Goal: Task Accomplishment & Management: Manage account settings

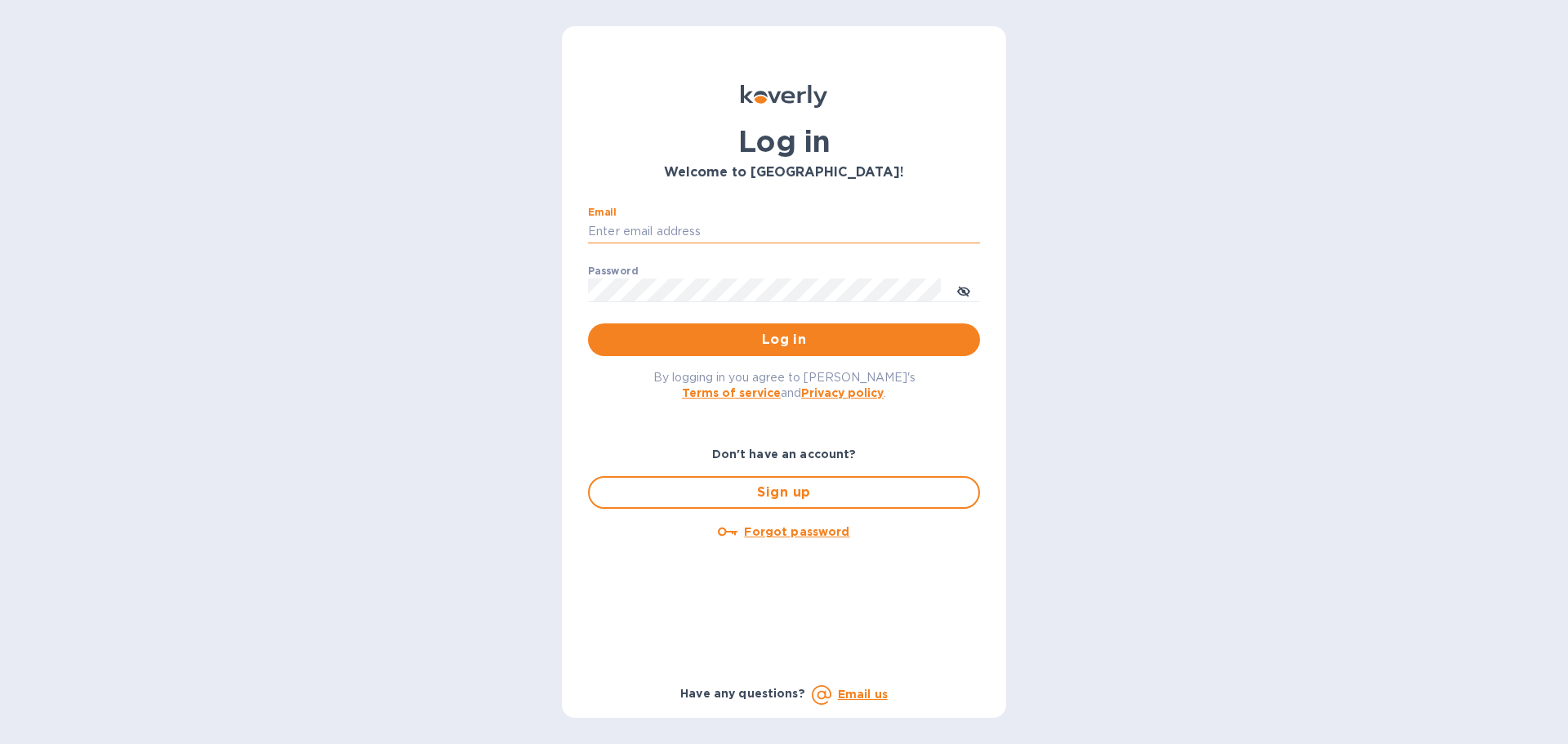
click at [622, 234] on input "Email" at bounding box center [784, 231] width 392 height 25
type input "kcassidy@nicholscauley.com"
click at [588, 323] on button "Log in" at bounding box center [784, 339] width 392 height 32
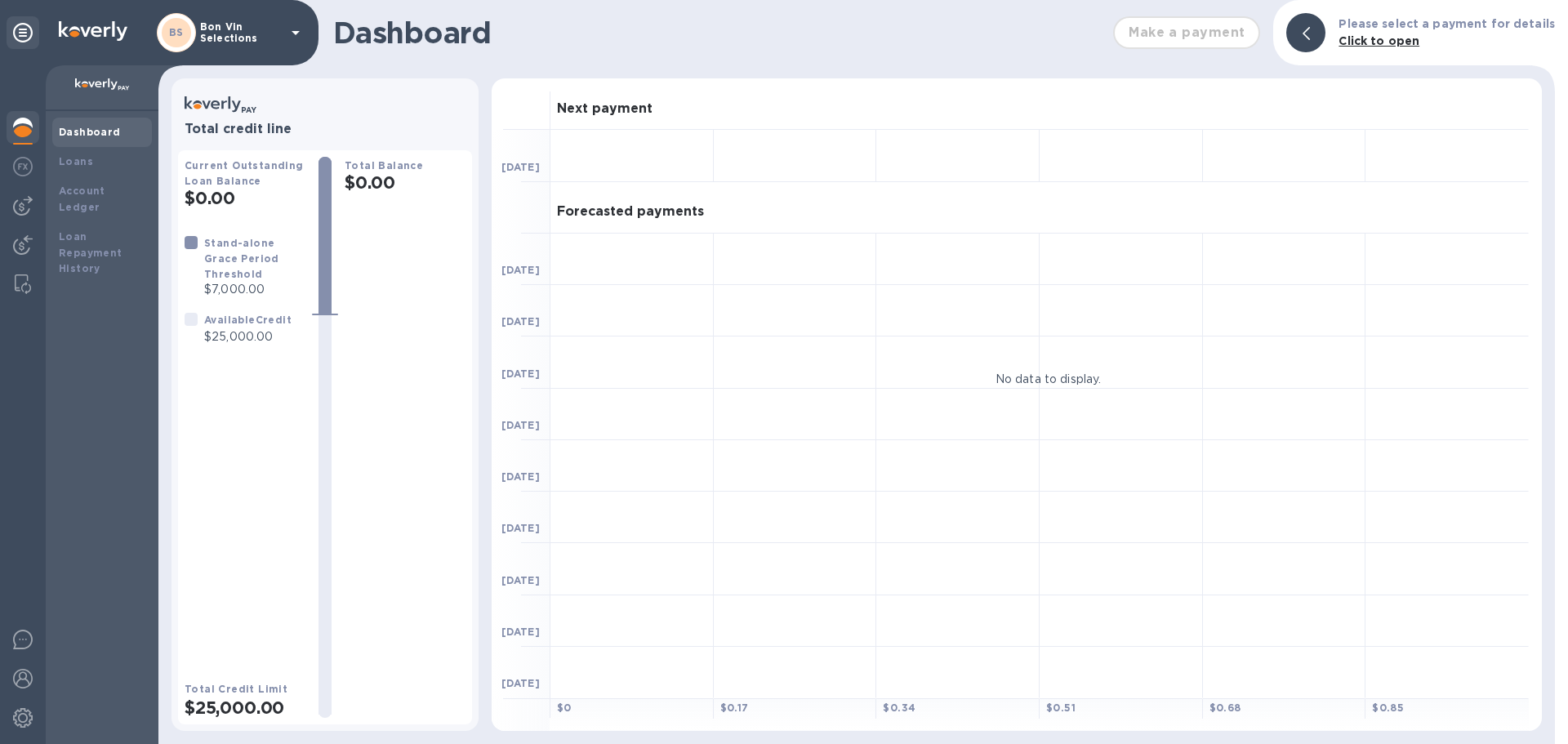
click at [279, 31] on p "Bon Vin Selections" at bounding box center [241, 32] width 82 height 23
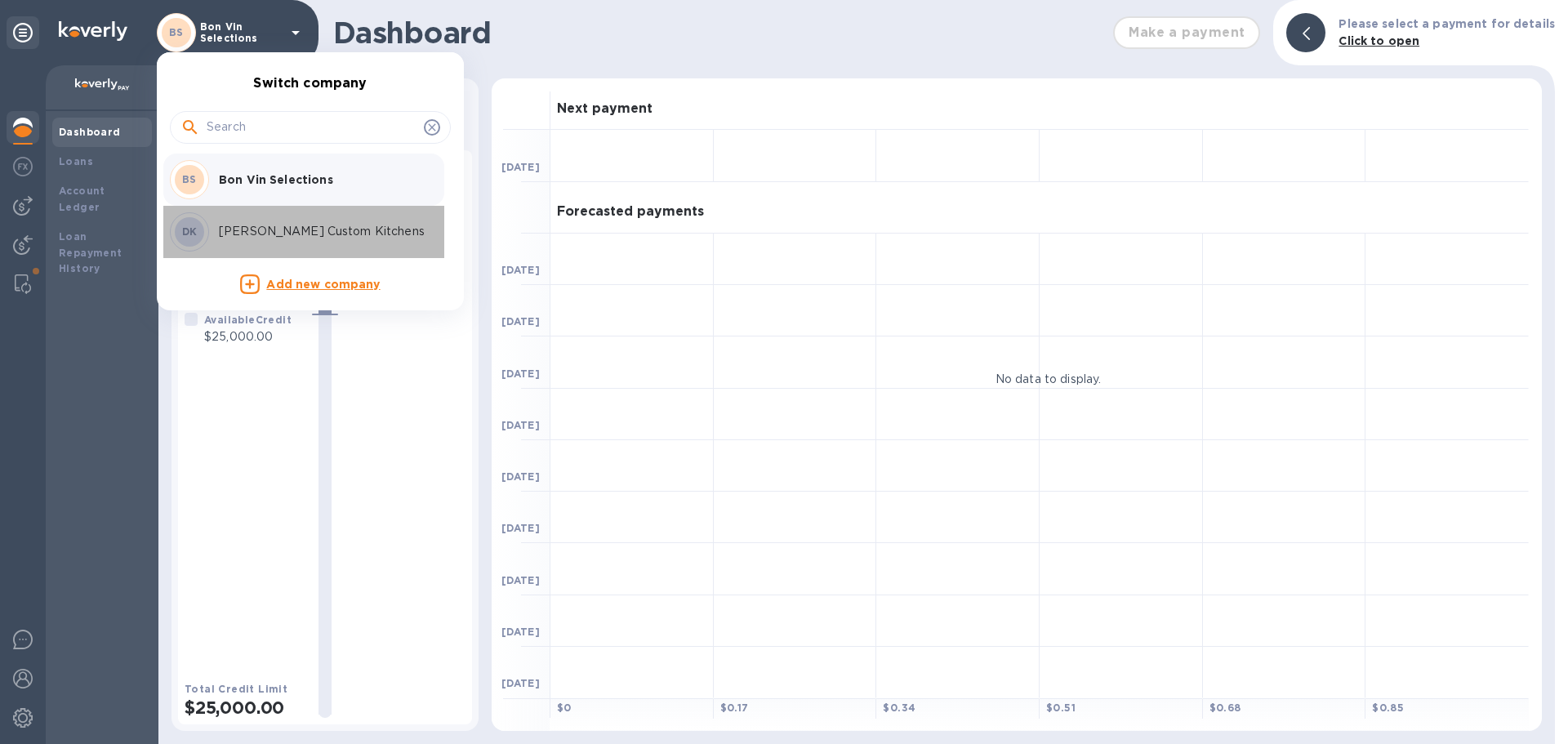
click at [278, 238] on p "[PERSON_NAME] Custom Kitchens" at bounding box center [321, 231] width 205 height 17
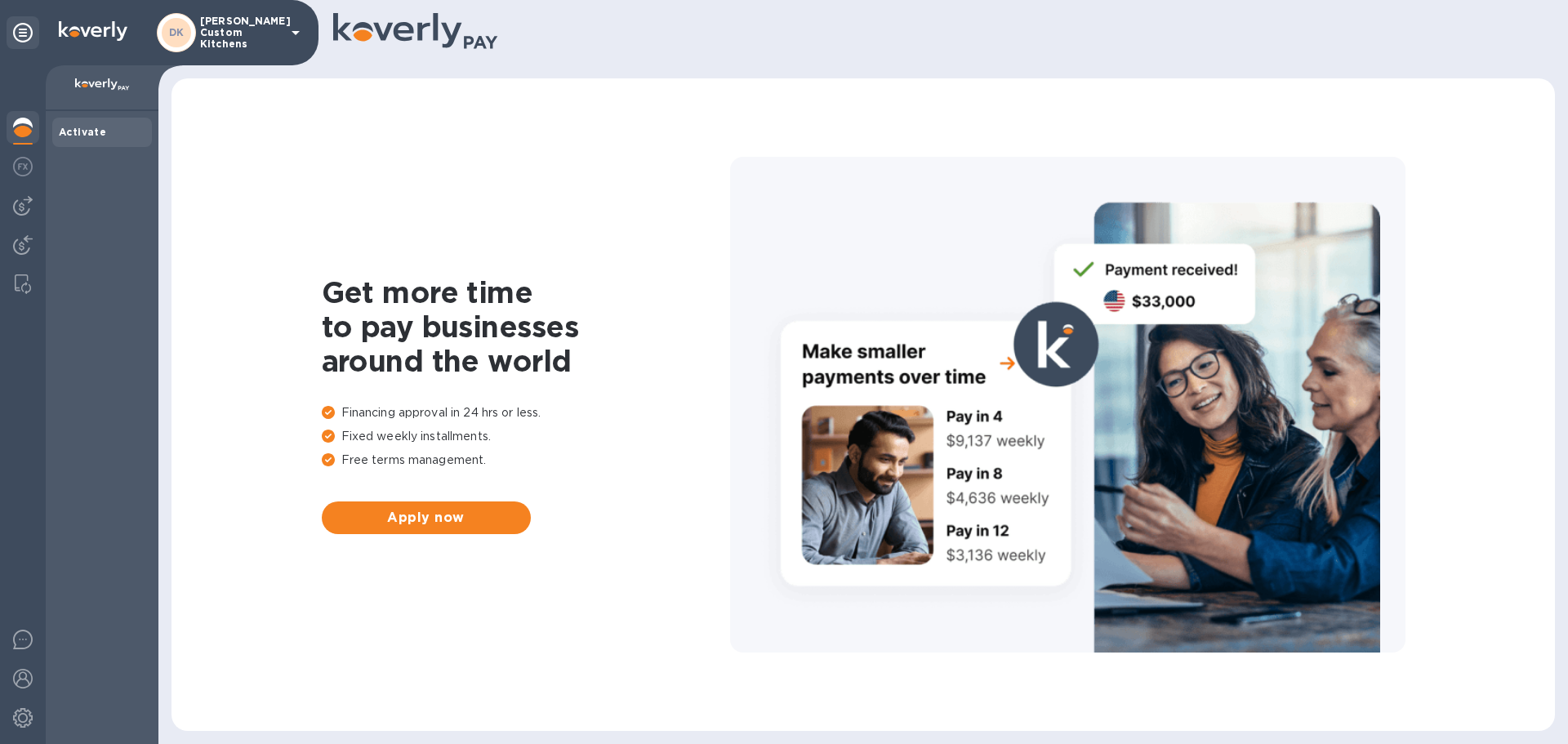
click at [296, 28] on icon at bounding box center [296, 32] width 20 height 20
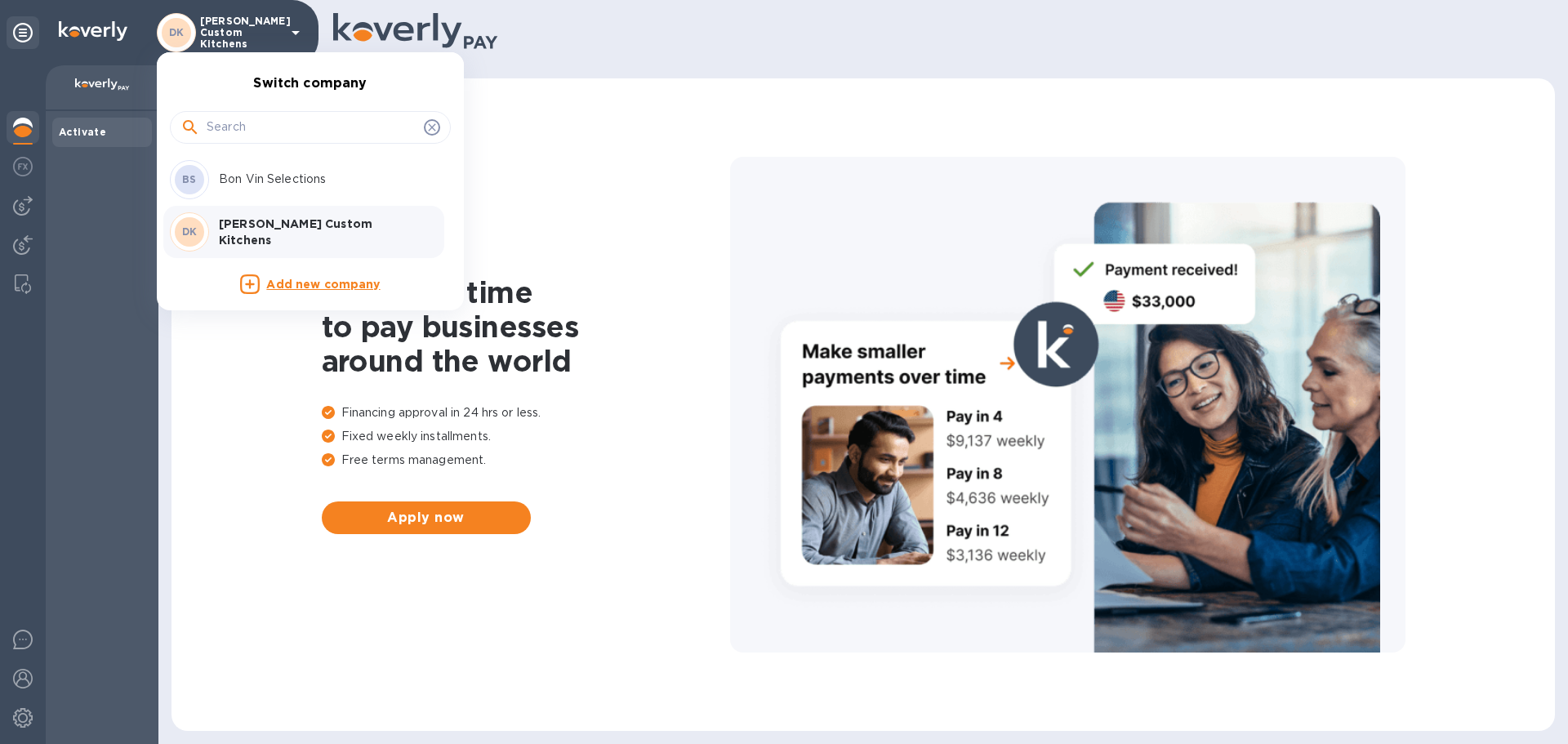
click at [244, 198] on div "BS Bon Vin Selections" at bounding box center [297, 180] width 255 height 39
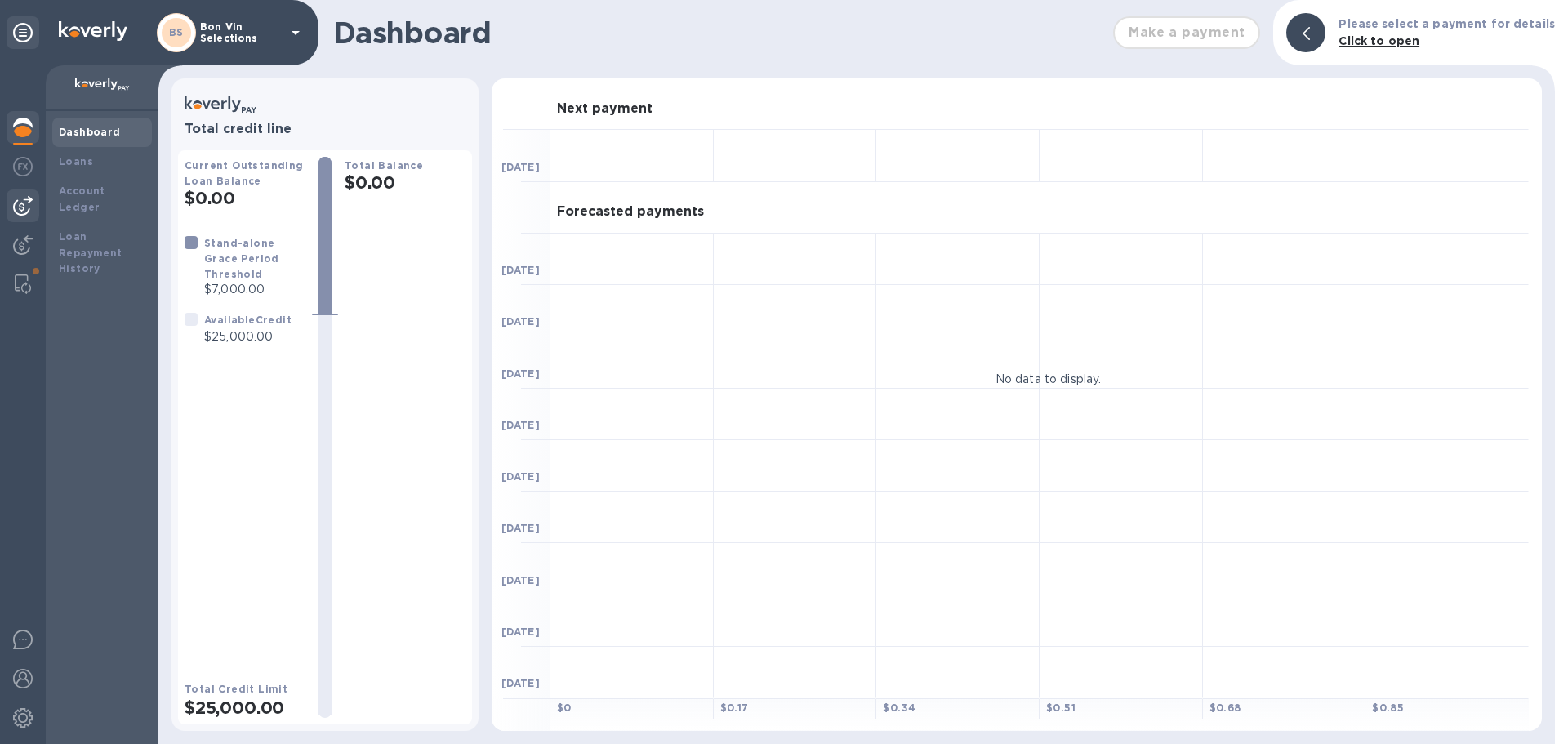
click at [24, 200] on img at bounding box center [23, 205] width 20 height 20
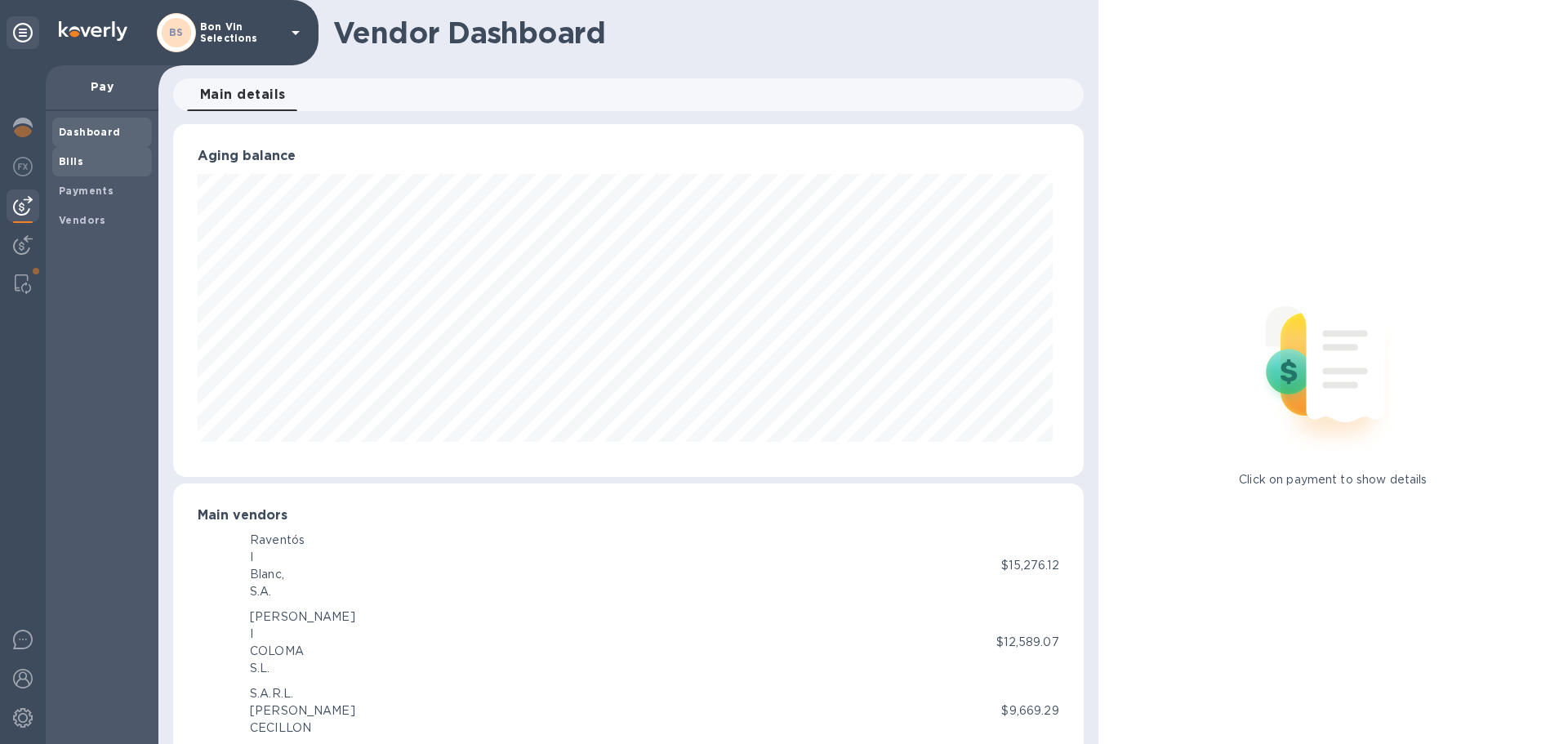
scroll to position [353, 903]
click at [80, 156] on b "Bills" at bounding box center [71, 161] width 25 height 12
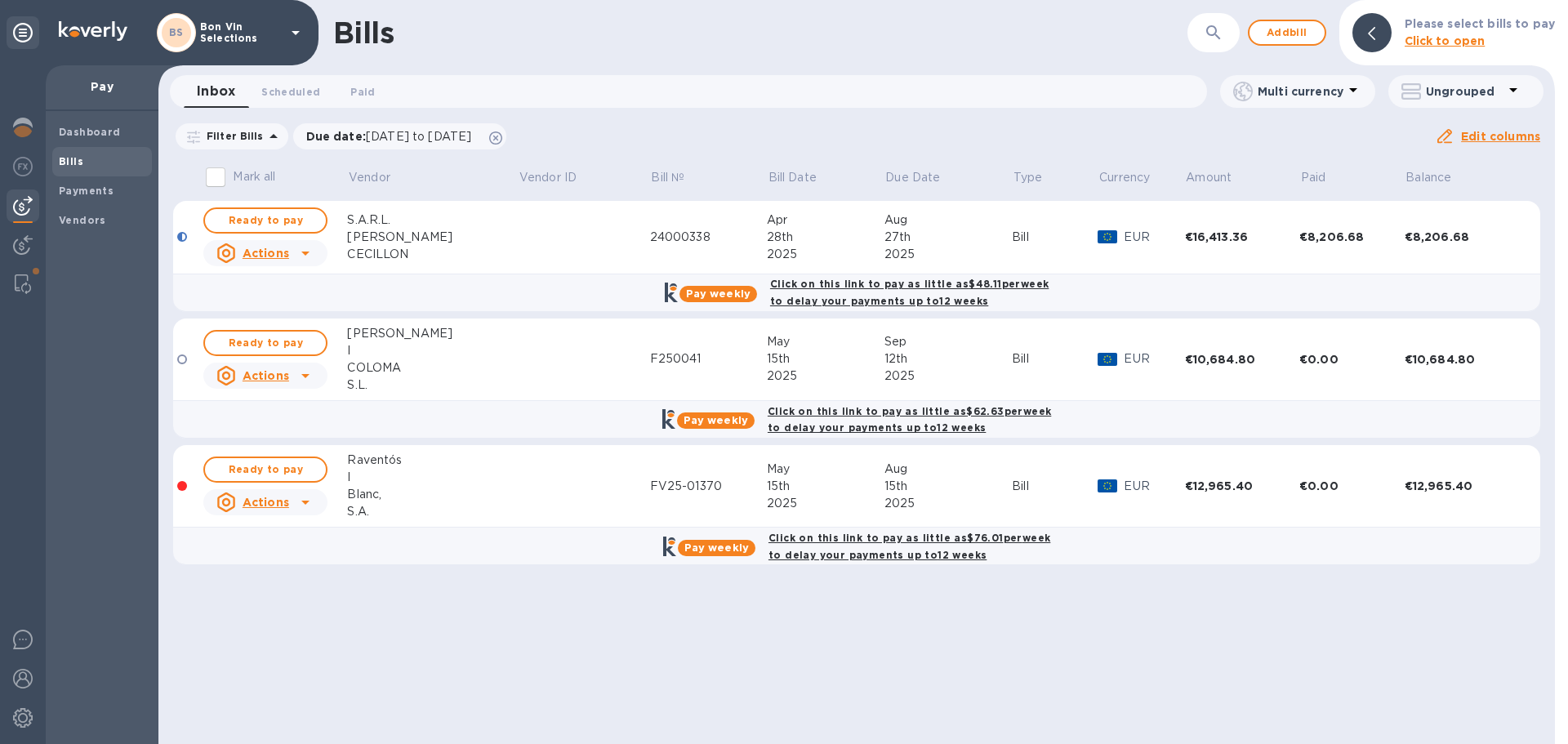
click at [302, 253] on icon at bounding box center [306, 254] width 20 height 20
click at [305, 250] on div at bounding box center [784, 372] width 1568 height 744
click at [282, 217] on span "Ready to pay" at bounding box center [265, 220] width 94 height 20
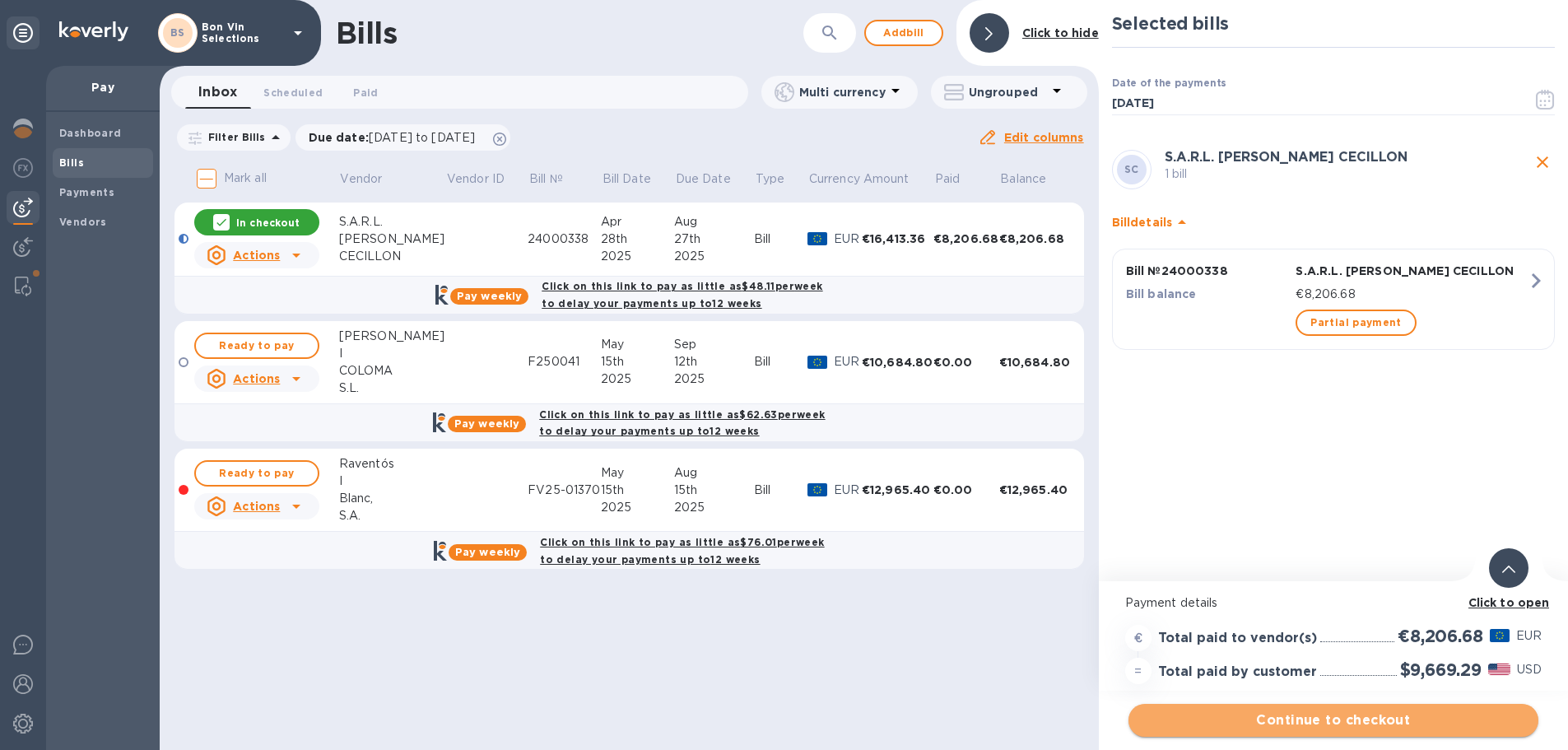
click at [1354, 720] on span "Continue to checkout" at bounding box center [1333, 720] width 384 height 20
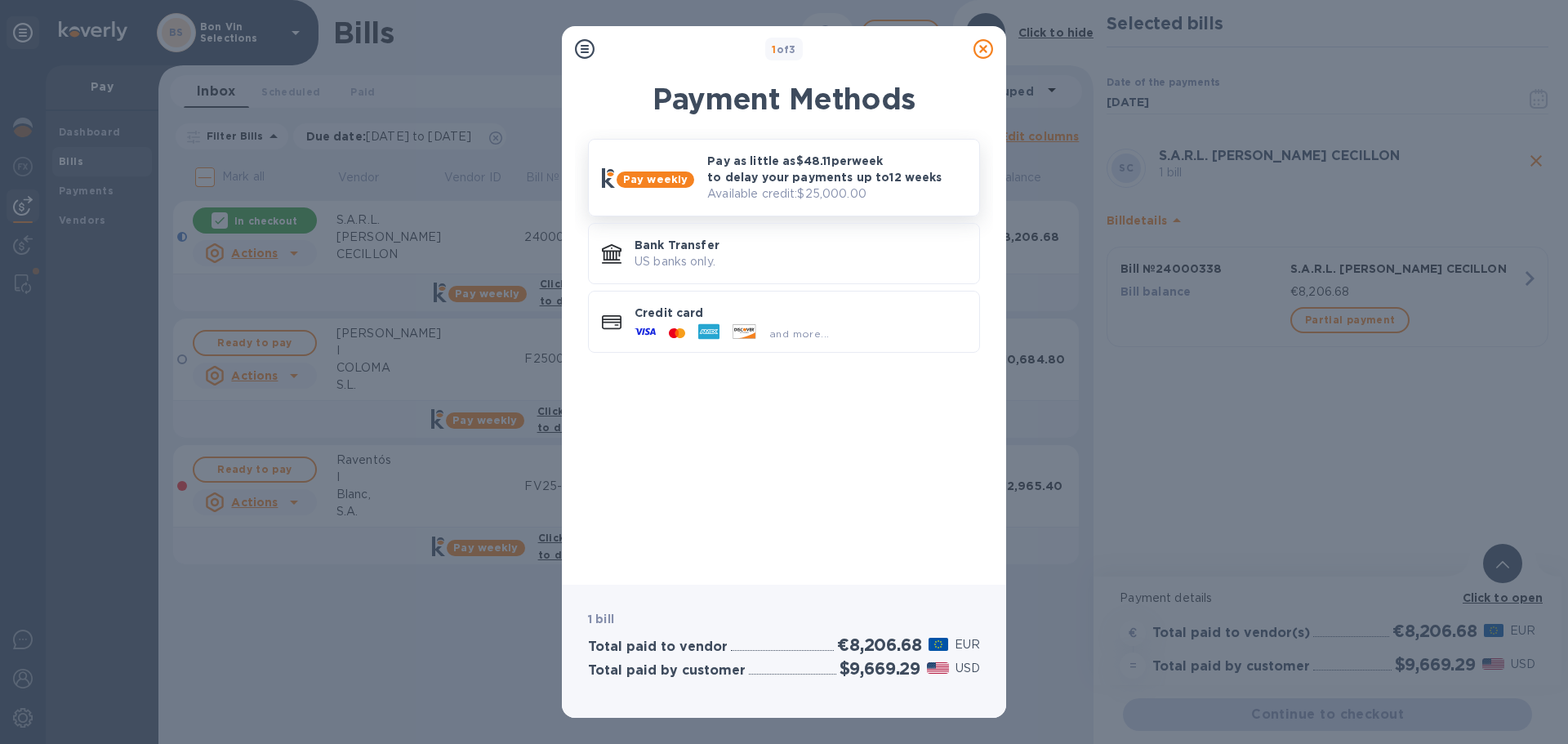
click at [762, 171] on p "Pay as little as $48.11 per week to delay your payments up to 12 weeks" at bounding box center [836, 168] width 259 height 32
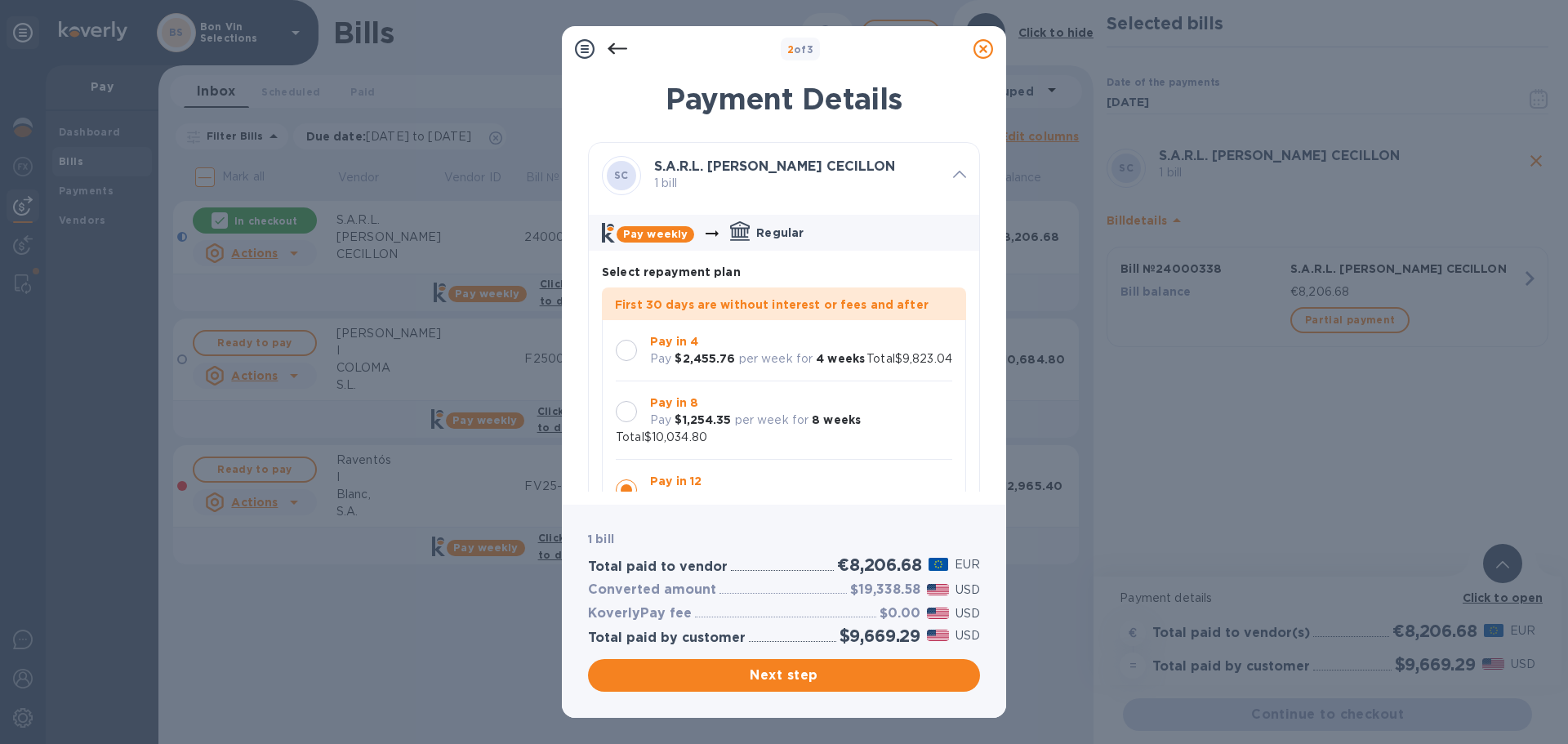
scroll to position [47, 0]
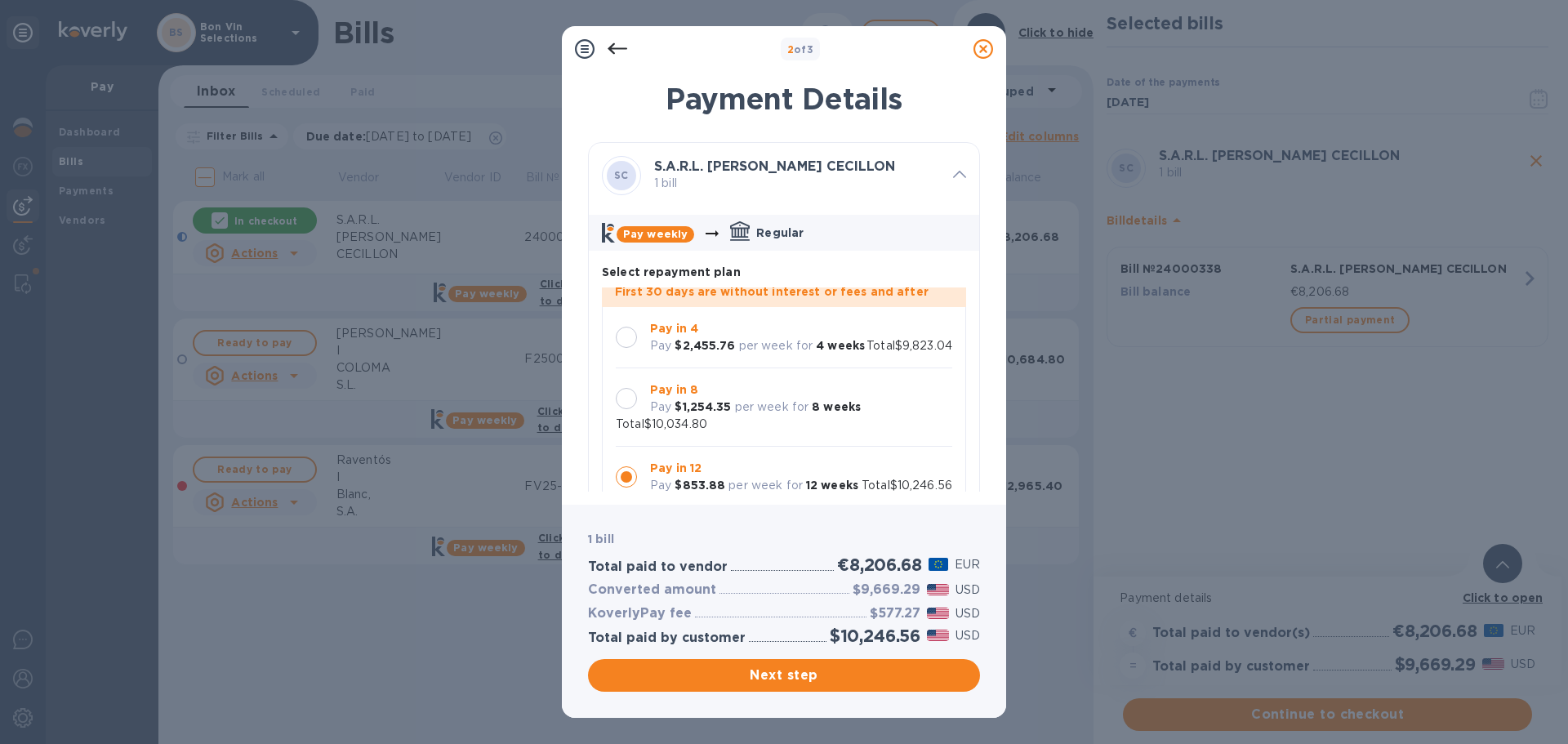
click at [627, 388] on div at bounding box center [626, 399] width 22 height 22
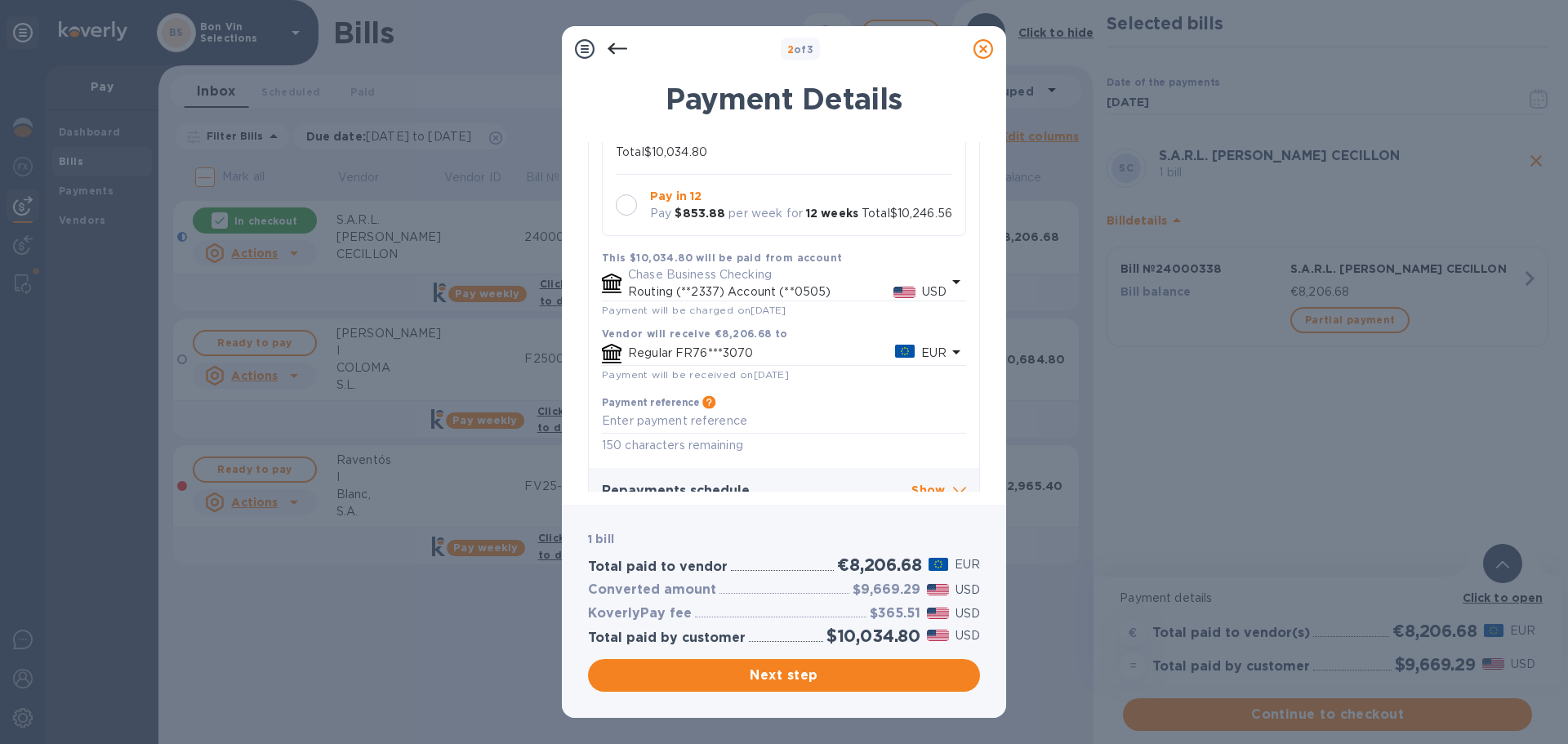
scroll to position [296, 0]
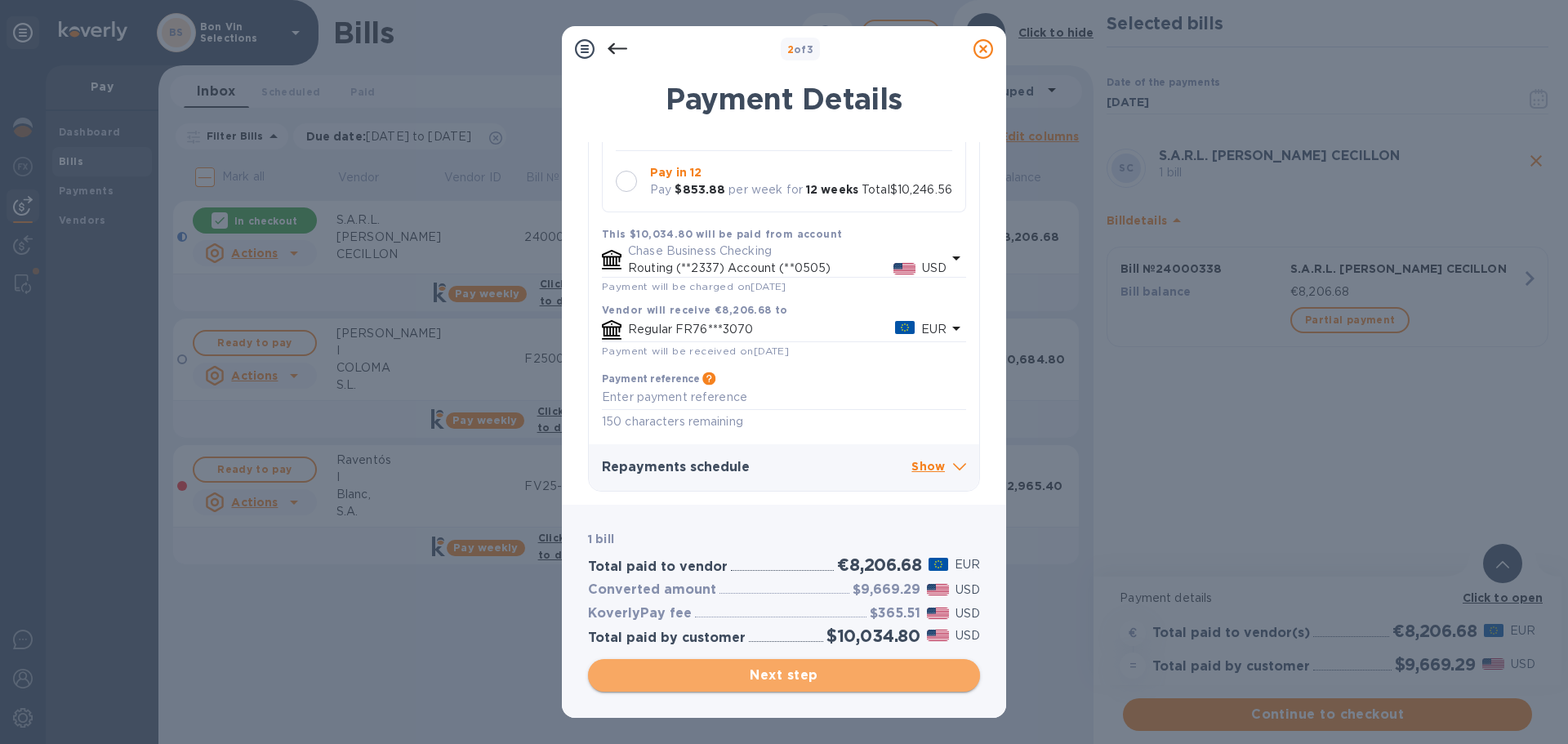
click at [776, 675] on span "Next step" at bounding box center [784, 675] width 366 height 20
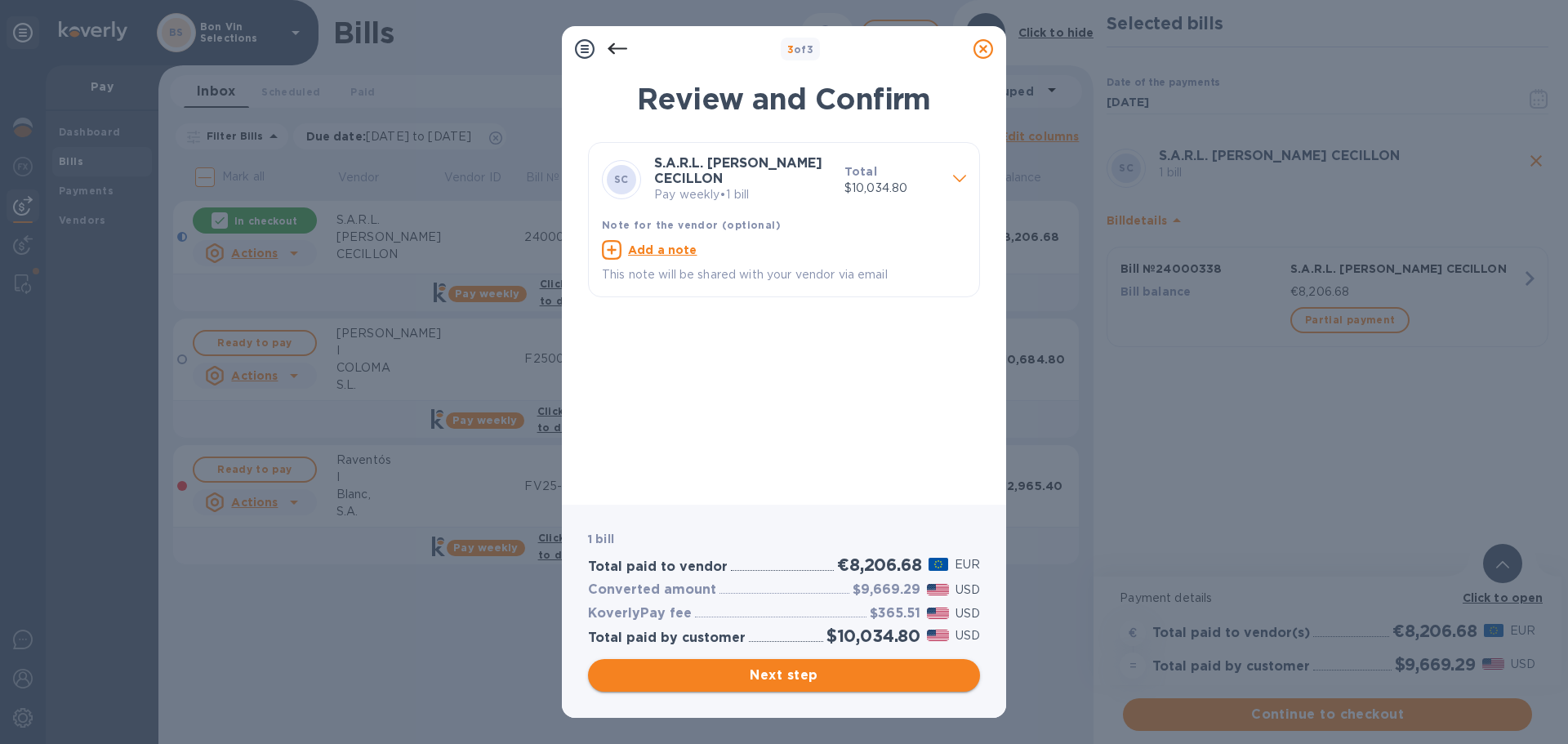
click at [777, 673] on span "Next step" at bounding box center [784, 675] width 366 height 20
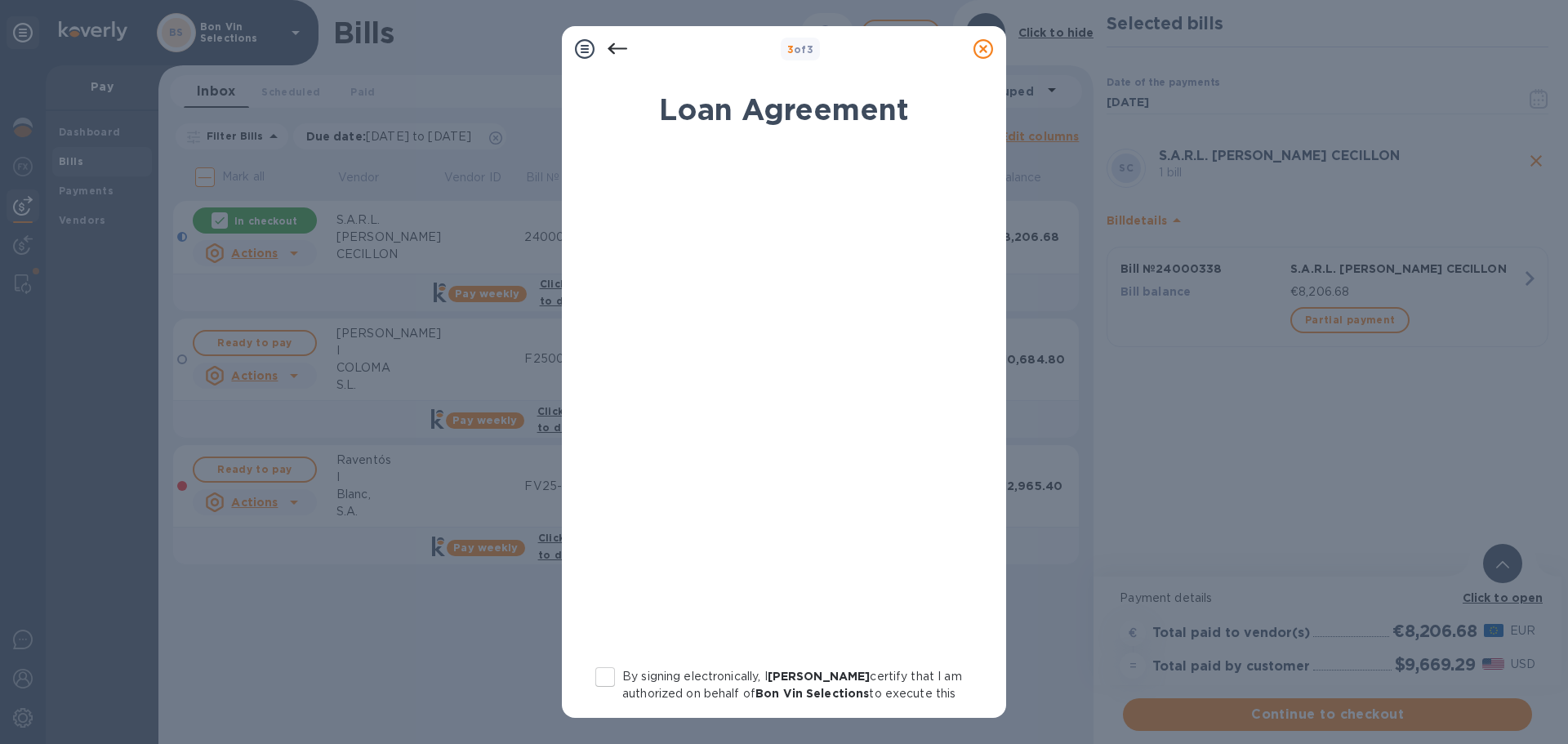
click at [618, 48] on icon at bounding box center [617, 49] width 20 height 12
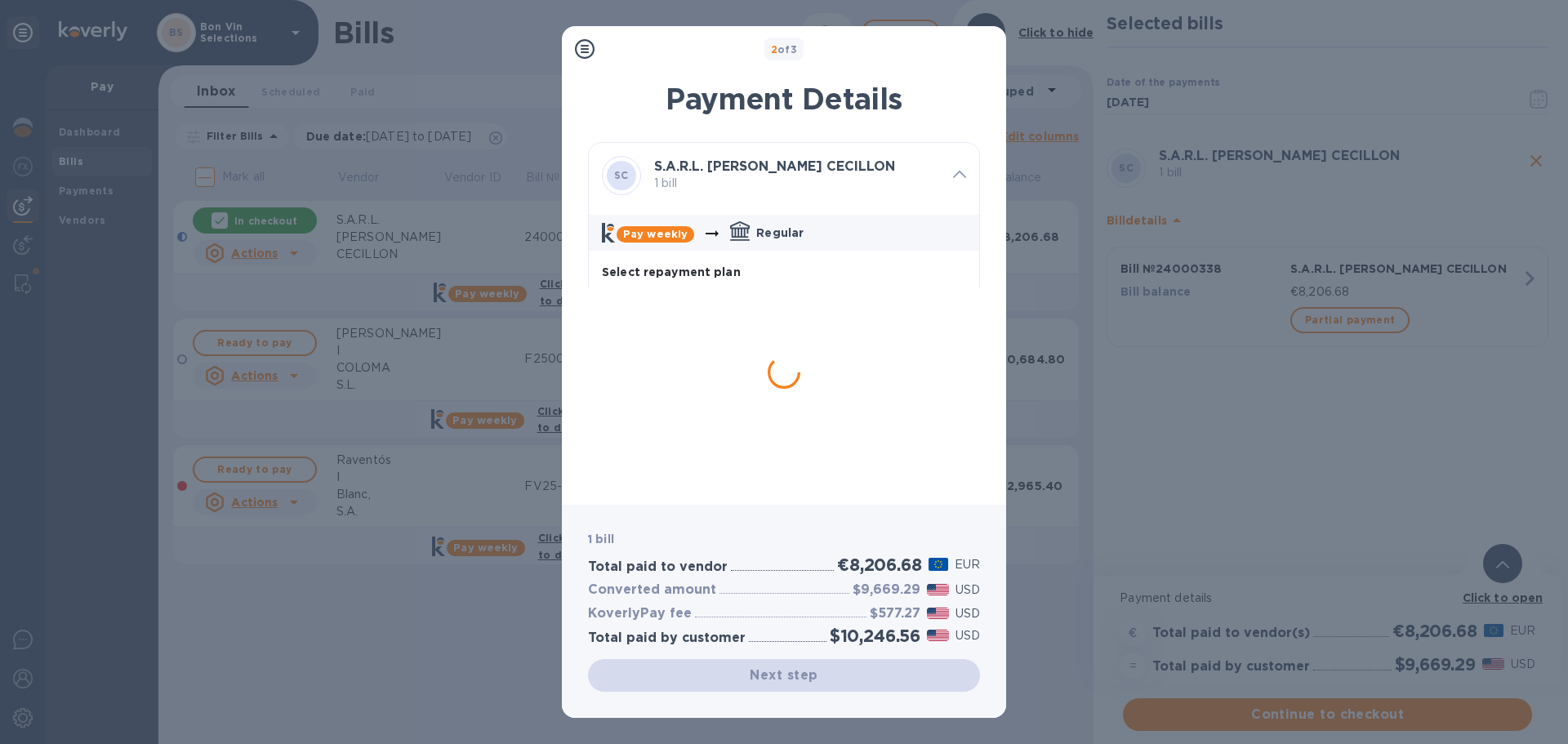
scroll to position [47, 0]
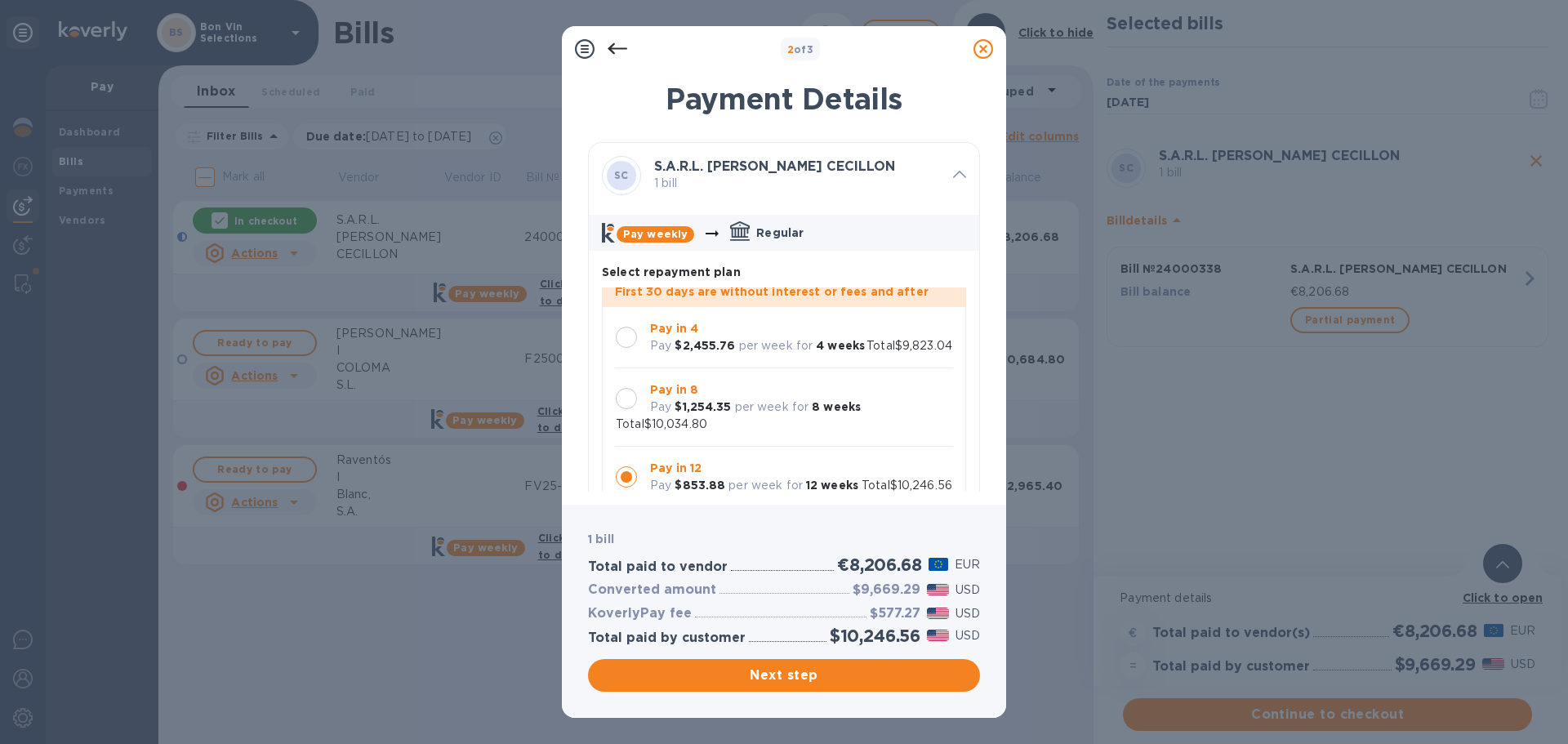
click at [628, 326] on div at bounding box center [626, 337] width 22 height 22
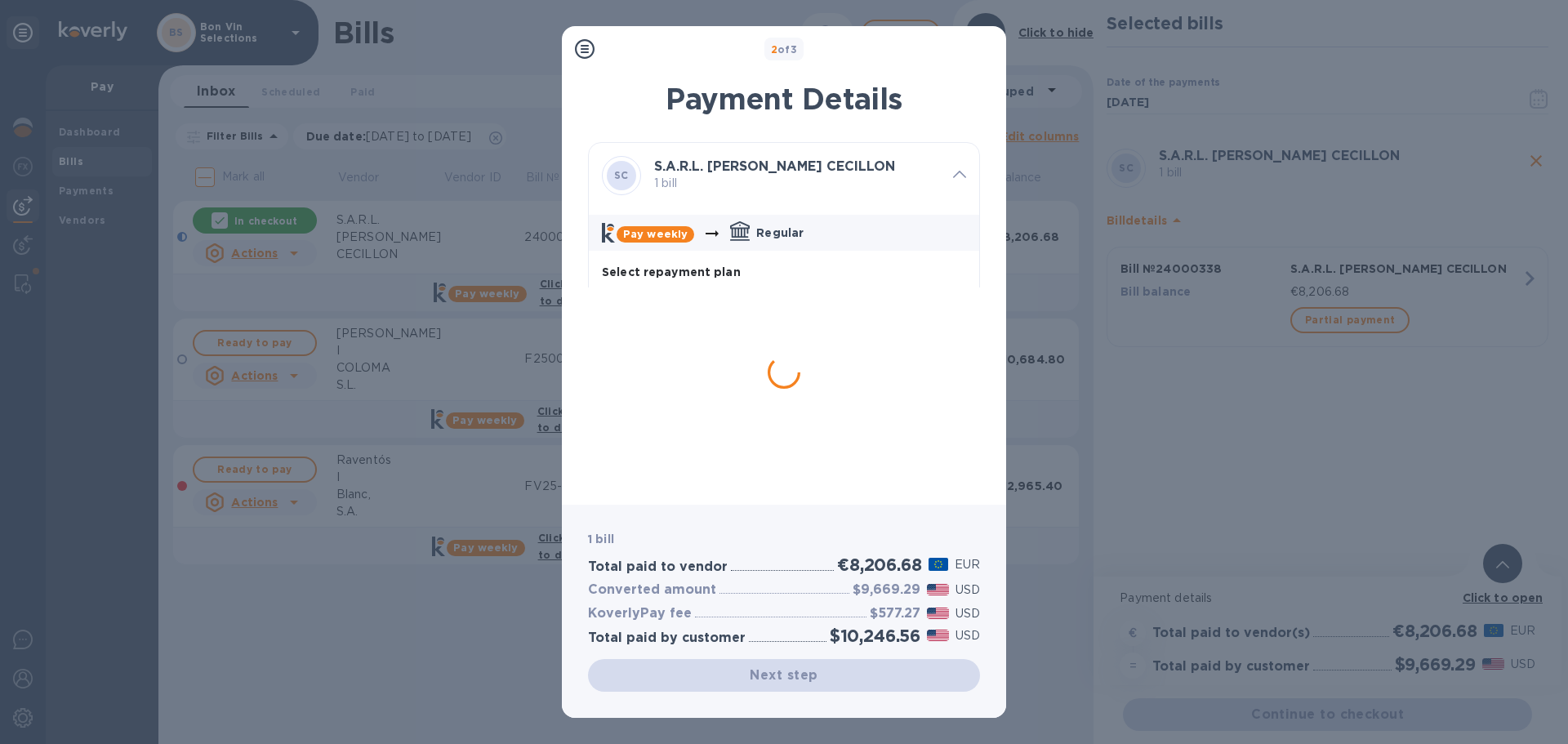
scroll to position [0, 0]
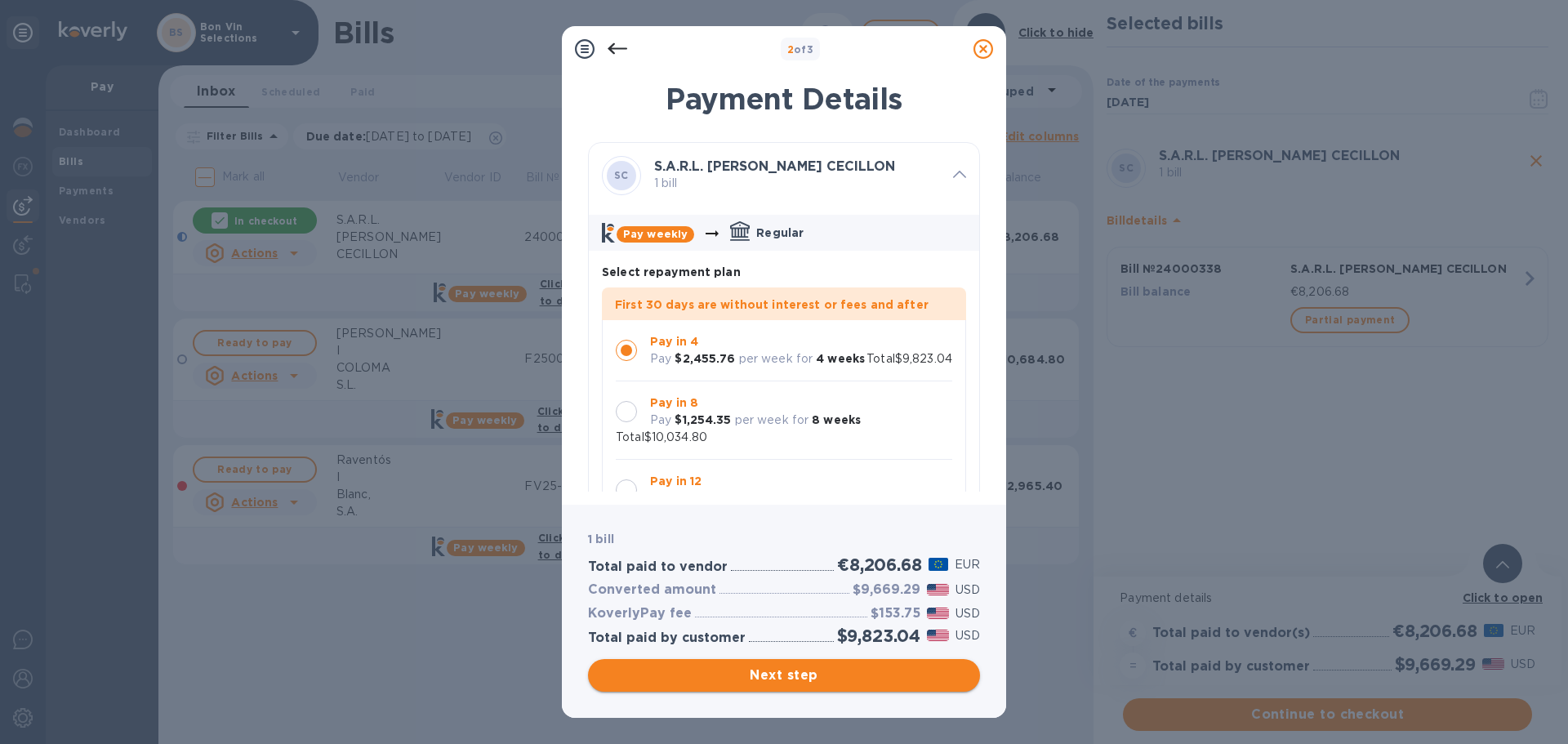
click at [761, 677] on span "Next step" at bounding box center [784, 675] width 366 height 20
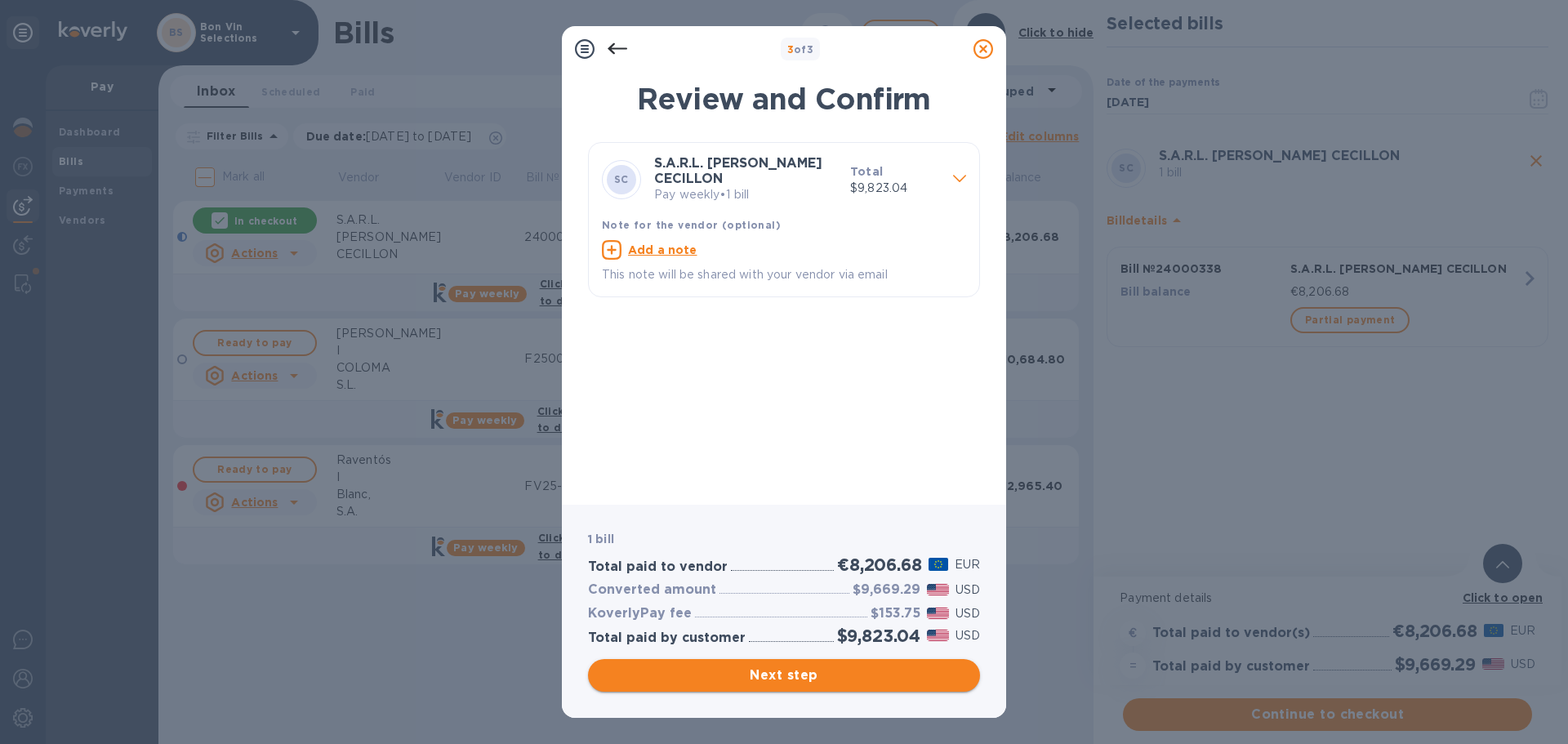
click at [800, 675] on span "Next step" at bounding box center [784, 675] width 366 height 20
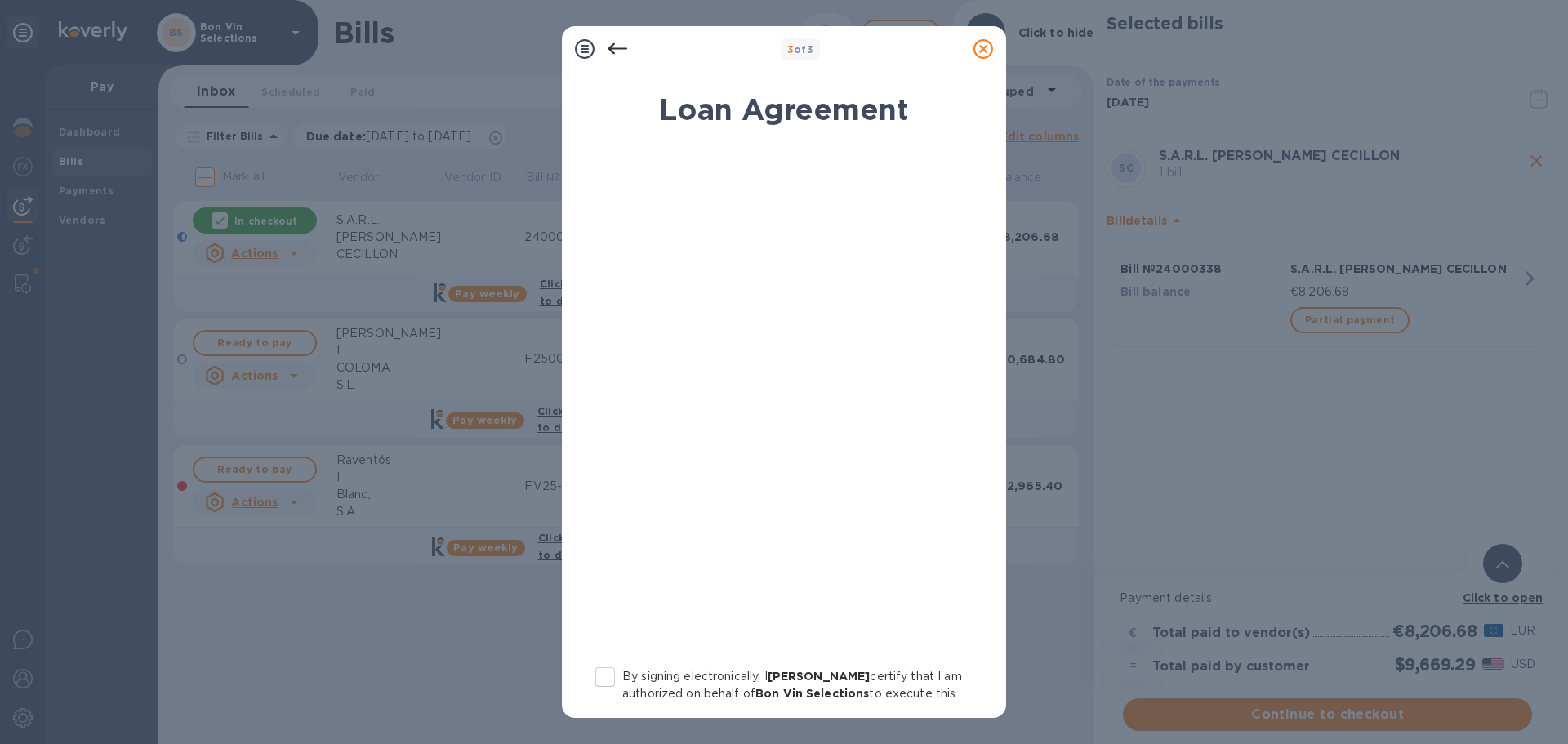
click at [608, 677] on input "By signing electronically, I Kathy Cassidy certify that I am authorized on beha…" at bounding box center [605, 676] width 34 height 34
checkbox input "true"
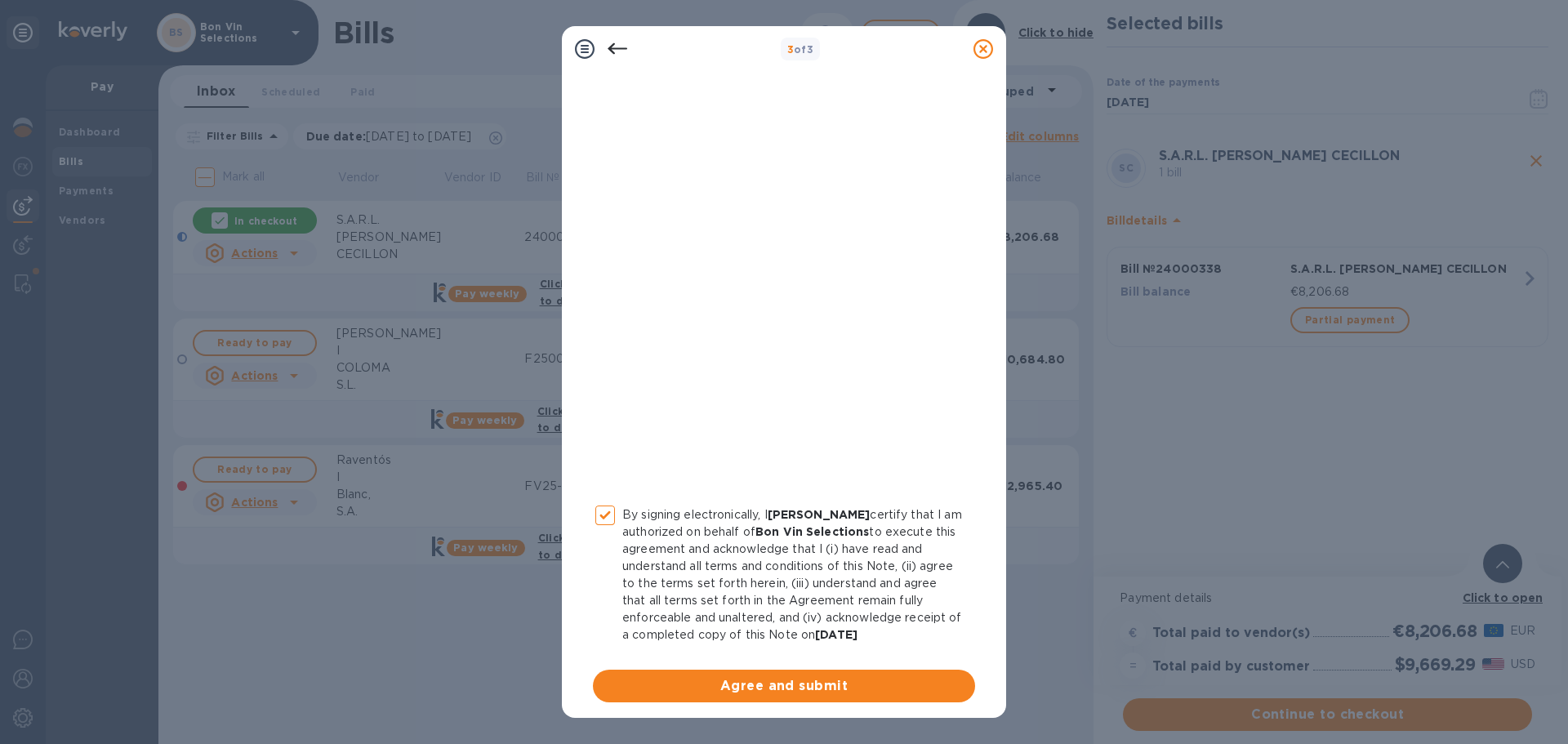
scroll to position [169, 0]
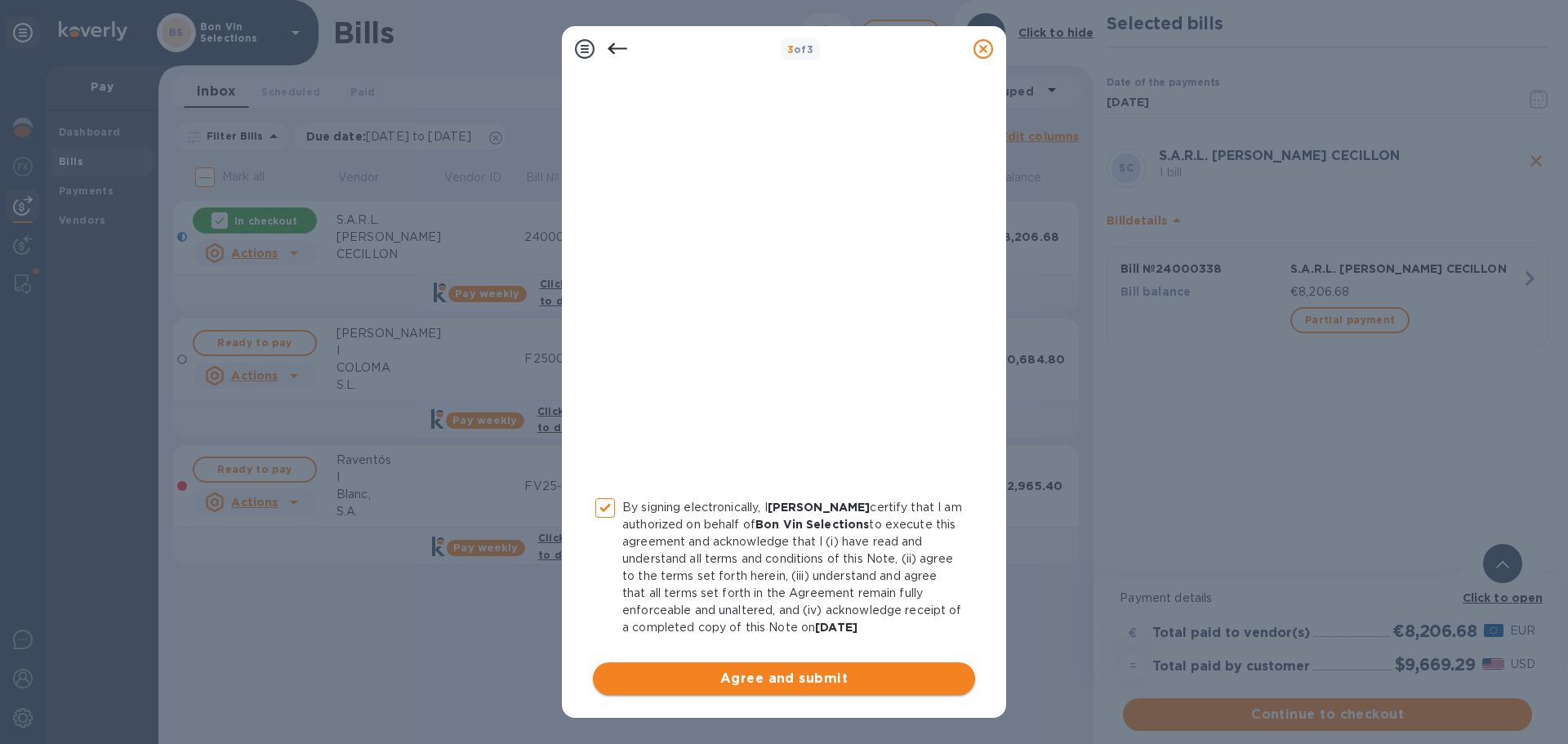
click at [786, 677] on span "Agree and submit" at bounding box center [784, 678] width 356 height 20
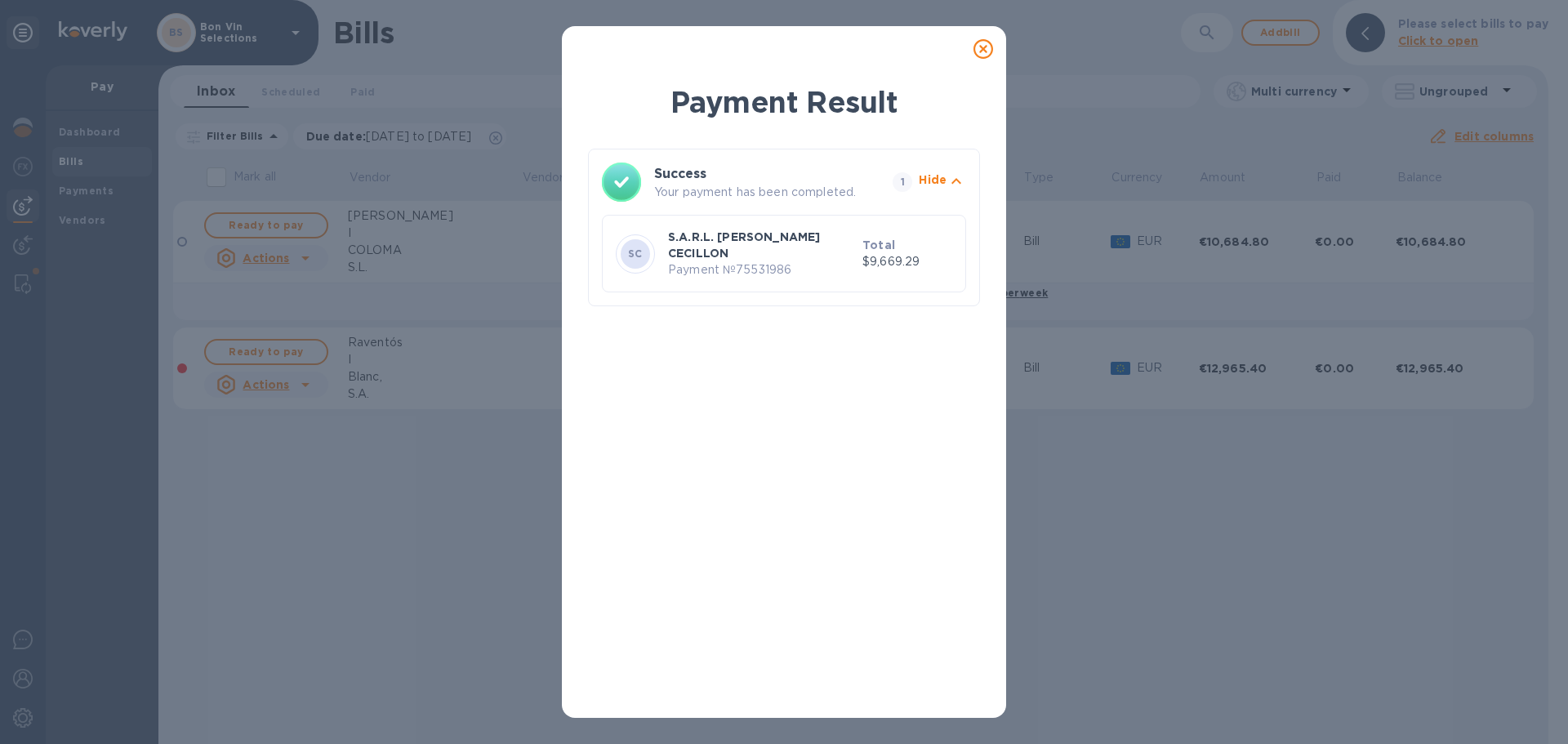
click at [983, 51] on icon at bounding box center [983, 49] width 20 height 20
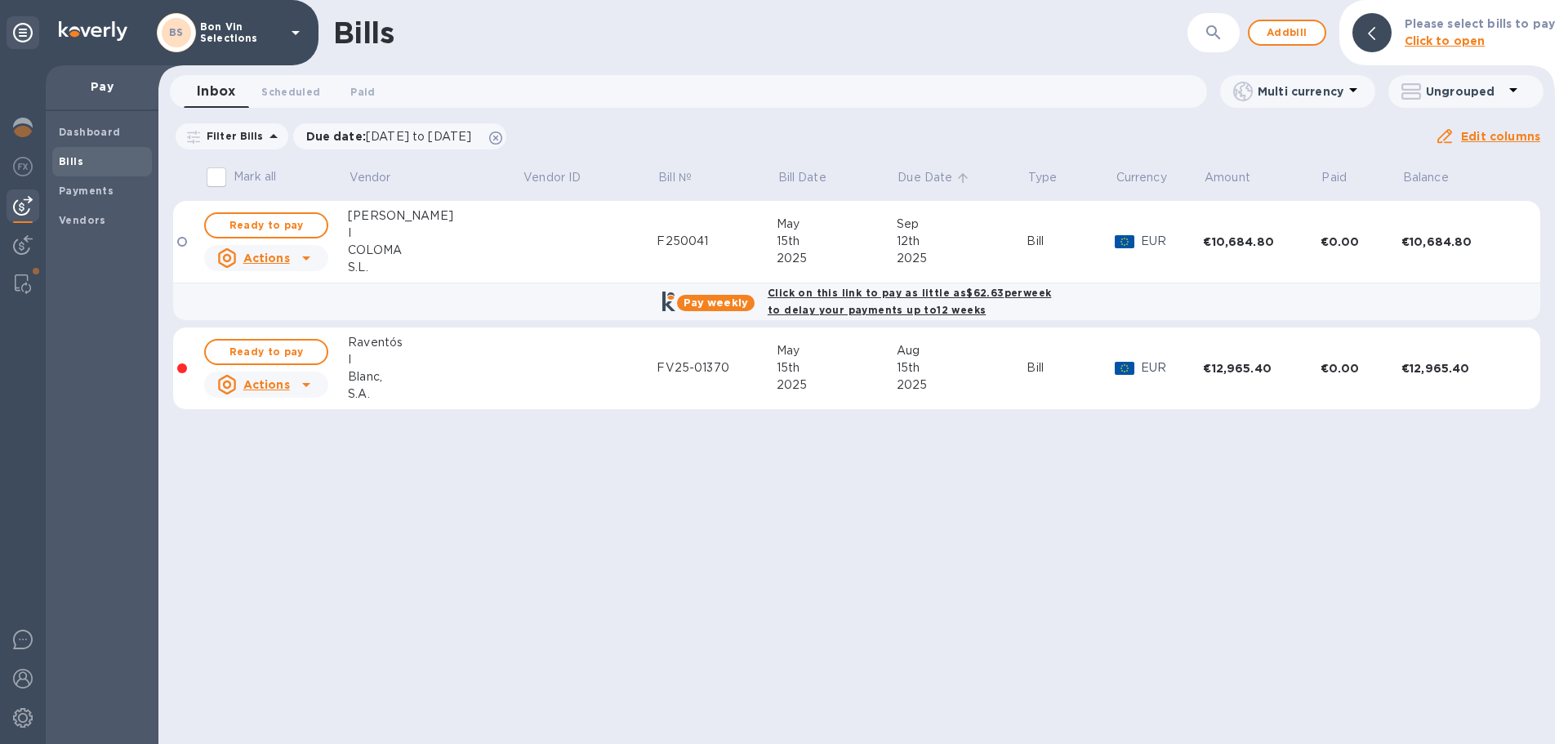
click at [956, 181] on icon at bounding box center [962, 178] width 15 height 15
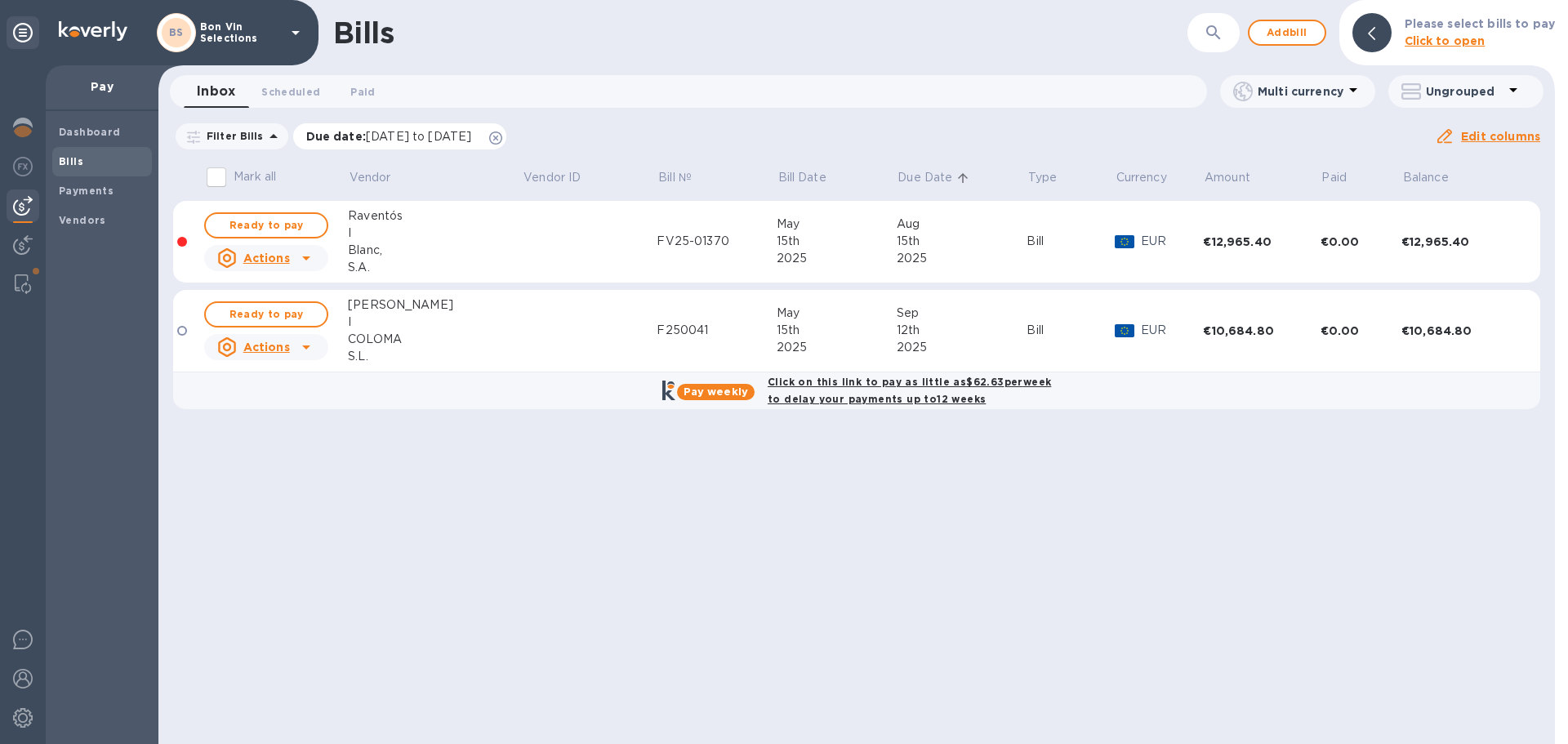
click at [502, 141] on icon at bounding box center [495, 138] width 13 height 13
click at [75, 220] on b "Vendors" at bounding box center [83, 220] width 47 height 12
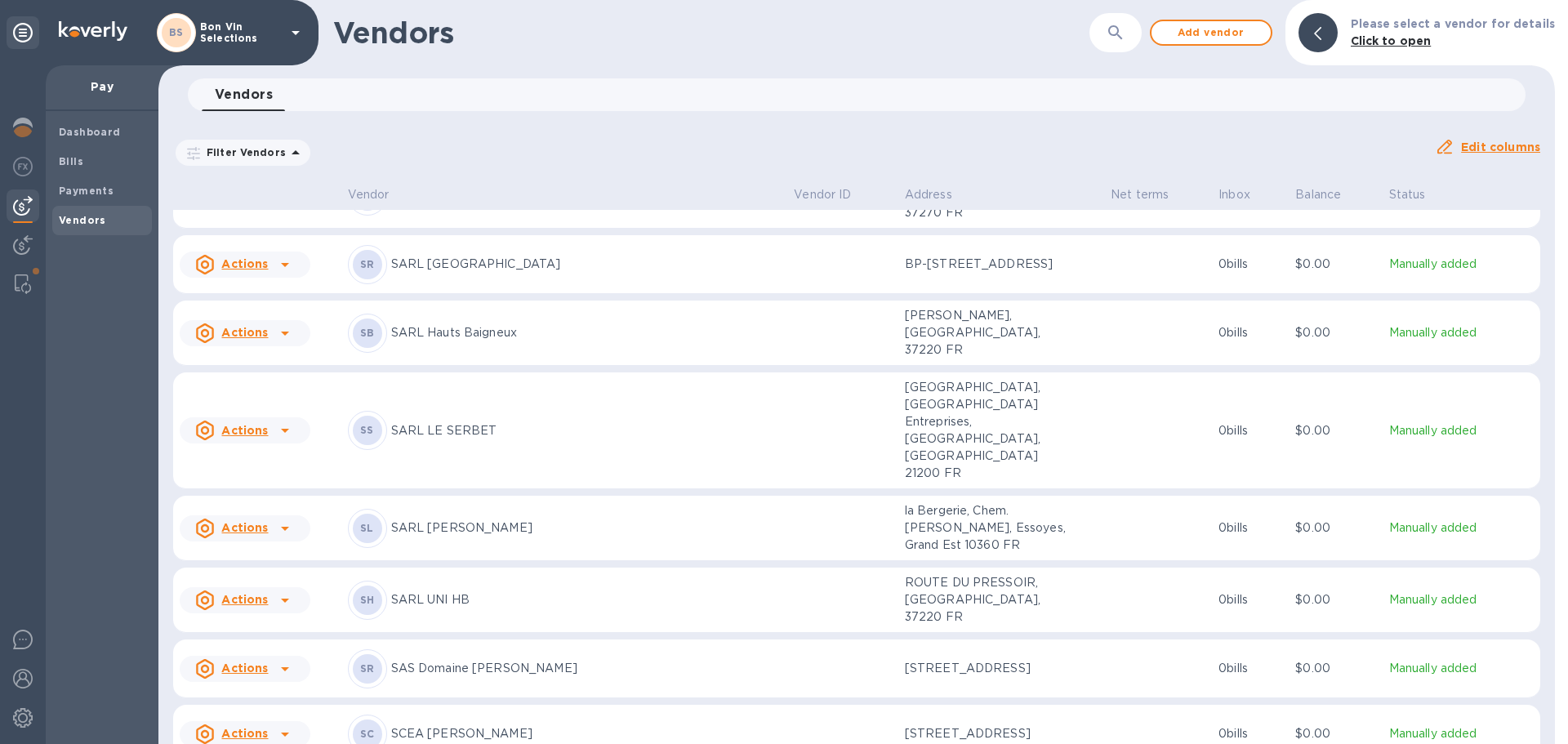
scroll to position [3602, 0]
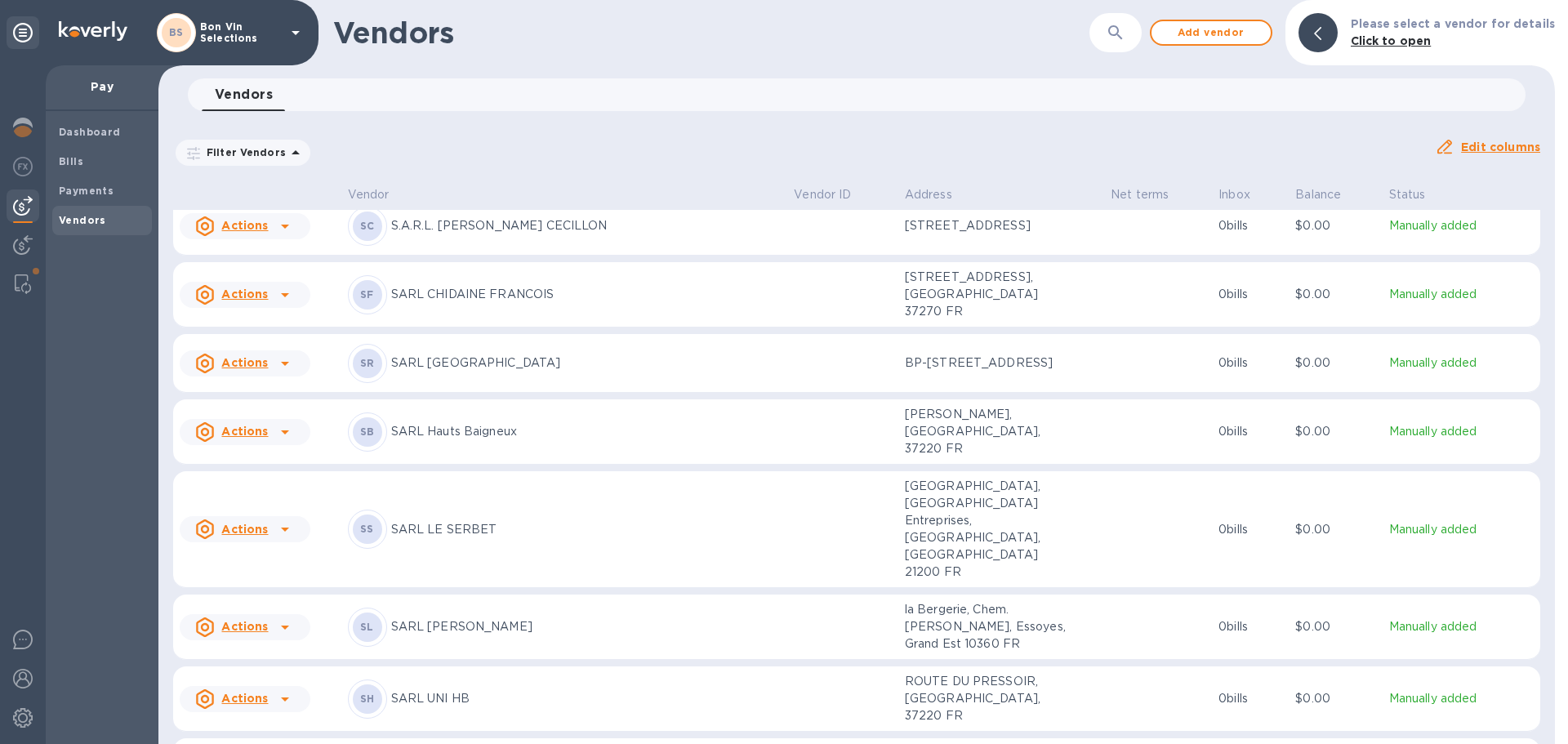
click at [457, 521] on p "SARL LE SERBET" at bounding box center [586, 529] width 390 height 17
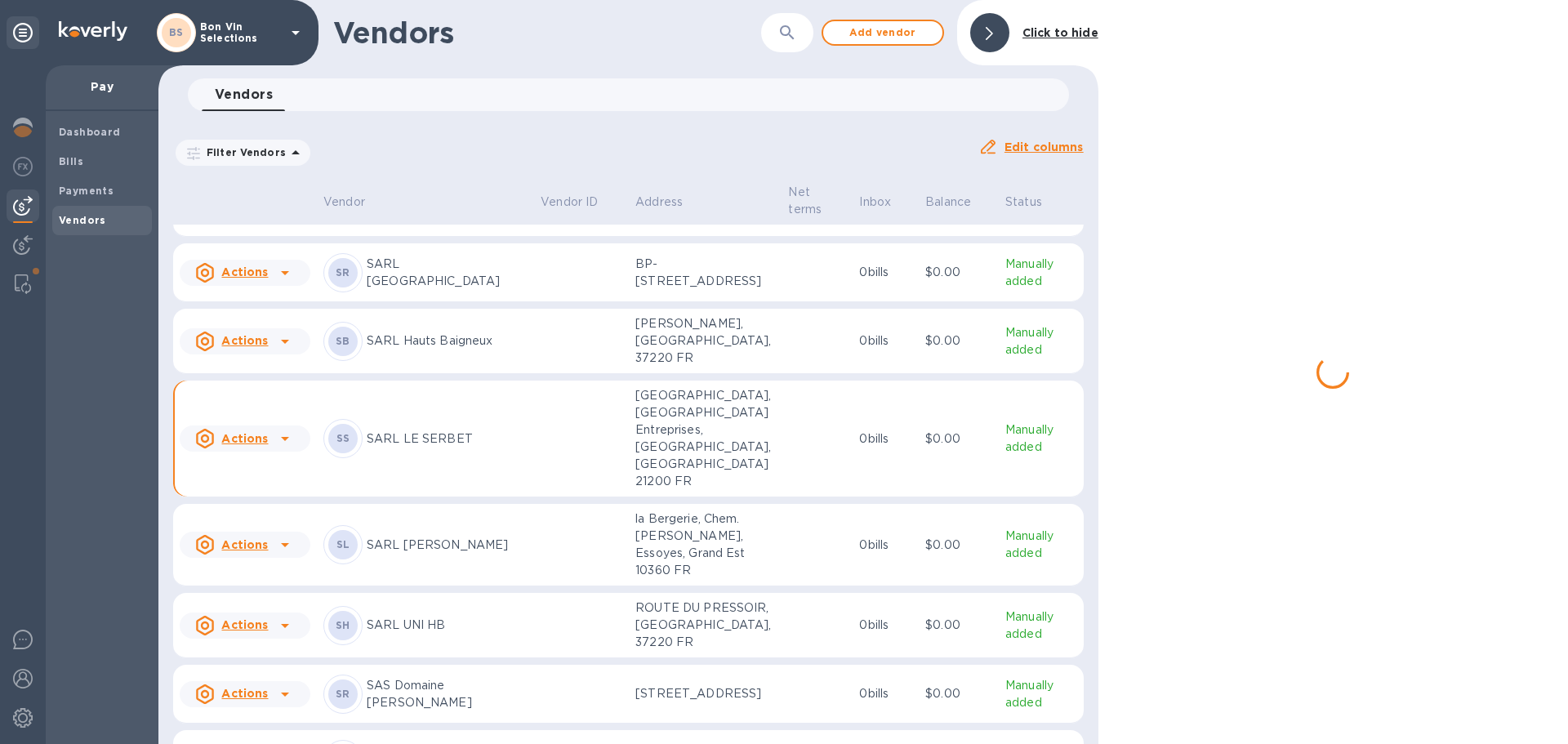
scroll to position [3716, 0]
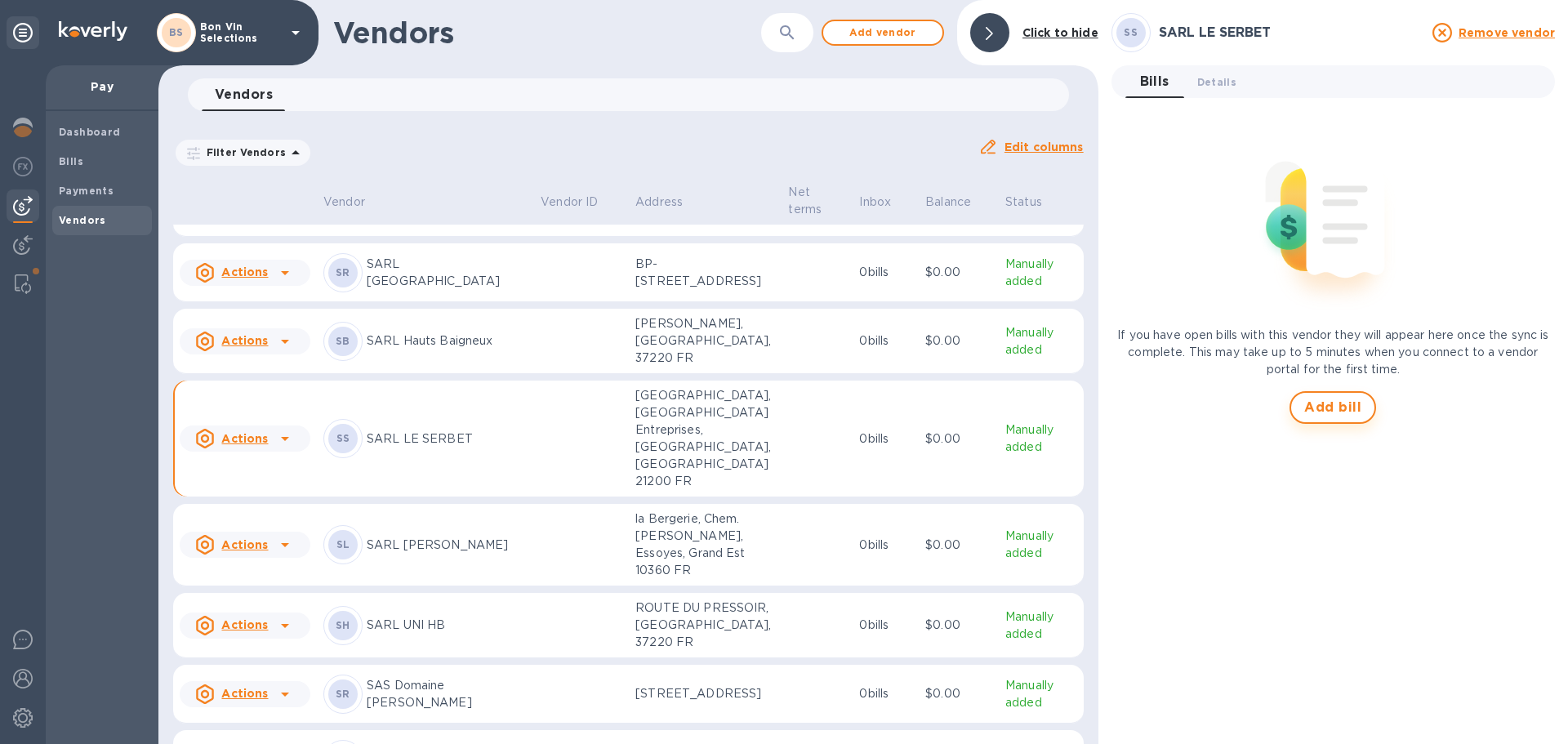
click at [1329, 407] on span "Add bill" at bounding box center [1333, 408] width 57 height 20
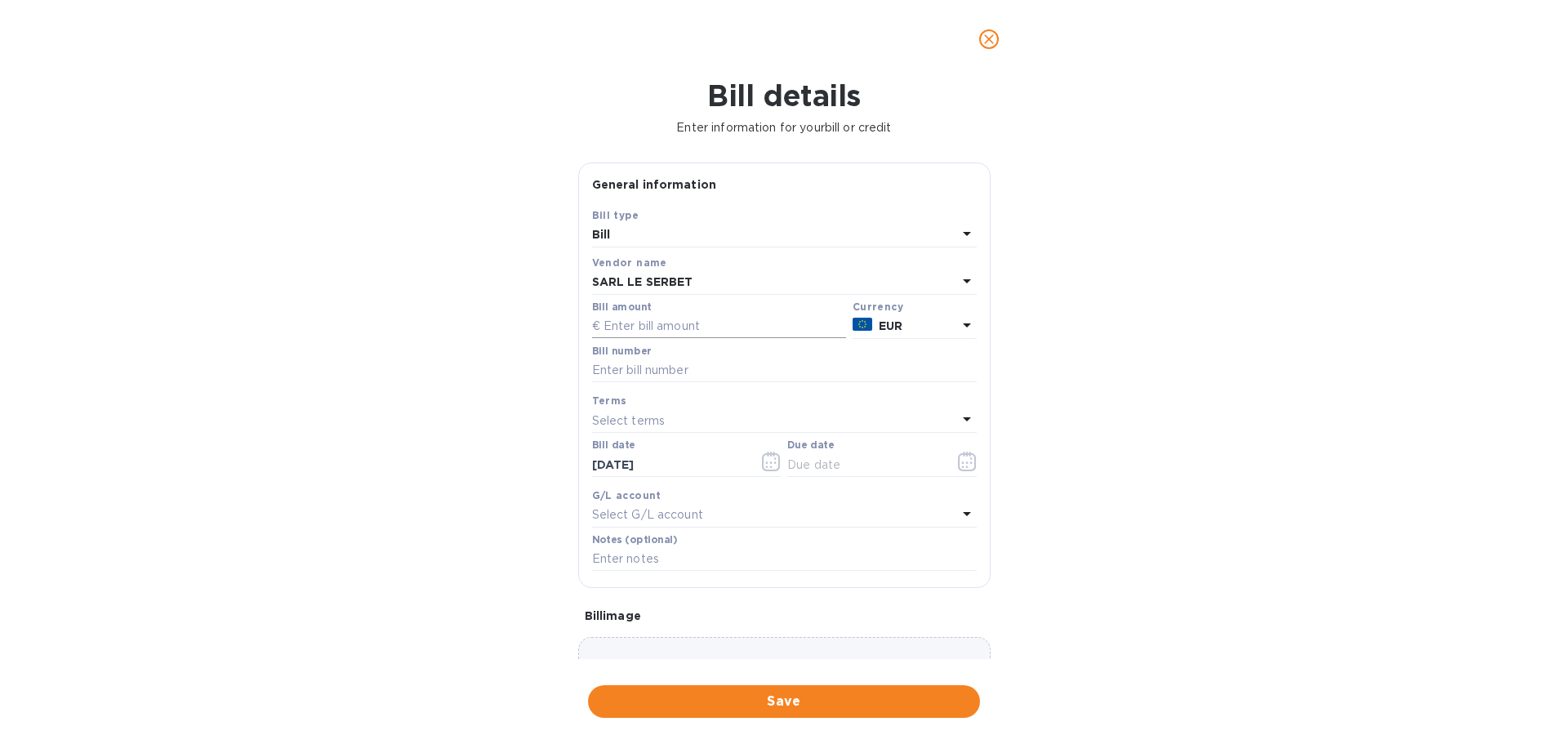
click at [731, 323] on input "text" at bounding box center [719, 326] width 254 height 25
type input "1,509.84"
type input "23869"
click at [769, 465] on icon "button" at bounding box center [771, 461] width 19 height 20
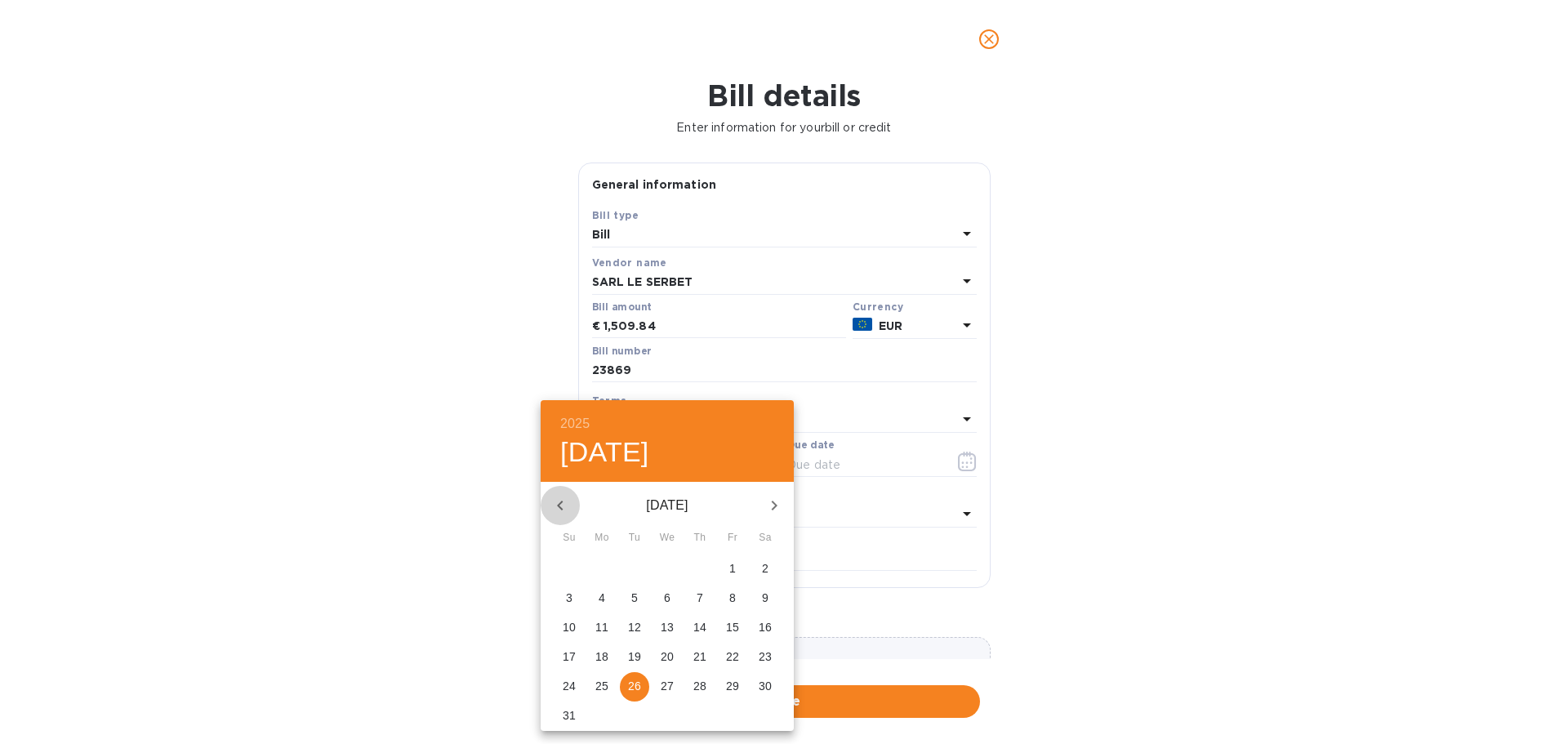
click at [563, 506] on icon "button" at bounding box center [560, 505] width 20 height 20
click at [672, 621] on p "14" at bounding box center [667, 627] width 13 height 17
type input "05/14/2025"
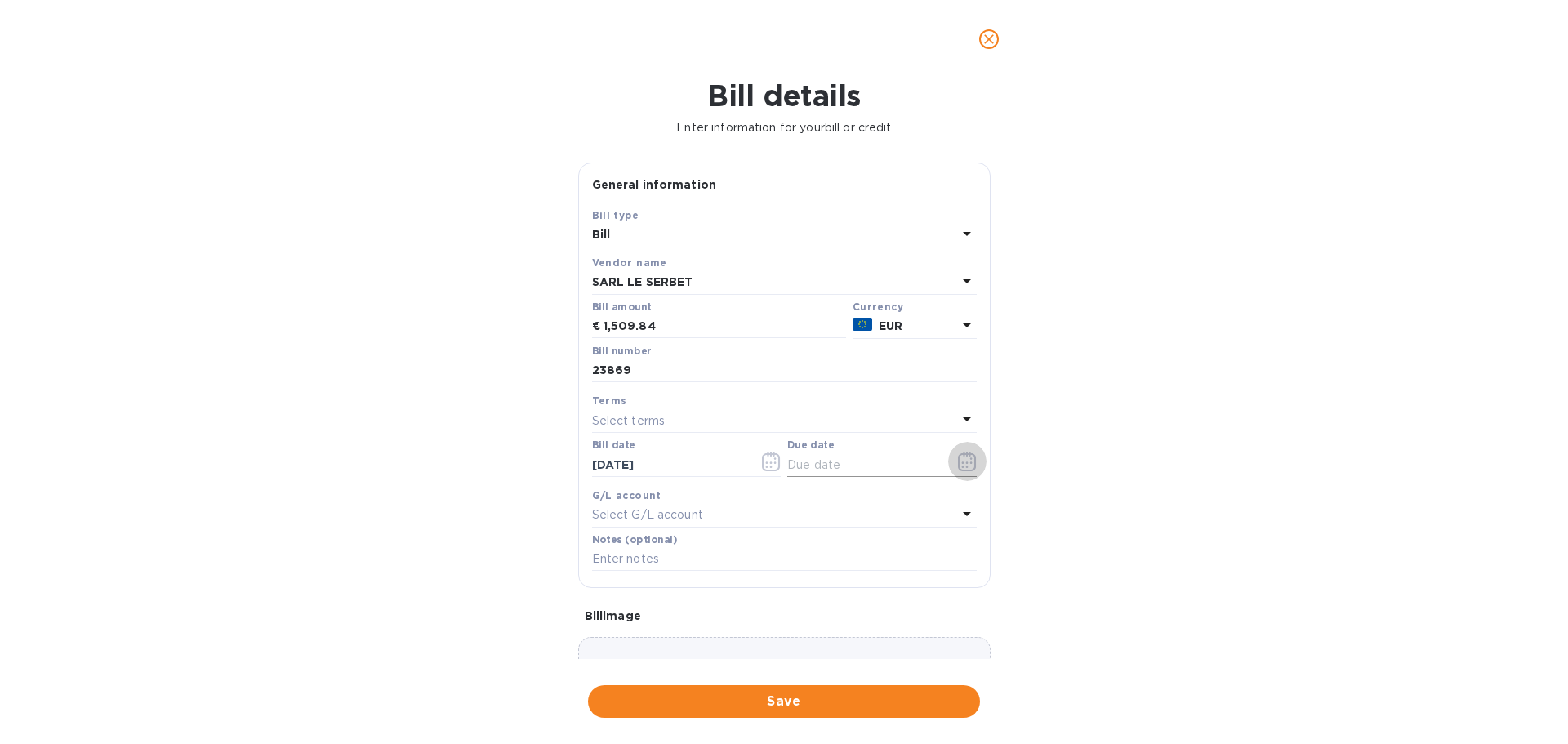
click at [962, 457] on icon "button" at bounding box center [966, 461] width 19 height 20
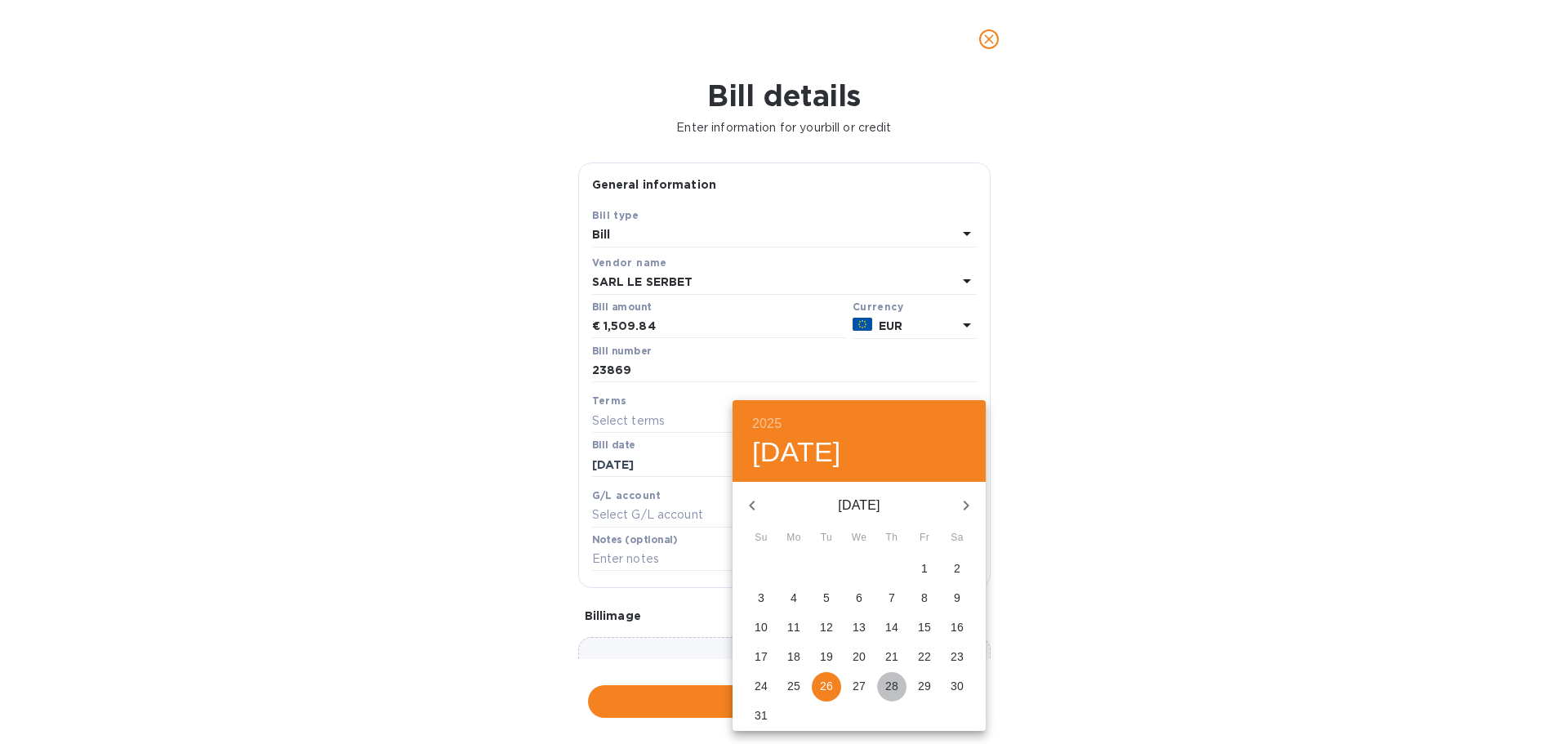
click at [892, 682] on p "28" at bounding box center [891, 685] width 13 height 17
type input "08/28/2025"
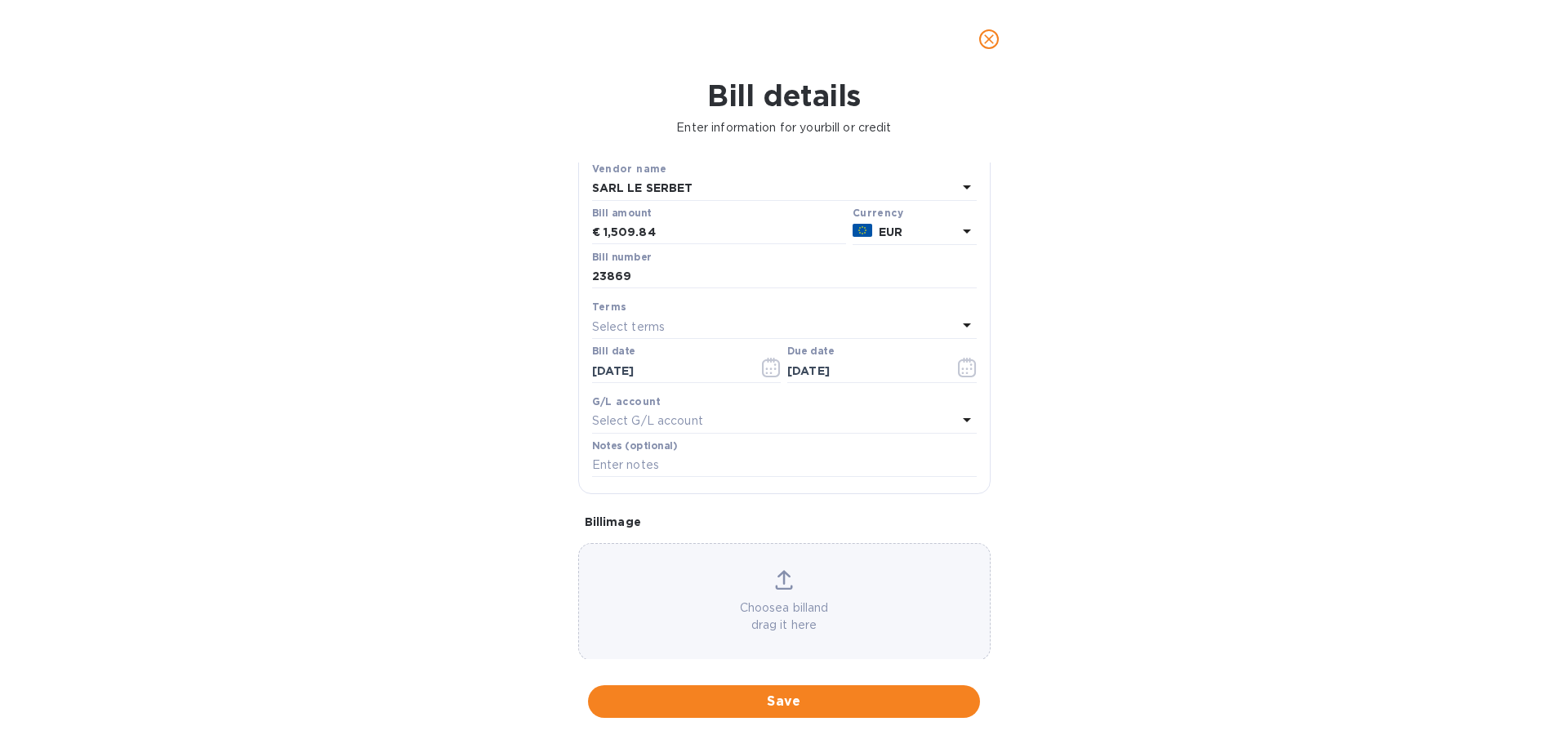
scroll to position [115, 0]
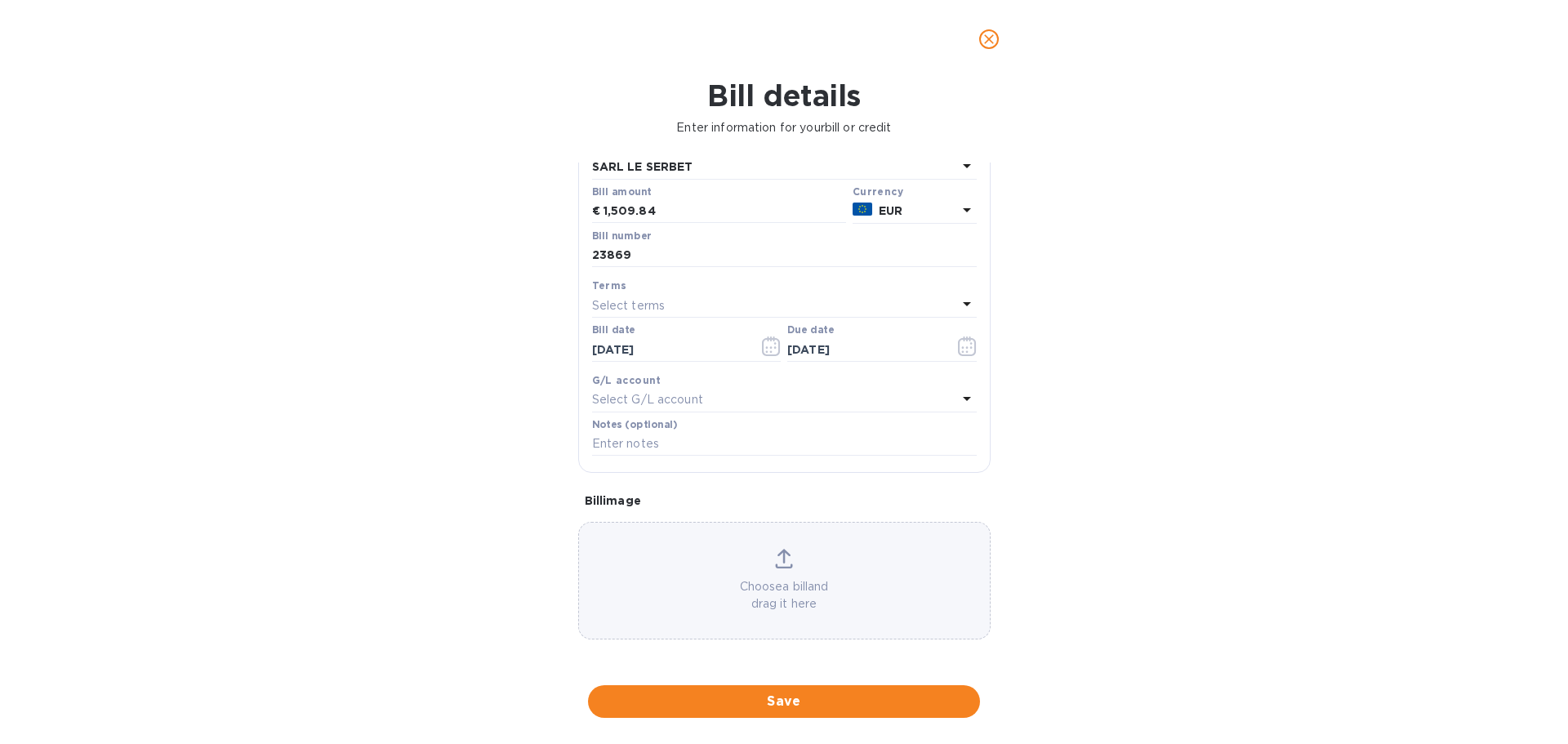
click at [775, 581] on p "Choose a bill and drag it here" at bounding box center [784, 595] width 411 height 34
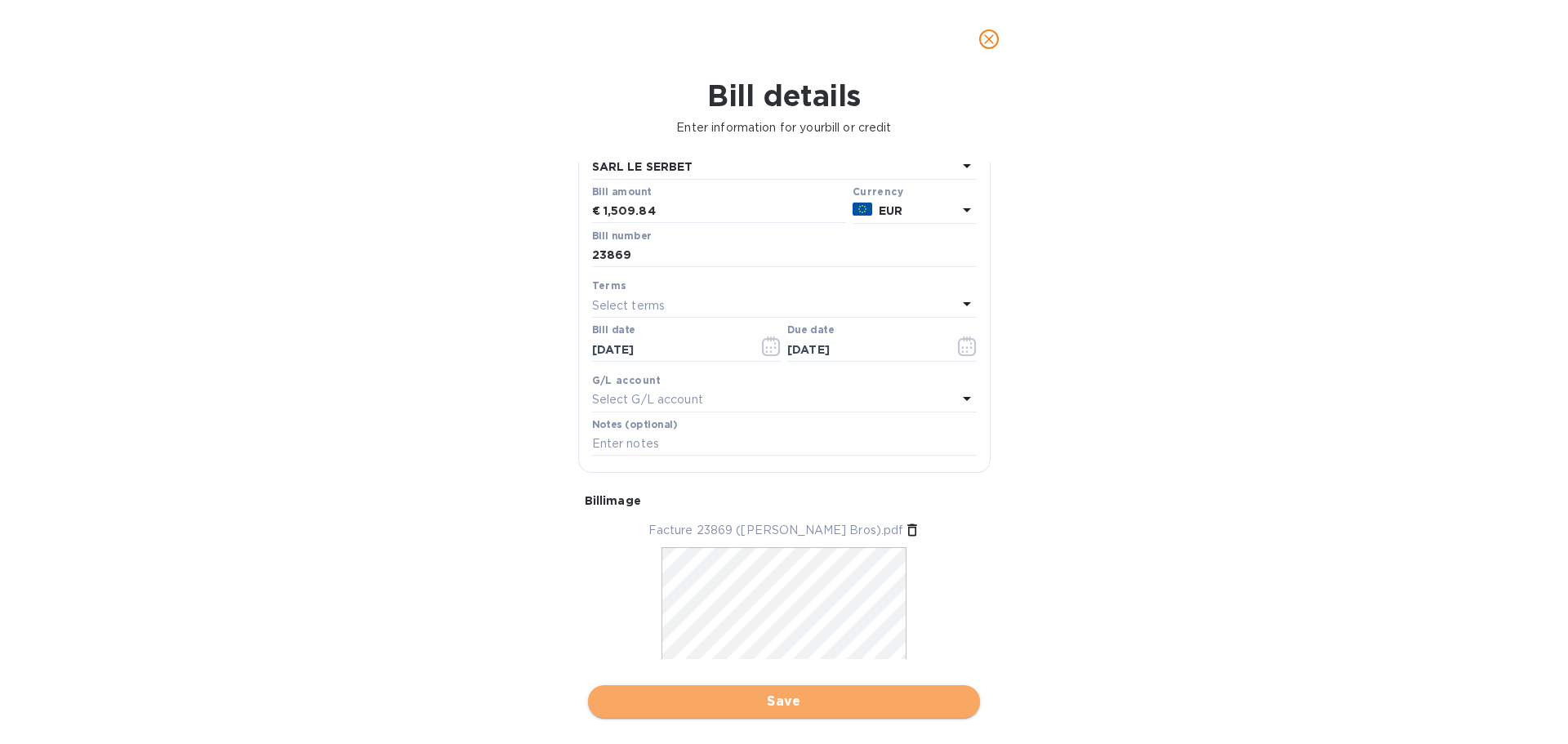
click at [781, 698] on span "Save" at bounding box center [784, 702] width 366 height 20
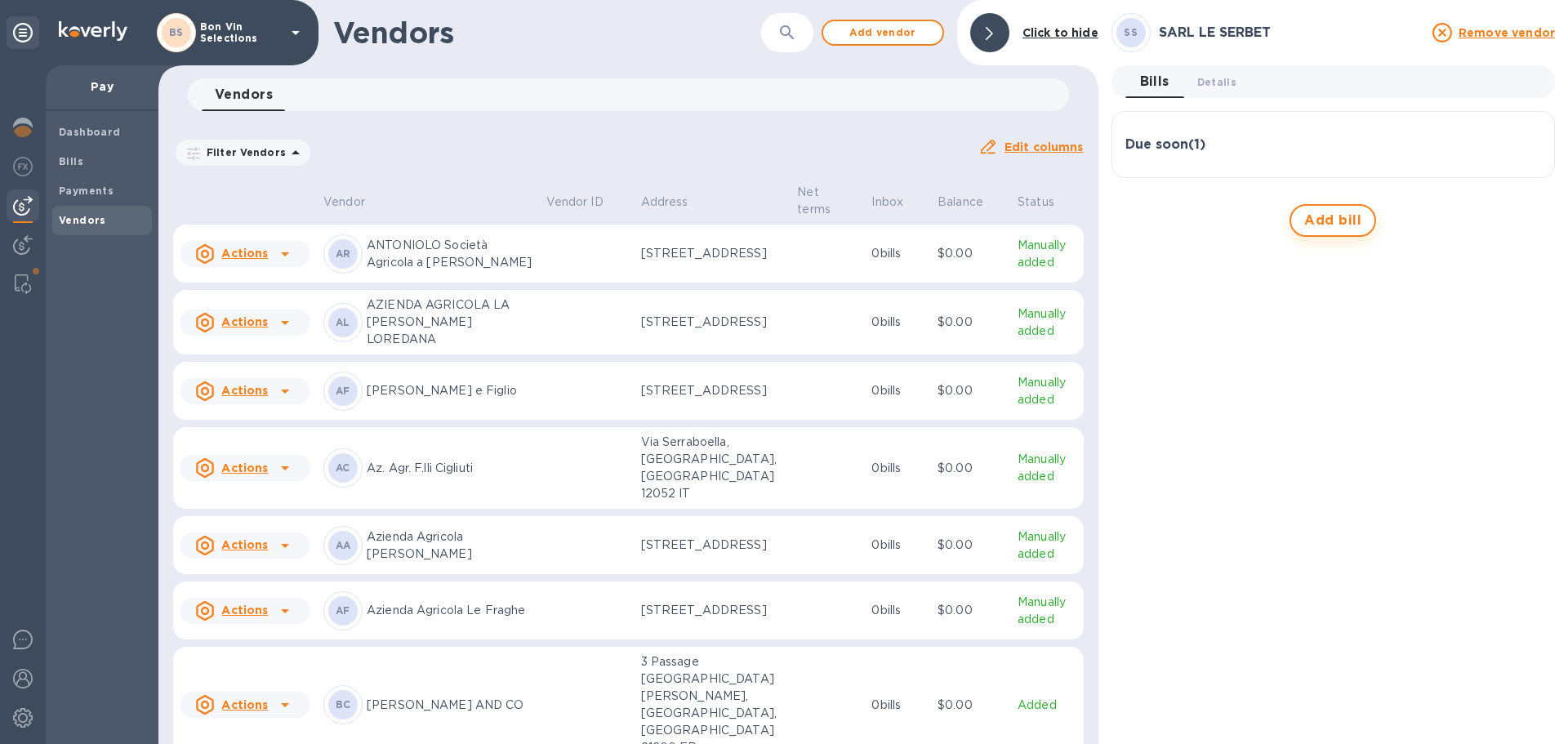
click at [1343, 224] on span "Add bill" at bounding box center [1333, 220] width 57 height 20
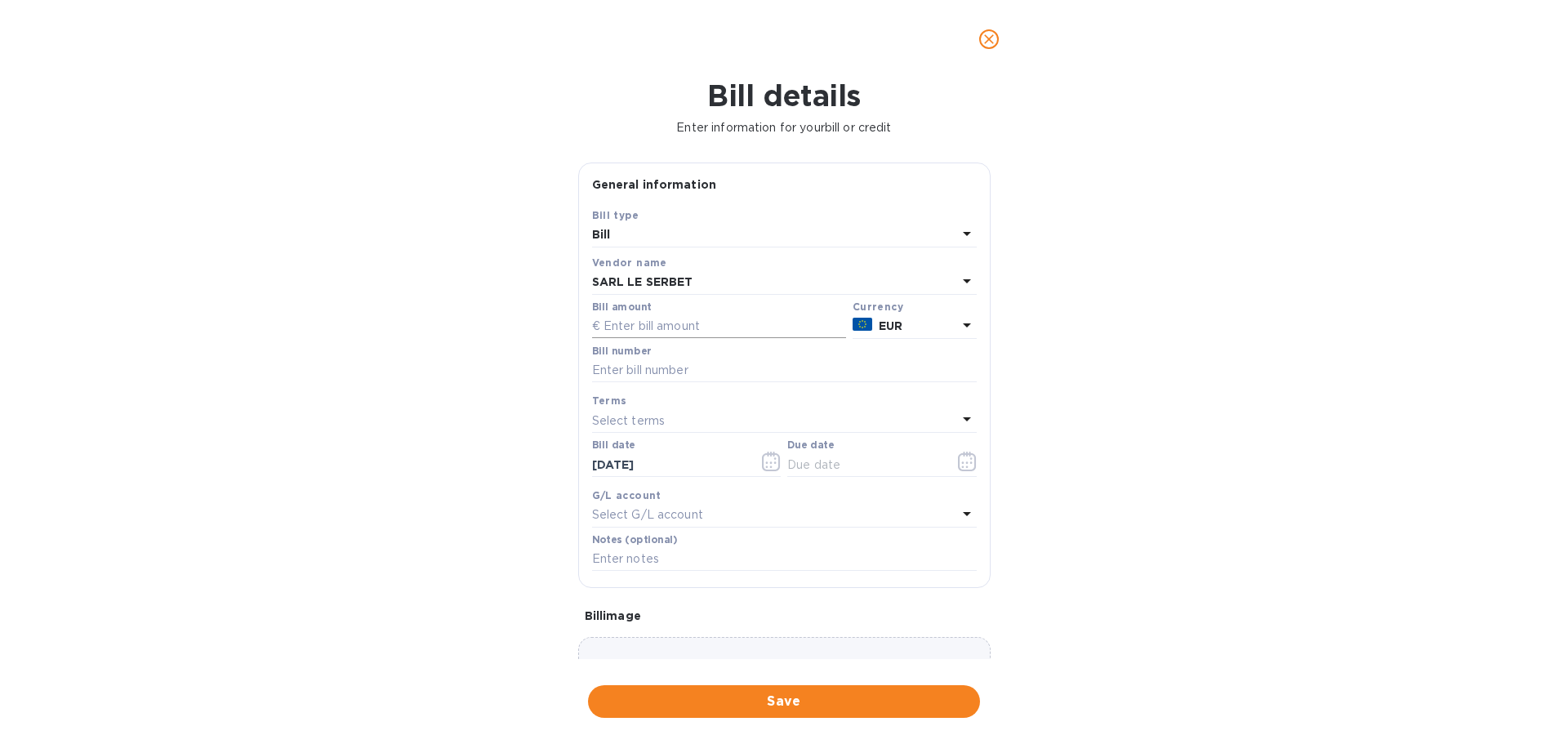
click at [735, 326] on input "text" at bounding box center [719, 326] width 254 height 25
type input "167.52"
click at [701, 366] on input "text" at bounding box center [784, 371] width 384 height 25
type input "23870"
click at [770, 464] on icon "button" at bounding box center [771, 462] width 2 height 2
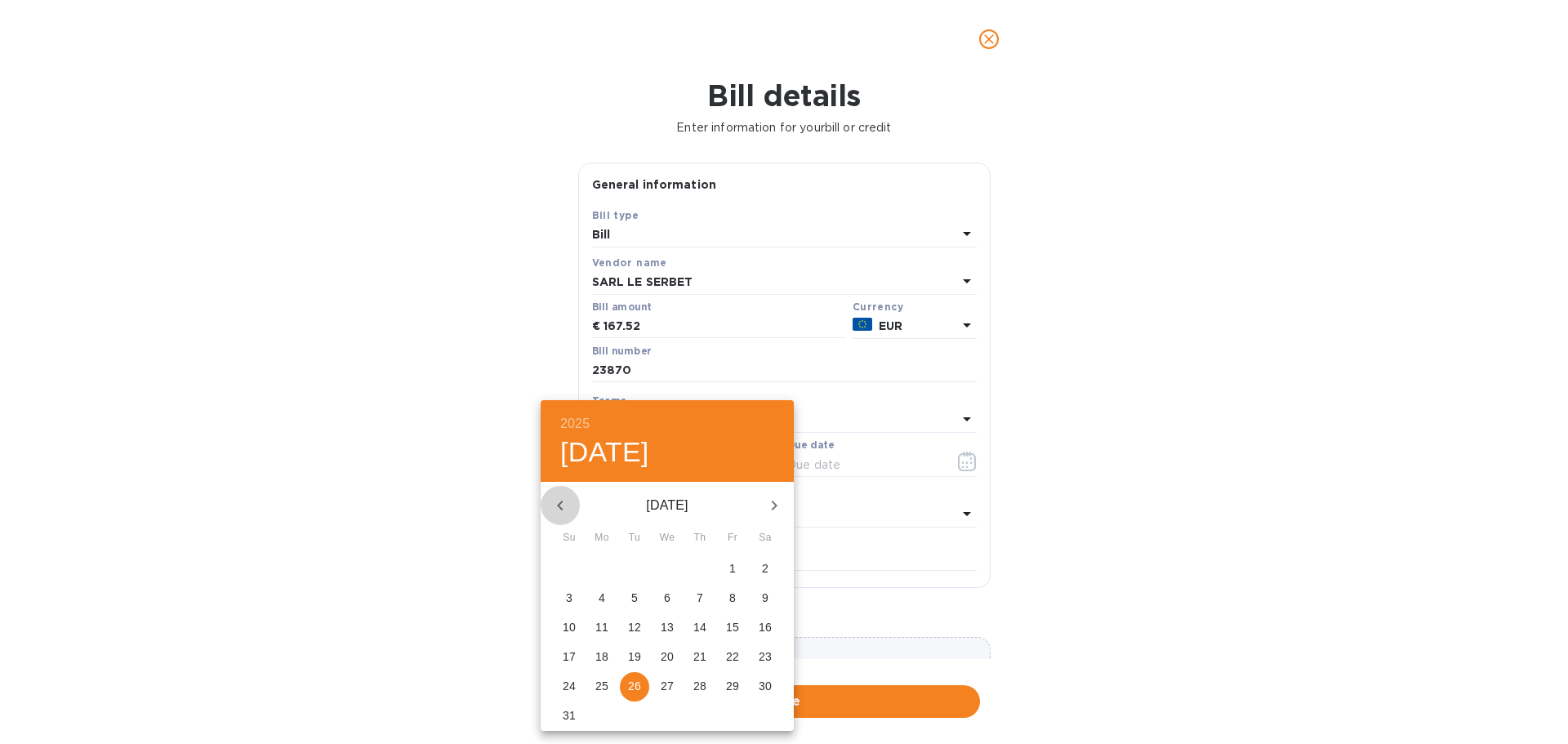
click at [561, 507] on icon "button" at bounding box center [559, 505] width 6 height 10
click at [658, 622] on span "14" at bounding box center [668, 627] width 29 height 17
type input "05/14/2025"
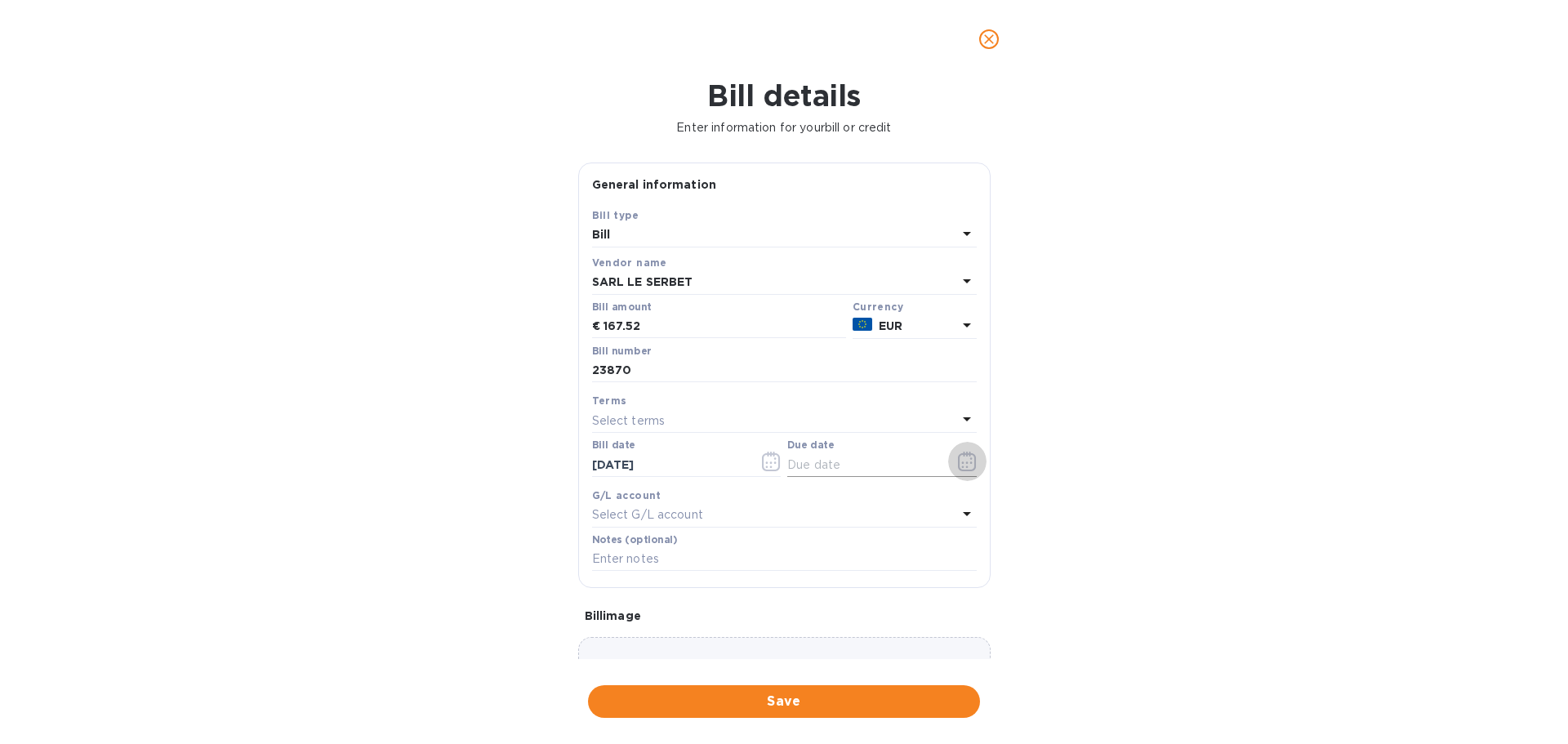
click at [963, 459] on icon "button" at bounding box center [966, 461] width 19 height 20
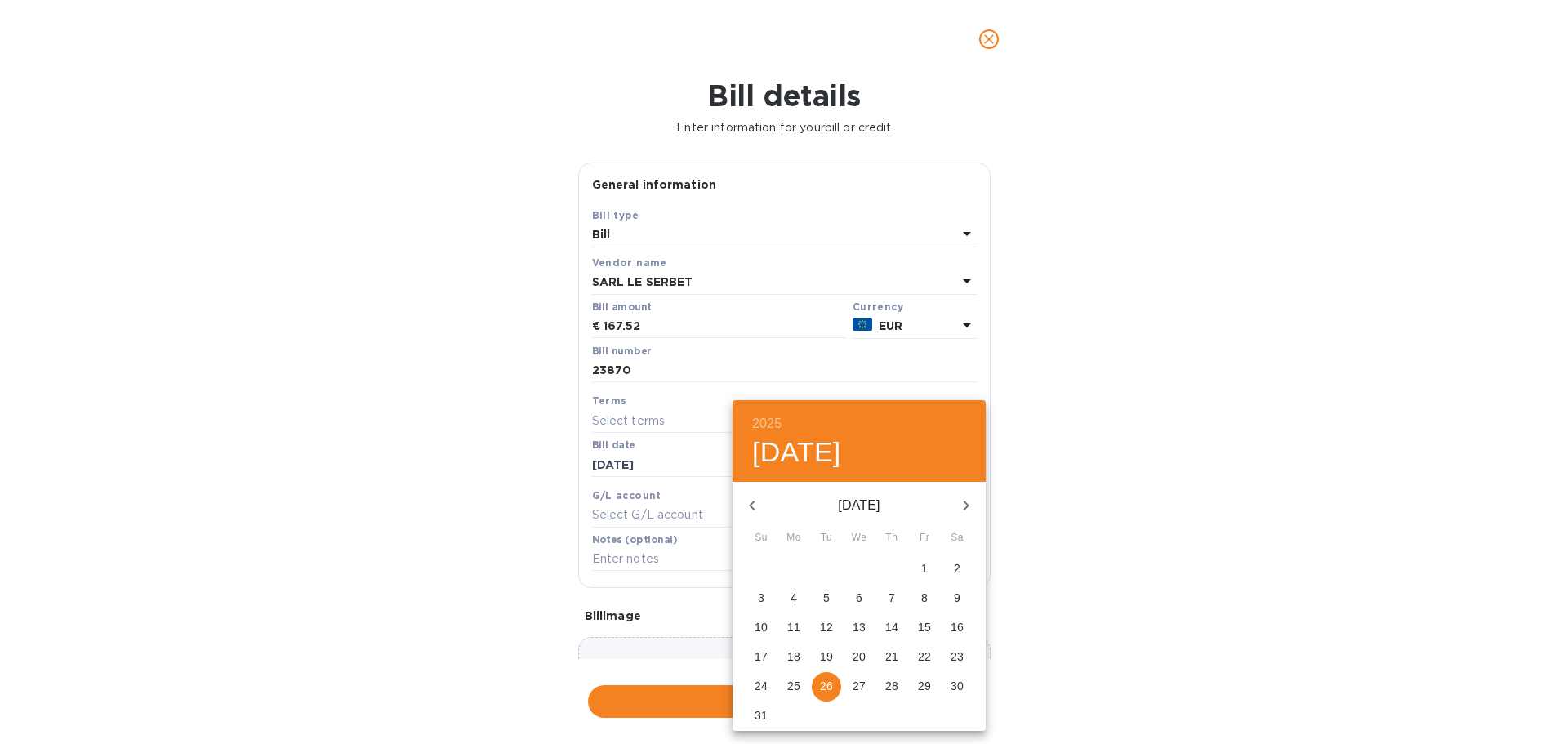
click at [892, 678] on p "28" at bounding box center [891, 685] width 13 height 17
type input "08/28/2025"
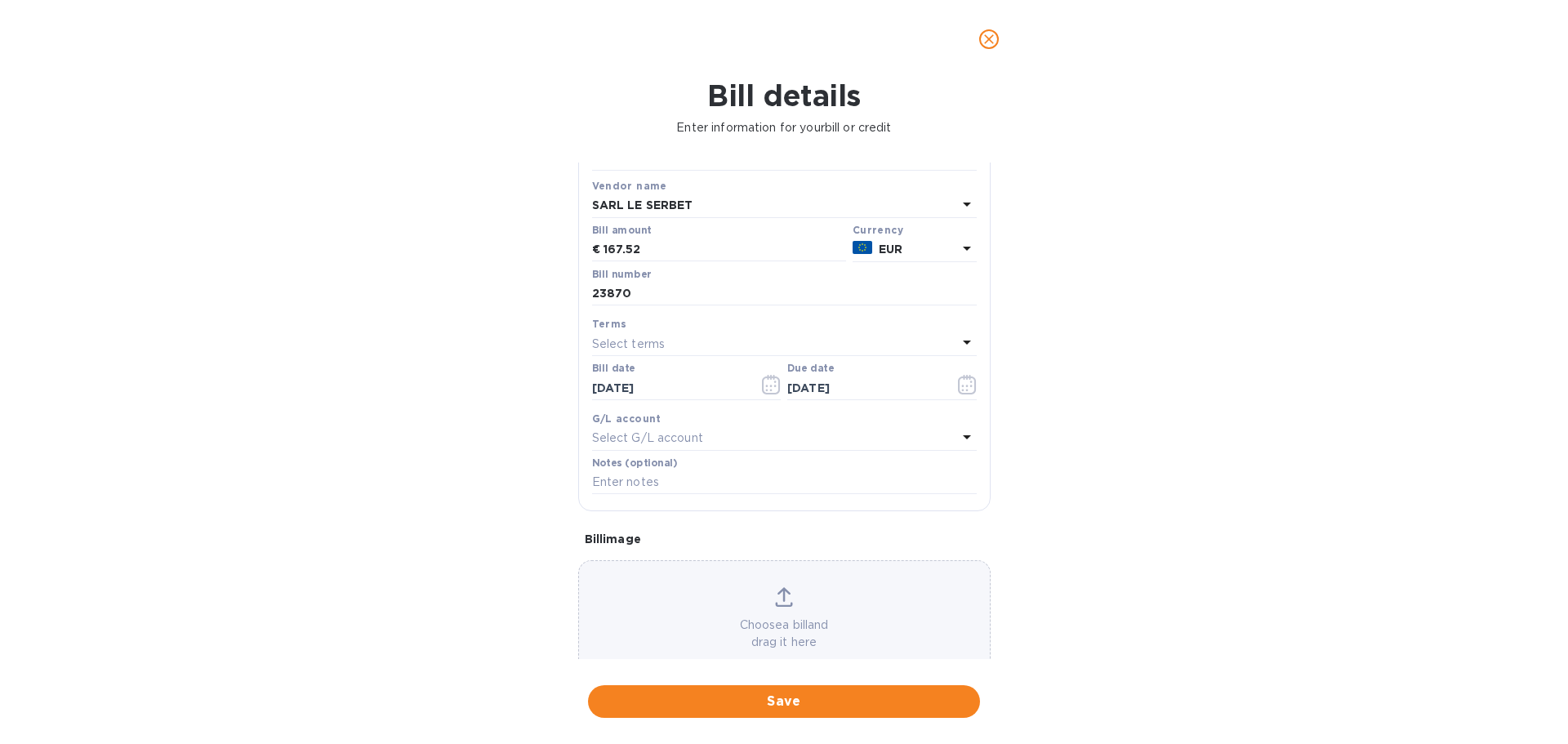
scroll to position [113, 0]
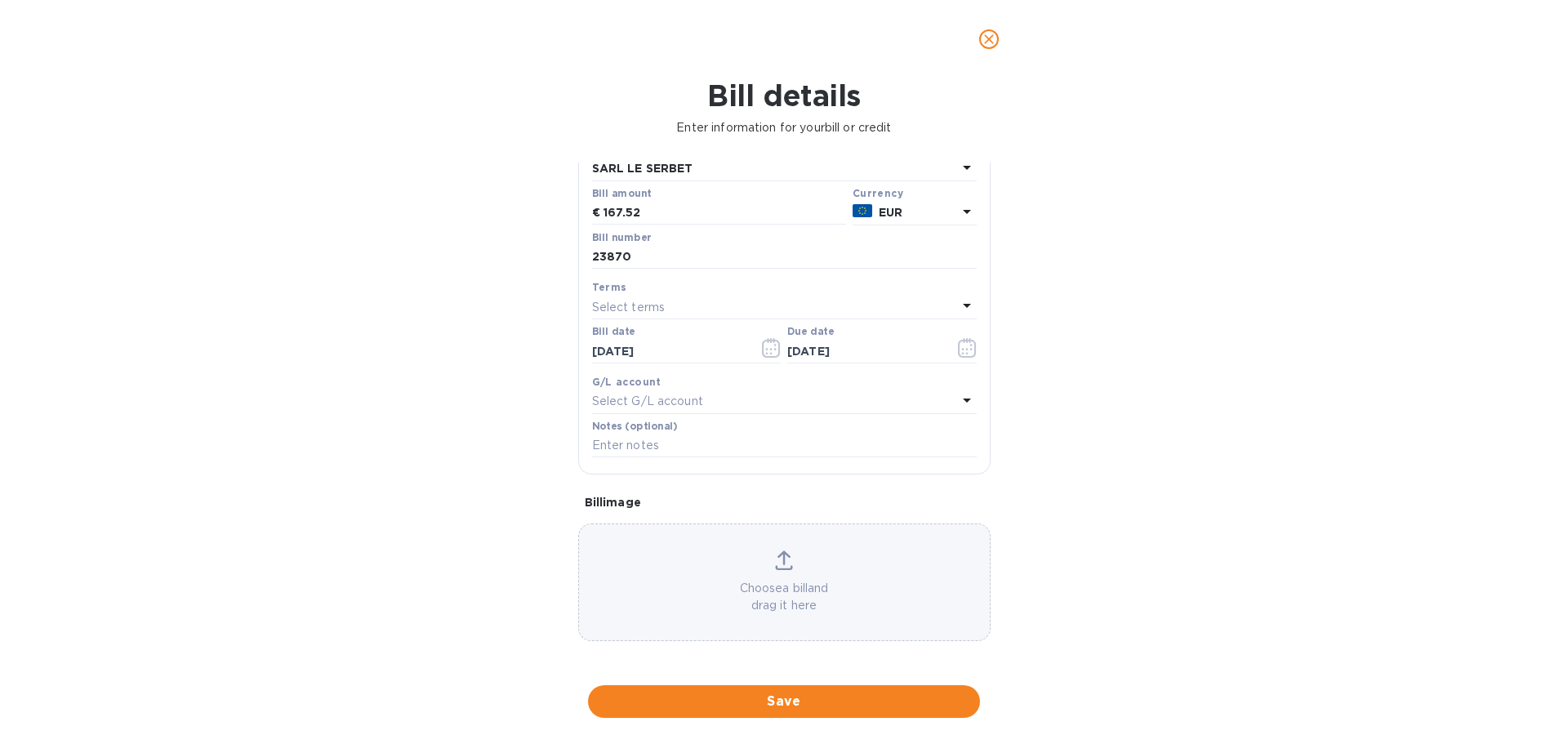
click at [777, 564] on icon at bounding box center [784, 560] width 18 height 20
click at [788, 699] on span "Save" at bounding box center [784, 702] width 366 height 20
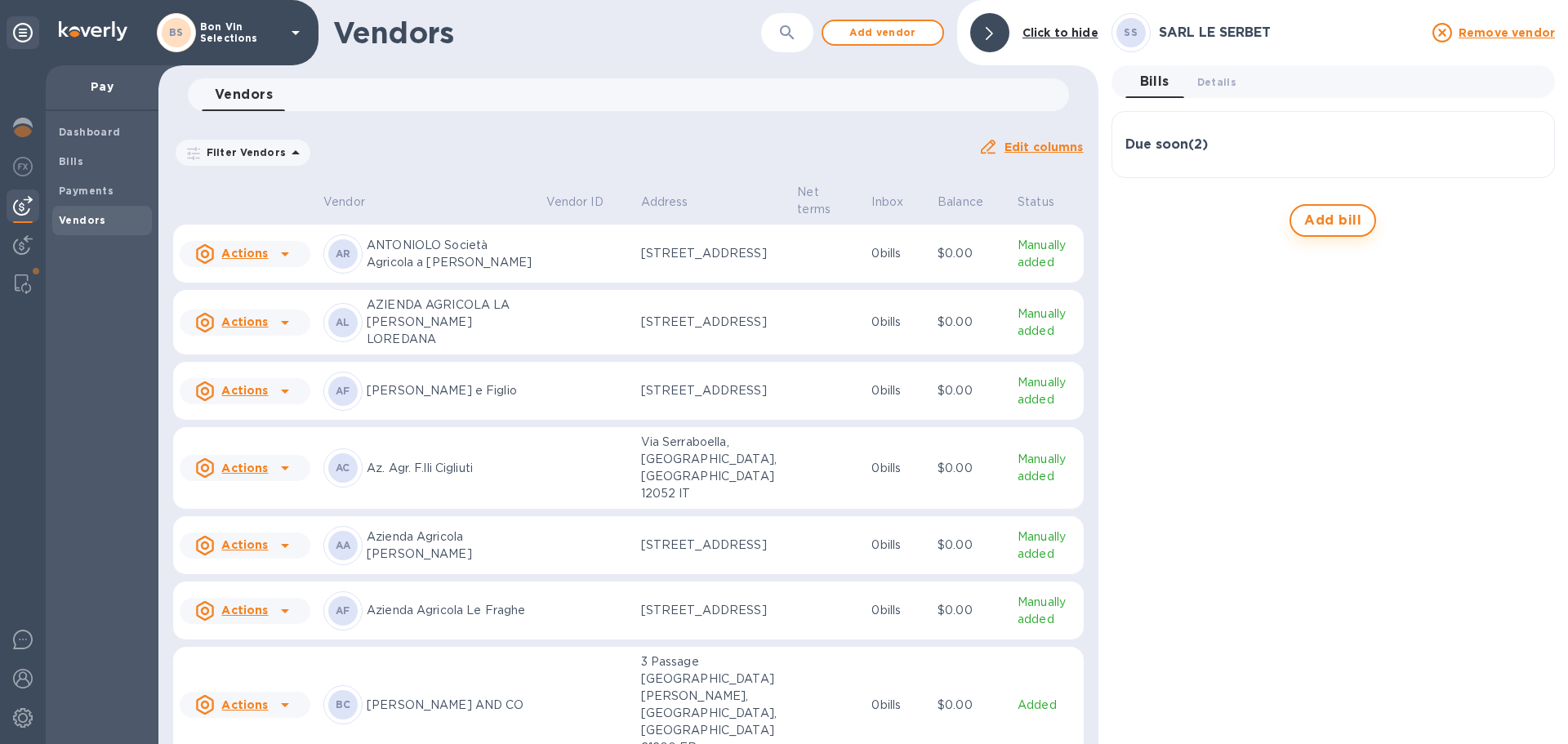
click at [1318, 224] on span "Add bill" at bounding box center [1333, 220] width 57 height 20
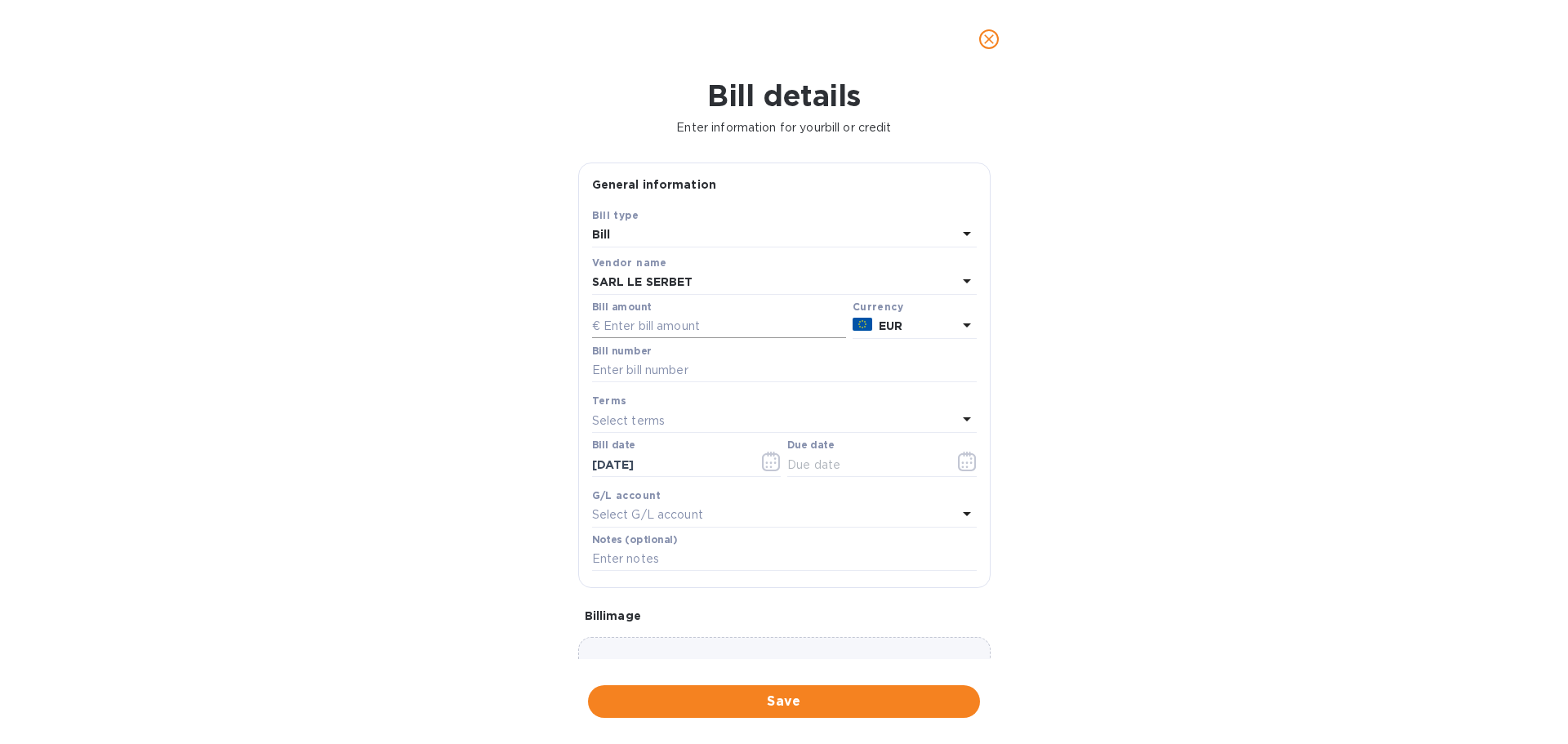
click at [712, 337] on input "text" at bounding box center [719, 326] width 254 height 25
type input "8,125.44"
click at [696, 370] on input "text" at bounding box center [784, 371] width 384 height 25
type input "23871"
click at [769, 457] on icon "button" at bounding box center [771, 461] width 19 height 20
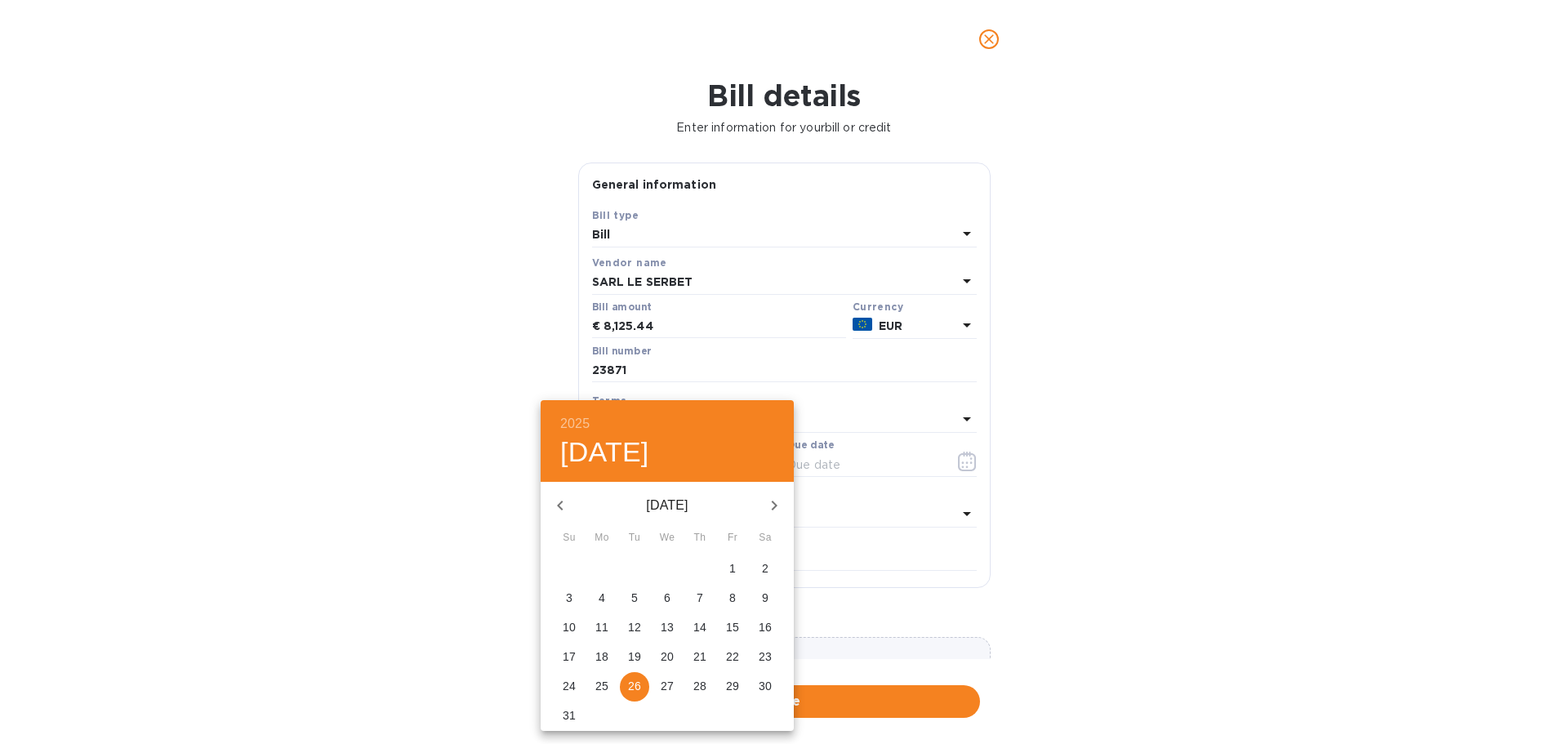
click at [556, 506] on icon "button" at bounding box center [560, 505] width 20 height 20
click at [668, 624] on p "14" at bounding box center [667, 627] width 13 height 17
type input "05/14/2025"
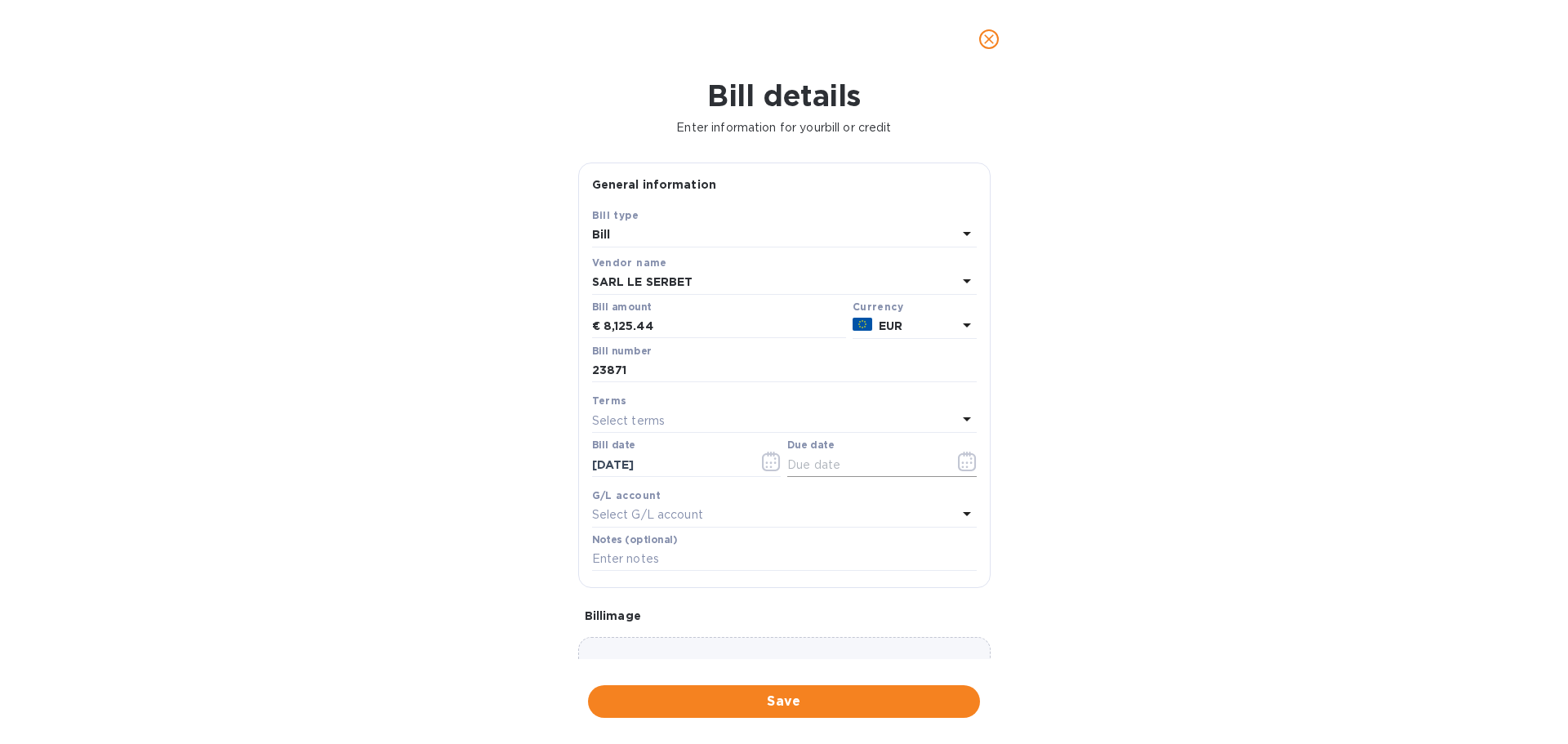
click at [958, 453] on icon "button" at bounding box center [966, 461] width 18 height 20
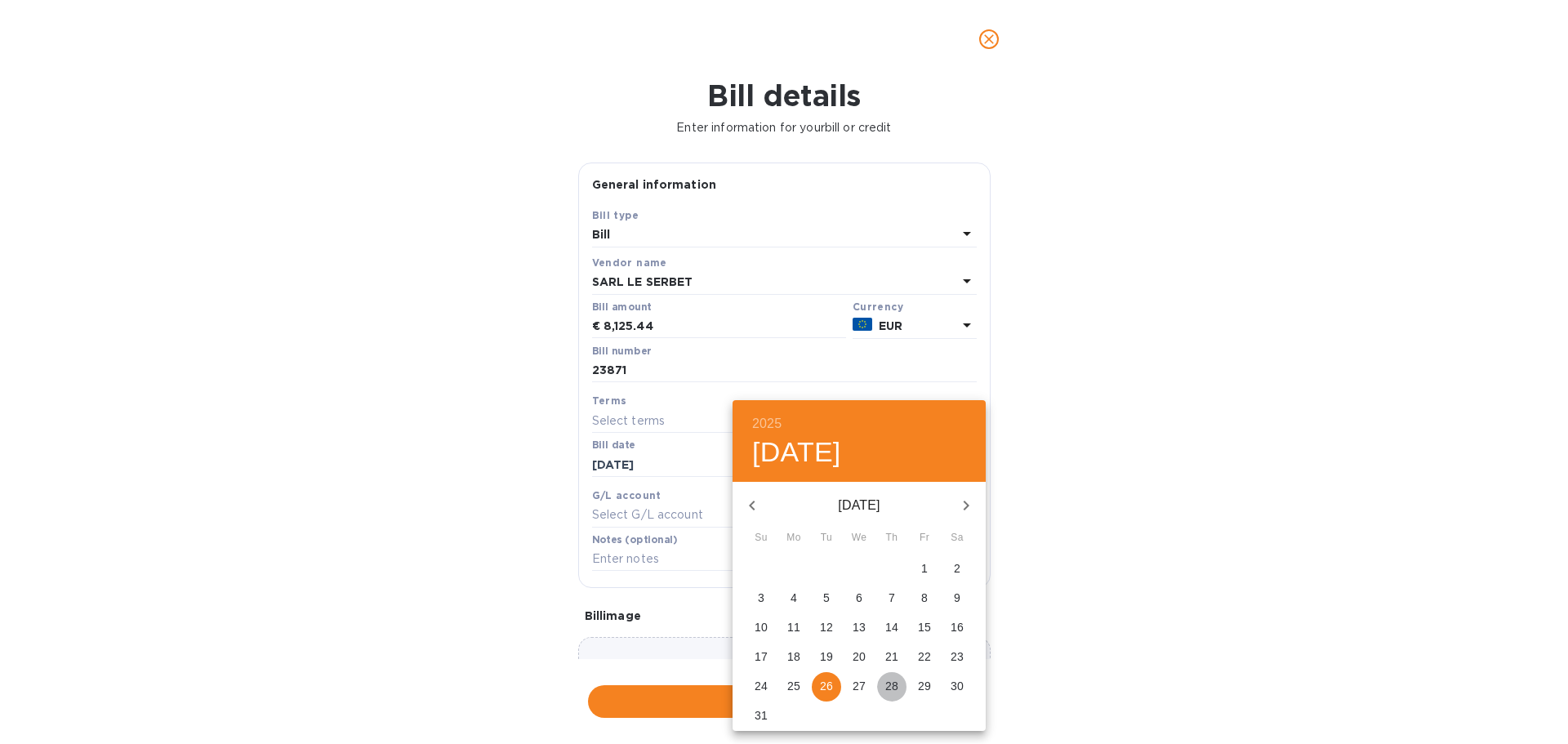
click at [888, 680] on p "28" at bounding box center [891, 685] width 13 height 17
type input "08/28/2025"
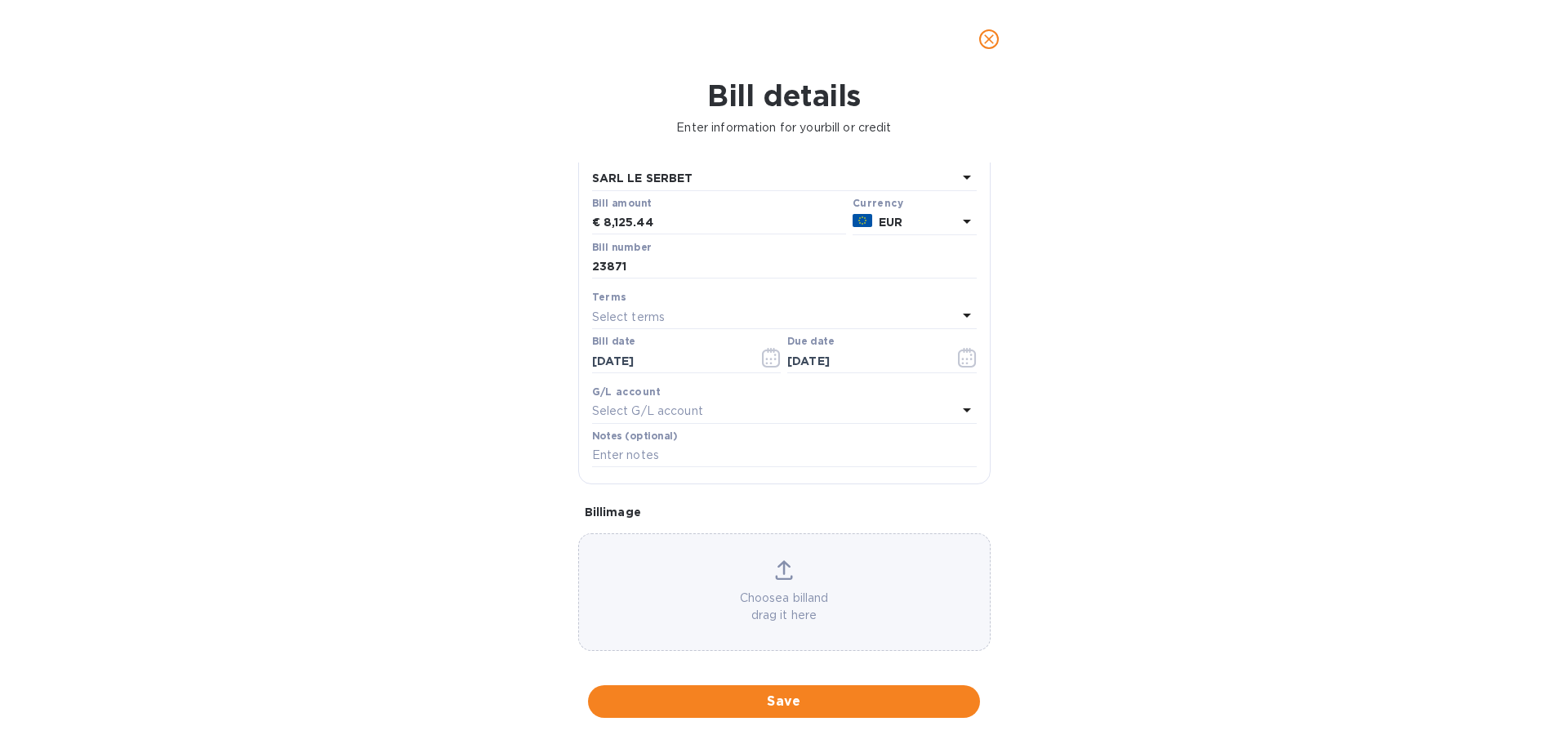
scroll to position [115, 0]
click at [781, 556] on icon at bounding box center [784, 555] width 13 height 15
click at [775, 560] on icon at bounding box center [784, 558] width 18 height 20
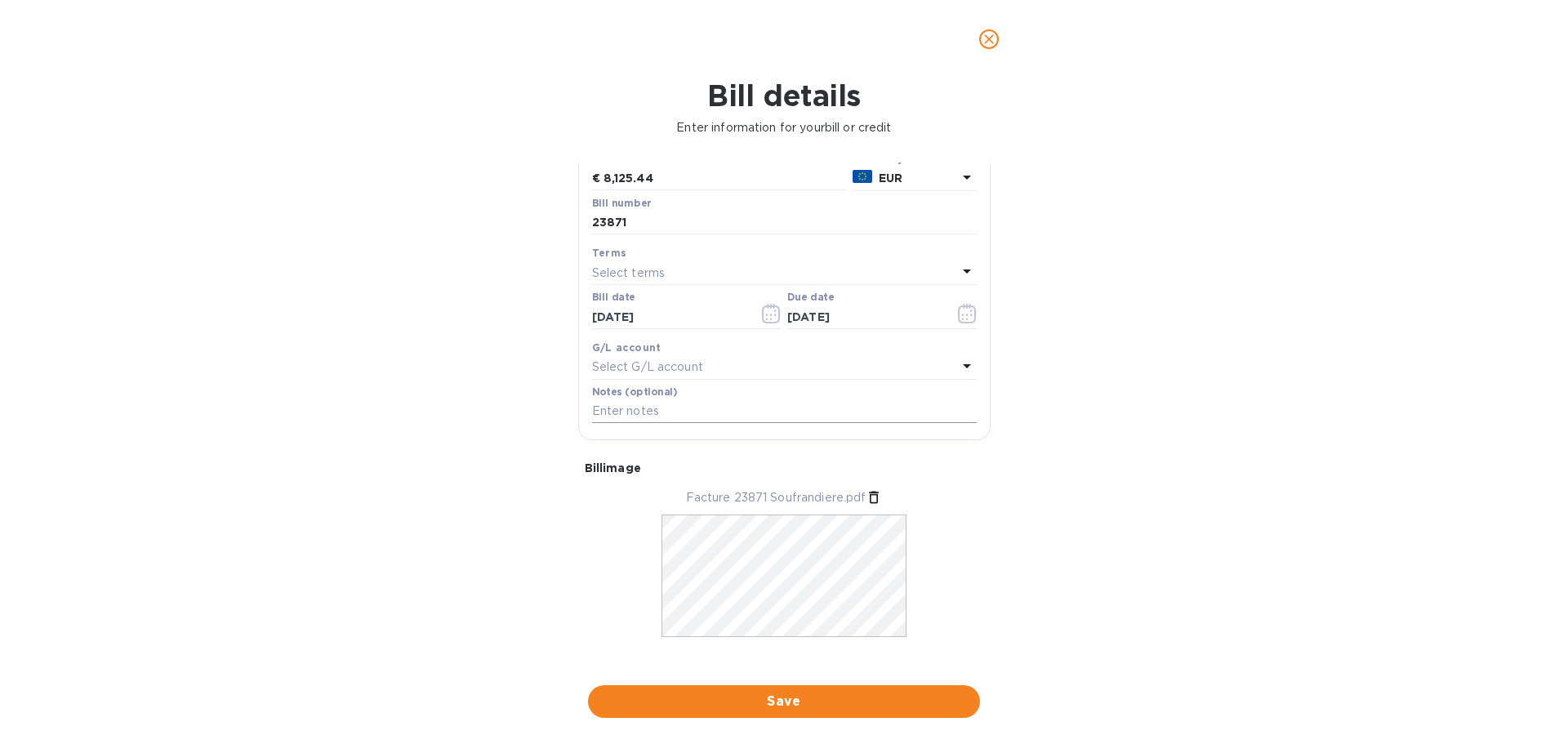
scroll to position [165, 0]
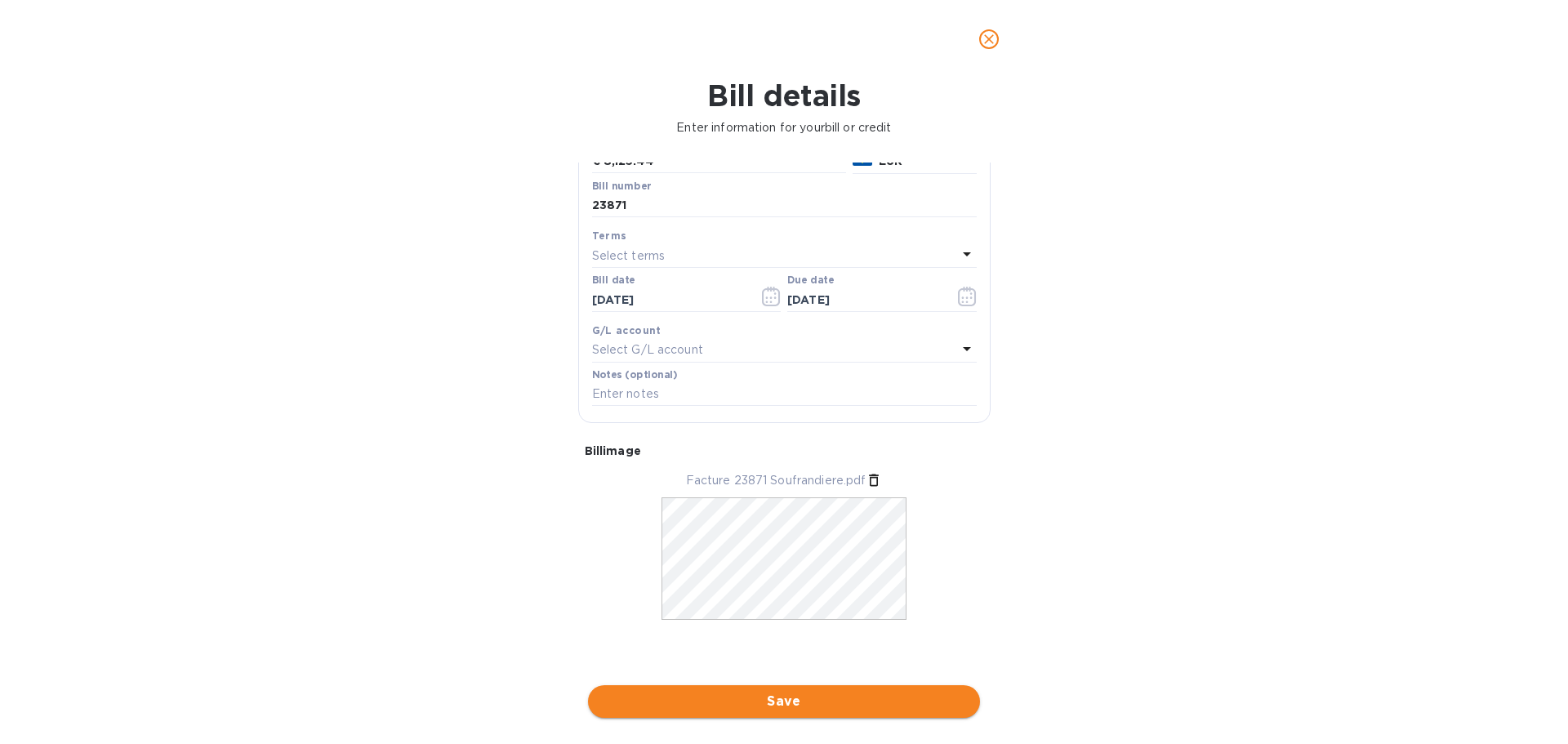
click at [796, 705] on span "Save" at bounding box center [784, 702] width 366 height 20
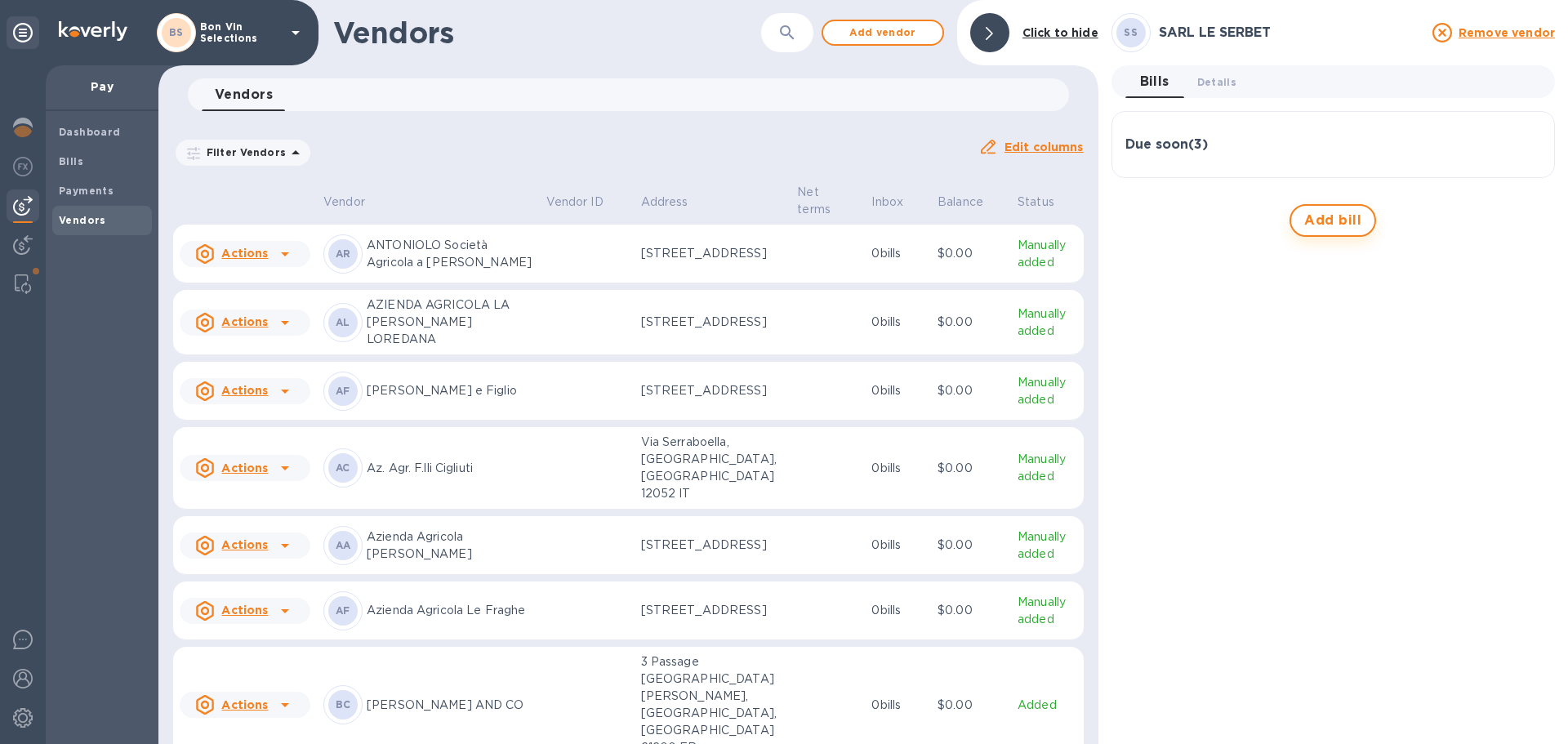
click at [1323, 221] on span "Add bill" at bounding box center [1333, 220] width 57 height 20
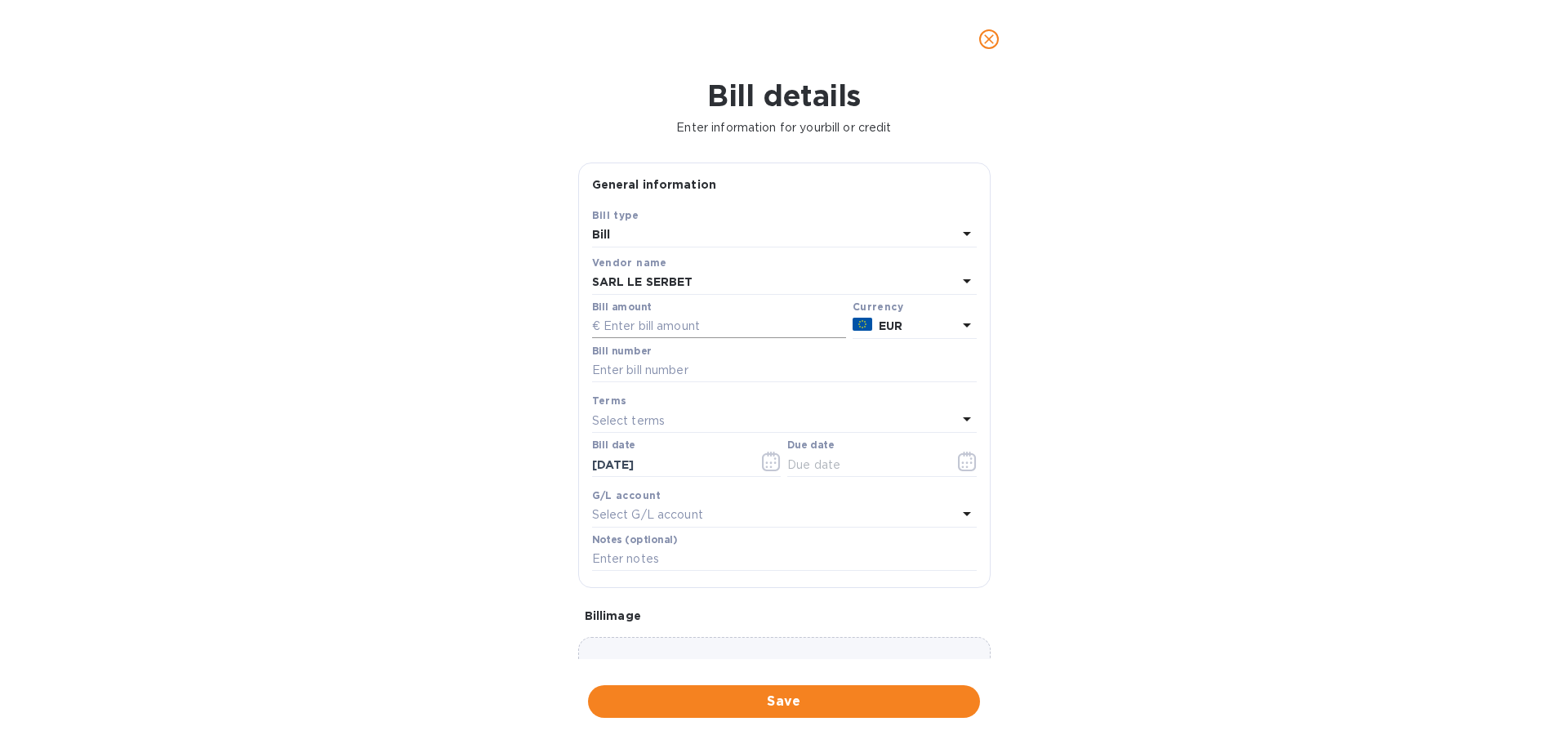
click at [672, 325] on input "text" at bounding box center [719, 326] width 254 height 25
type input "904.20"
click at [634, 371] on input "text" at bounding box center [784, 371] width 384 height 25
type input "23872"
click at [770, 464] on icon "button" at bounding box center [771, 462] width 2 height 2
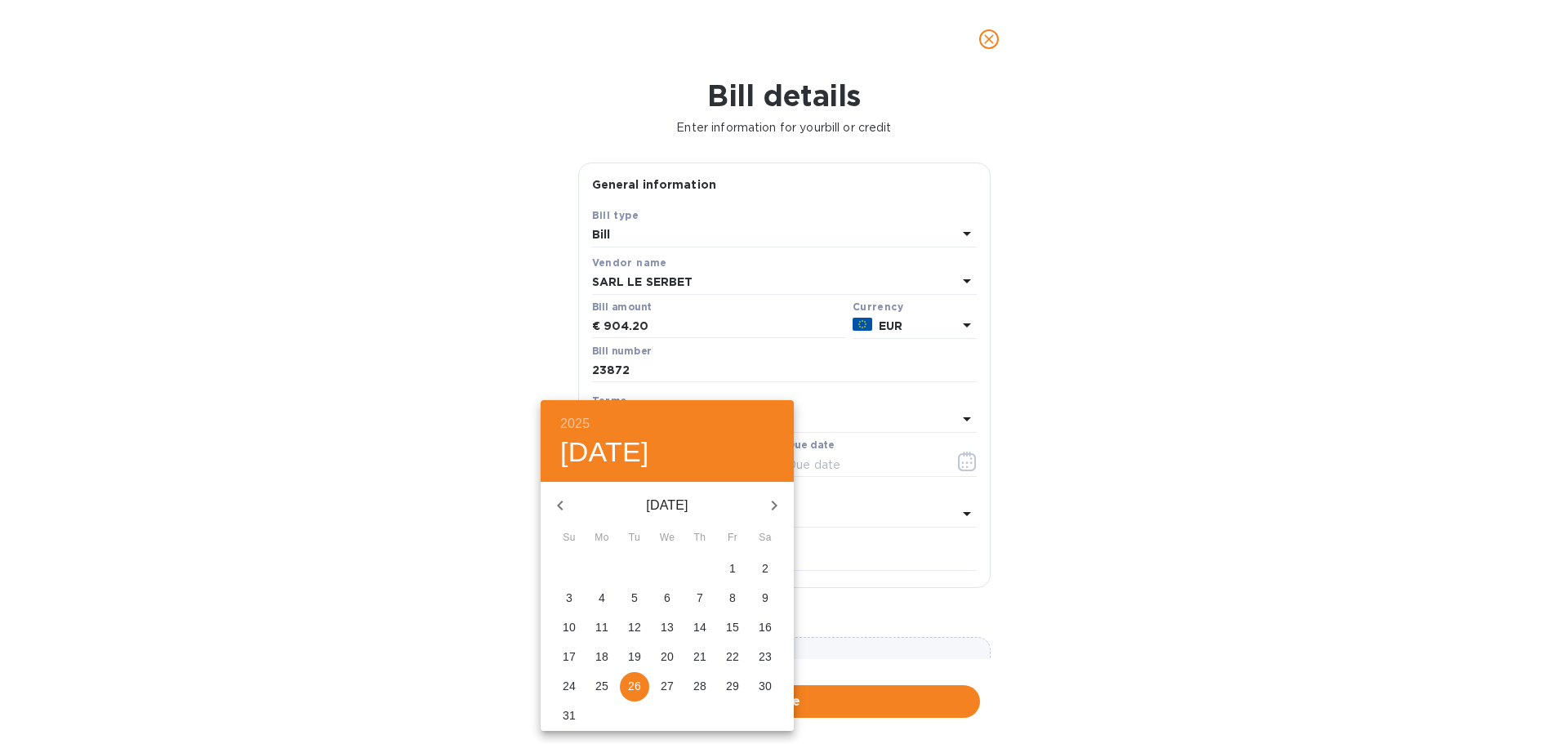
click at [560, 501] on icon "button" at bounding box center [560, 505] width 20 height 20
click at [664, 627] on p "14" at bounding box center [667, 627] width 13 height 17
type input "05/14/2025"
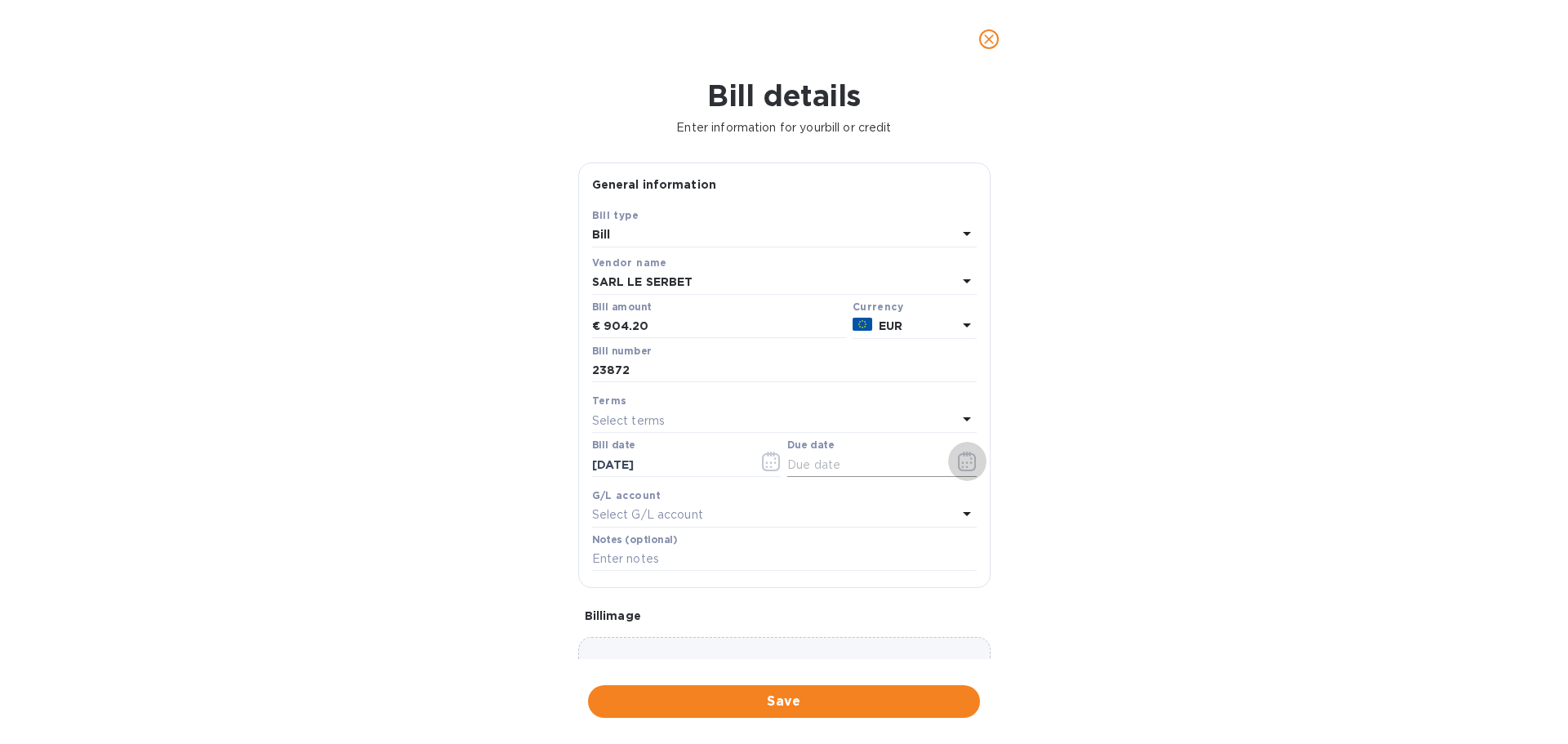
click at [959, 456] on icon "button" at bounding box center [966, 461] width 19 height 20
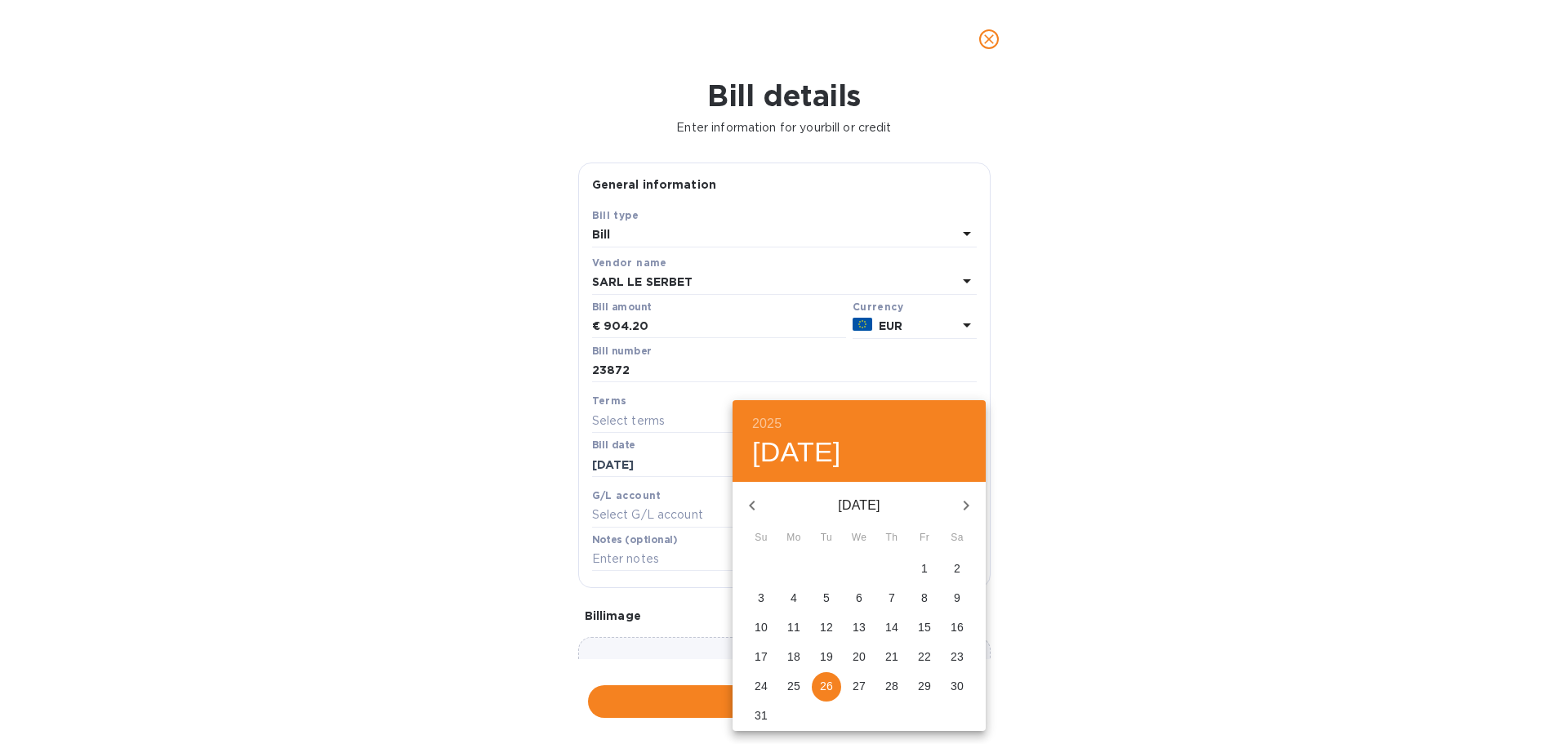
click at [894, 683] on p "28" at bounding box center [891, 685] width 13 height 17
type input "08/28/2025"
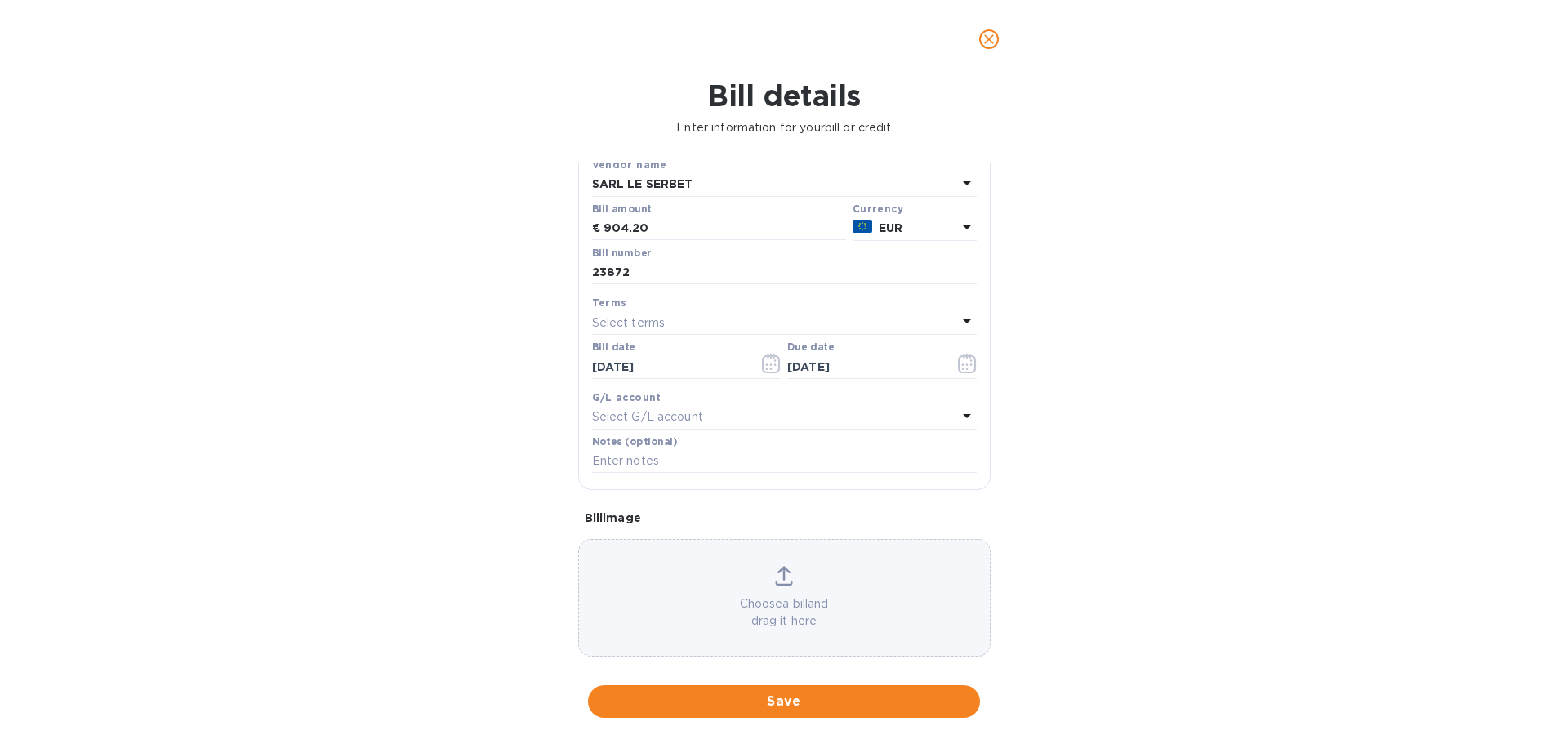
scroll to position [115, 0]
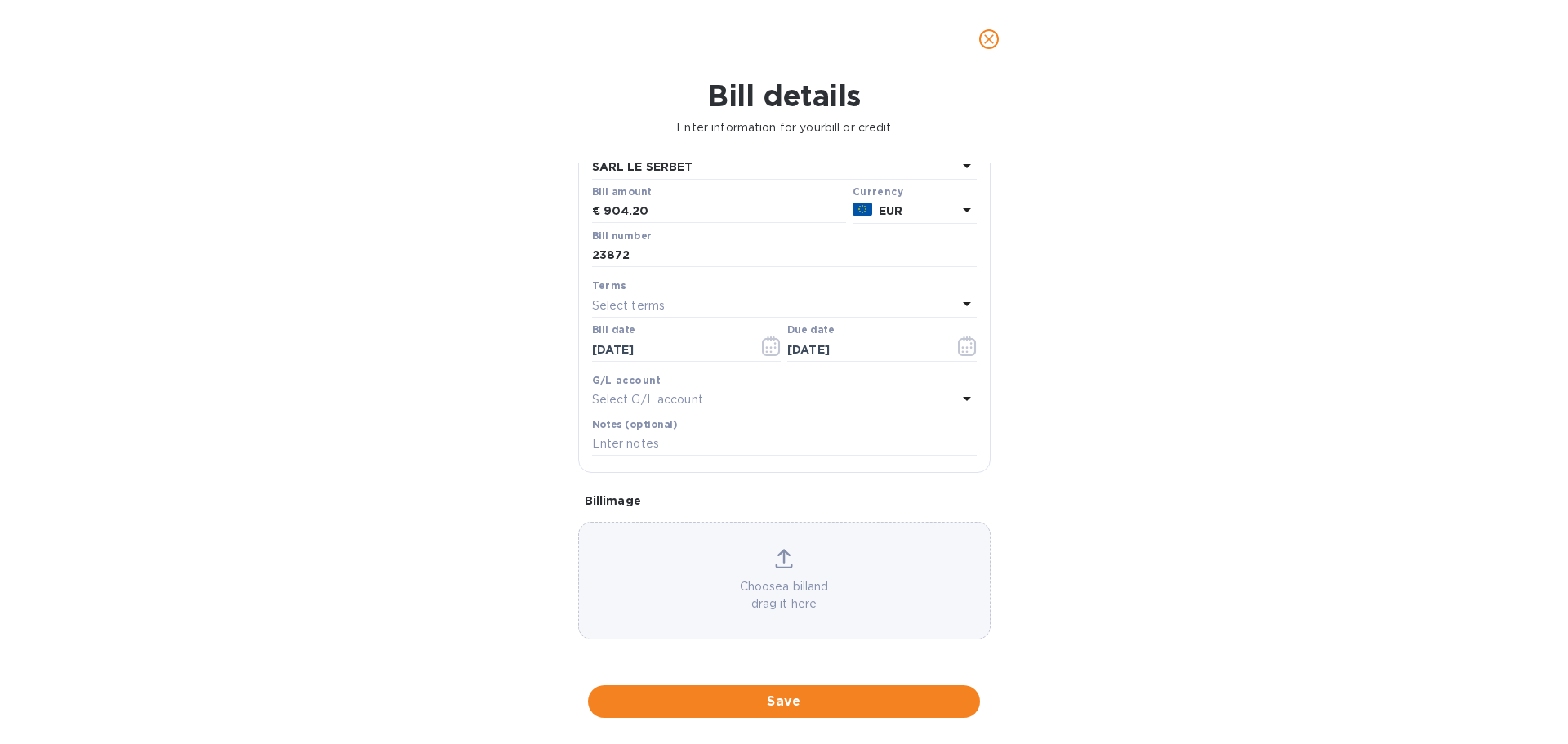
click at [781, 555] on icon at bounding box center [784, 555] width 13 height 15
click at [783, 697] on span "Save" at bounding box center [784, 702] width 366 height 20
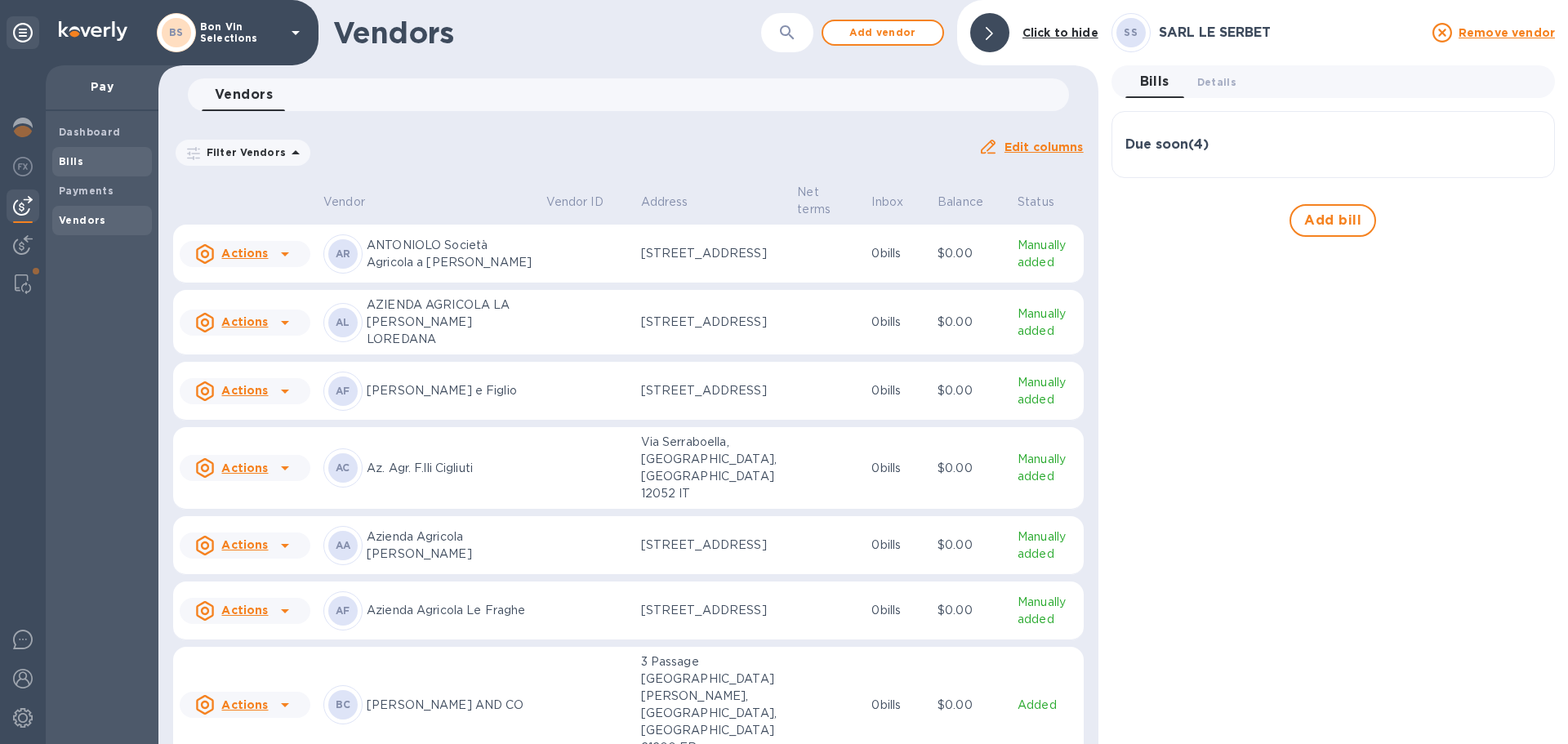
click at [91, 161] on span "Bills" at bounding box center [102, 161] width 87 height 17
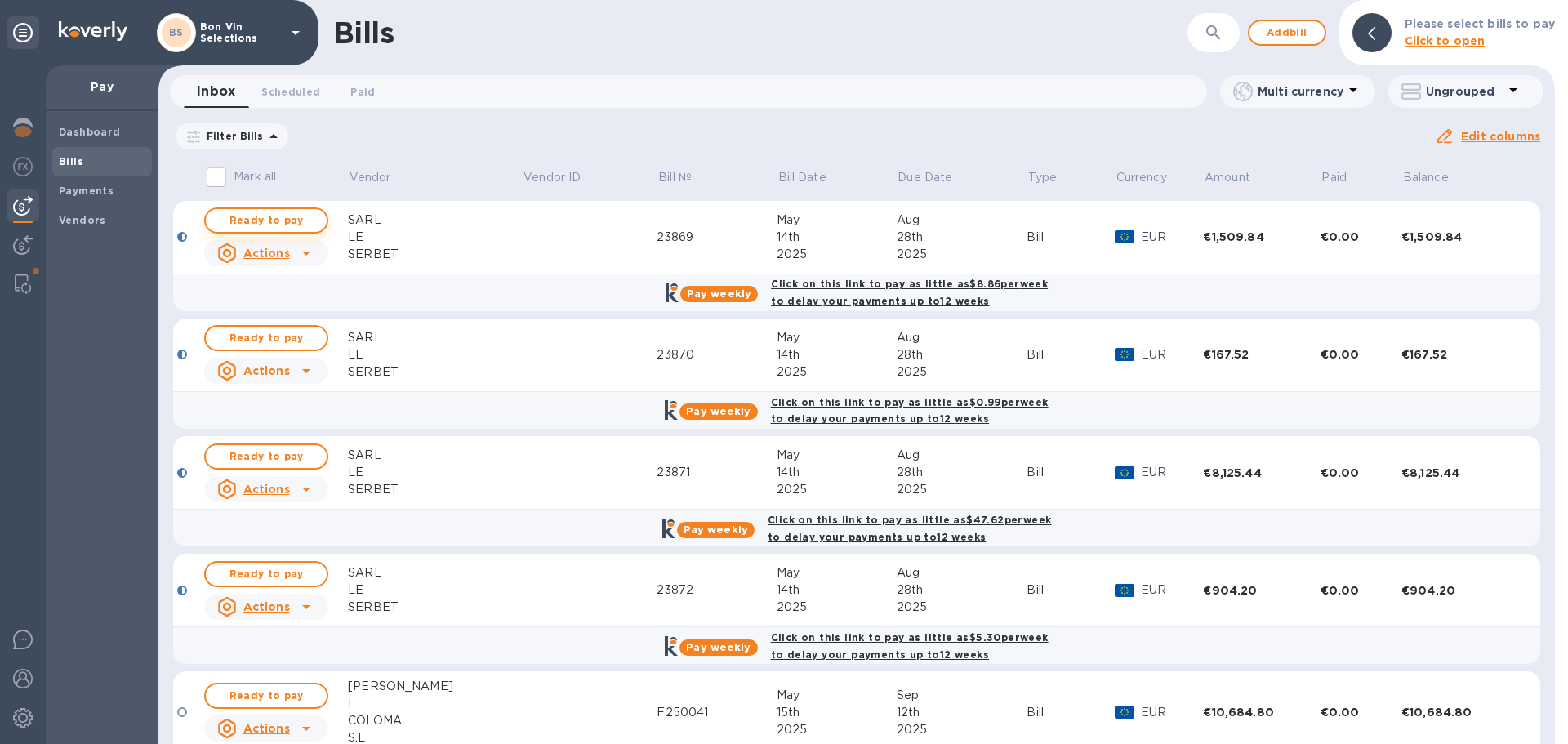
click at [269, 218] on span "Ready to pay" at bounding box center [266, 220] width 94 height 20
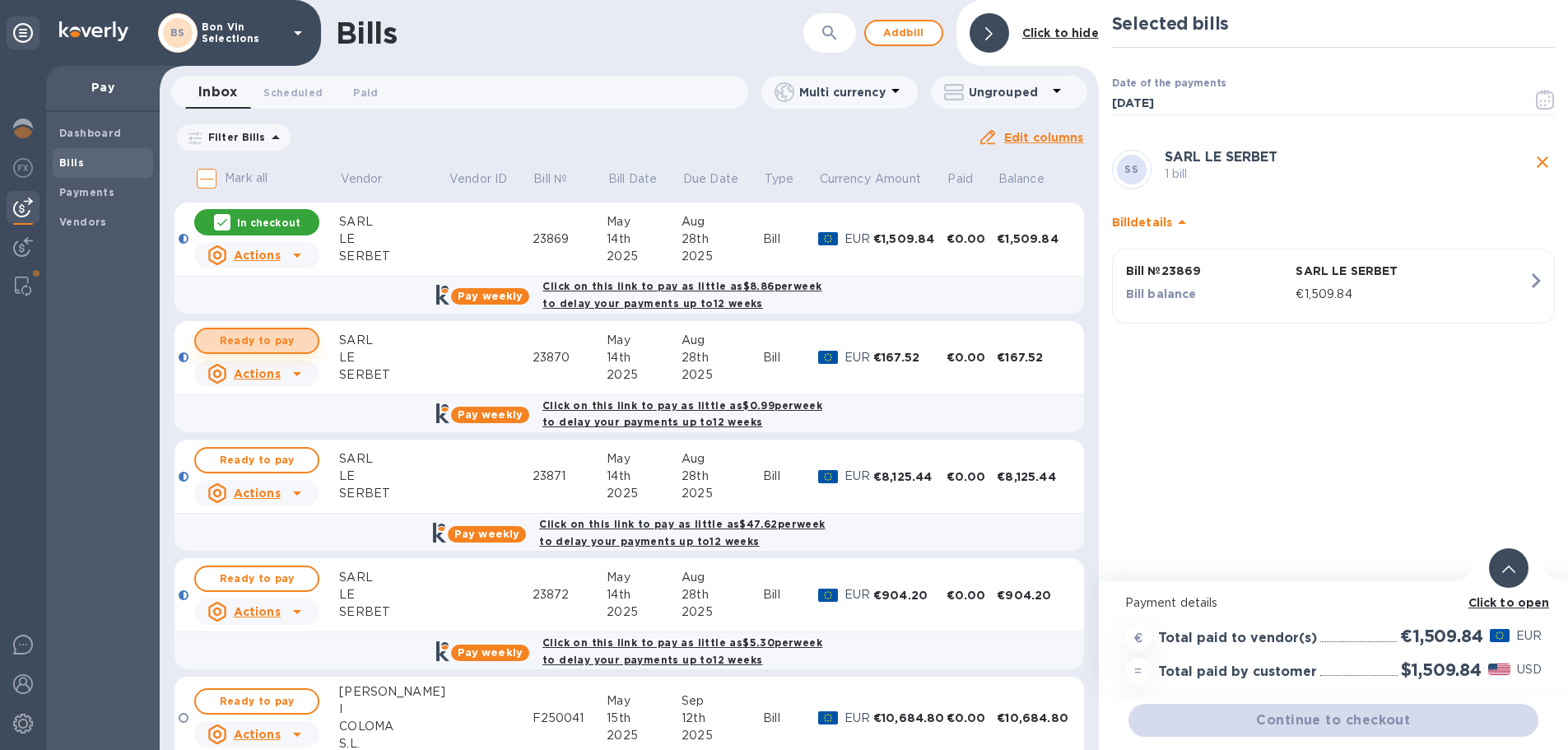
click at [278, 333] on span "Ready to pay" at bounding box center [257, 341] width 95 height 20
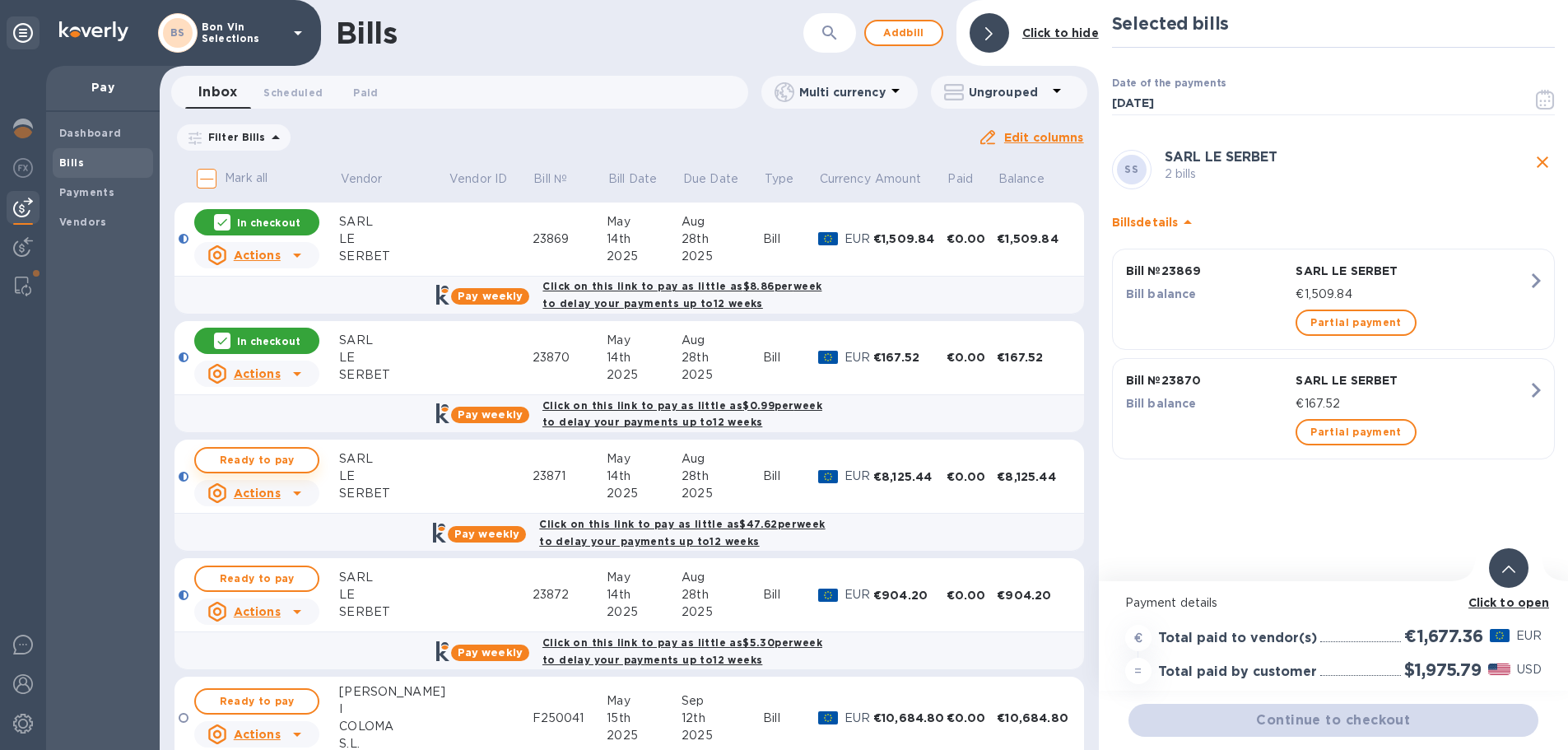
click at [275, 456] on span "Ready to pay" at bounding box center [257, 460] width 95 height 20
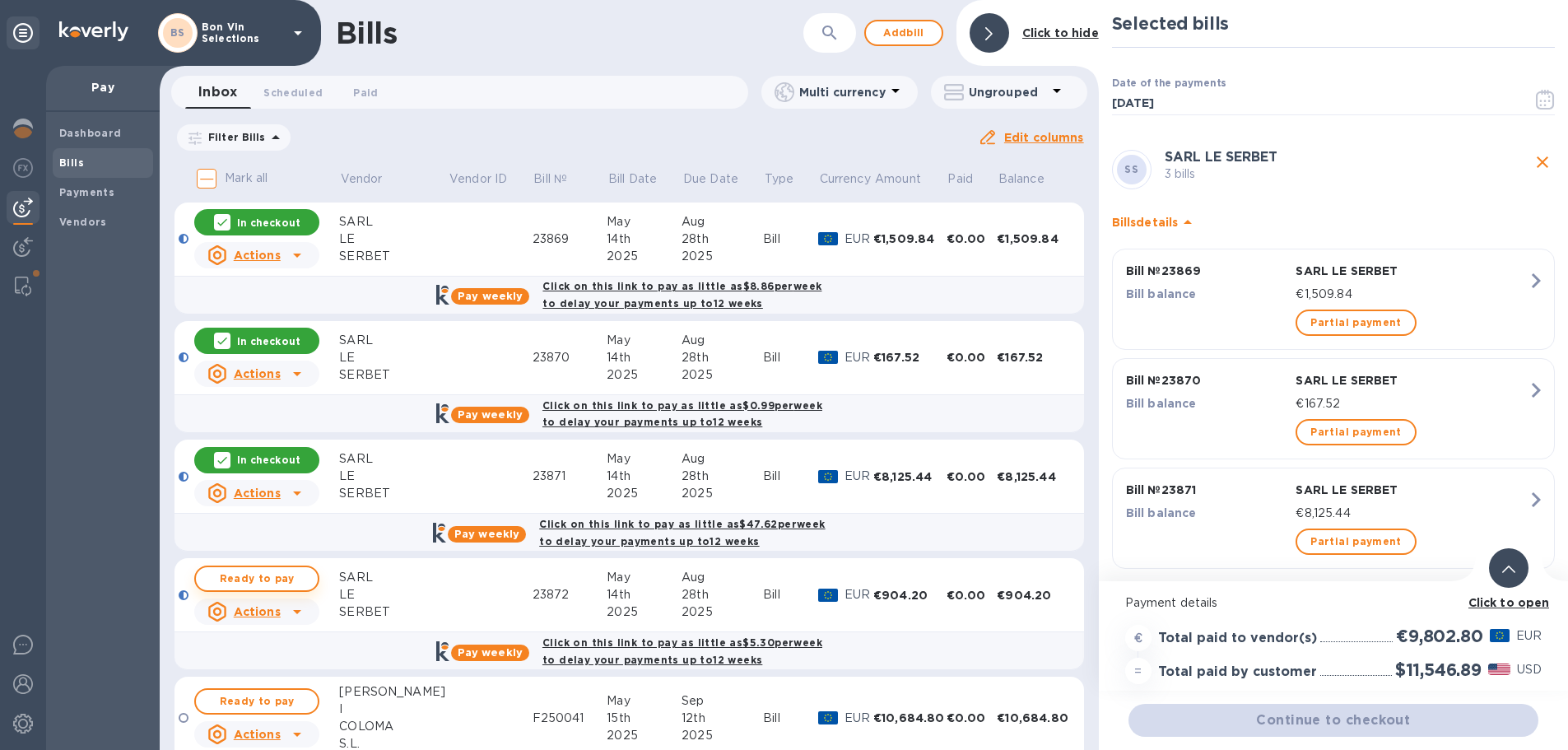
click at [274, 583] on span "Ready to pay" at bounding box center [257, 579] width 95 height 20
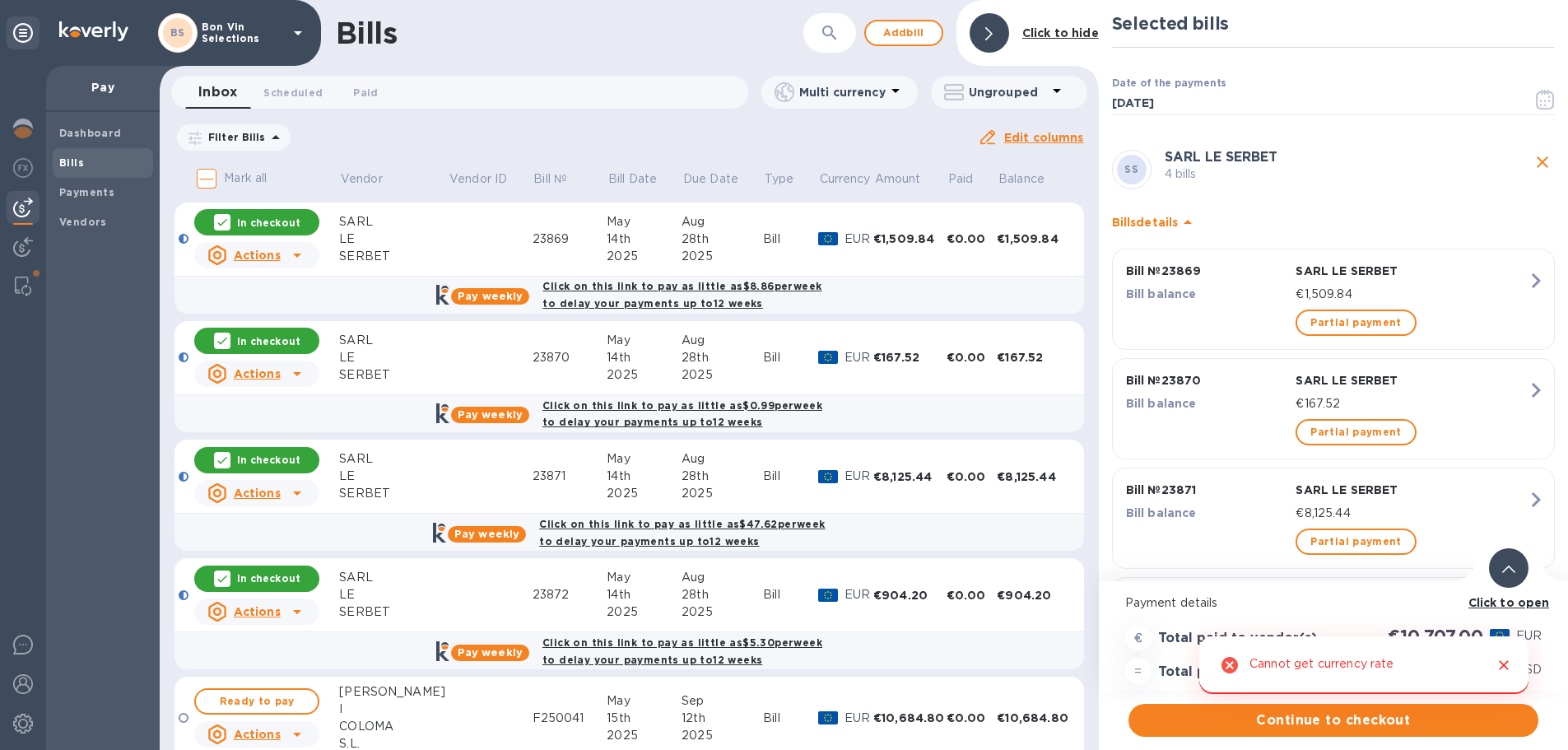
click at [1510, 664] on icon "Close" at bounding box center [1504, 665] width 17 height 17
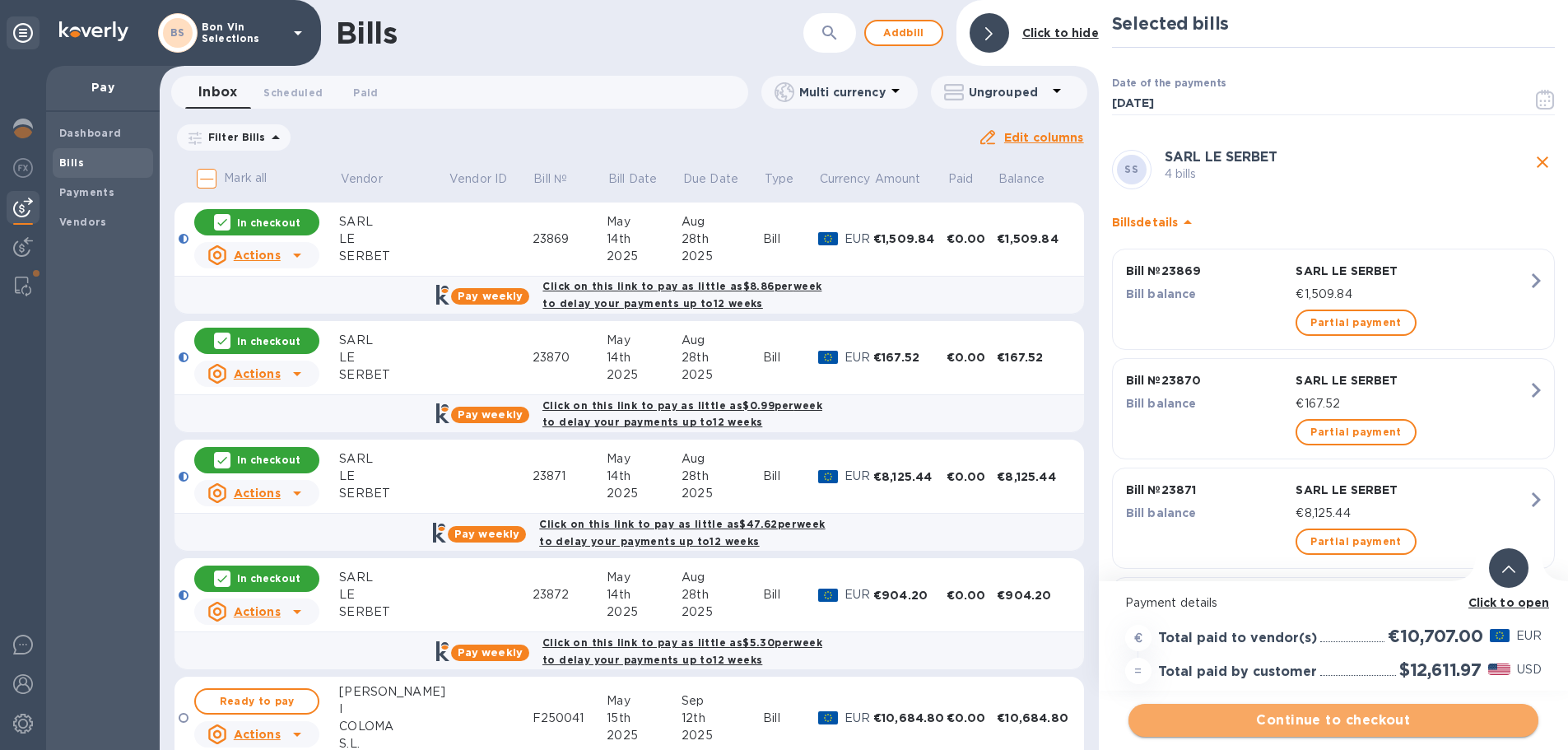
click at [1339, 719] on span "Continue to checkout" at bounding box center [1333, 720] width 384 height 20
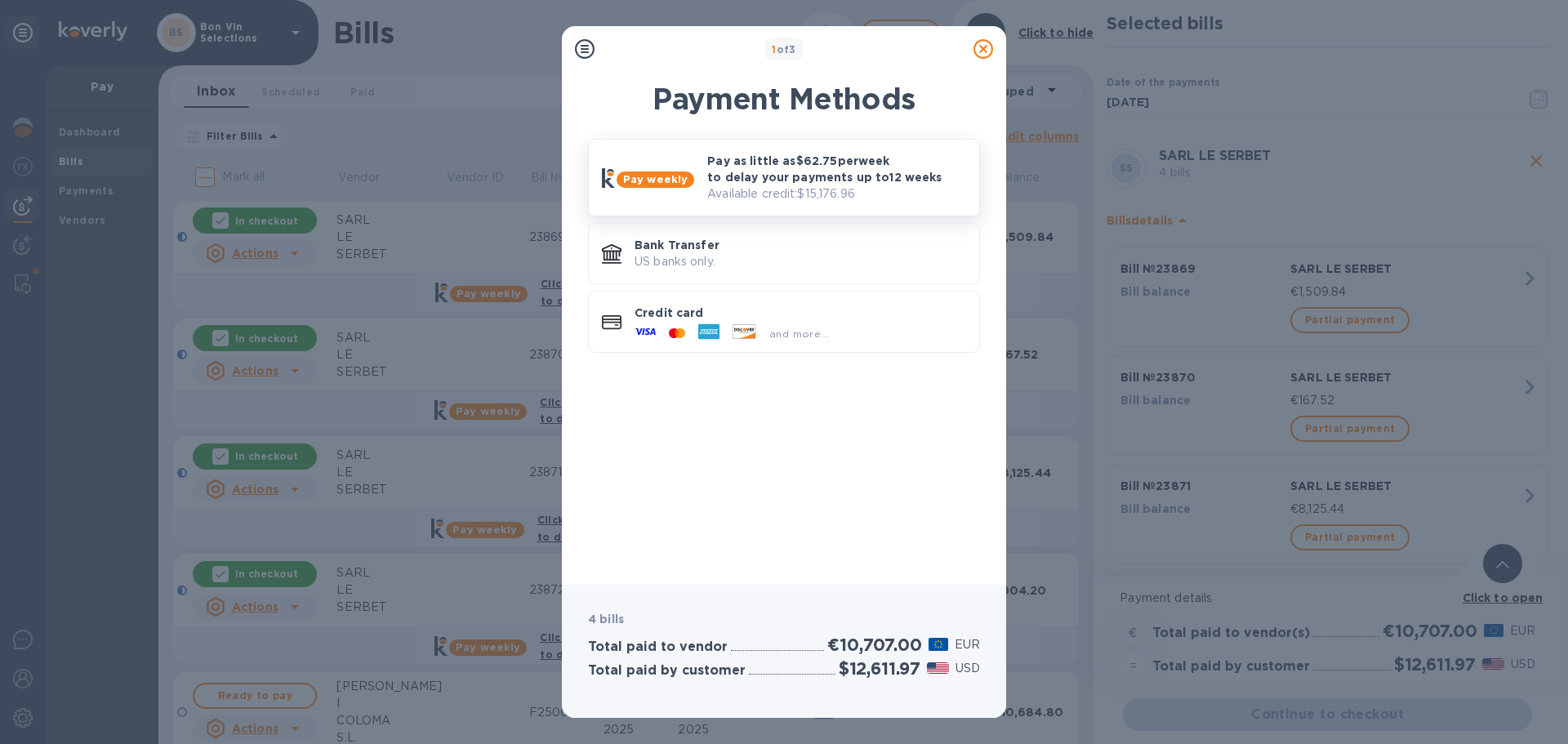
click at [791, 167] on p "Pay as little as $62.75 per week to delay your payments up to 12 weeks" at bounding box center [836, 168] width 259 height 32
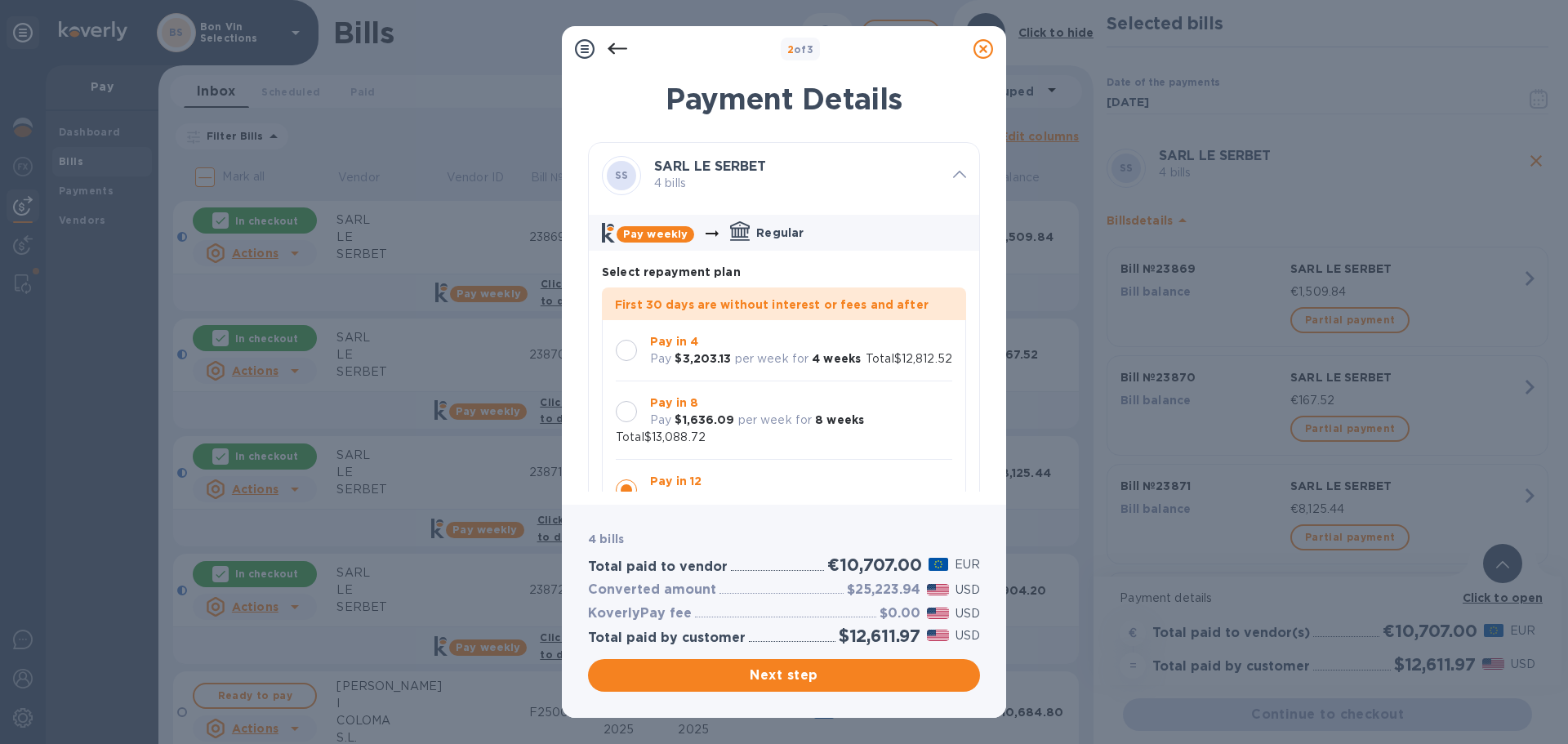
scroll to position [47, 0]
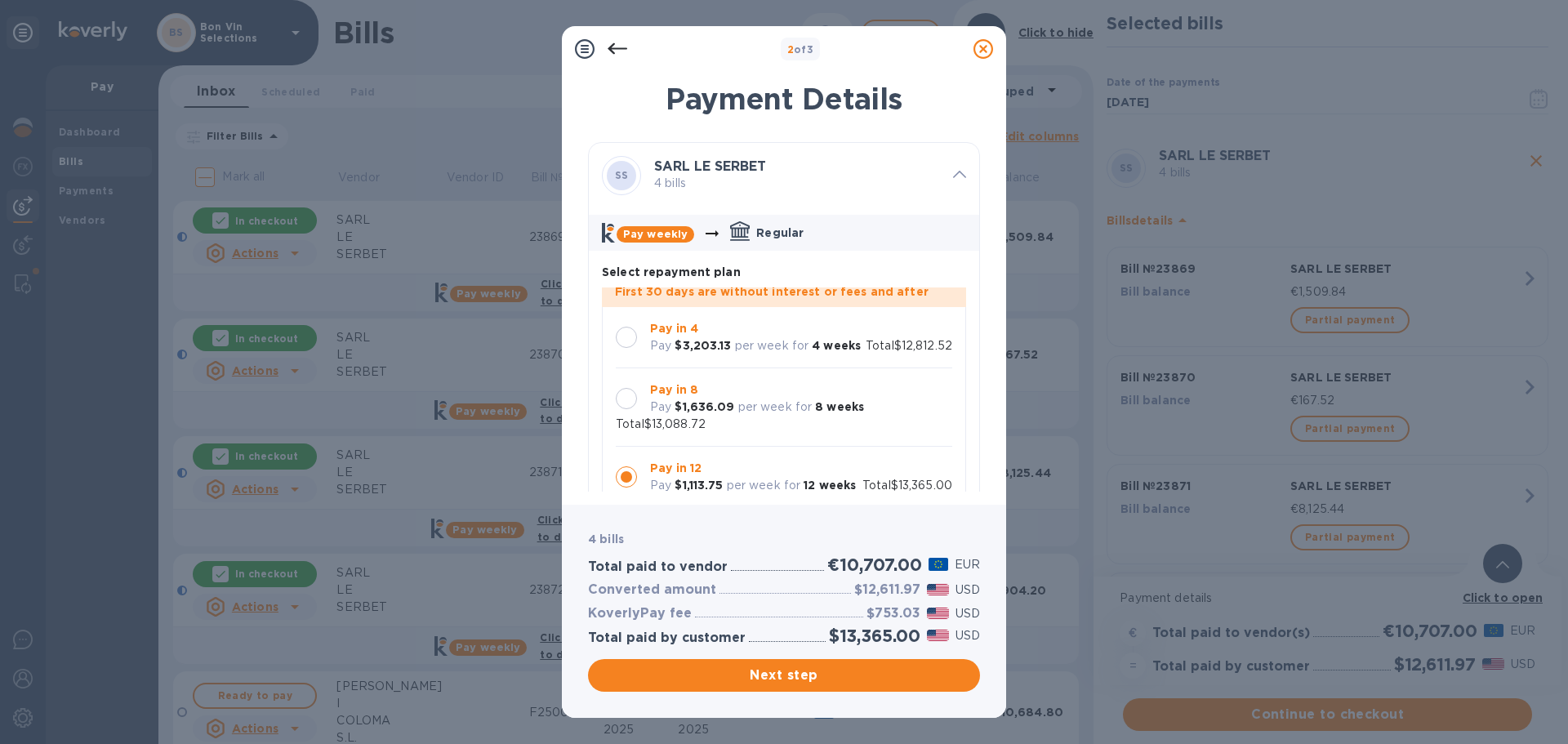
click at [629, 326] on div at bounding box center [626, 337] width 22 height 22
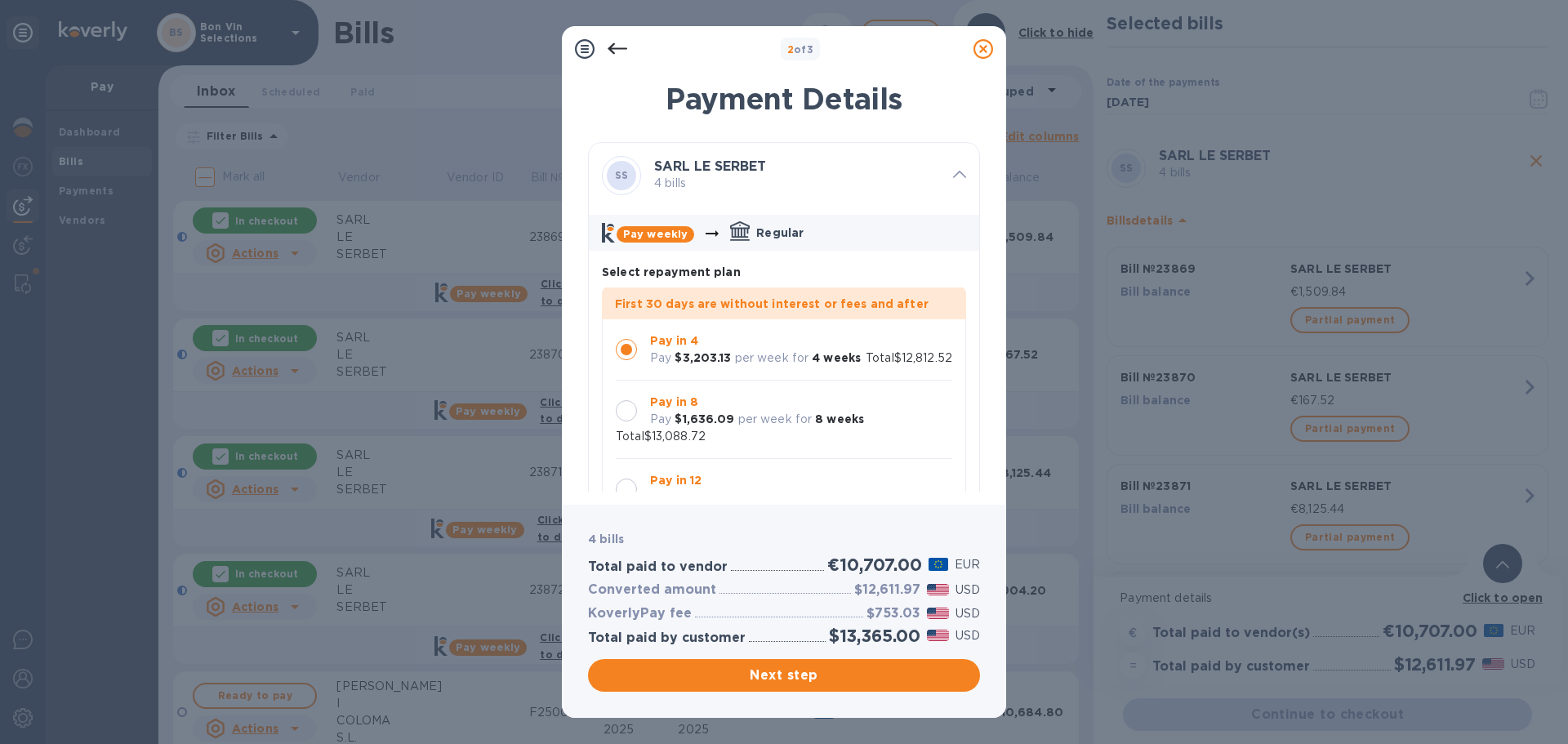
scroll to position [0, 0]
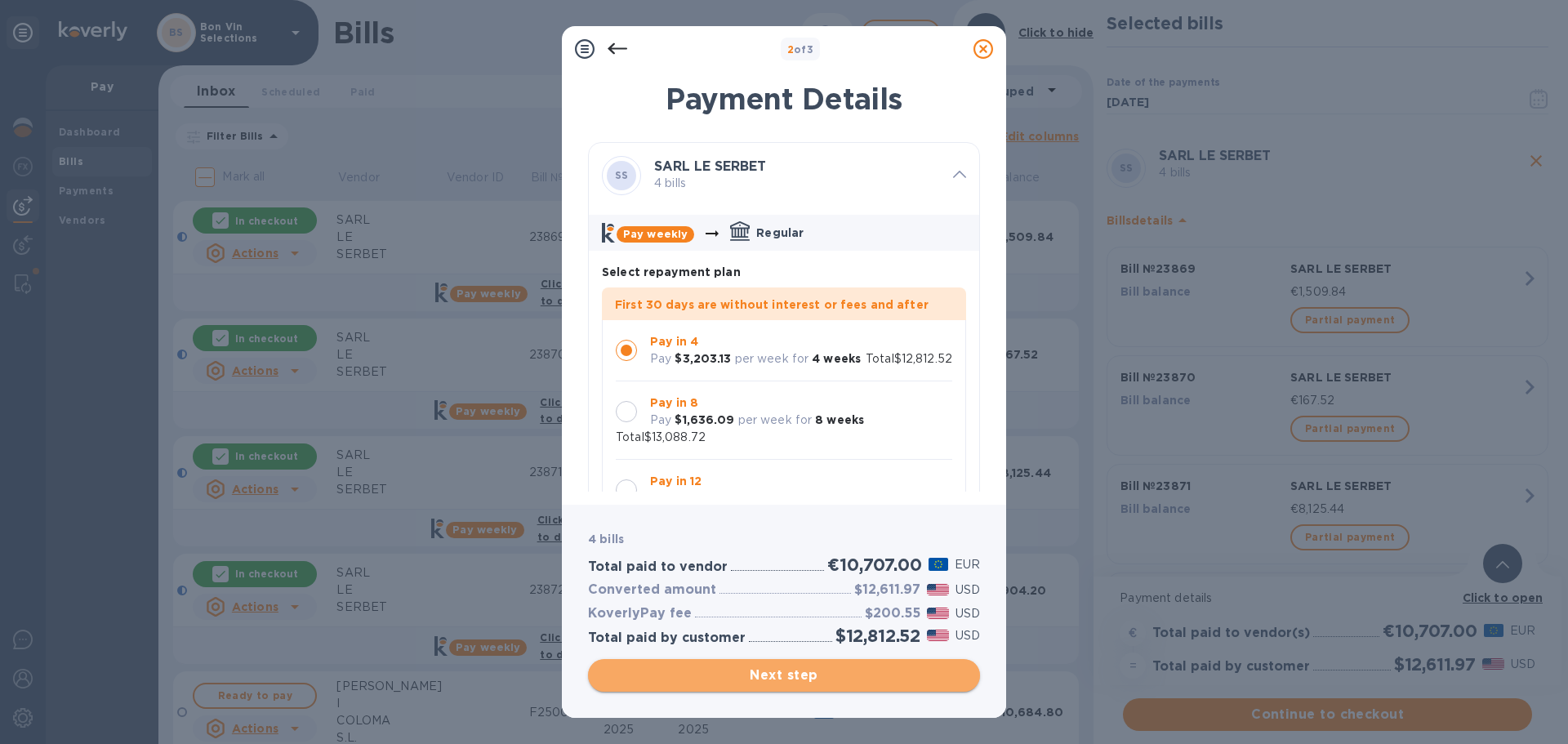
click at [797, 674] on span "Next step" at bounding box center [784, 675] width 366 height 20
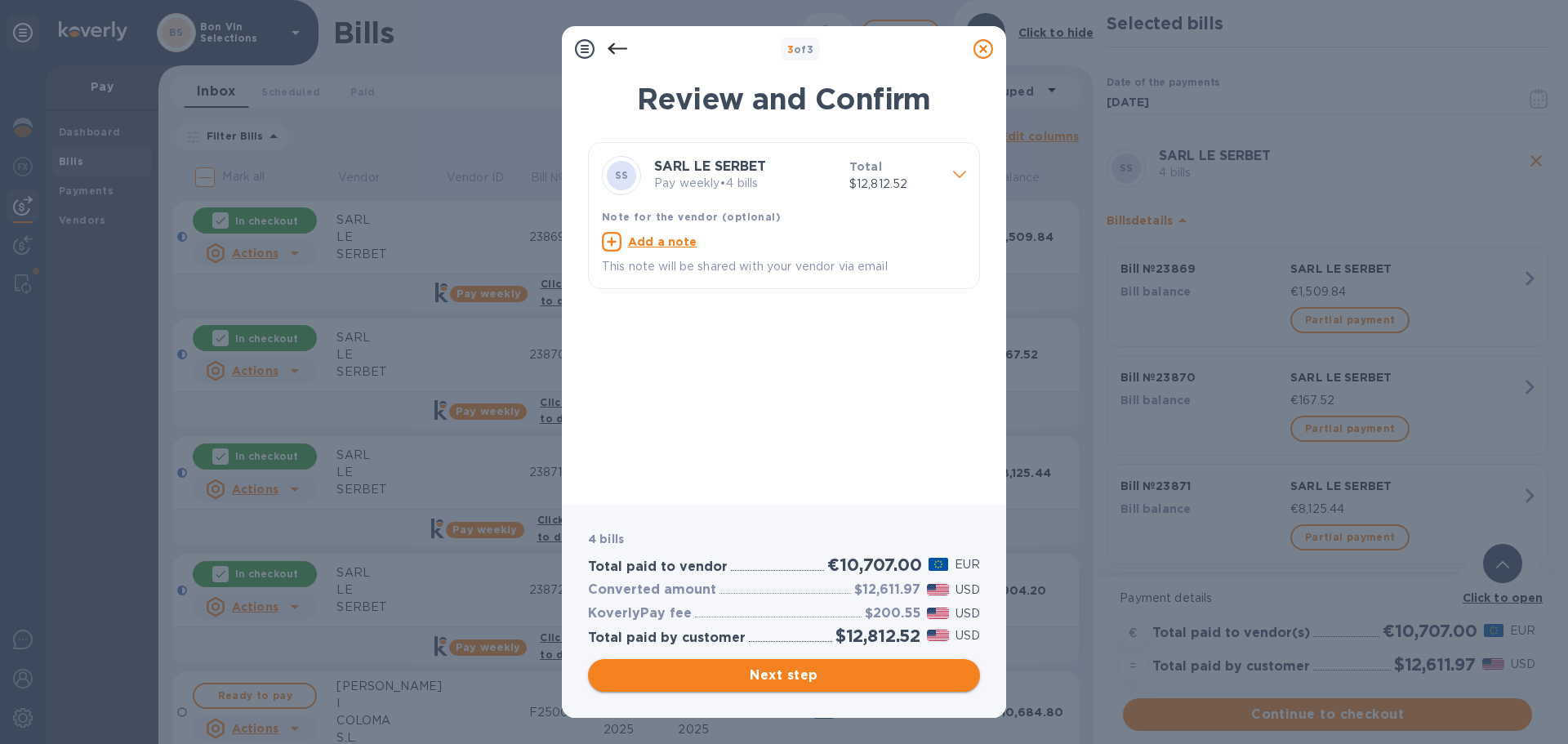
click at [797, 674] on span "Next step" at bounding box center [784, 675] width 366 height 20
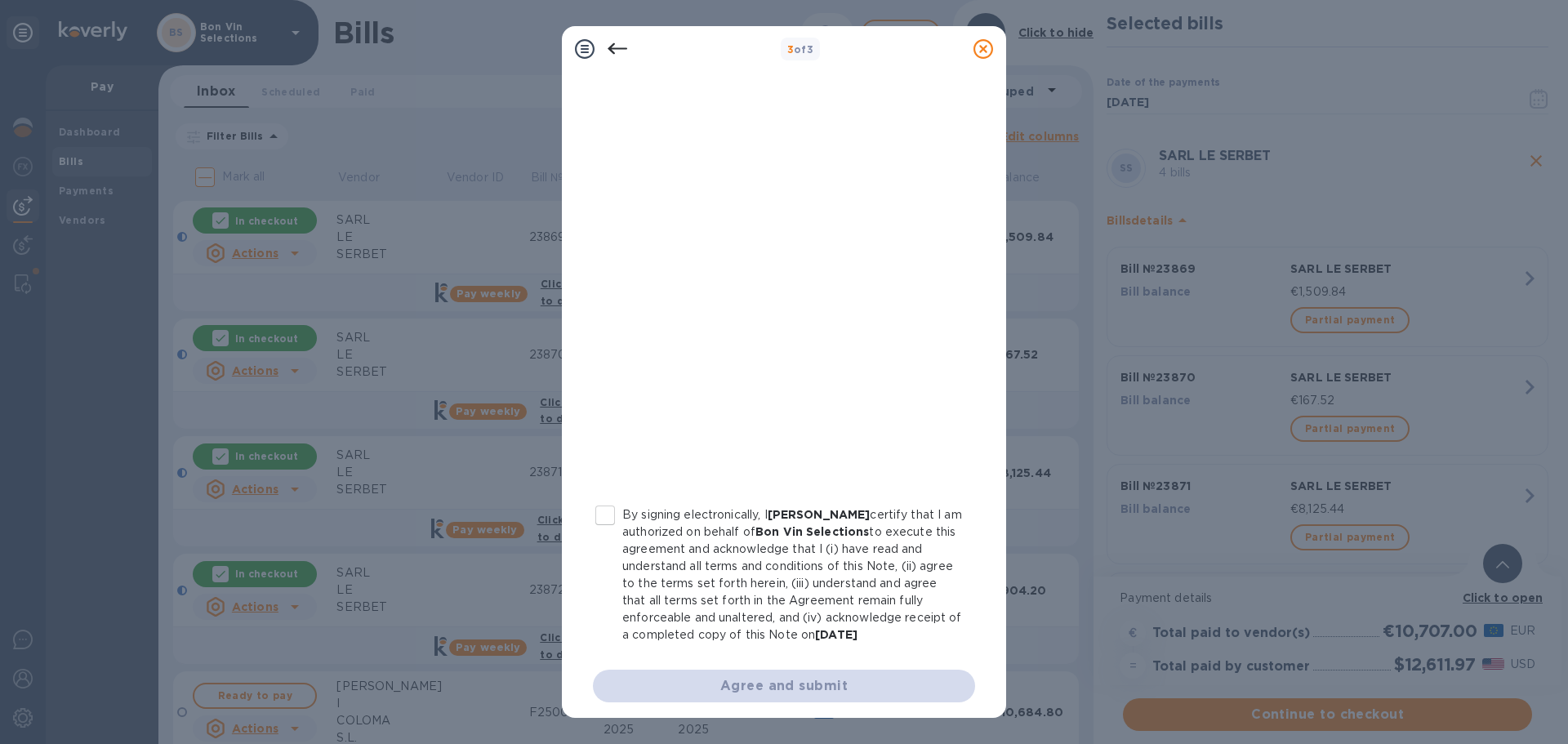
scroll to position [169, 0]
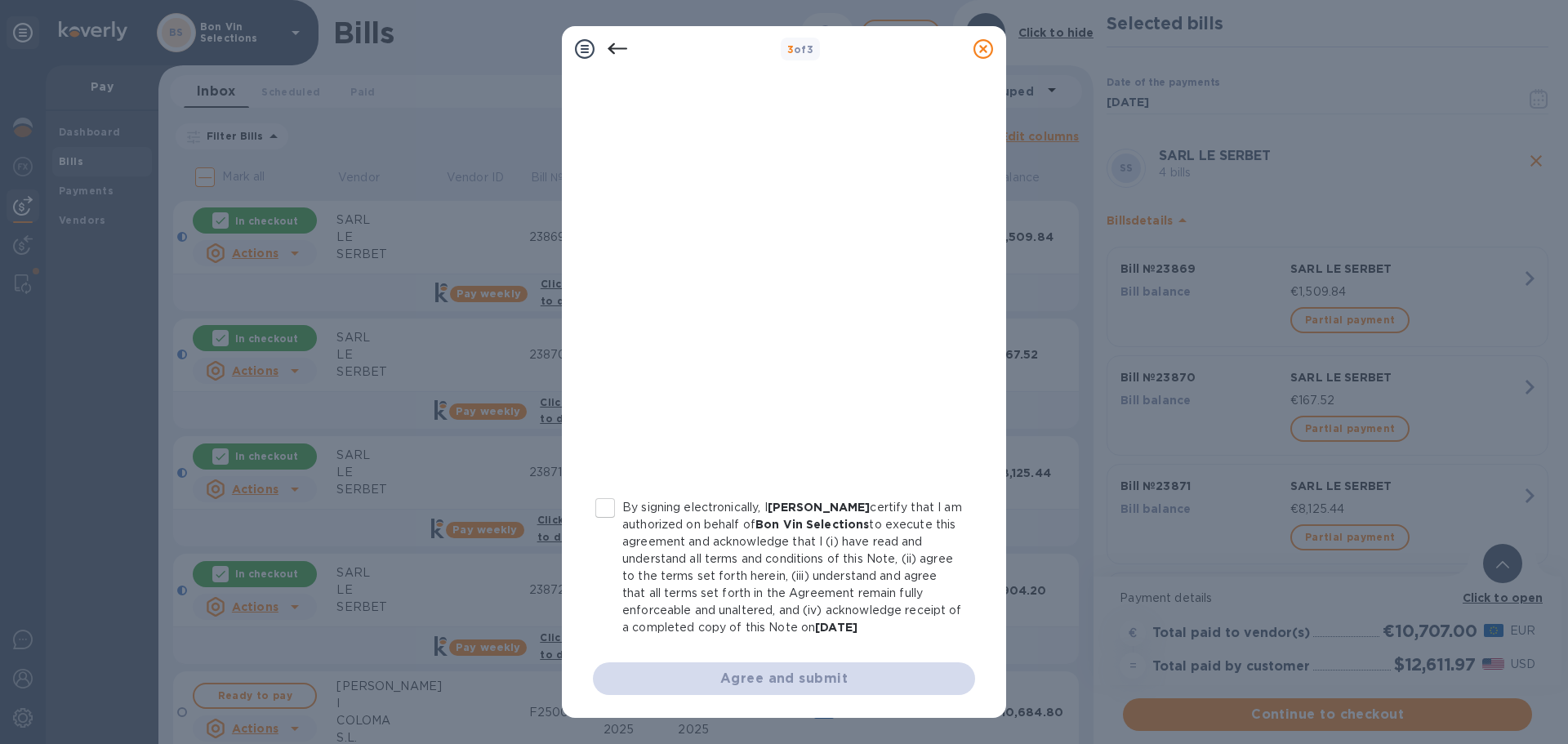
click at [604, 513] on input "By signing electronically, I Kathy Cassidy certify that I am authorized on beha…" at bounding box center [605, 507] width 34 height 34
checkbox input "true"
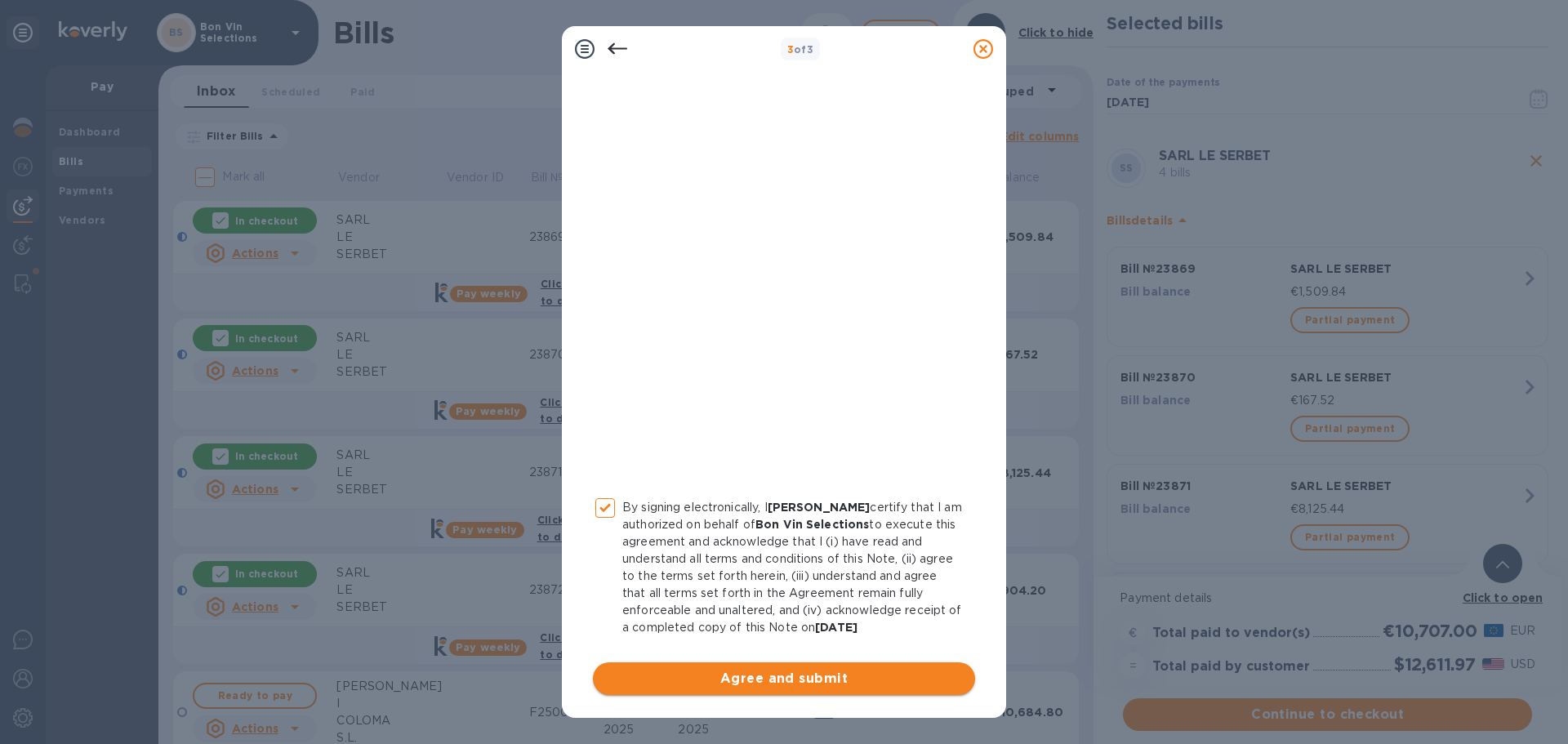
click at [767, 676] on span "Agree and submit" at bounding box center [784, 678] width 356 height 20
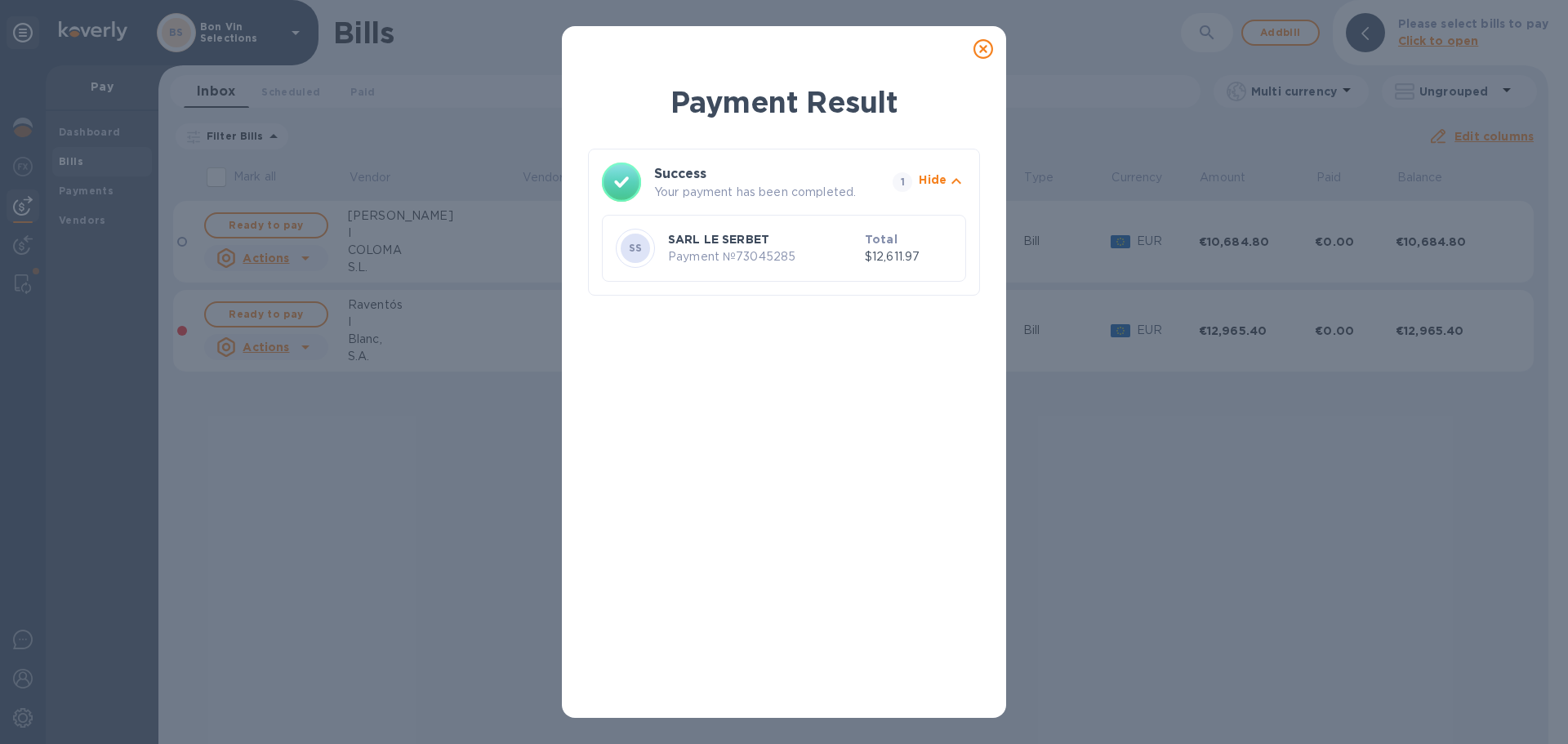
click at [983, 49] on icon at bounding box center [983, 49] width 20 height 20
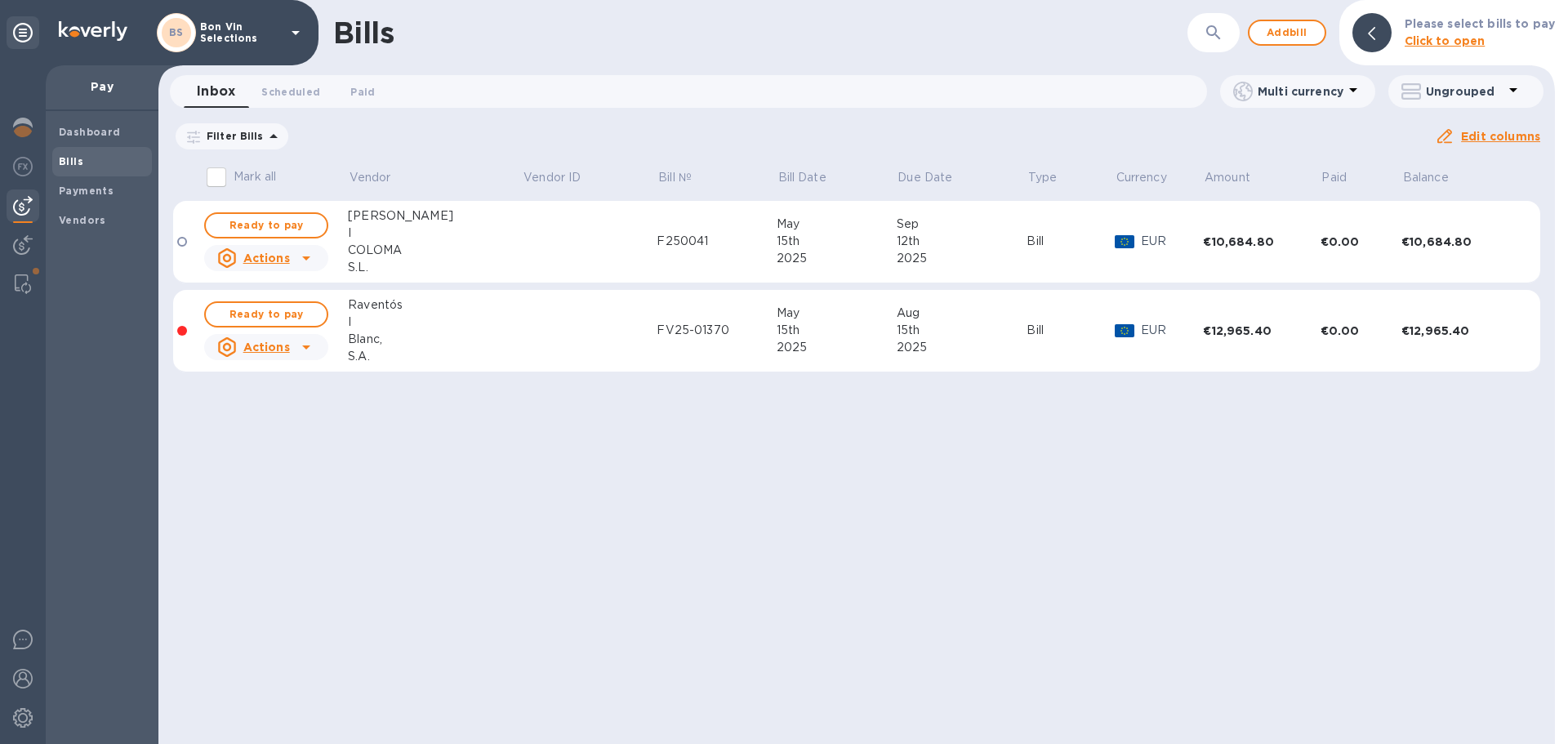
click at [0, 0] on icon at bounding box center [0, 0] width 0 height 0
click at [74, 218] on b "Vendors" at bounding box center [83, 220] width 47 height 12
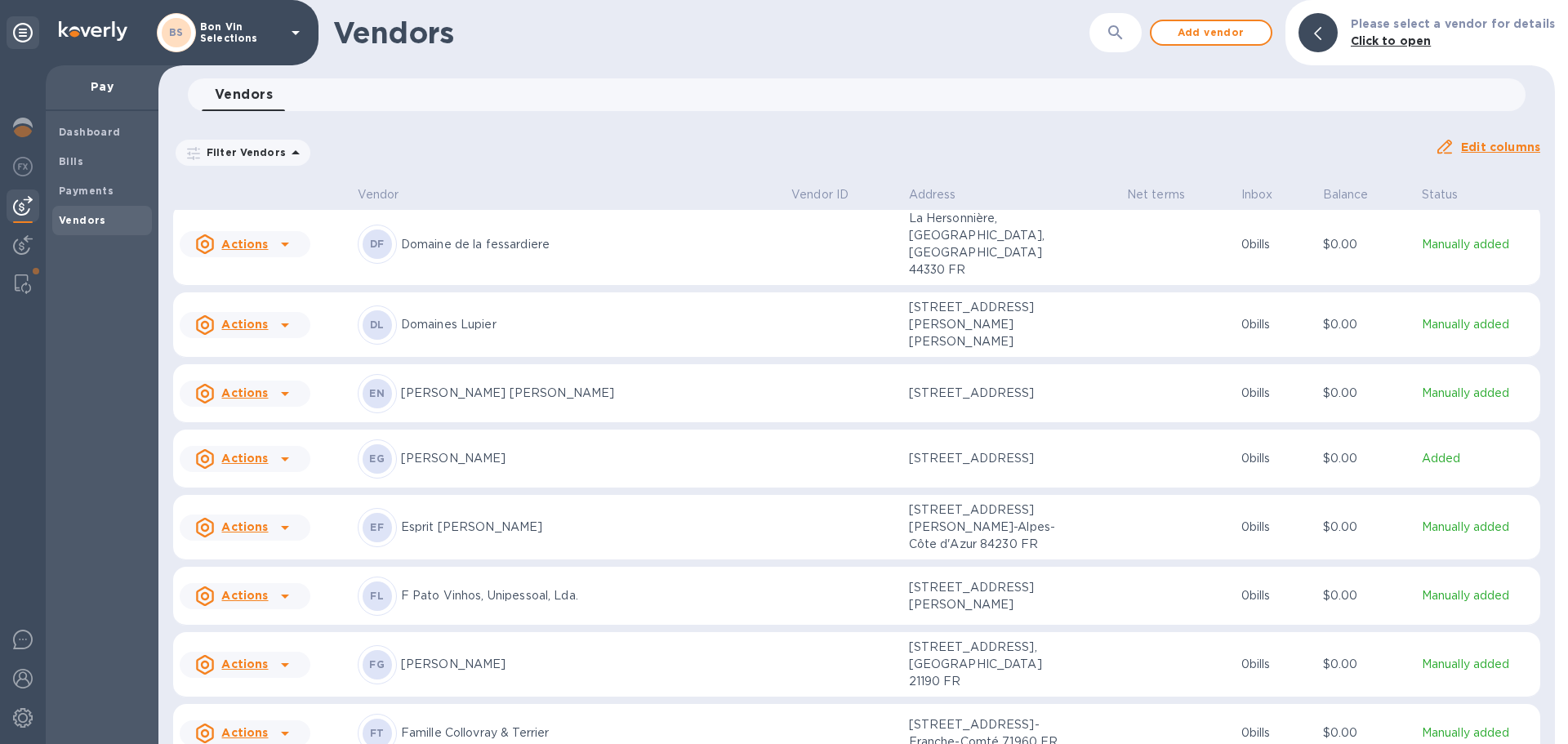
scroll to position [1296, 0]
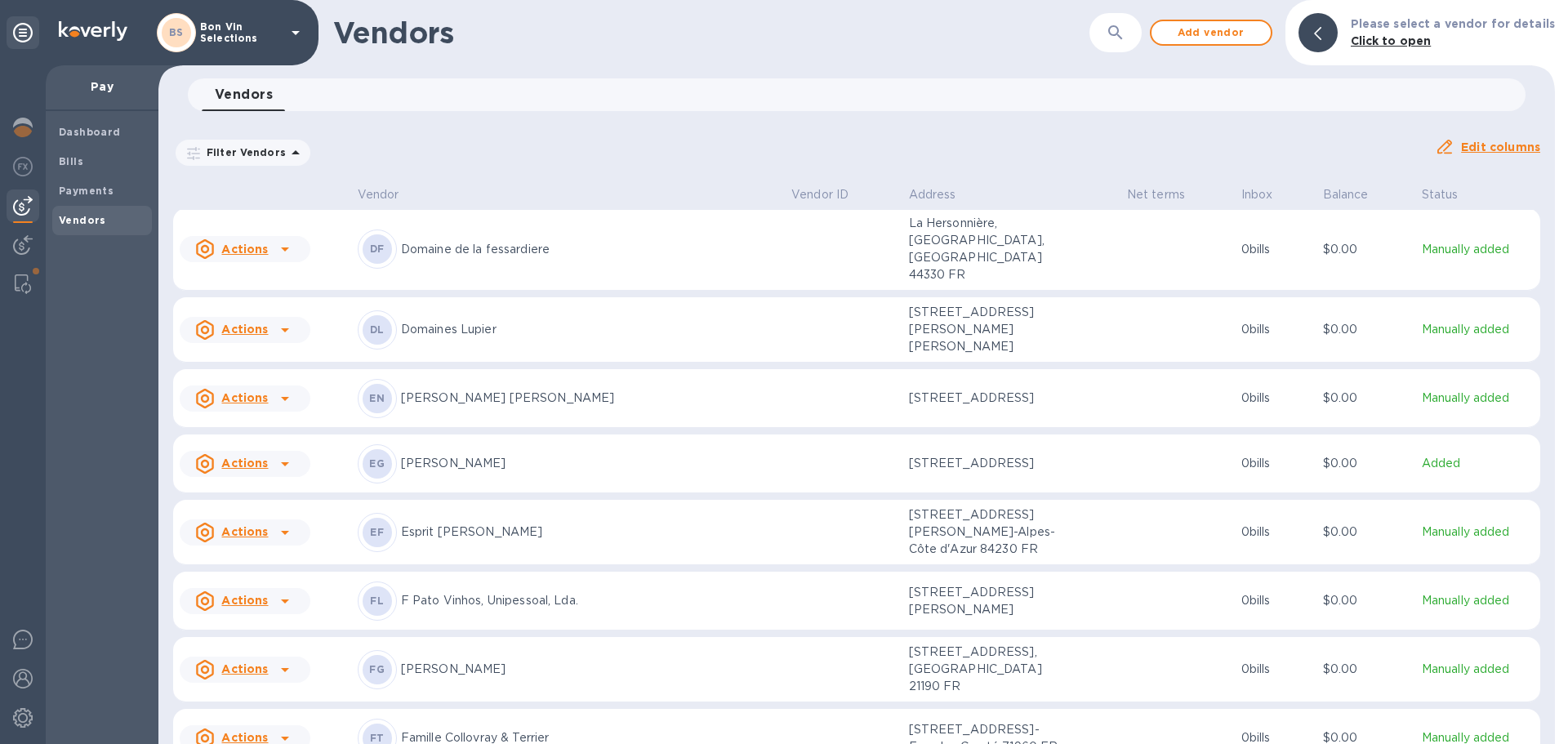
click at [490, 527] on p "Esprit [PERSON_NAME]" at bounding box center [590, 531] width 377 height 17
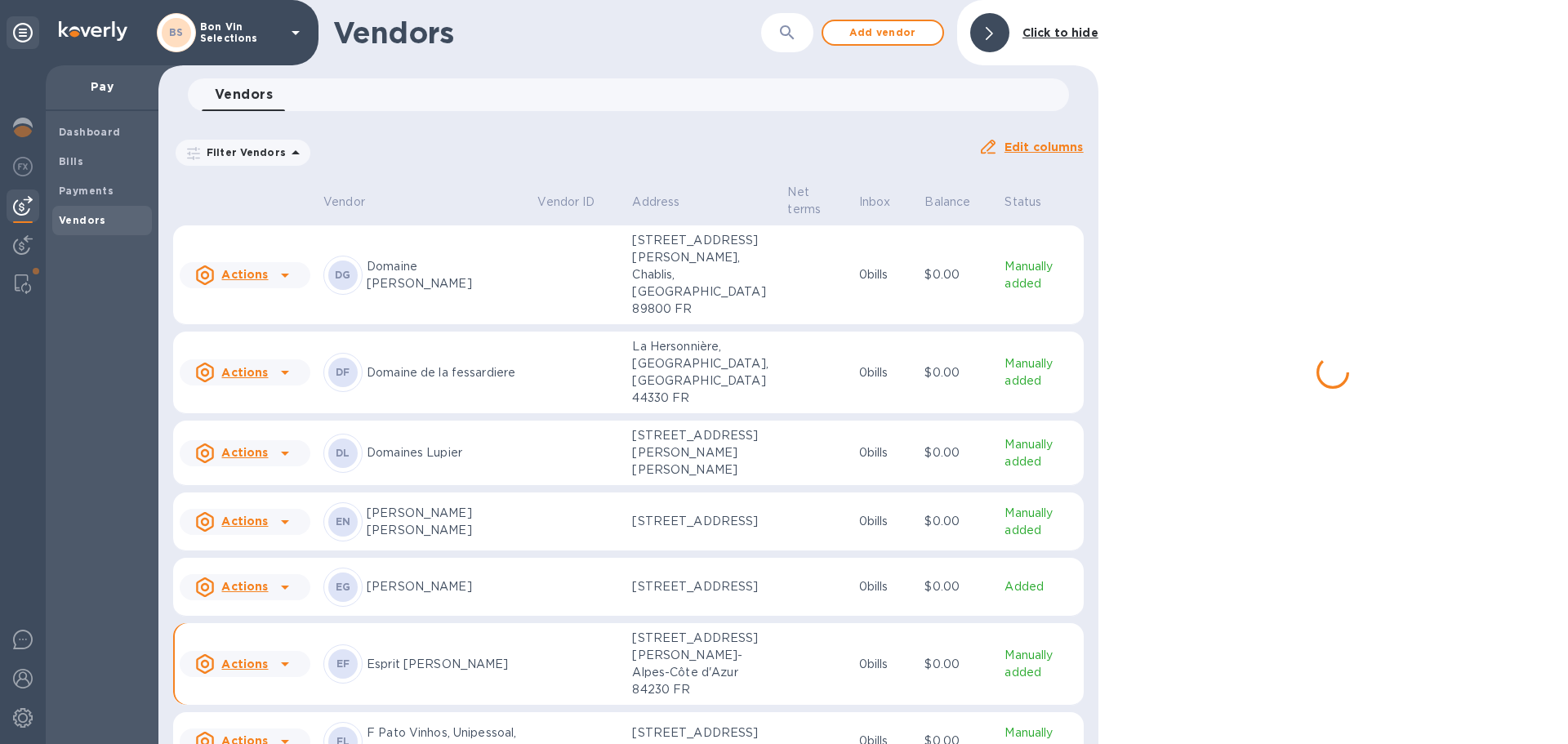
scroll to position [1427, 0]
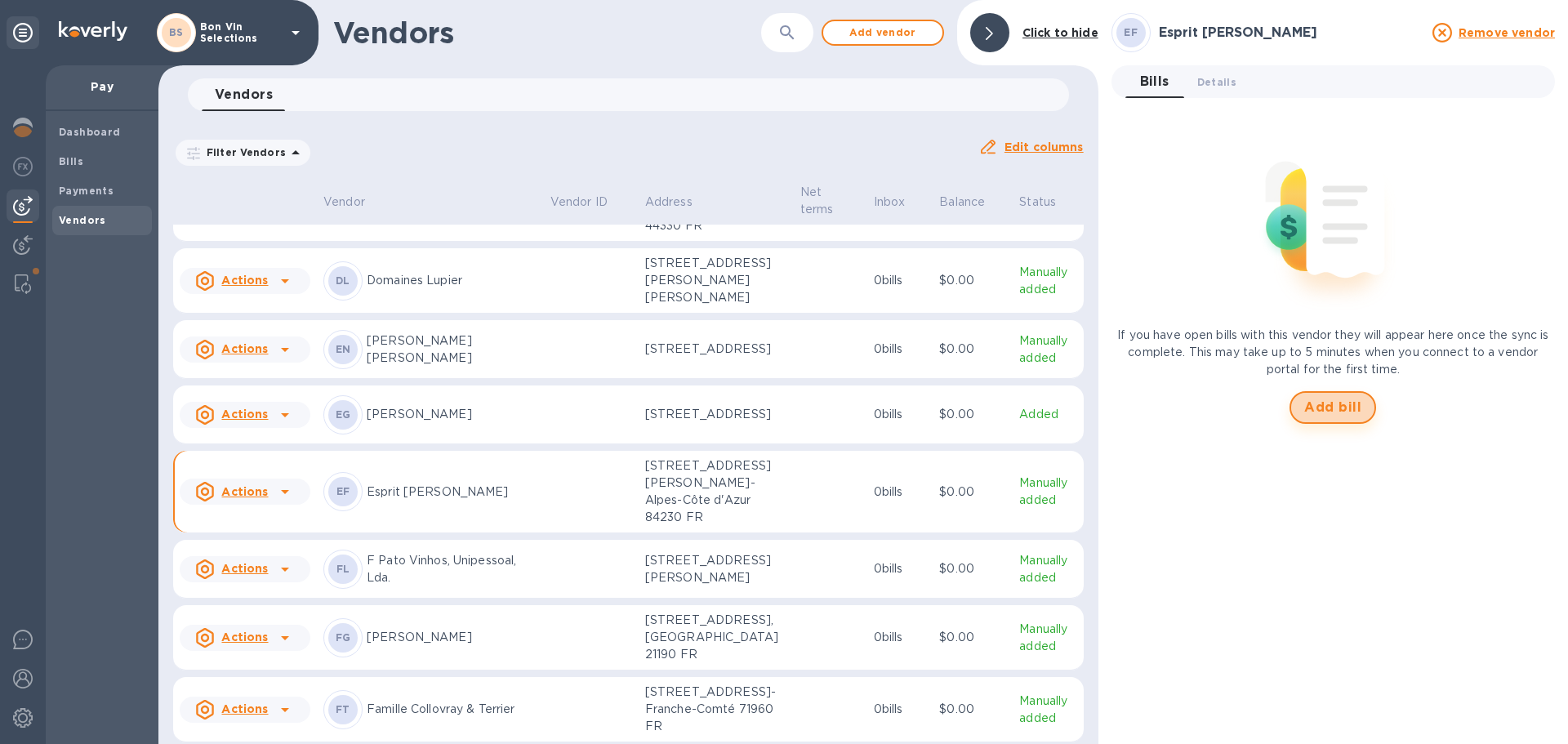
click at [1331, 412] on span "Add bill" at bounding box center [1333, 408] width 57 height 20
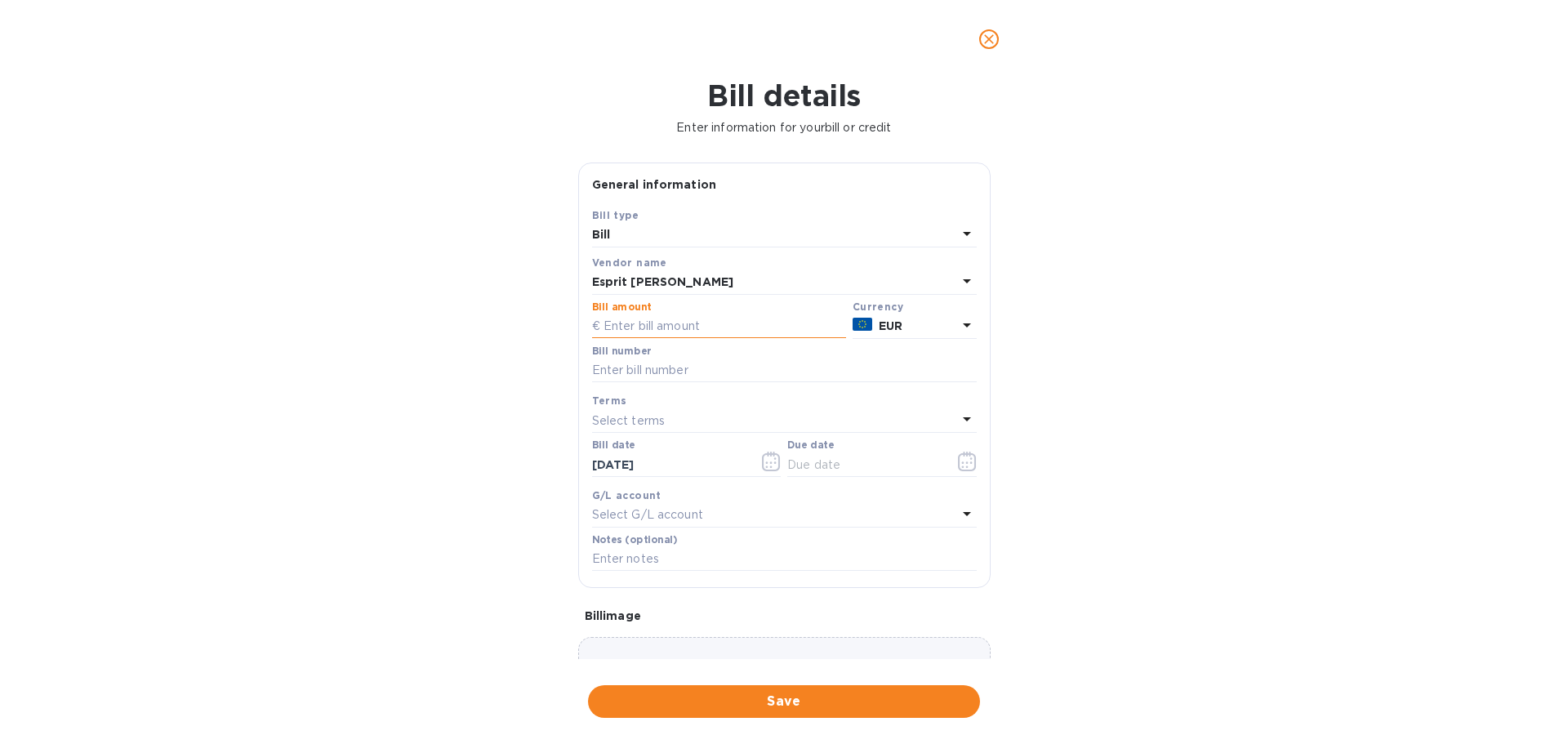
click at [737, 320] on input "text" at bounding box center [719, 326] width 254 height 25
type input "39,007.09"
type input "50374"
click at [766, 458] on icon "button" at bounding box center [771, 461] width 19 height 20
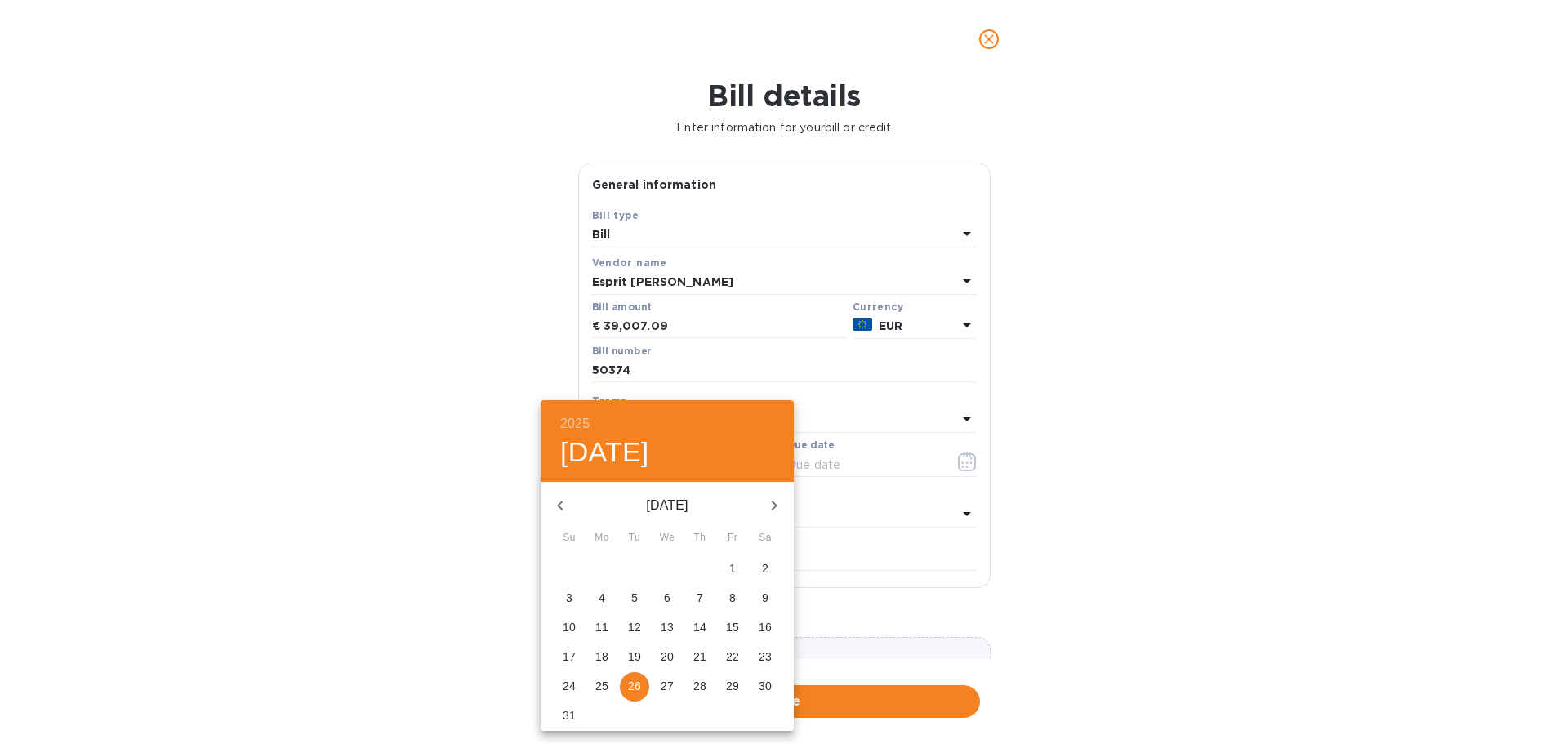
click at [558, 504] on icon "button" at bounding box center [559, 505] width 6 height 10
click at [633, 685] on p "29" at bounding box center [634, 685] width 13 height 17
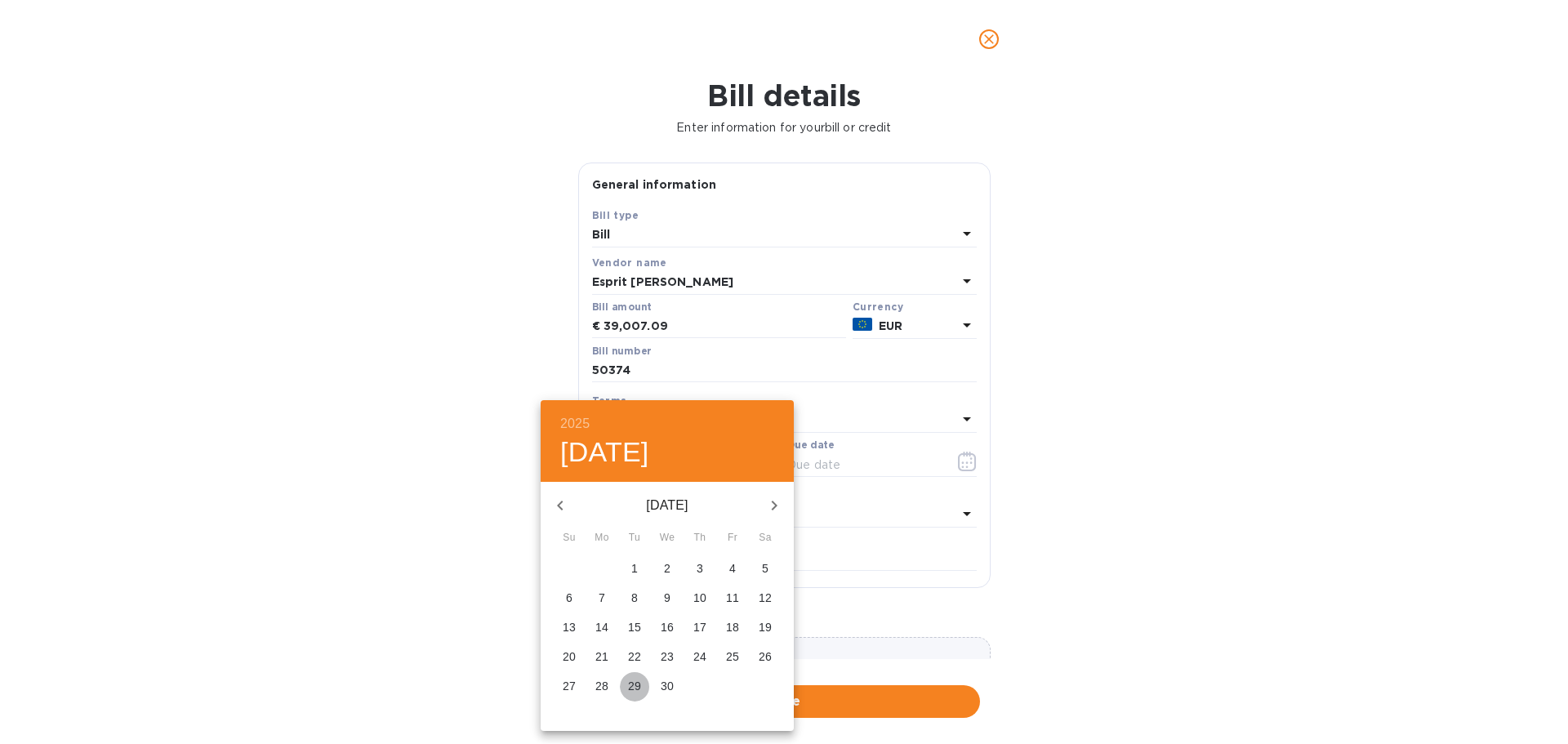
type input "04/29/2025"
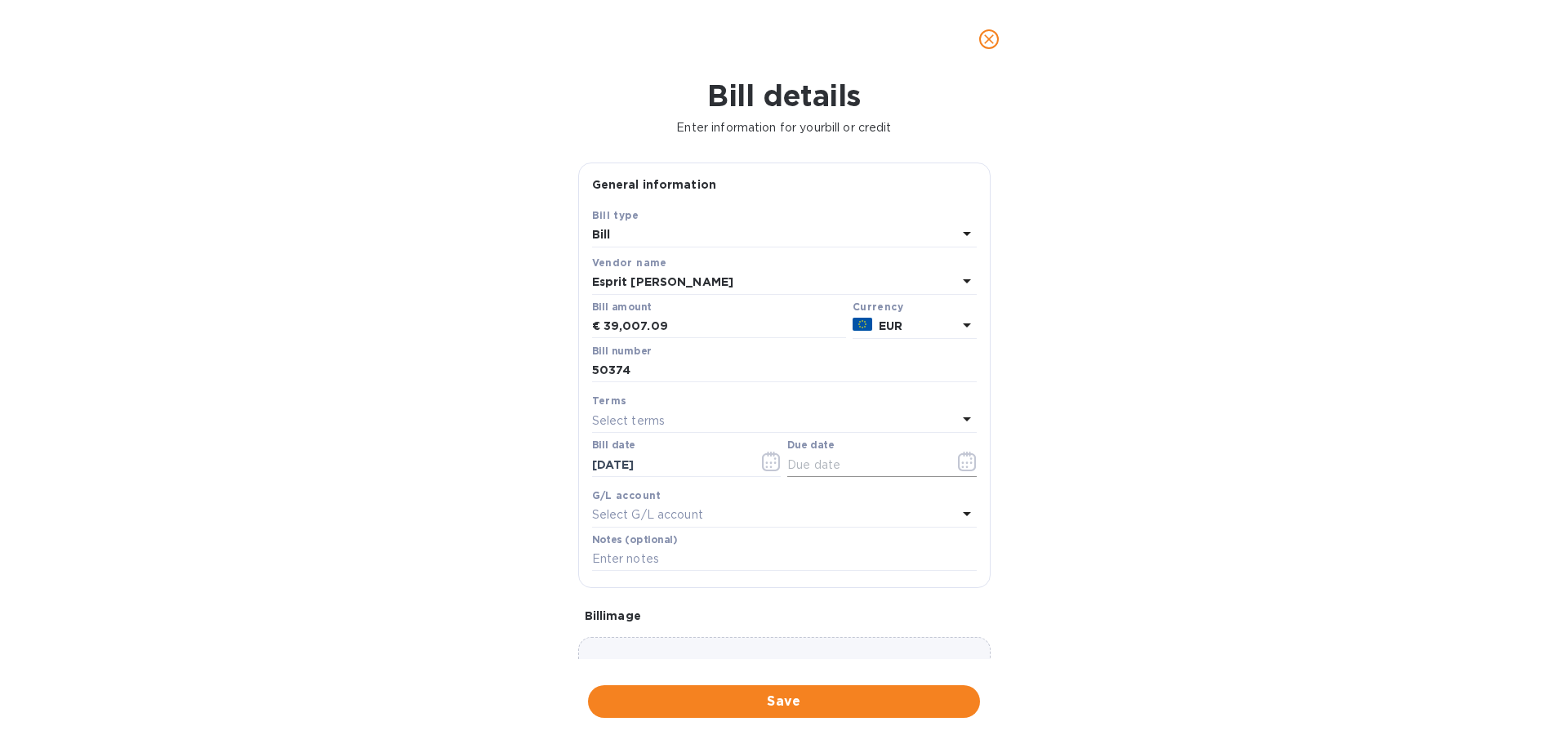
click at [958, 459] on icon "button" at bounding box center [966, 461] width 19 height 20
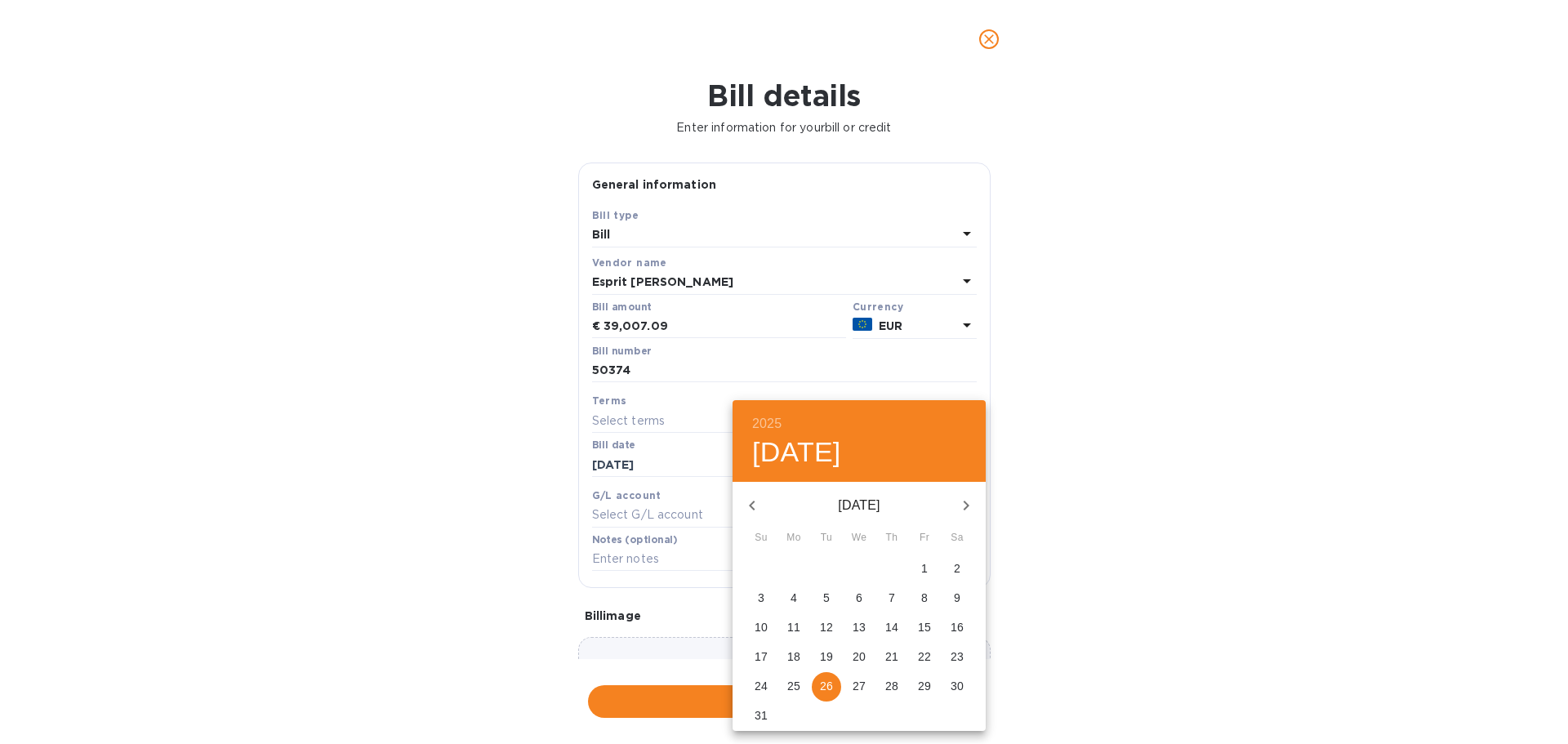
click at [856, 684] on p "27" at bounding box center [858, 685] width 13 height 17
type input "08/27/2025"
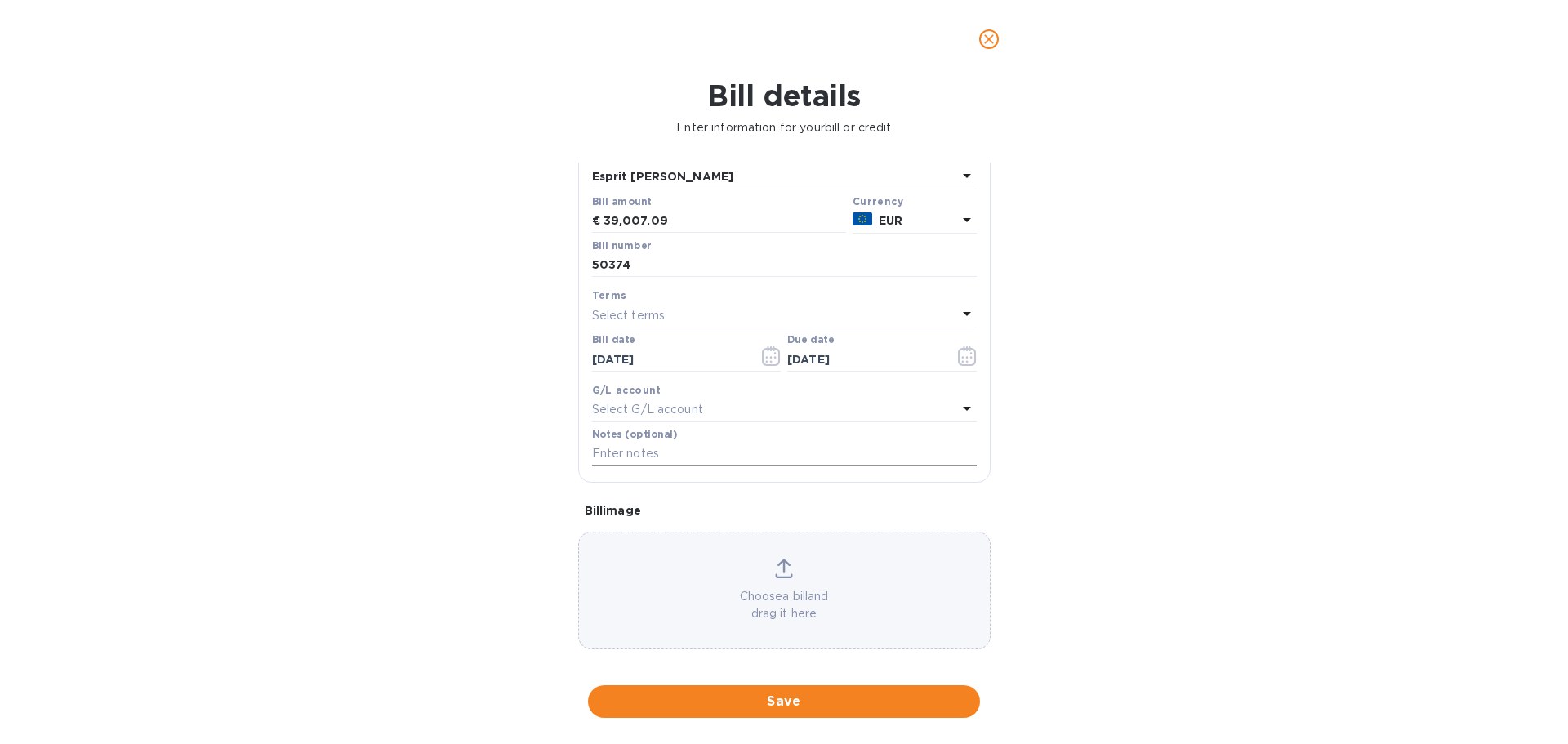
scroll to position [115, 0]
click at [777, 568] on icon at bounding box center [784, 566] width 17 height 4
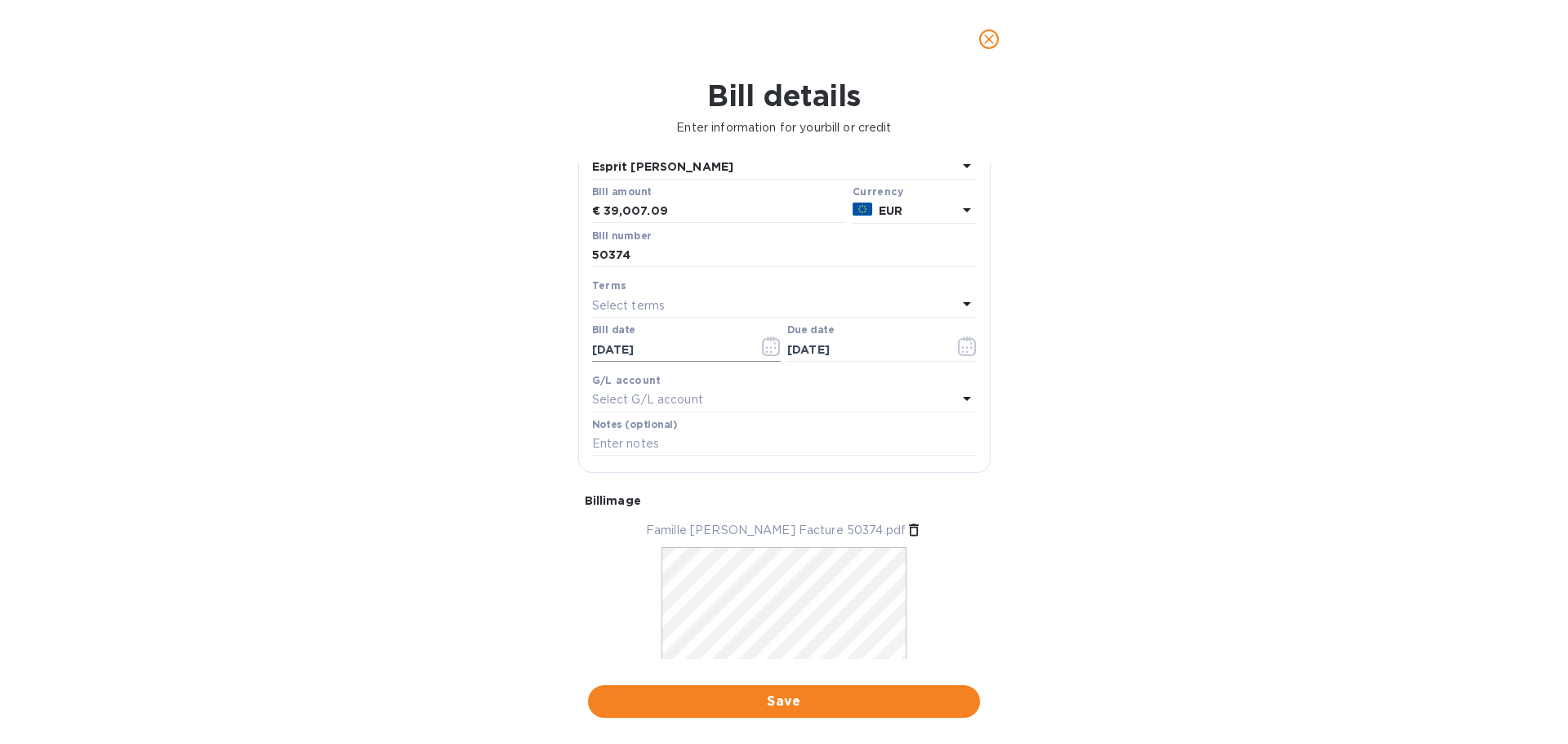
scroll to position [165, 0]
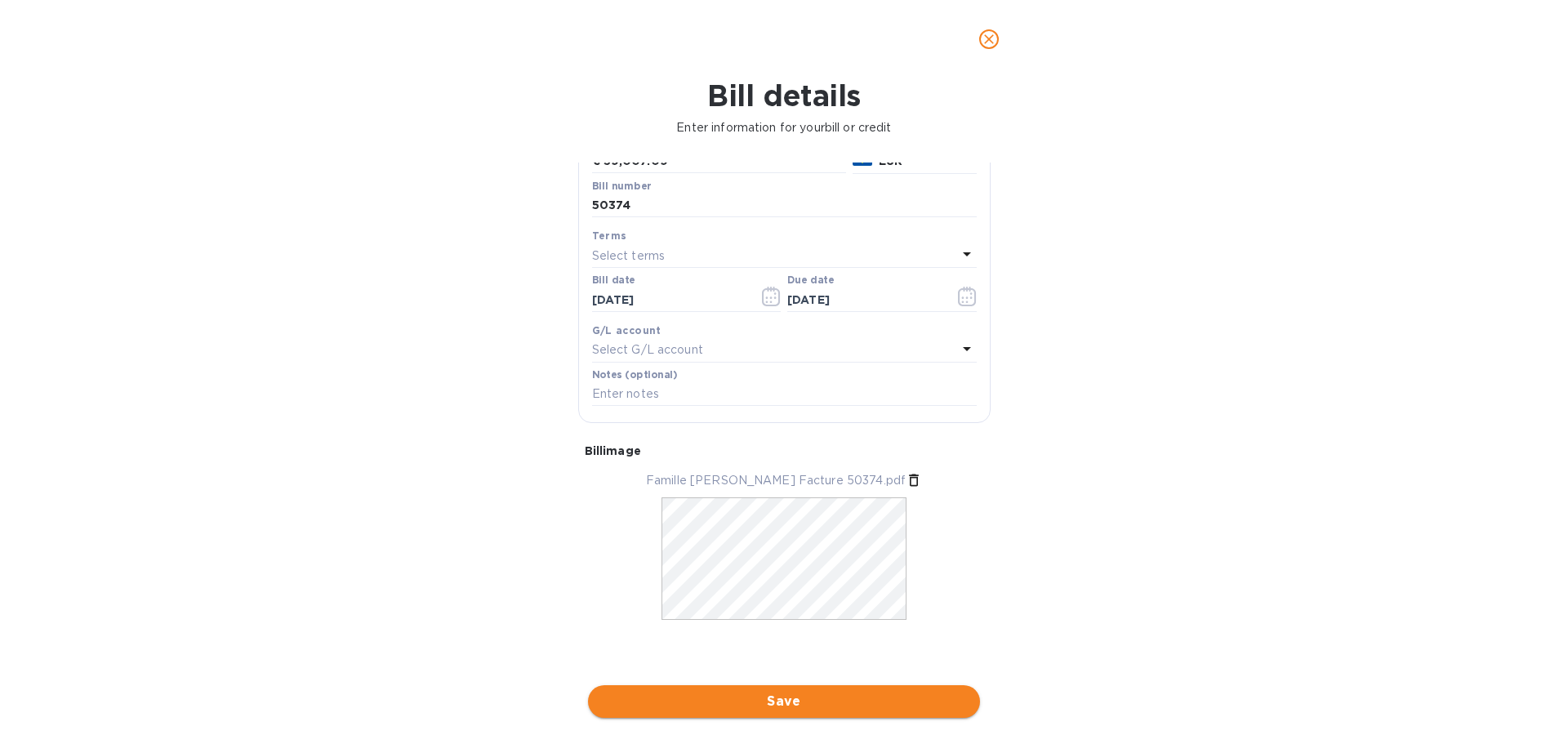
click at [803, 699] on span "Save" at bounding box center [784, 702] width 366 height 20
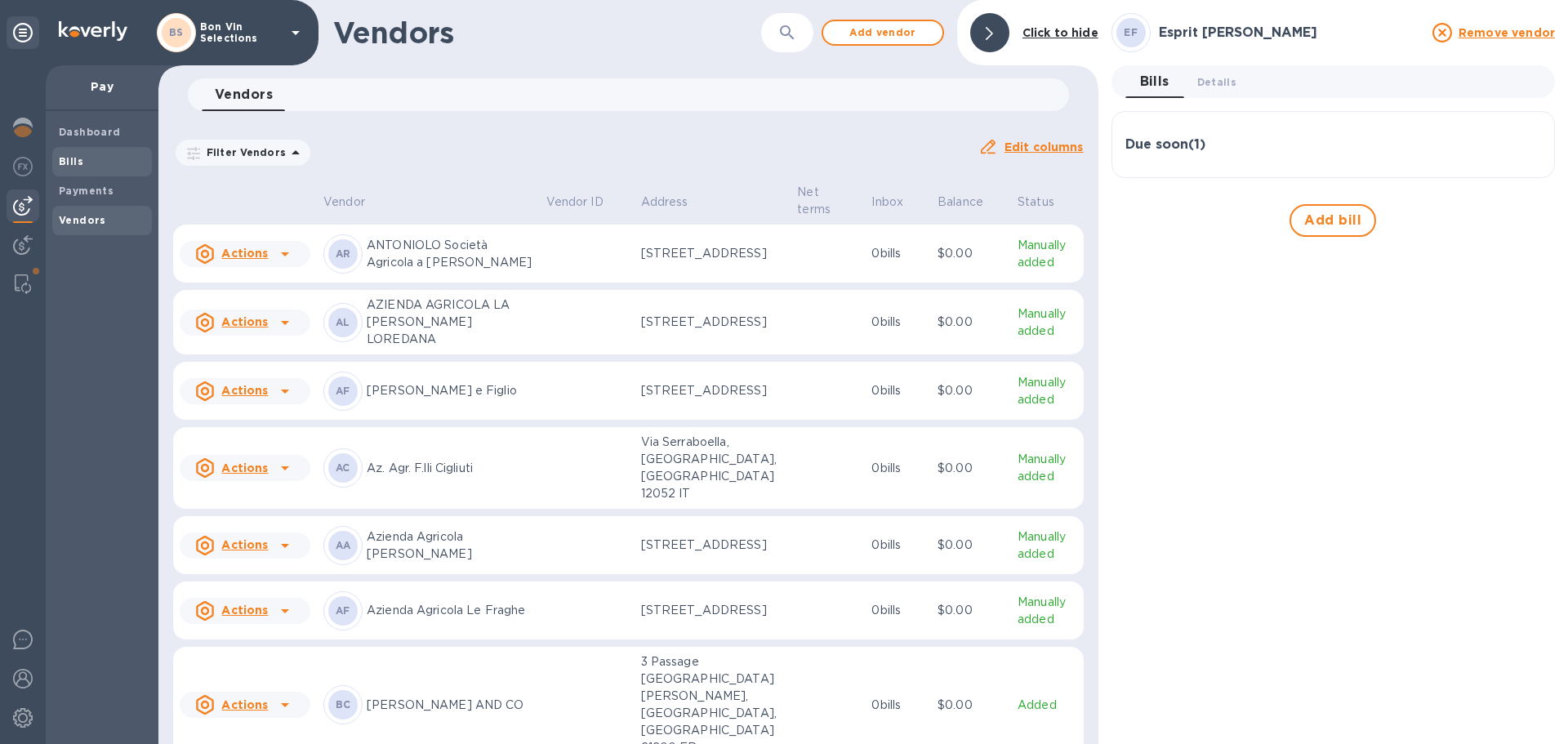
click at [90, 163] on span "Bills" at bounding box center [102, 161] width 87 height 17
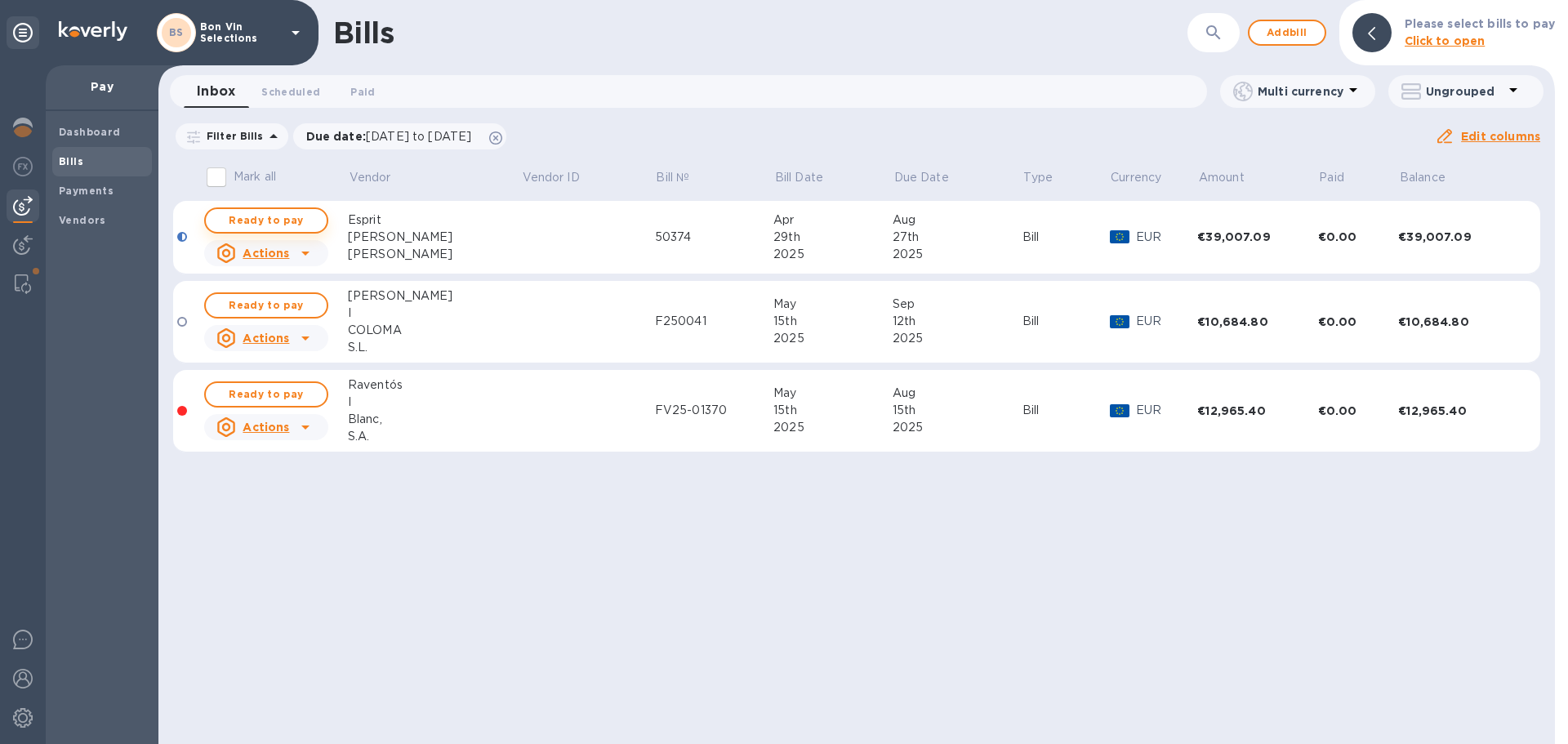
click at [289, 224] on span "Ready to pay" at bounding box center [266, 220] width 94 height 20
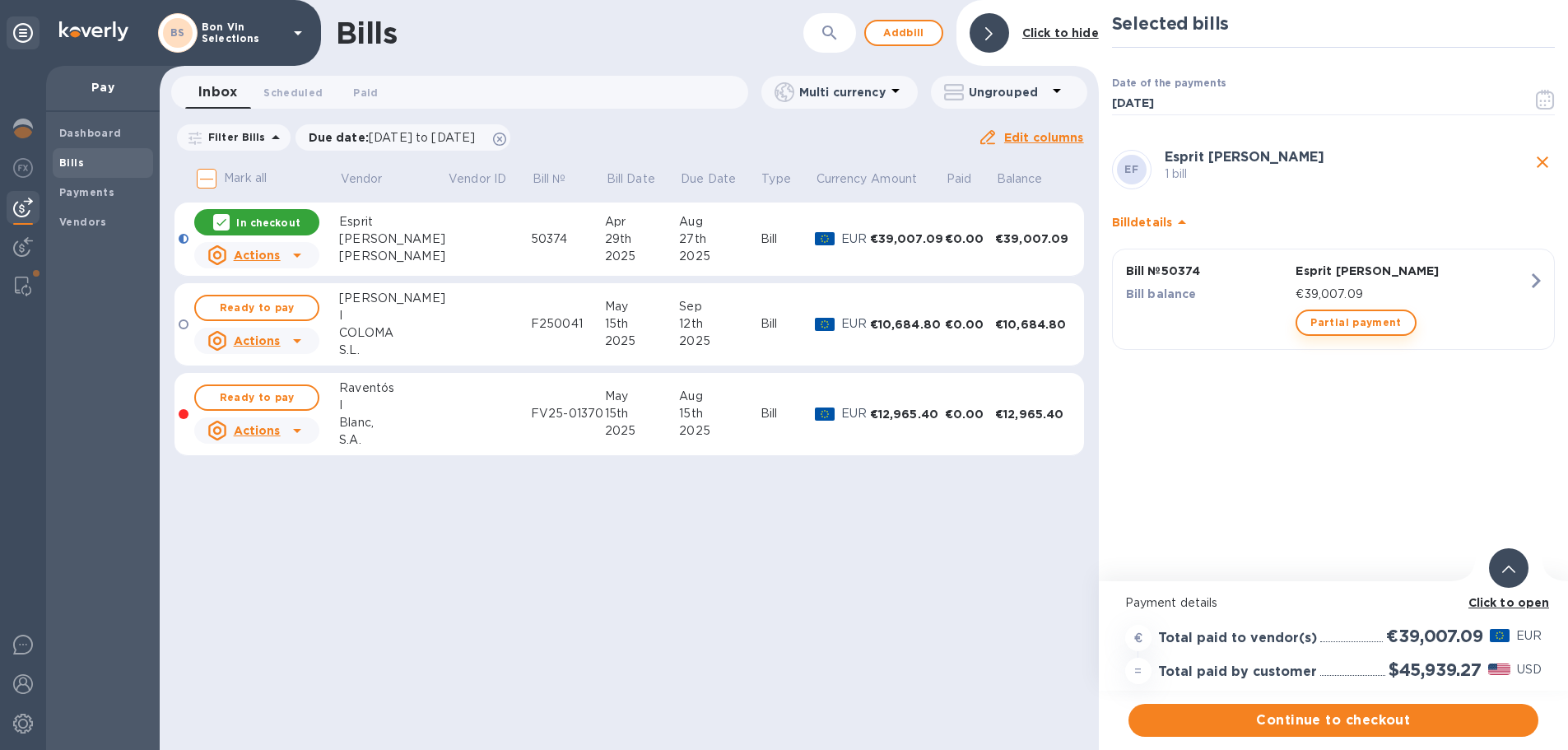
click at [1318, 327] on span "Partial payment" at bounding box center [1355, 323] width 90 height 20
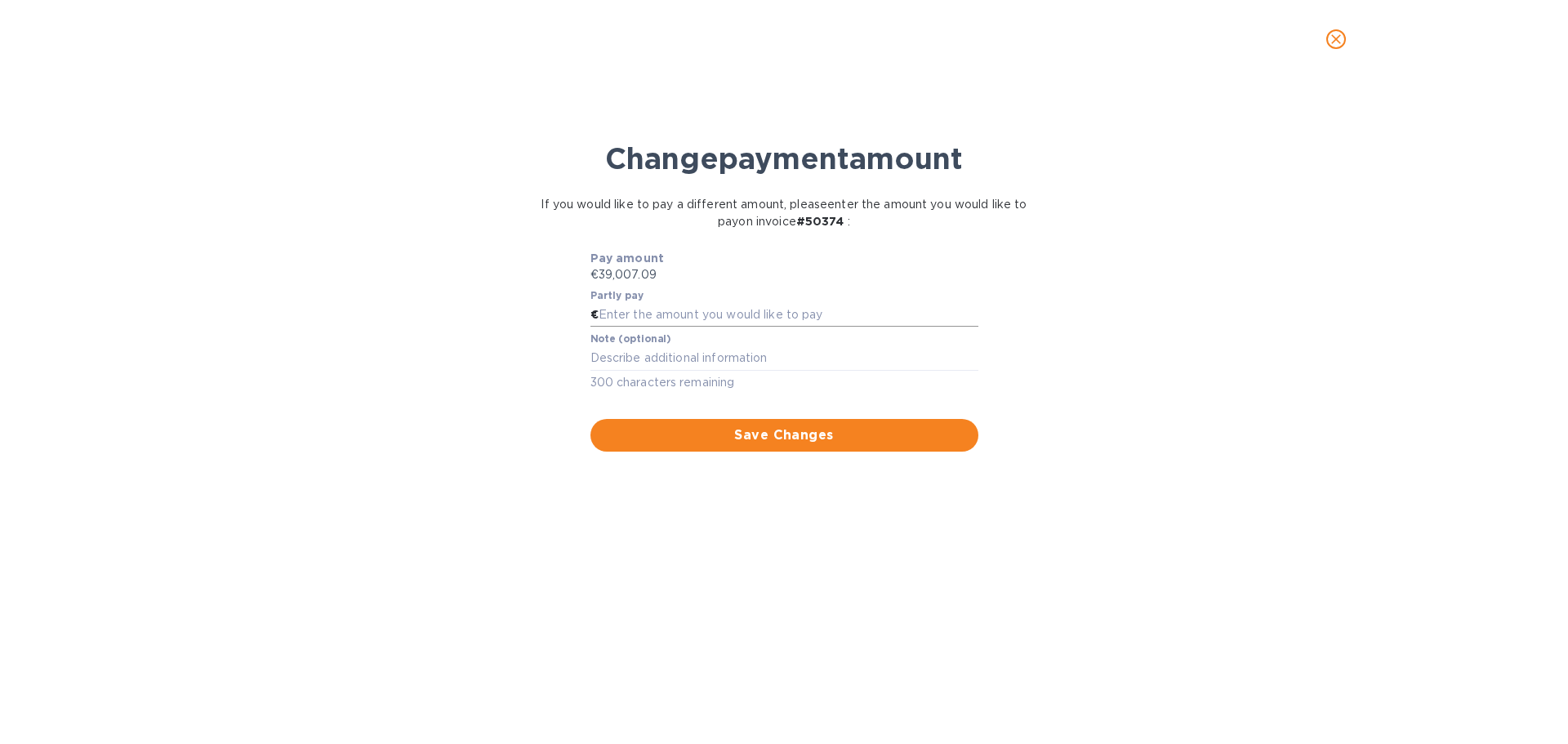
click at [697, 314] on input "text" at bounding box center [788, 315] width 379 height 25
type input "21,000.00"
click at [643, 363] on textarea at bounding box center [784, 358] width 388 height 14
click at [785, 430] on span "Save Changes" at bounding box center [784, 435] width 362 height 20
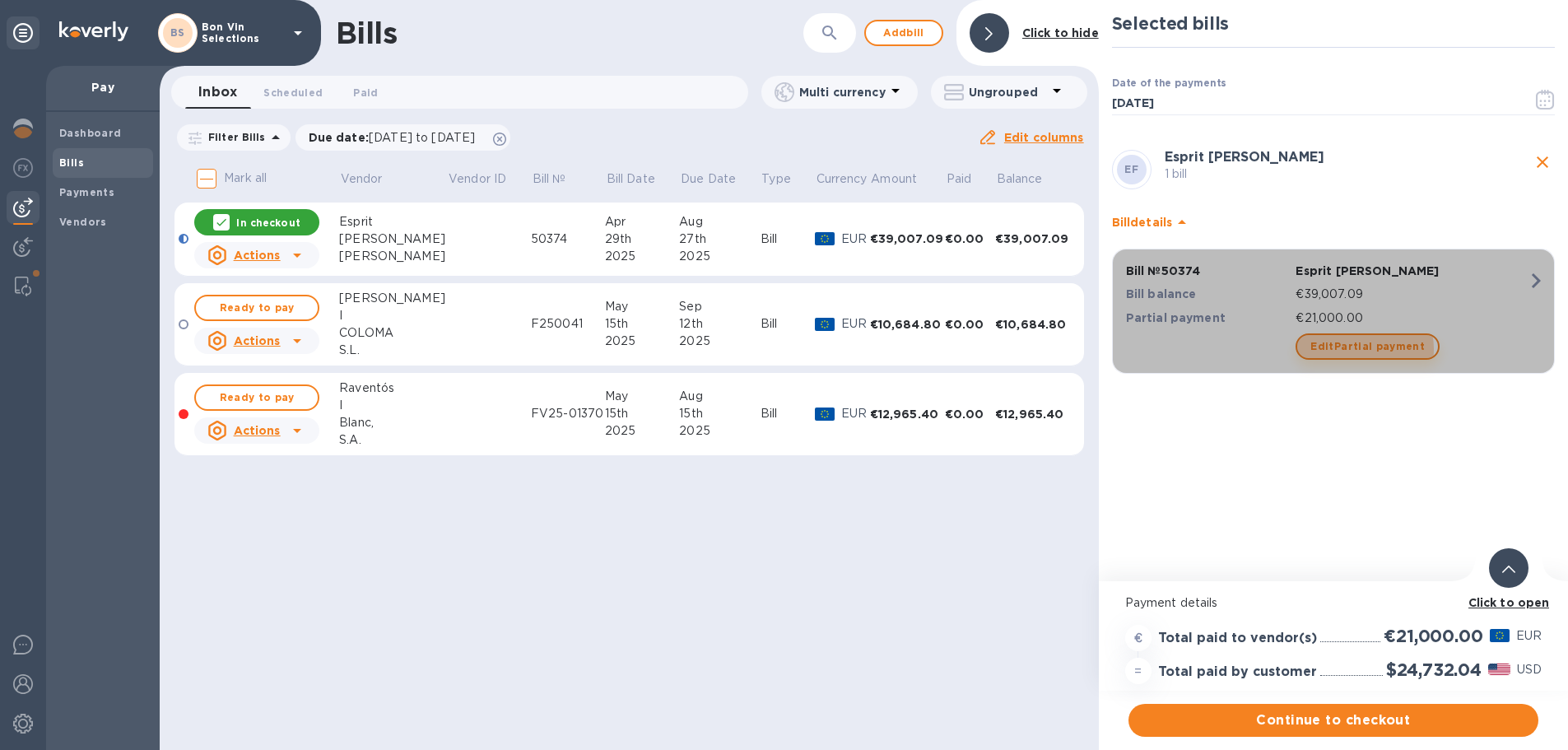
click at [1356, 349] on span "Edit Partial payment" at bounding box center [1367, 347] width 114 height 20
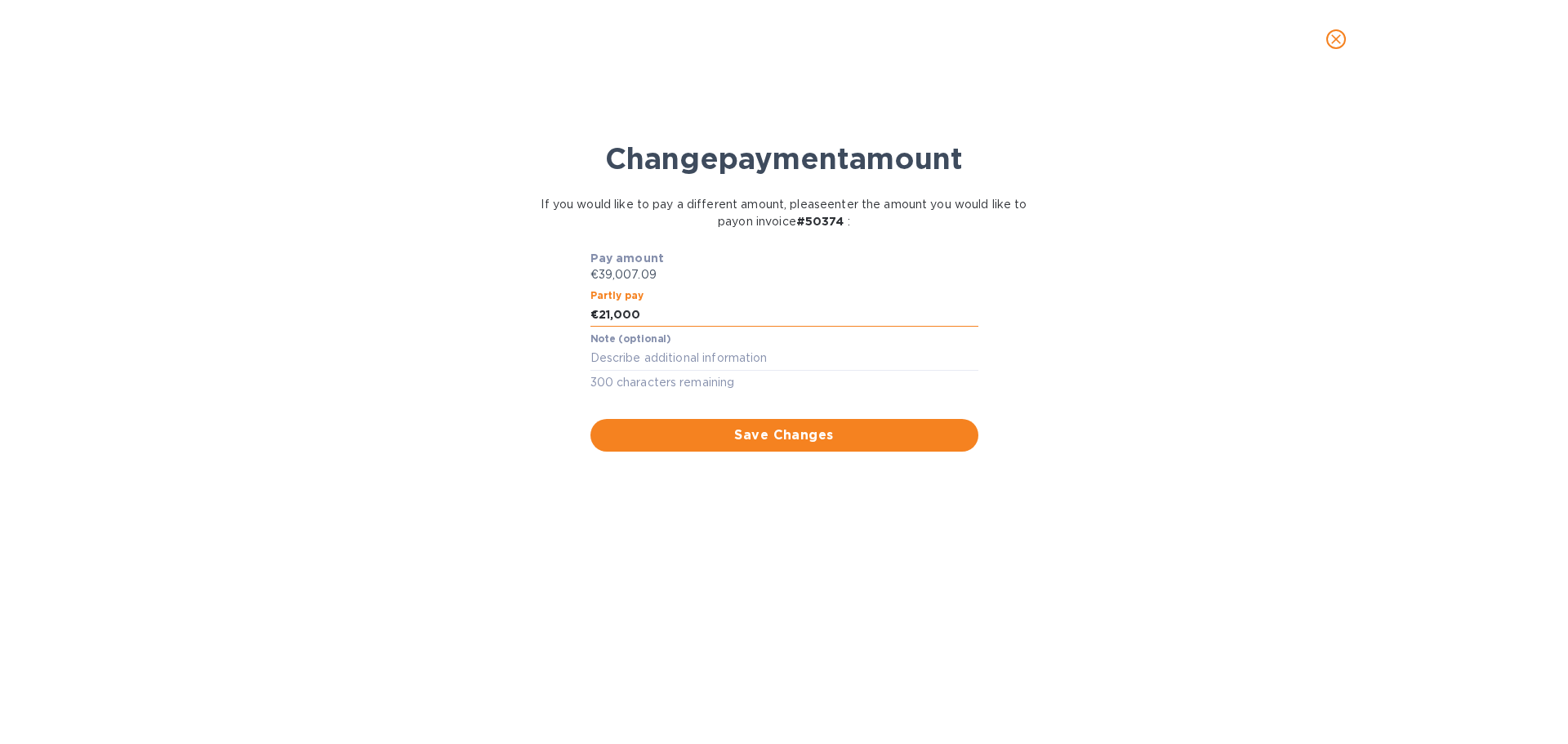
click at [660, 314] on input "21,000" at bounding box center [788, 315] width 379 height 25
type input "21,007.09"
click at [772, 435] on span "Save Changes" at bounding box center [784, 435] width 362 height 20
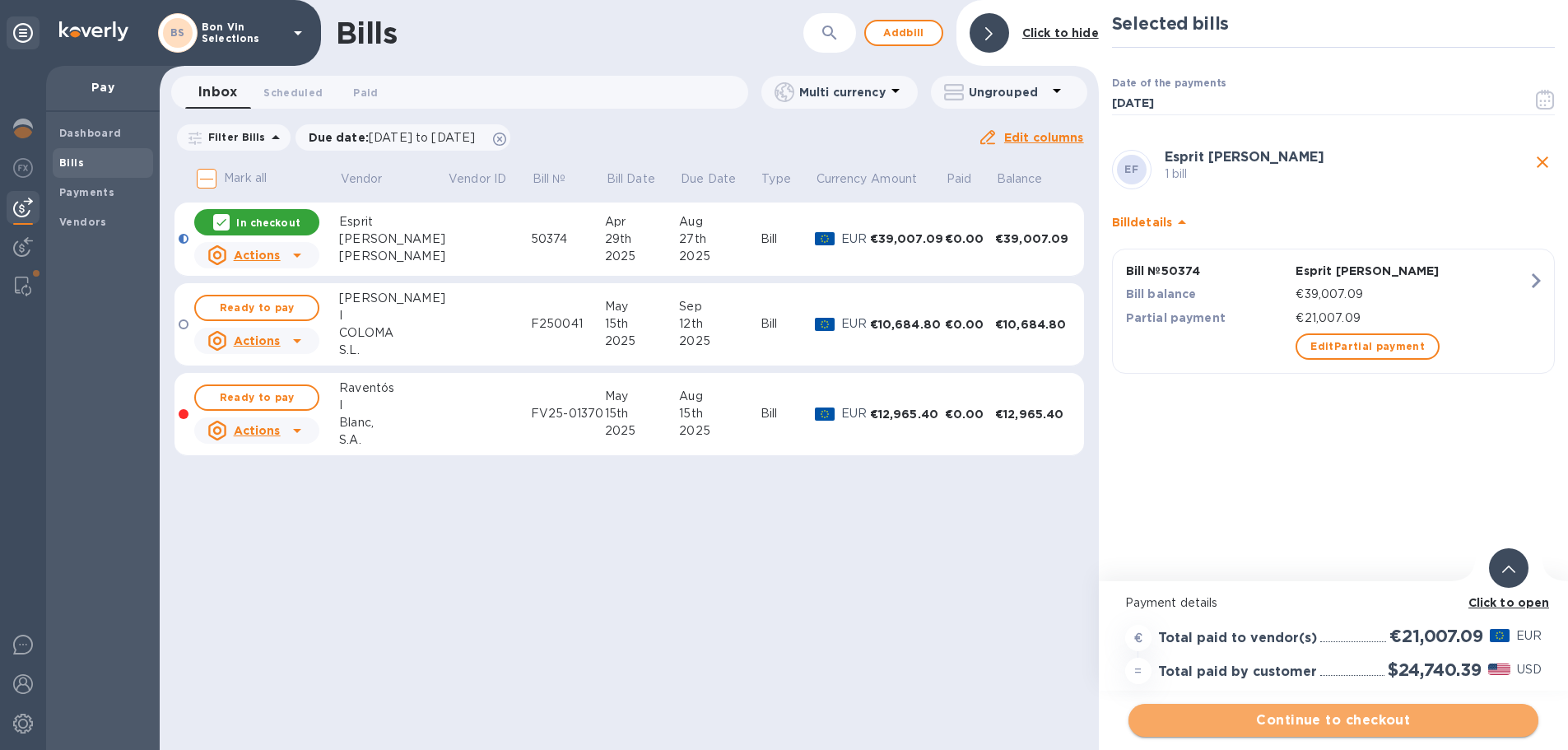
click at [1320, 716] on span "Continue to checkout" at bounding box center [1333, 720] width 384 height 20
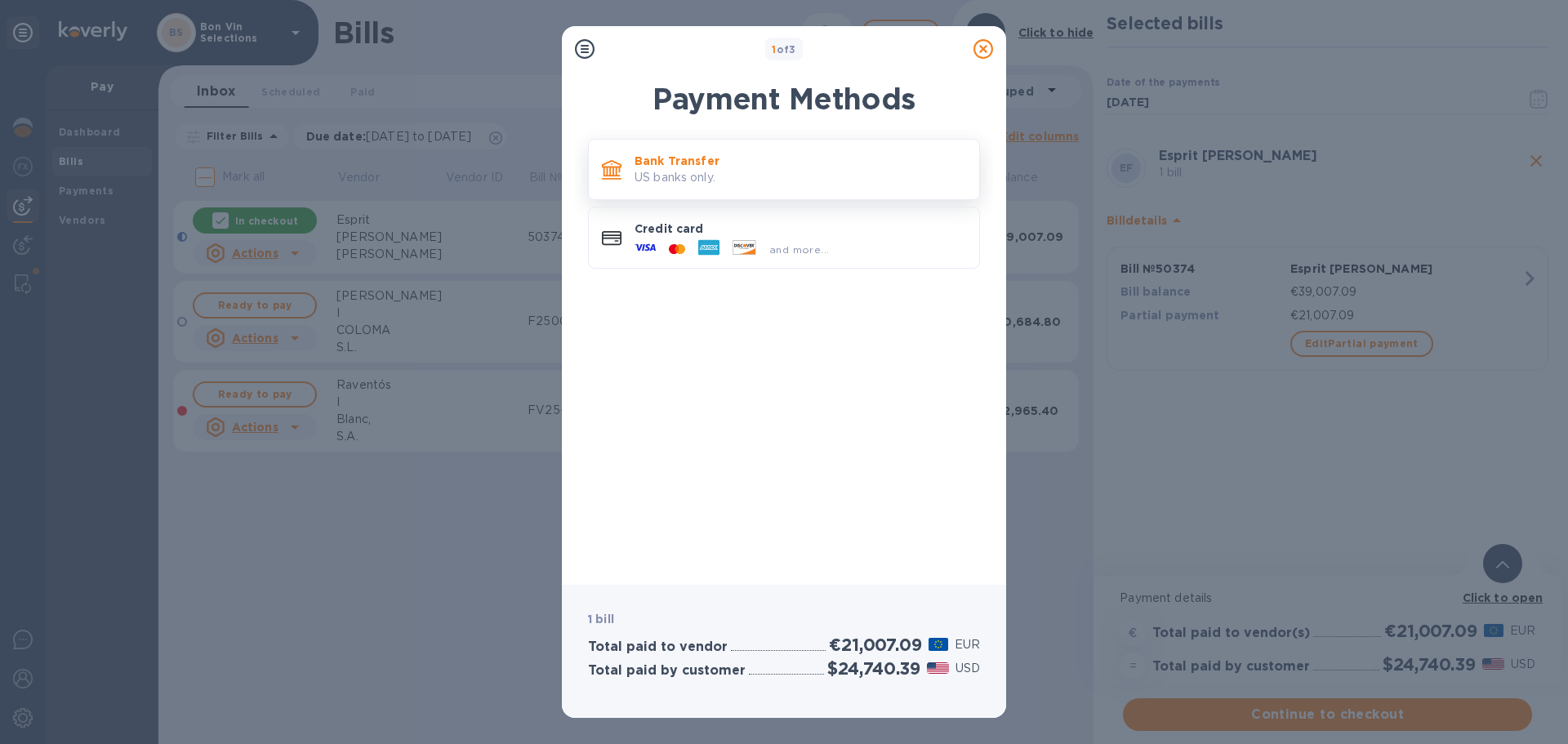
click at [716, 174] on p "US banks only." at bounding box center [799, 177] width 331 height 17
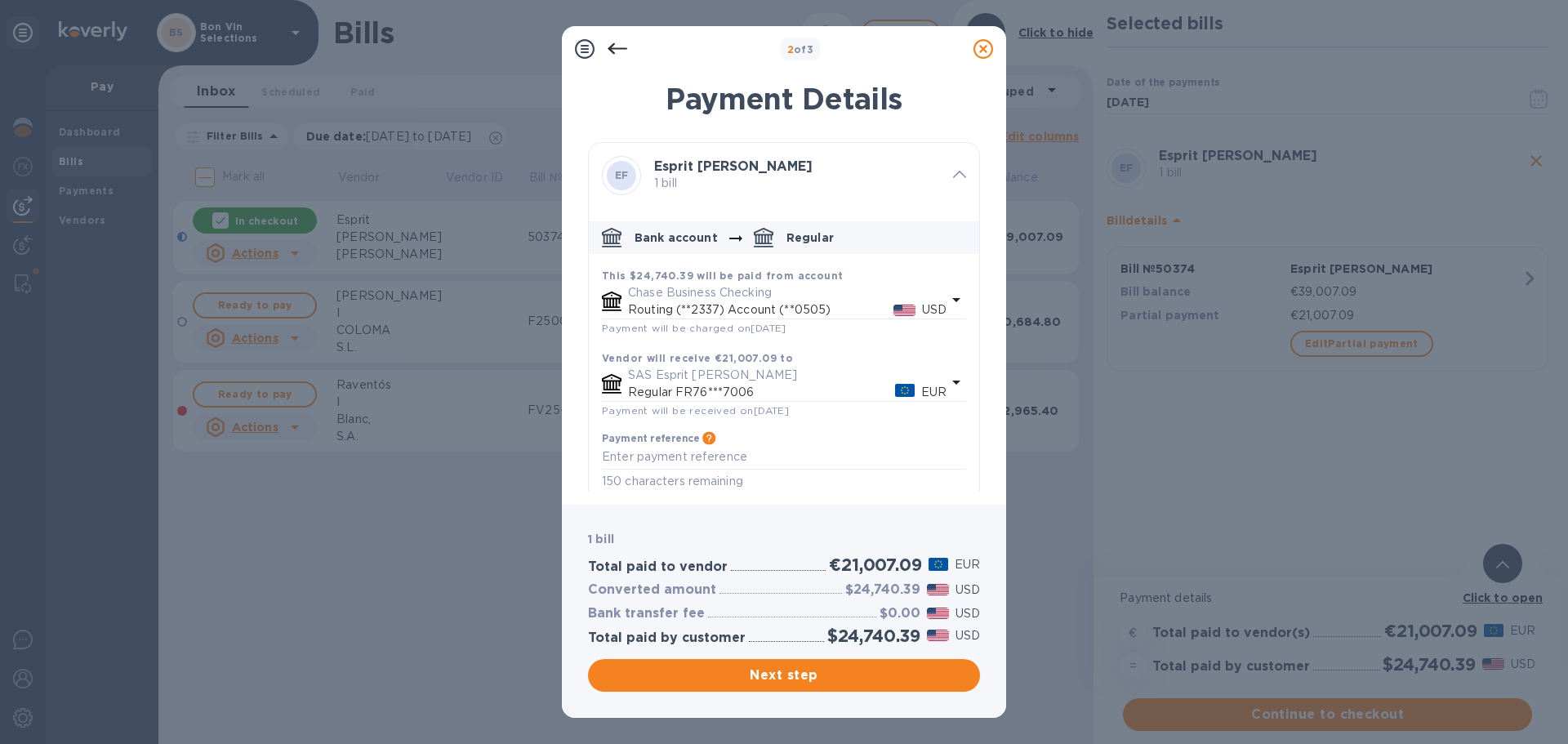
click at [949, 386] on body "BS Bon Vin Selections Pay Dashboard Bills Payments Vendors Bills ​ Add bill Cli…" at bounding box center [784, 372] width 1568 height 744
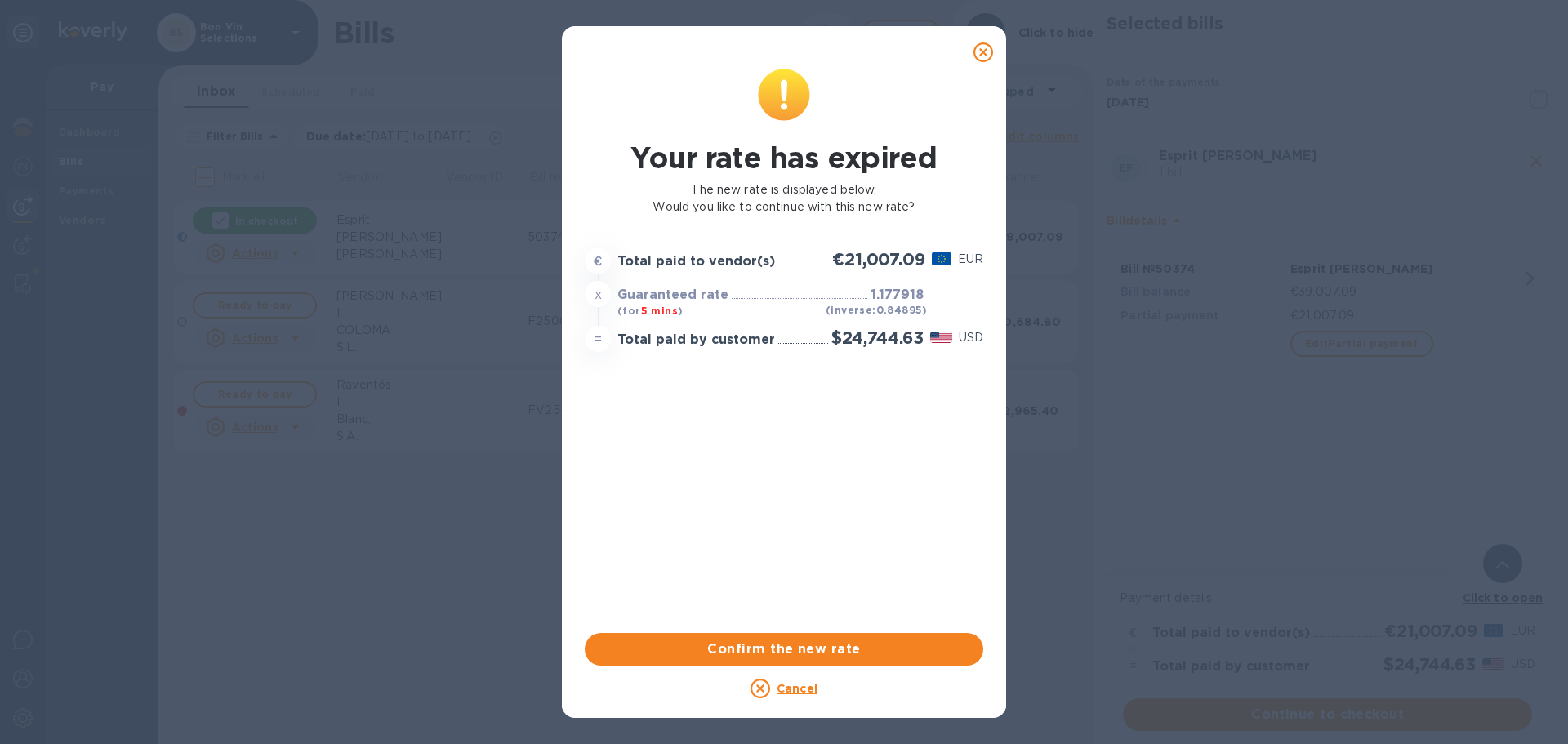
click at [786, 688] on u "Cancel" at bounding box center [797, 688] width 41 height 13
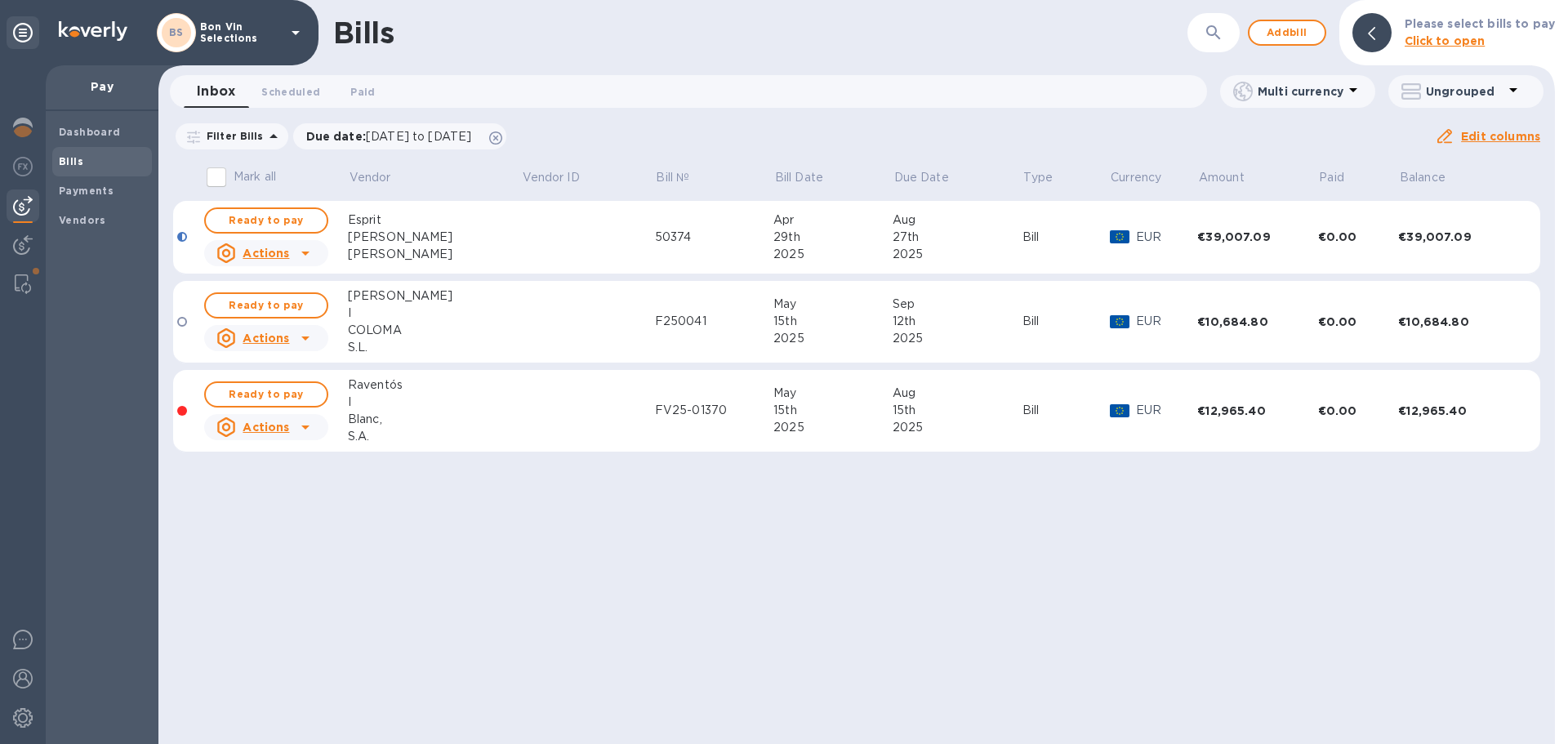
click at [366, 236] on div "[PERSON_NAME]" at bounding box center [435, 237] width 173 height 17
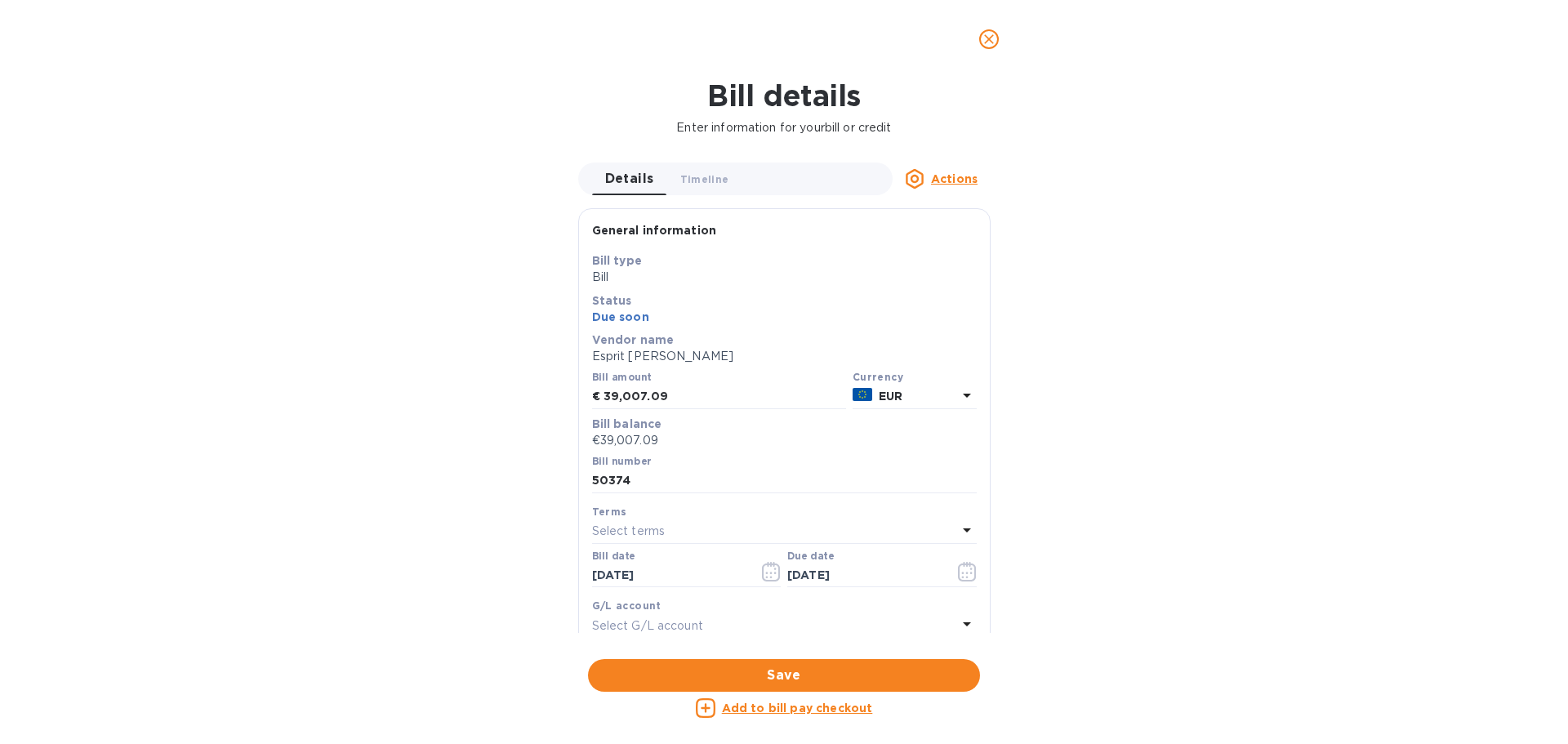
click at [985, 40] on icon "close" at bounding box center [989, 39] width 17 height 17
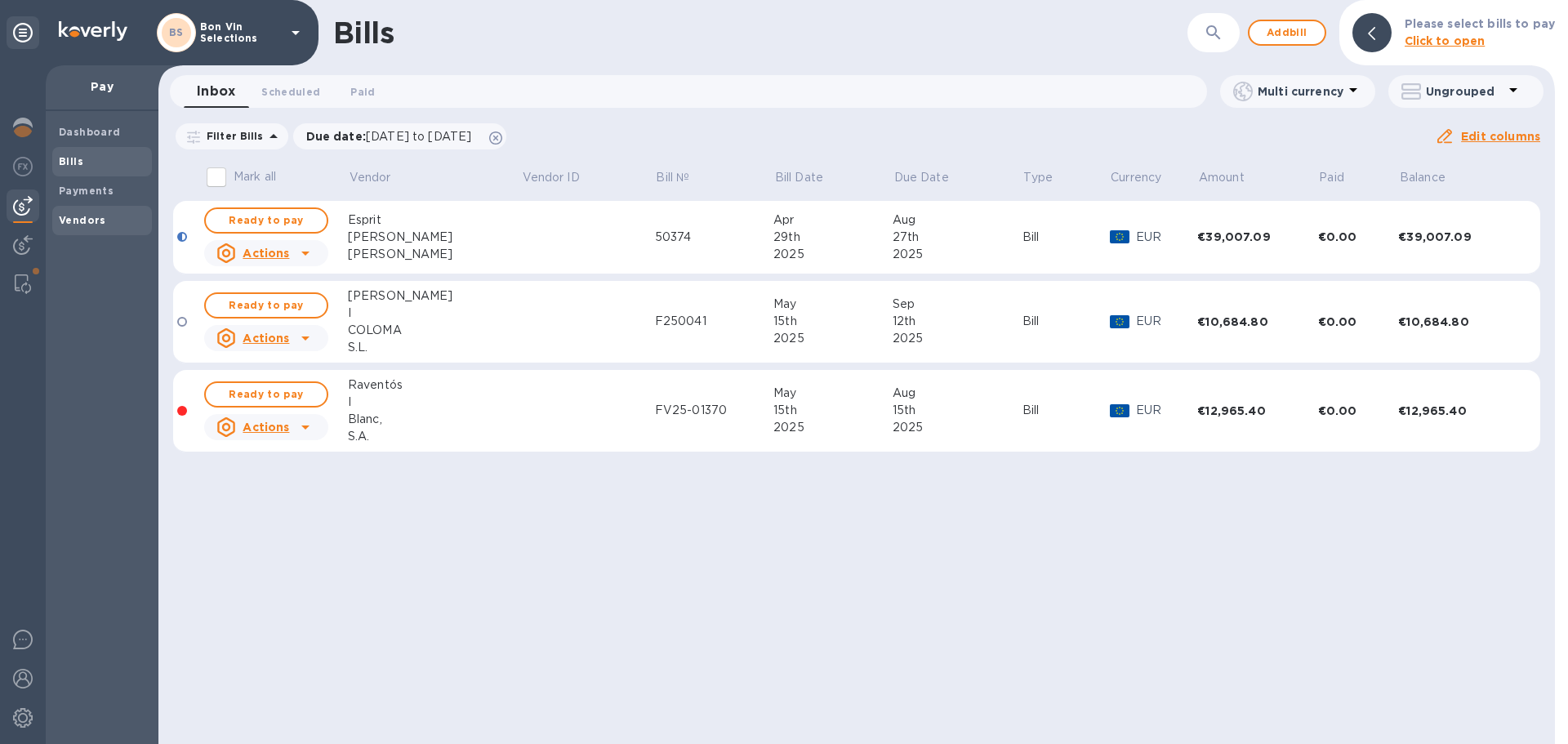
click at [96, 224] on b "Vendors" at bounding box center [83, 220] width 47 height 12
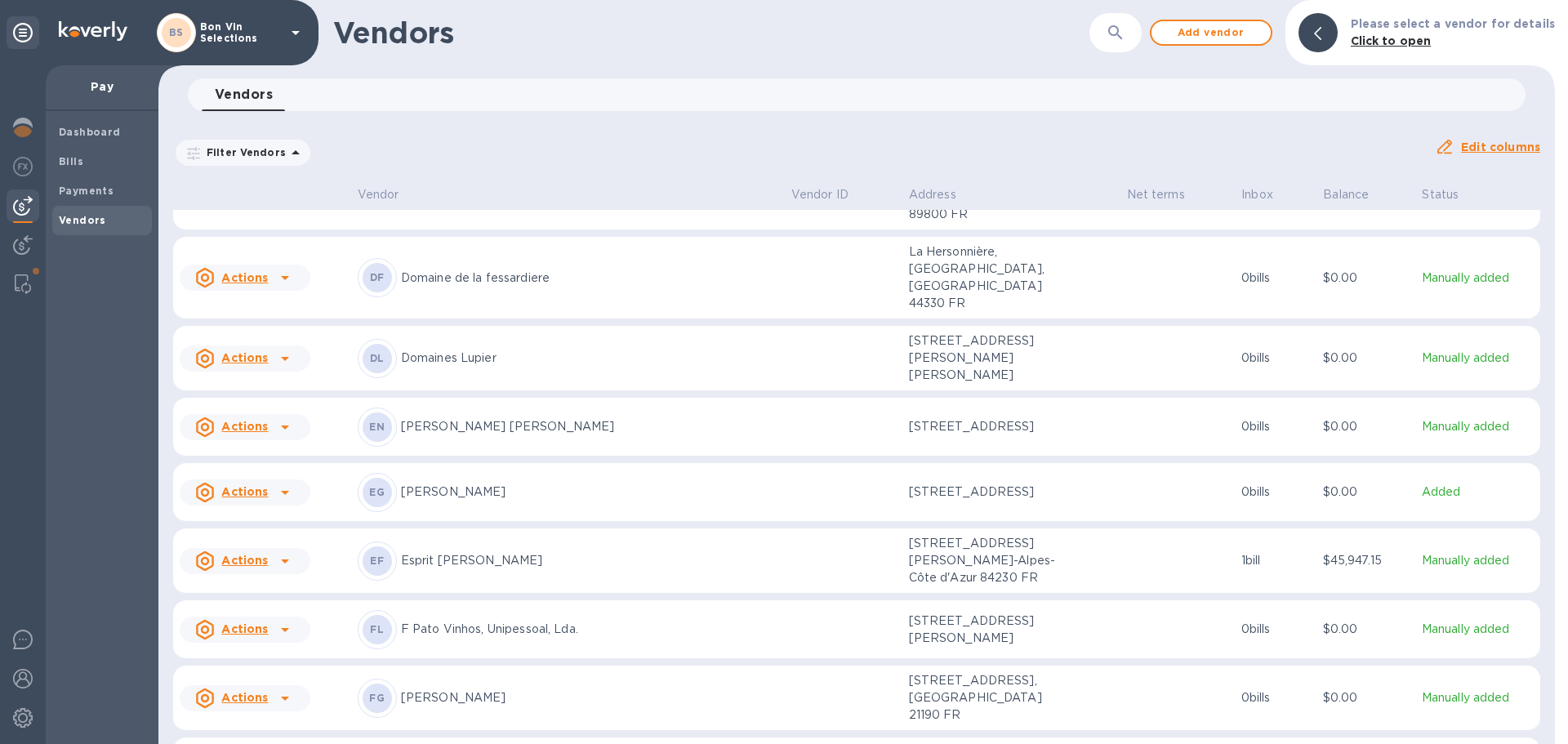
scroll to position [1270, 0]
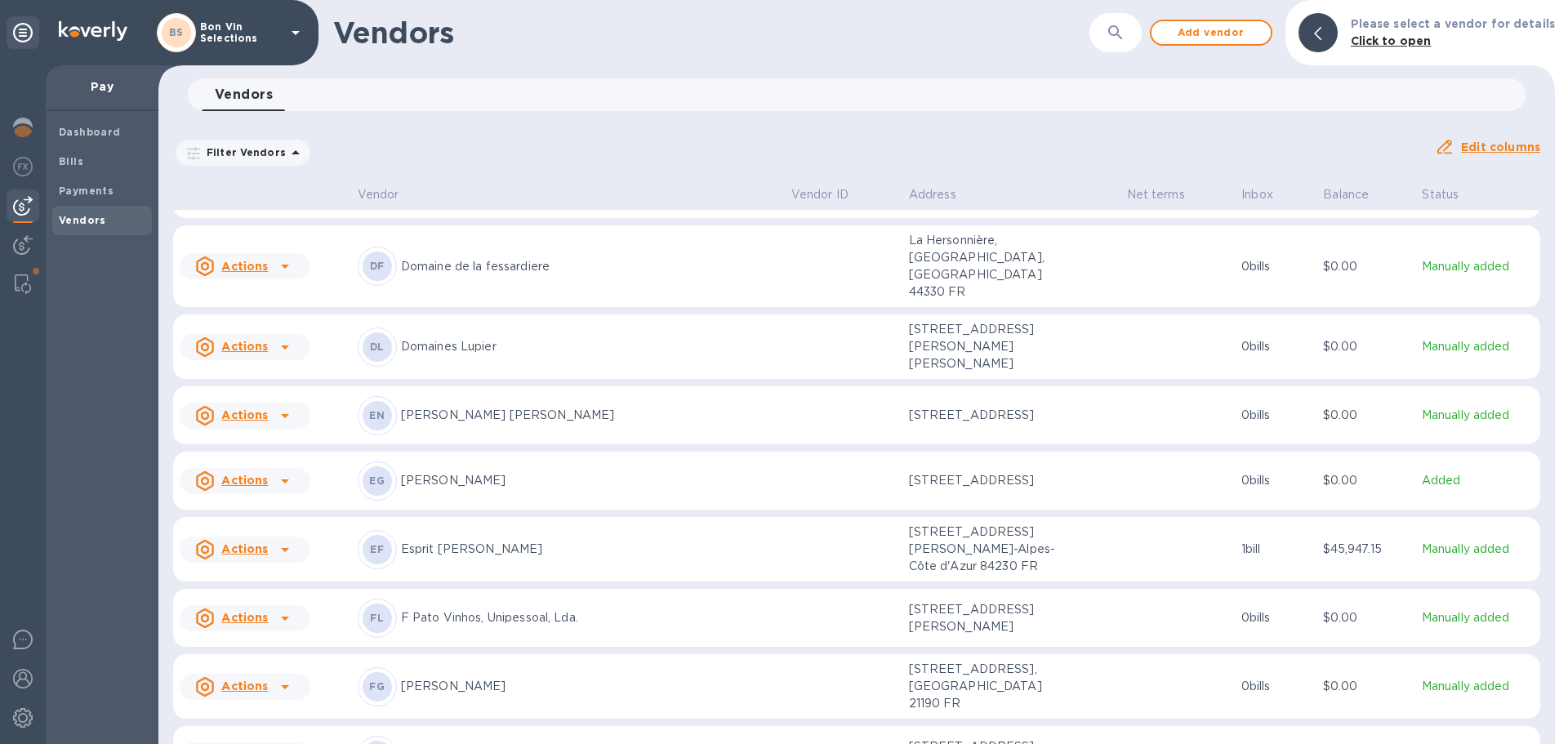
click at [489, 541] on p "Esprit [PERSON_NAME]" at bounding box center [590, 548] width 377 height 17
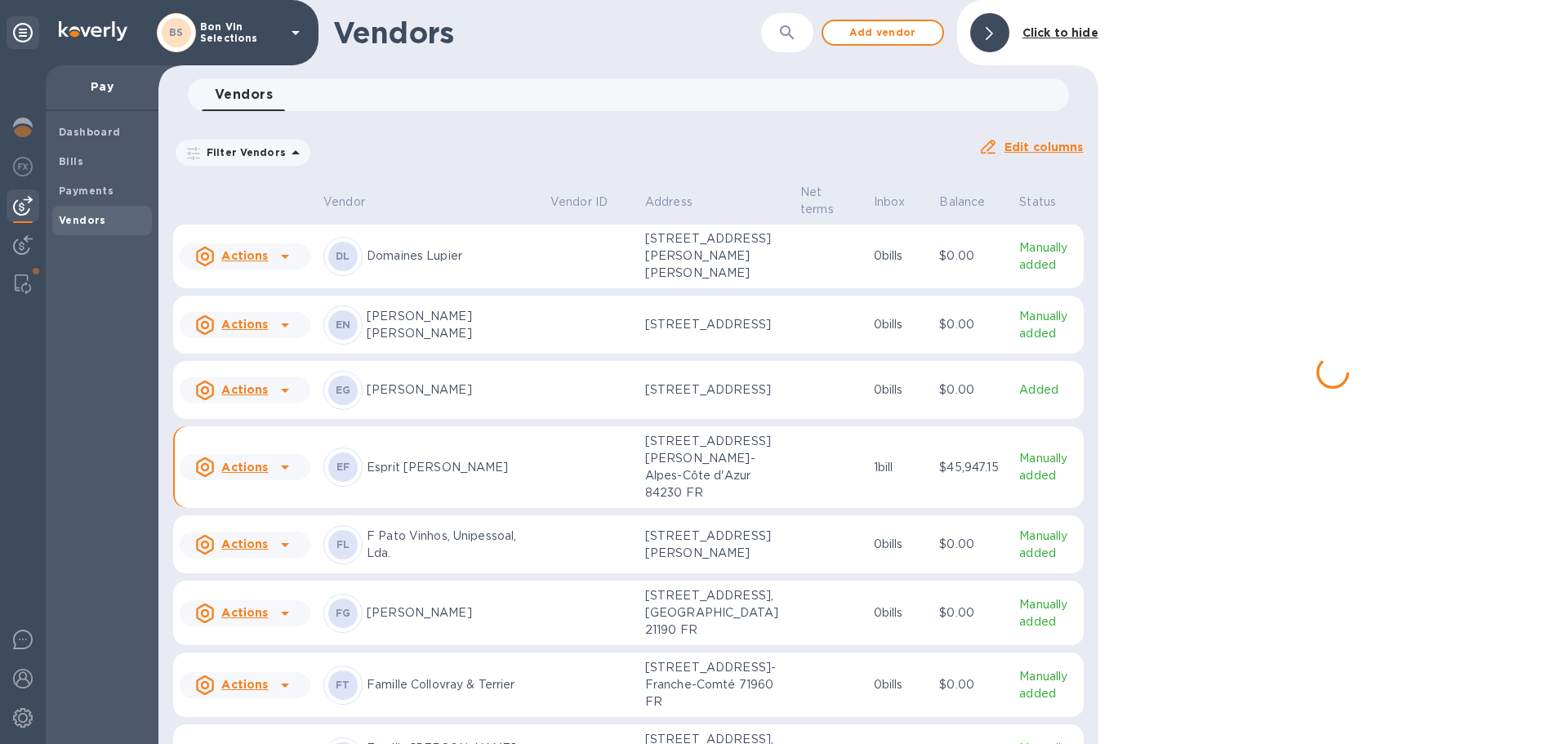
scroll to position [1427, 0]
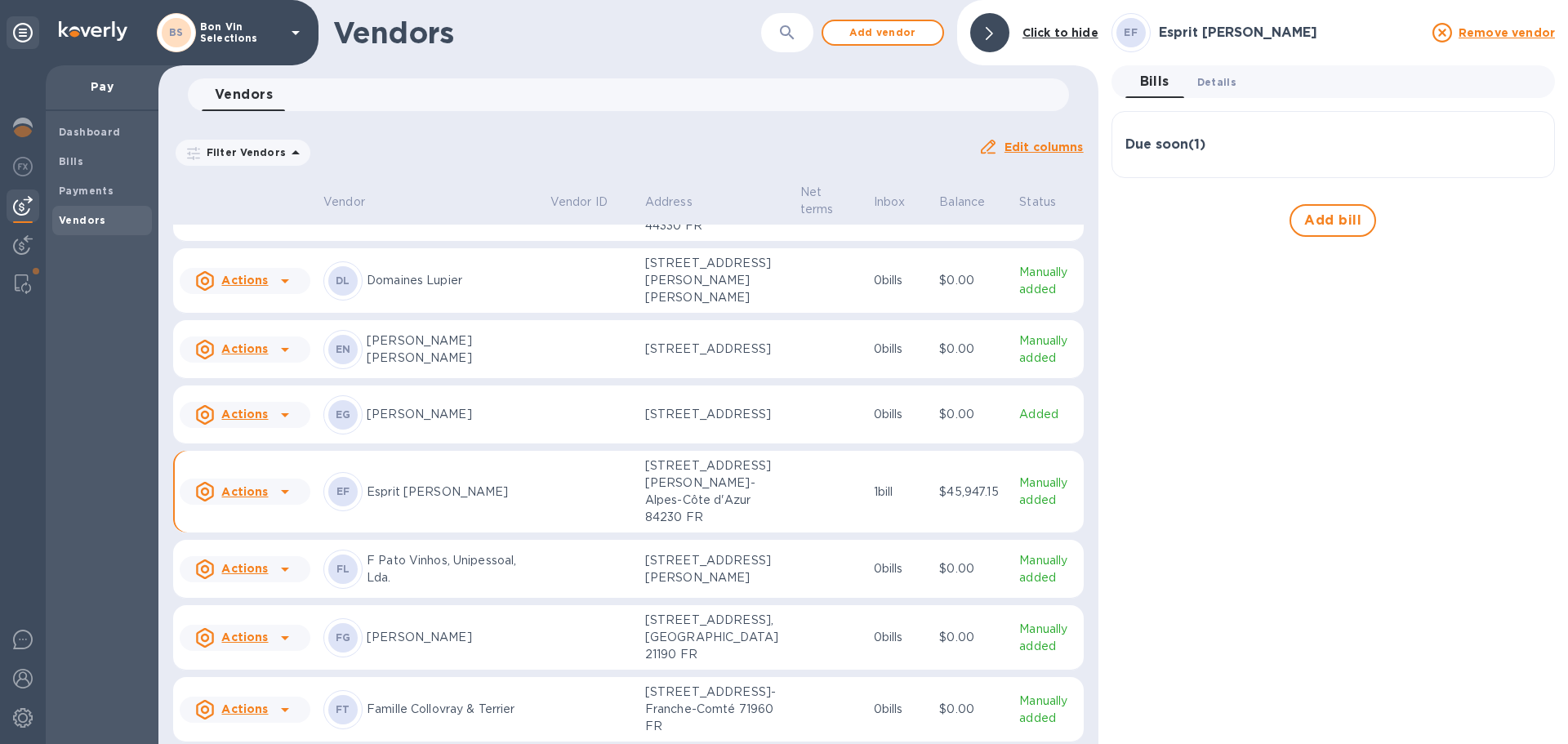
click at [1215, 80] on span "Details 0" at bounding box center [1217, 82] width 39 height 17
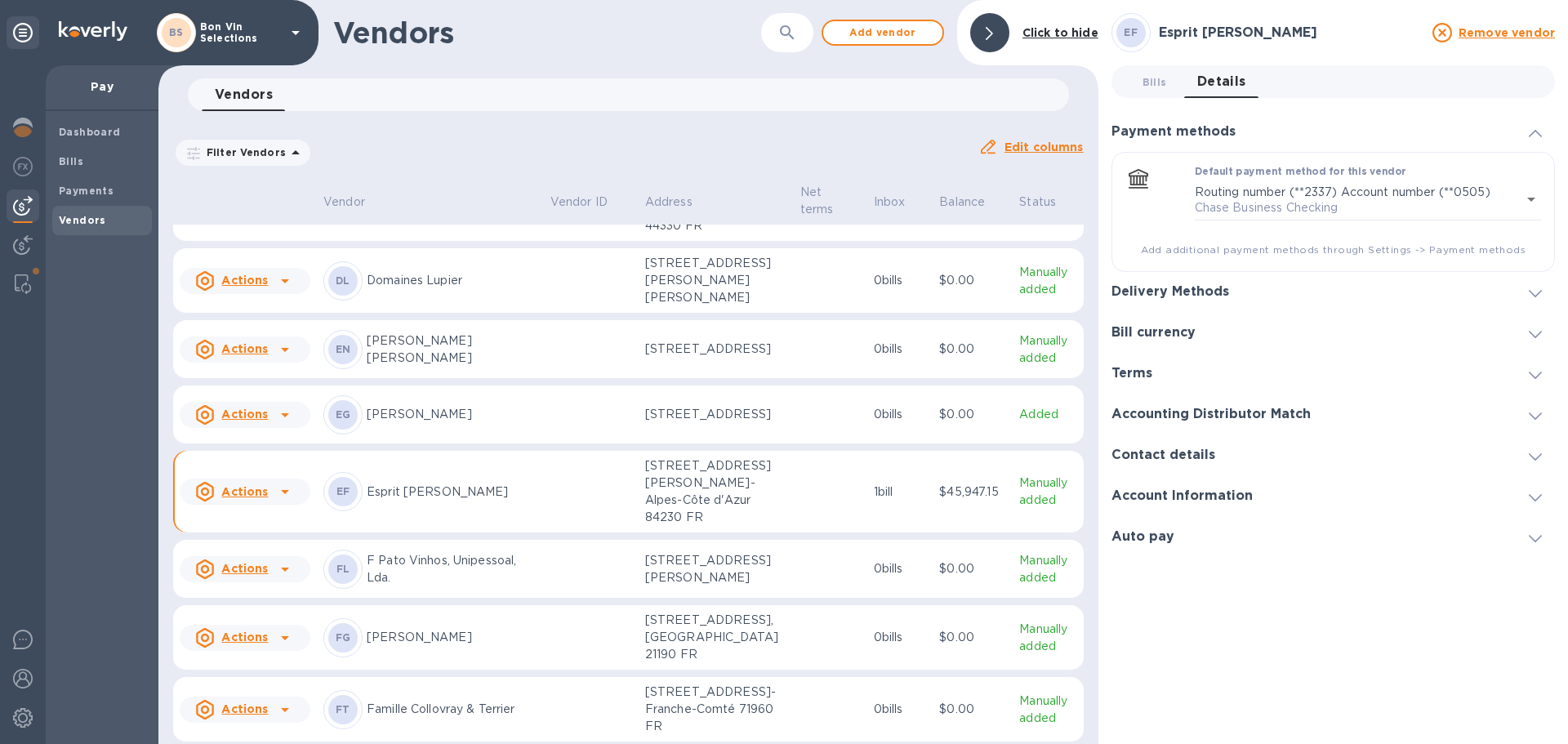
click at [1539, 287] on span at bounding box center [1535, 293] width 13 height 16
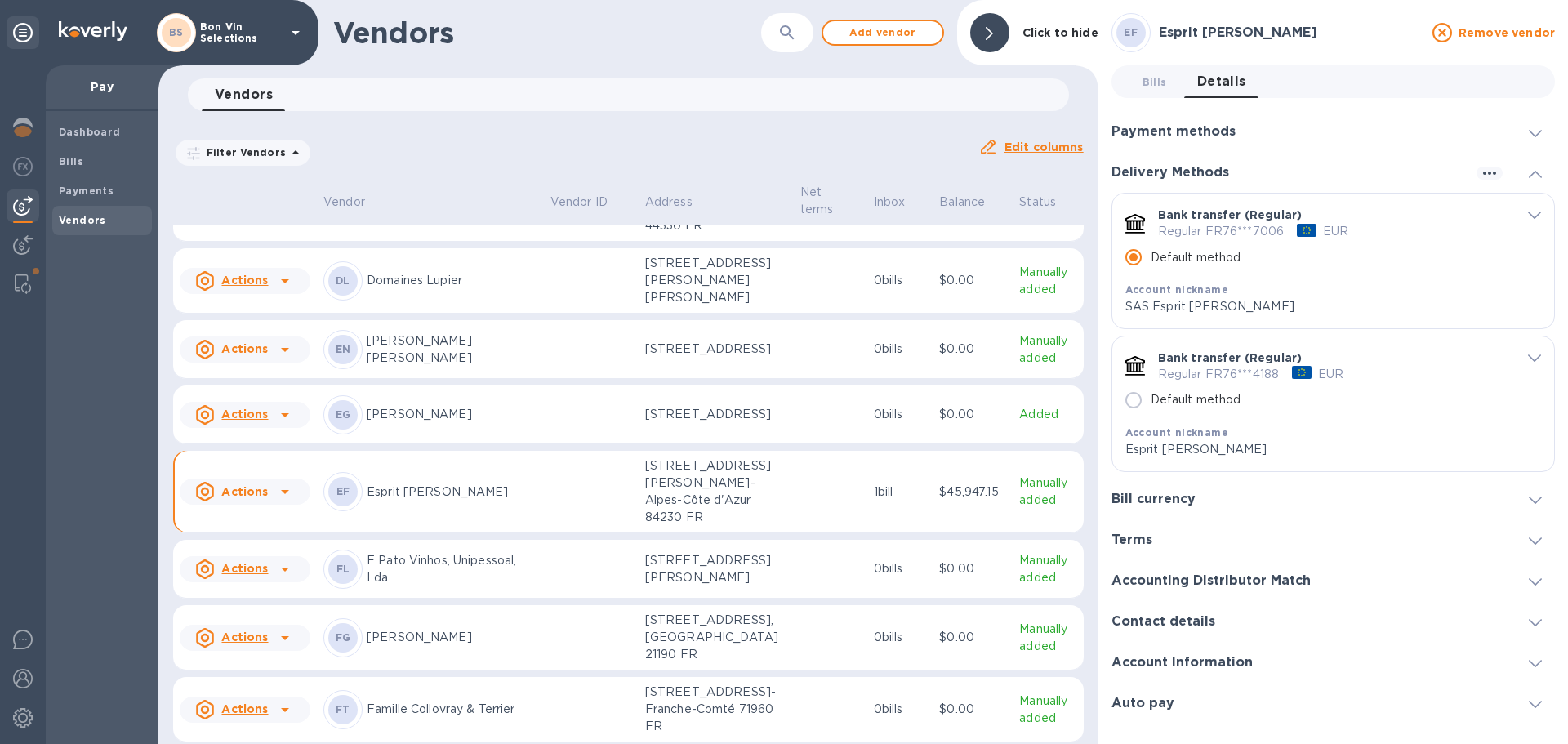
click at [1131, 395] on input "Default method" at bounding box center [1132, 400] width 34 height 34
radio input "false"
radio input "true"
click at [1148, 84] on span "Bills 0" at bounding box center [1154, 82] width 25 height 17
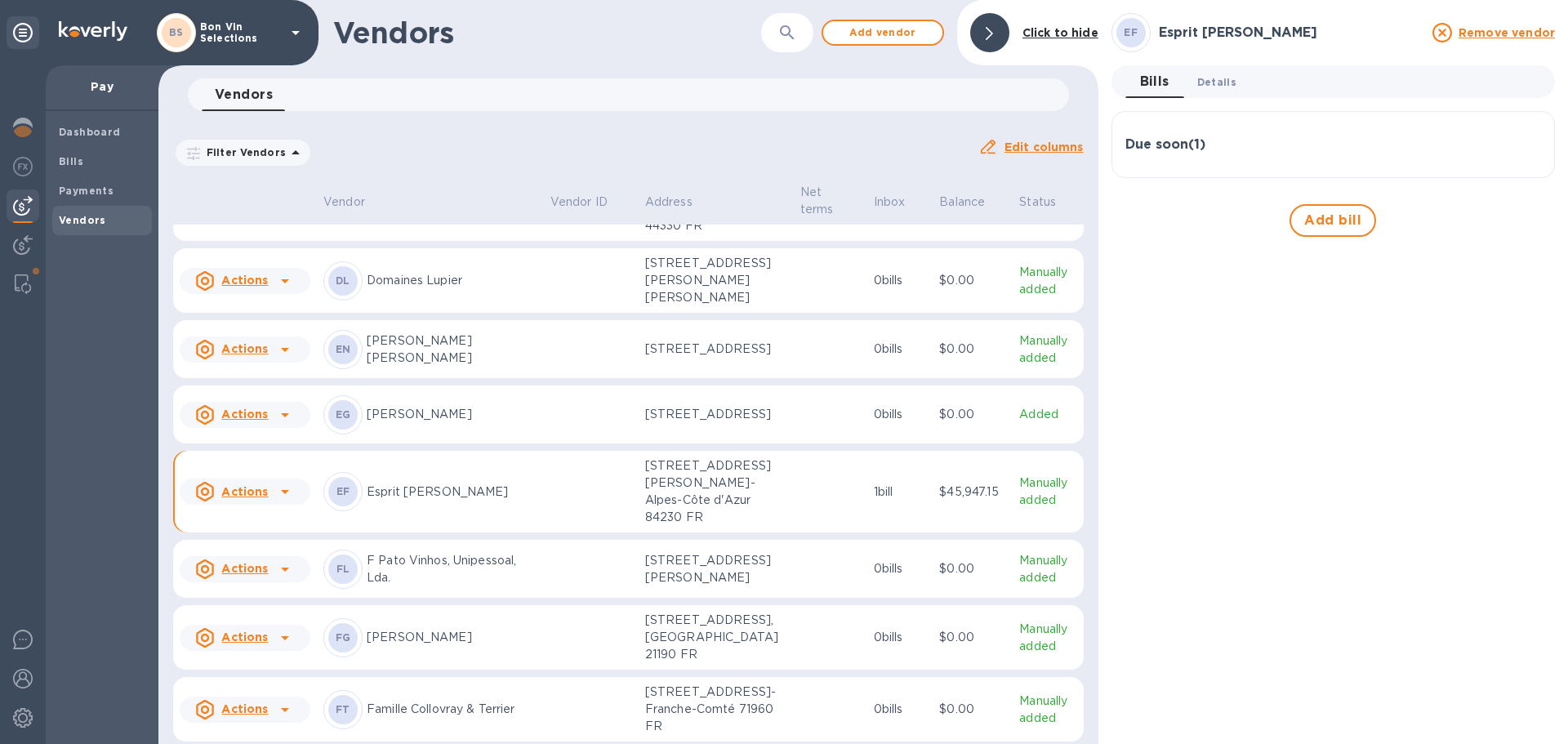
click at [1212, 84] on span "Details 0" at bounding box center [1217, 82] width 39 height 17
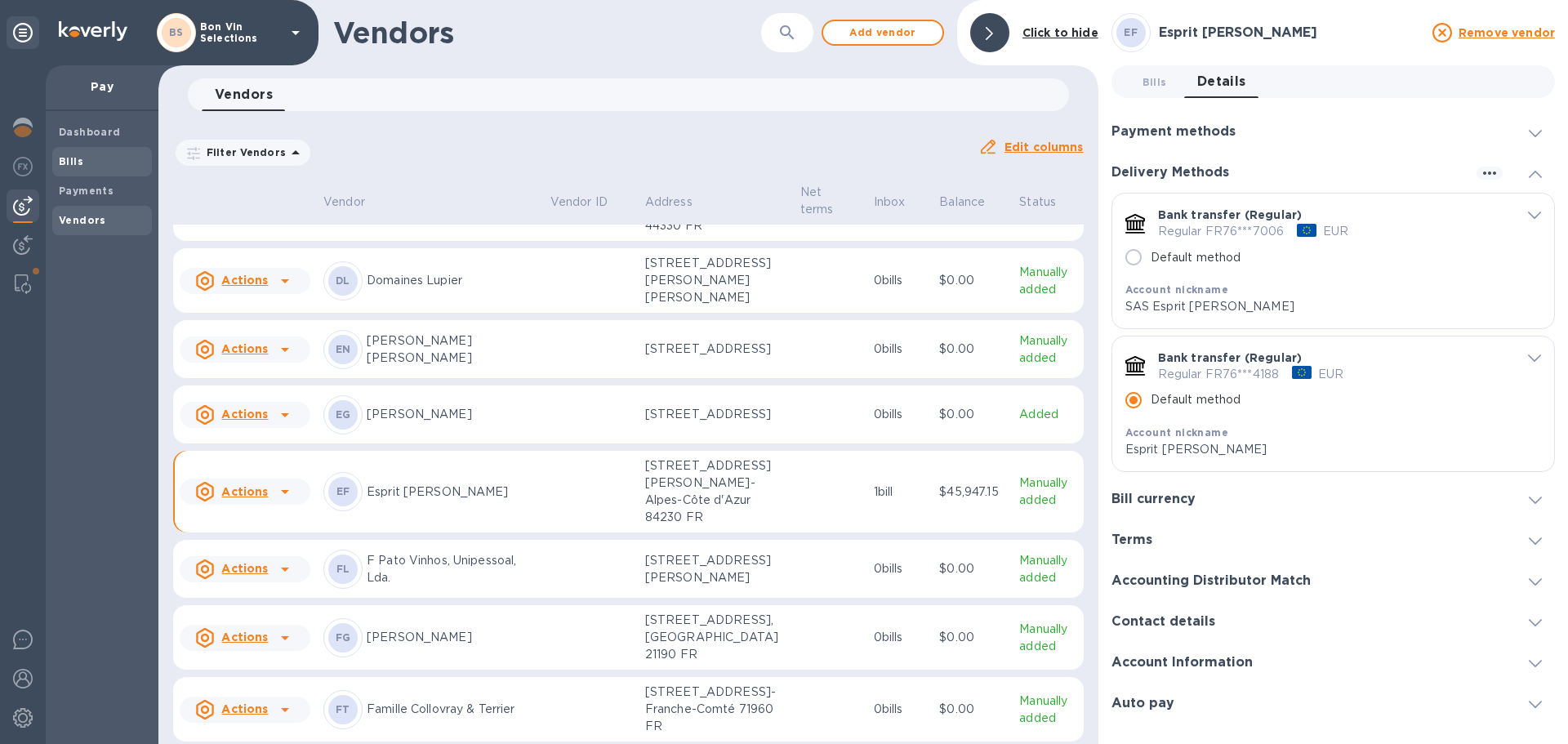
click at [87, 158] on span "Bills" at bounding box center [102, 161] width 87 height 17
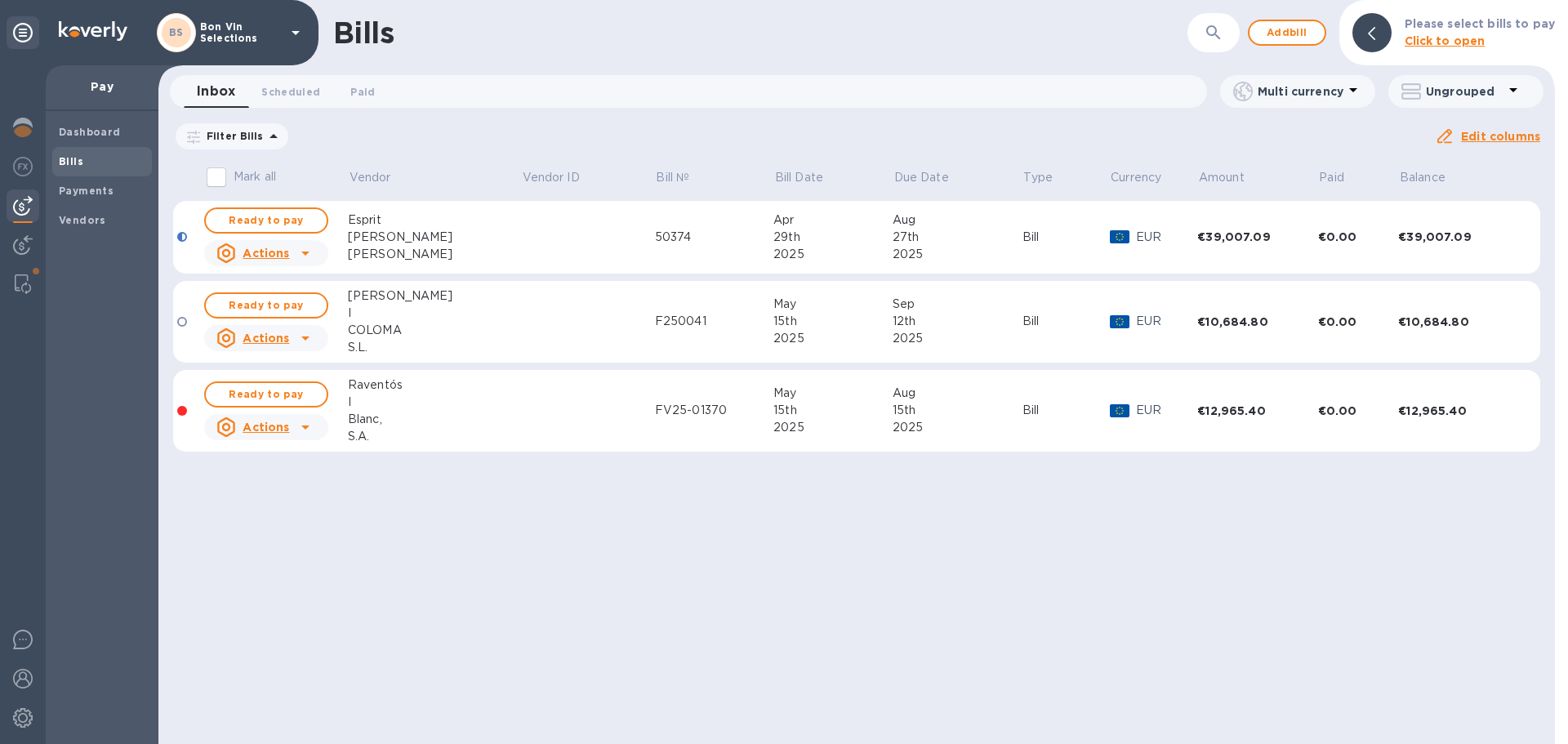
click at [0, 0] on span "Due date : [DATE] to [DATE]" at bounding box center [0, 0] width 0 height 0
click at [0, 0] on icon at bounding box center [0, 0] width 0 height 0
click at [273, 216] on span "Ready to pay" at bounding box center [266, 220] width 94 height 20
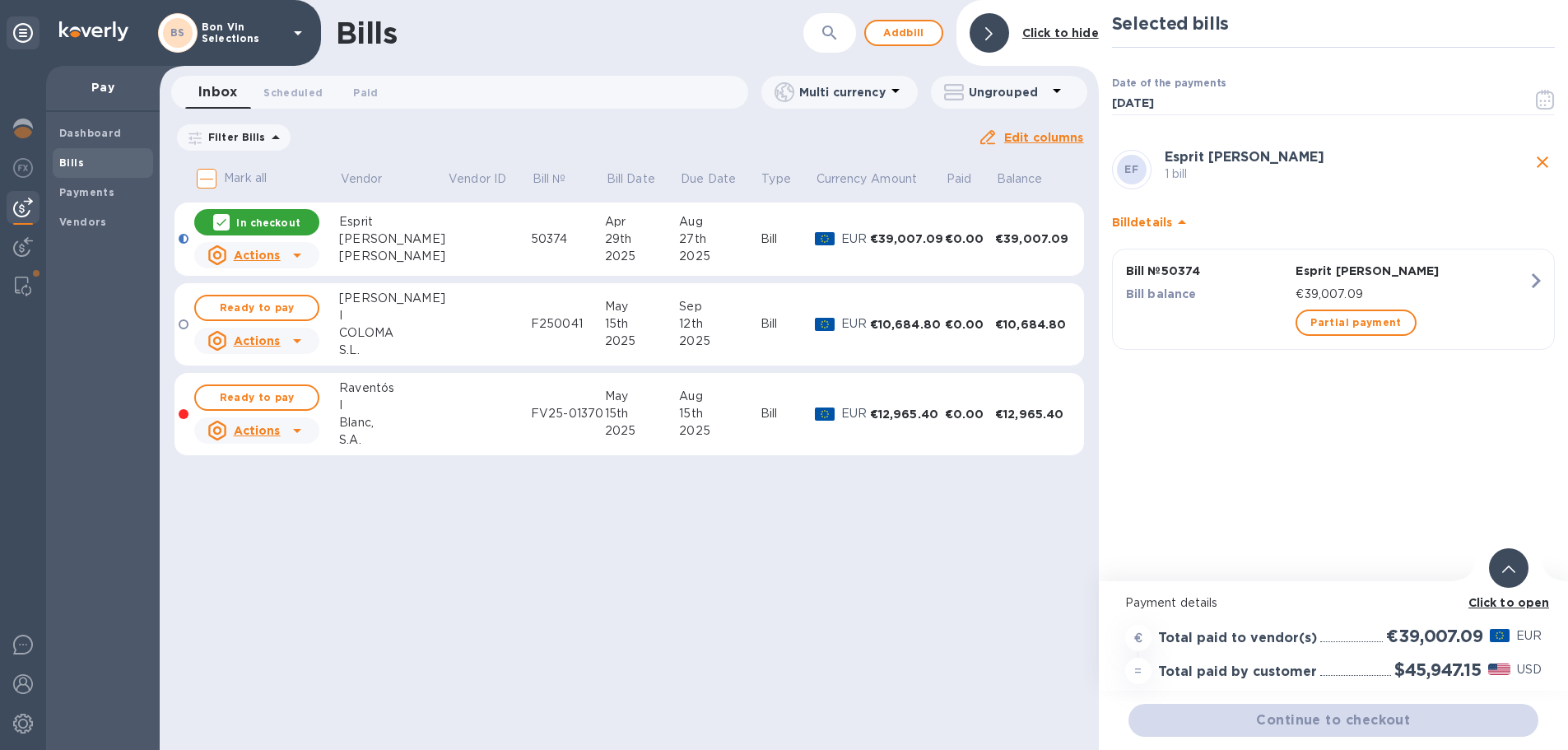
click at [1526, 275] on icon "button" at bounding box center [1536, 280] width 30 height 30
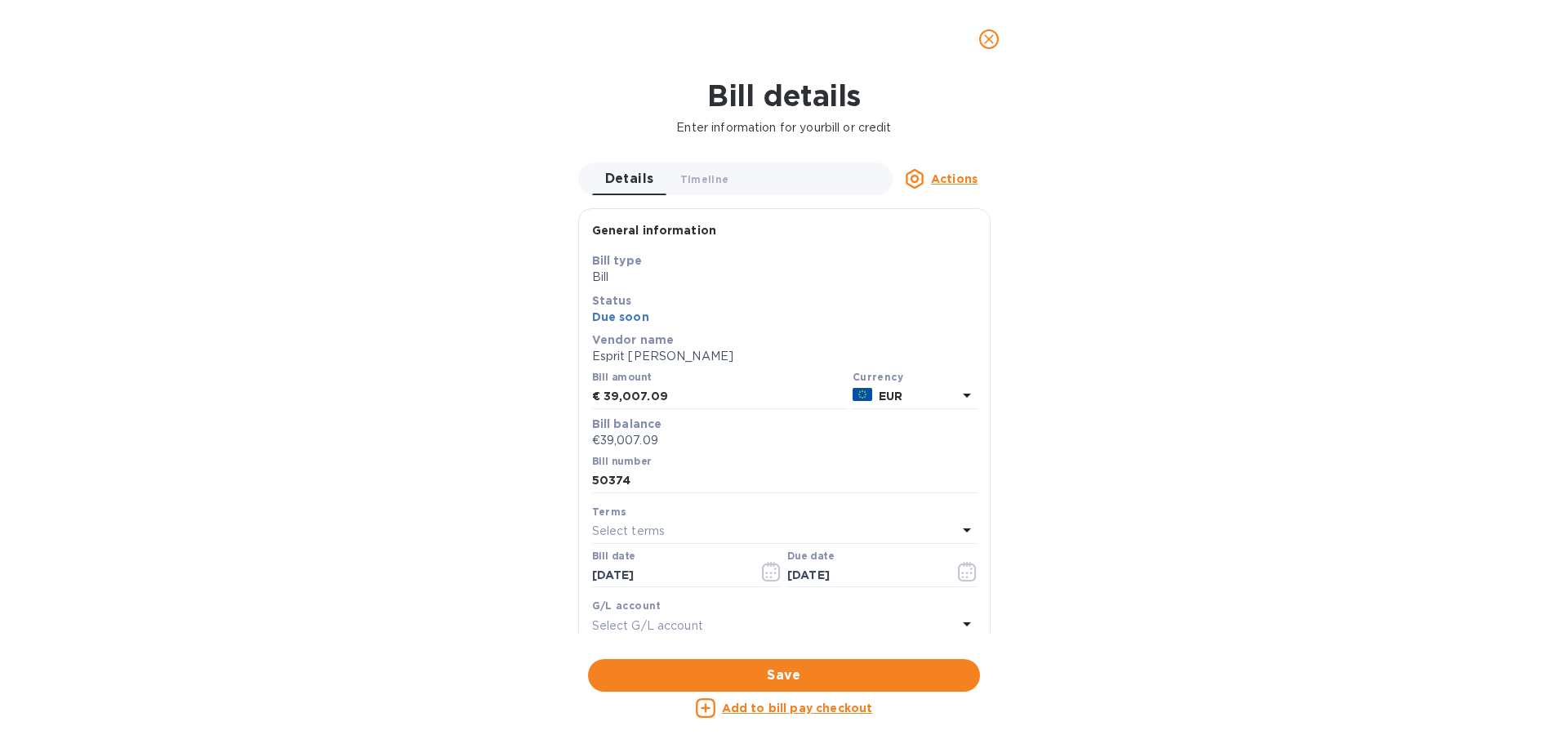
click at [987, 37] on icon "close" at bounding box center [989, 39] width 10 height 10
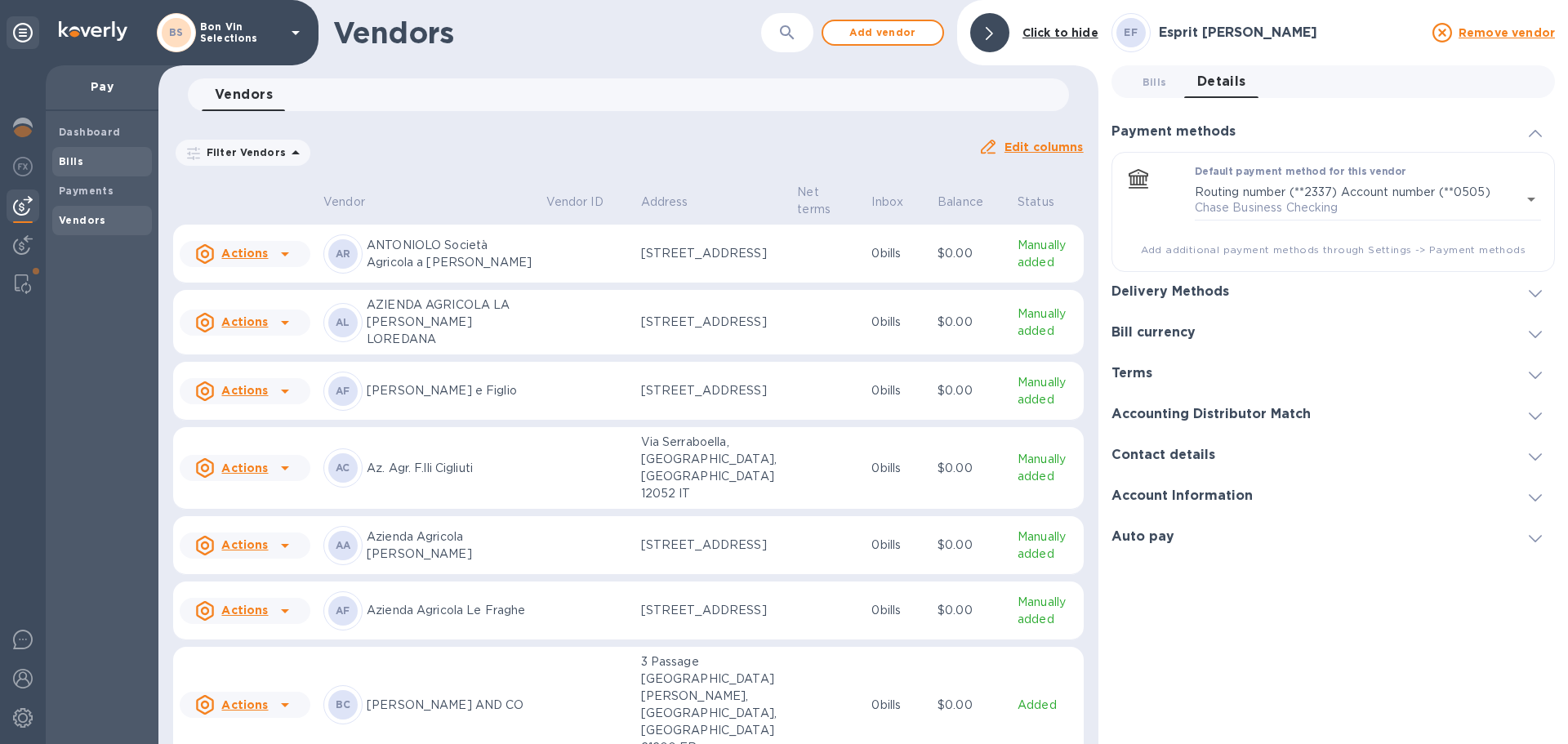
click at [89, 161] on span "Bills" at bounding box center [102, 161] width 87 height 17
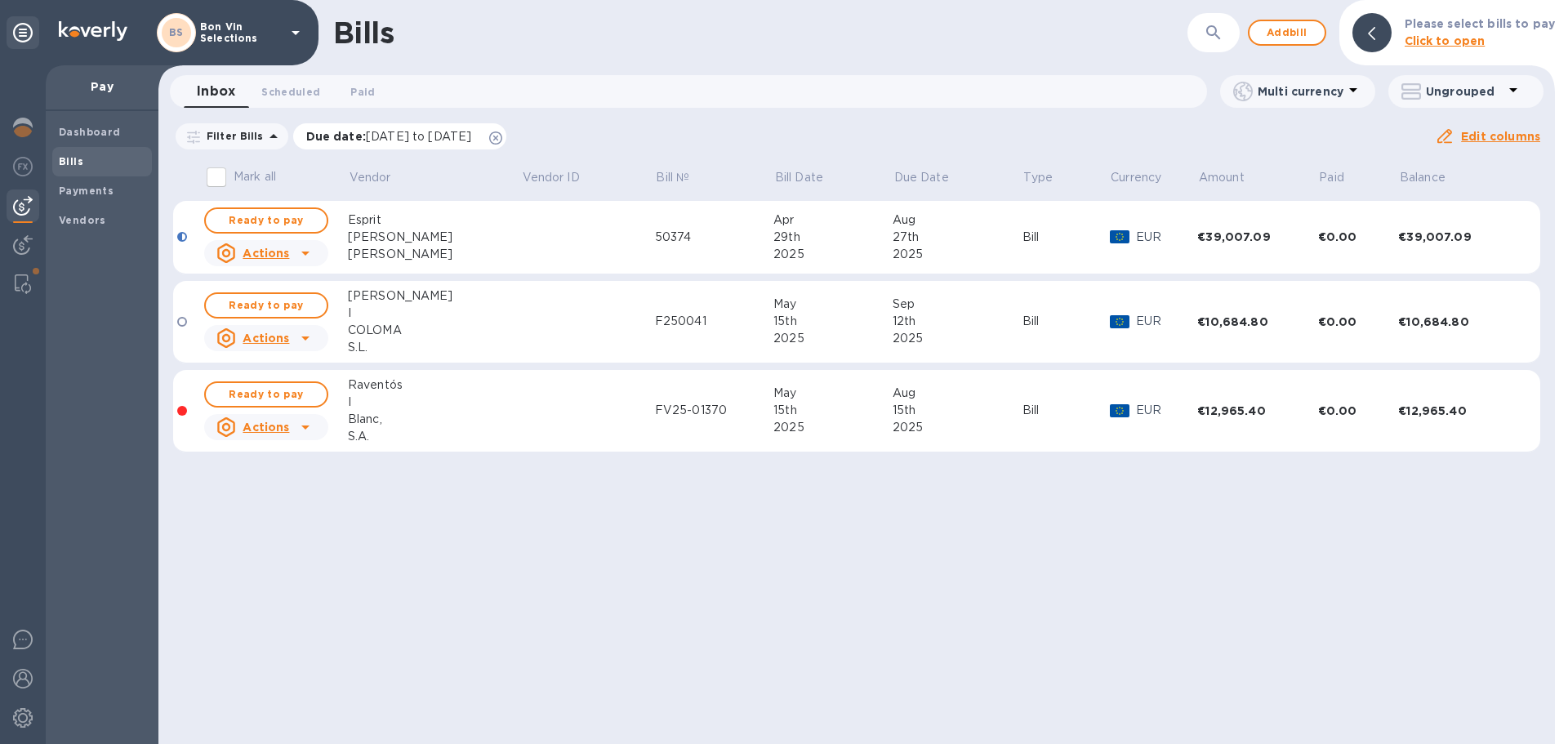
click at [502, 136] on icon at bounding box center [495, 138] width 13 height 13
click at [262, 219] on span "Ready to pay" at bounding box center [266, 220] width 94 height 20
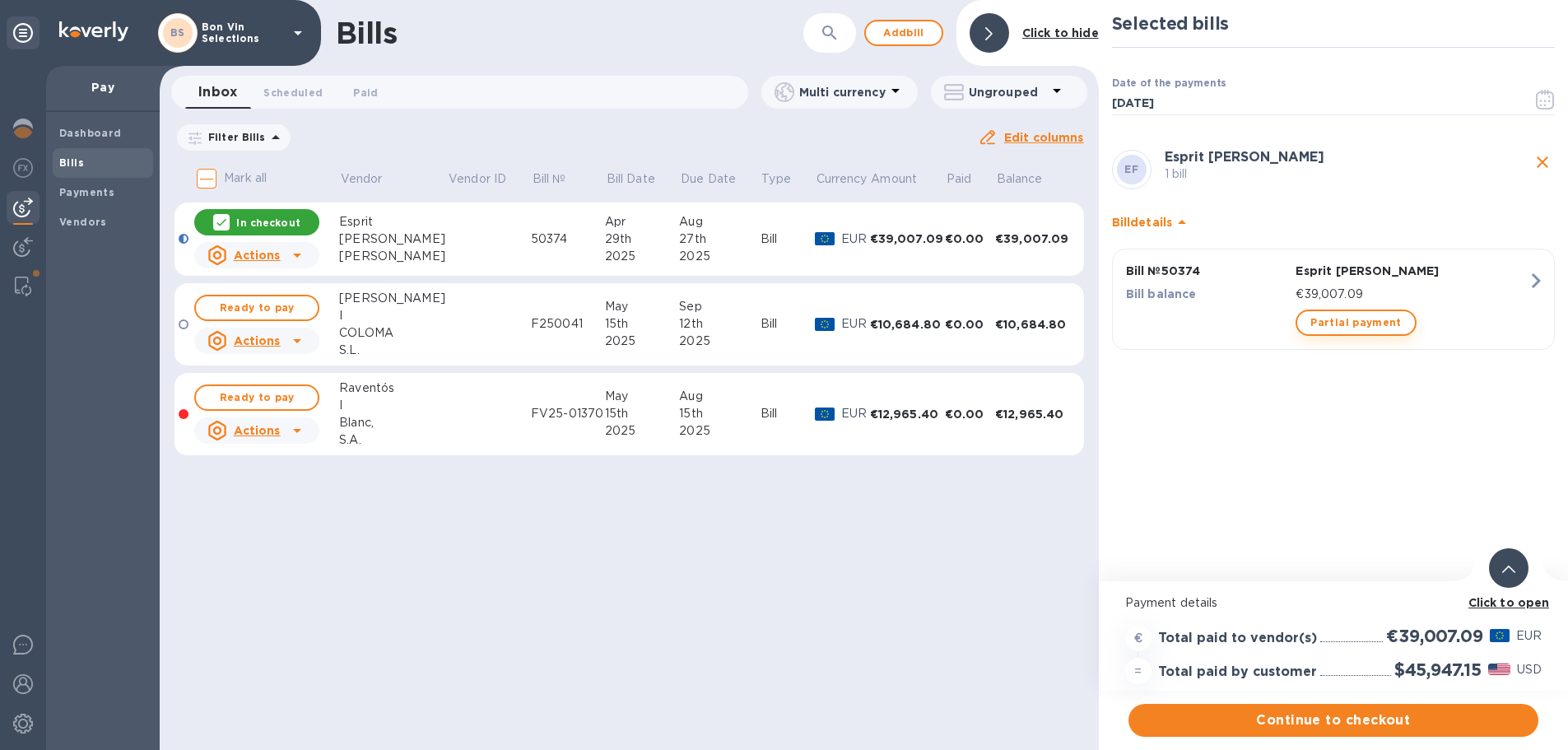
click at [1359, 325] on span "Partial payment" at bounding box center [1355, 323] width 90 height 20
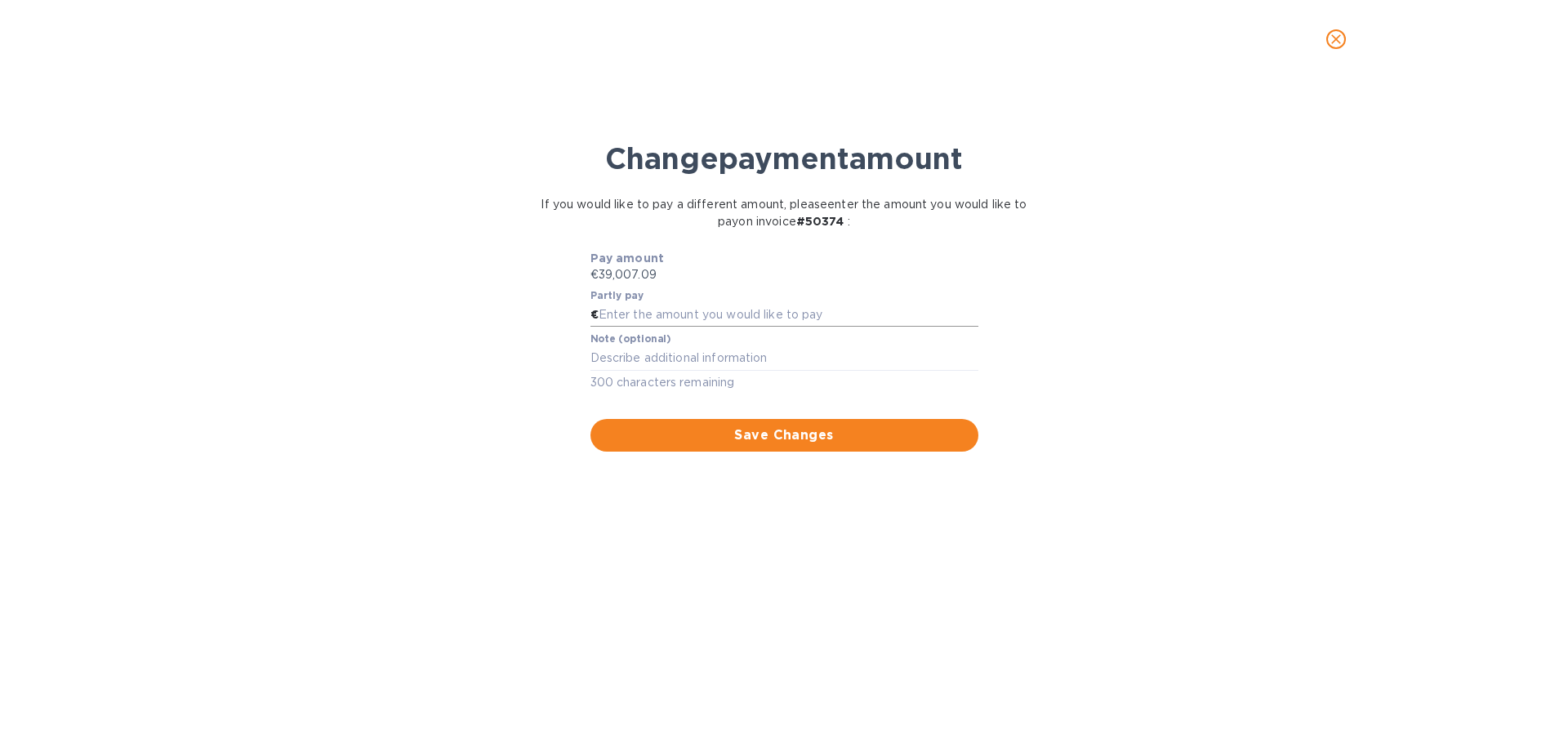
click at [705, 315] on input "text" at bounding box center [788, 315] width 379 height 25
type input "21,007.09"
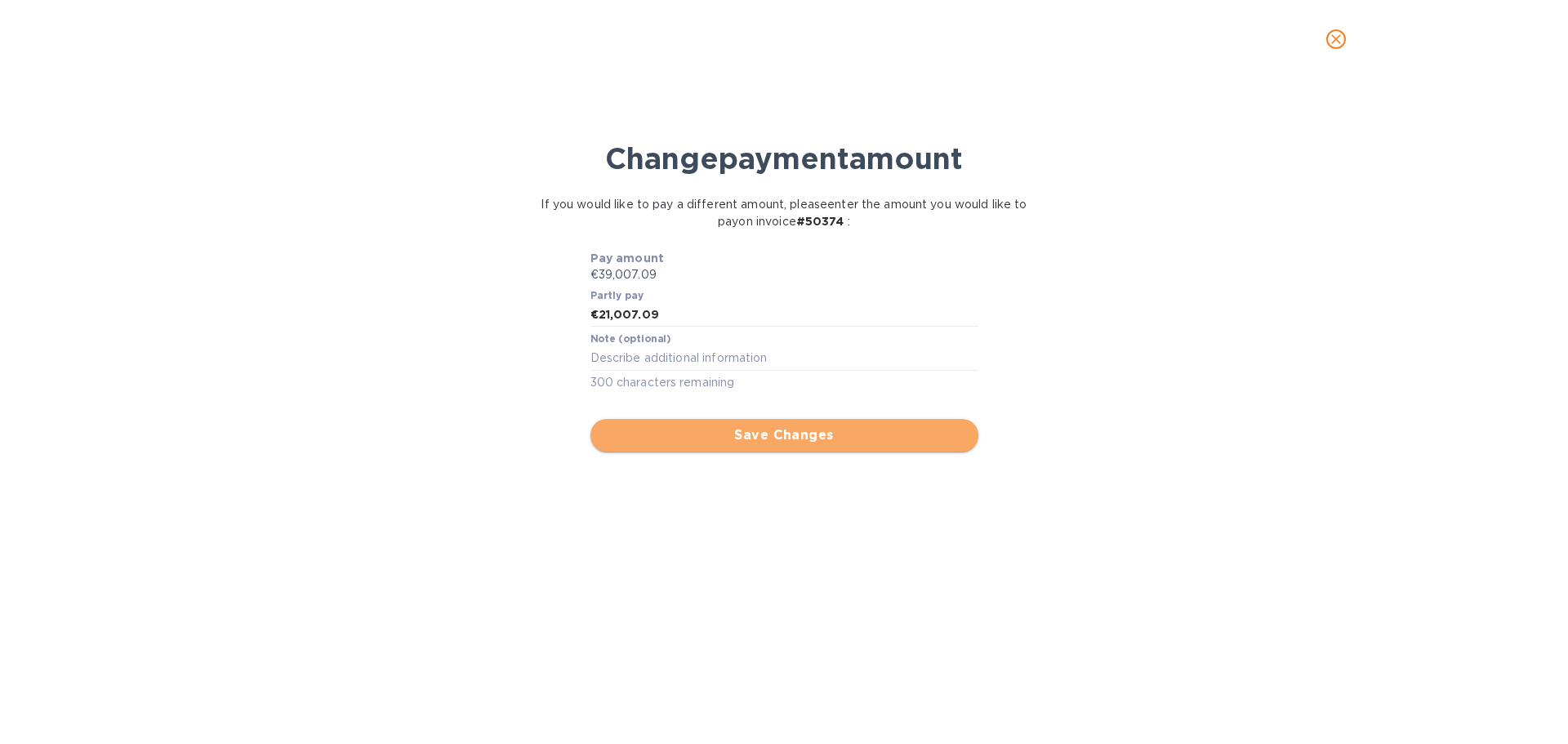
click at [757, 436] on span "Save Changes" at bounding box center [784, 435] width 362 height 20
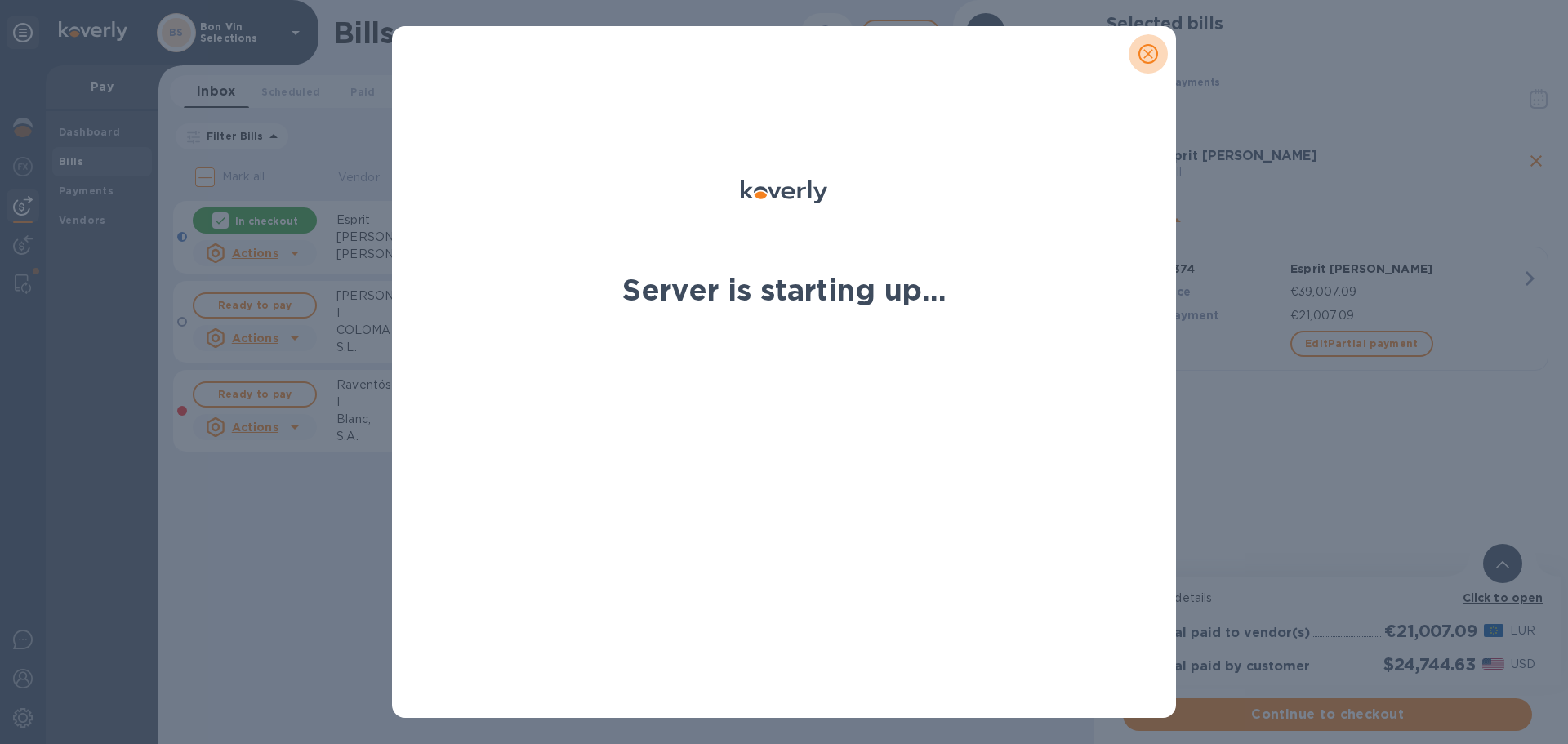
click at [1145, 55] on icon "close" at bounding box center [1148, 54] width 10 height 10
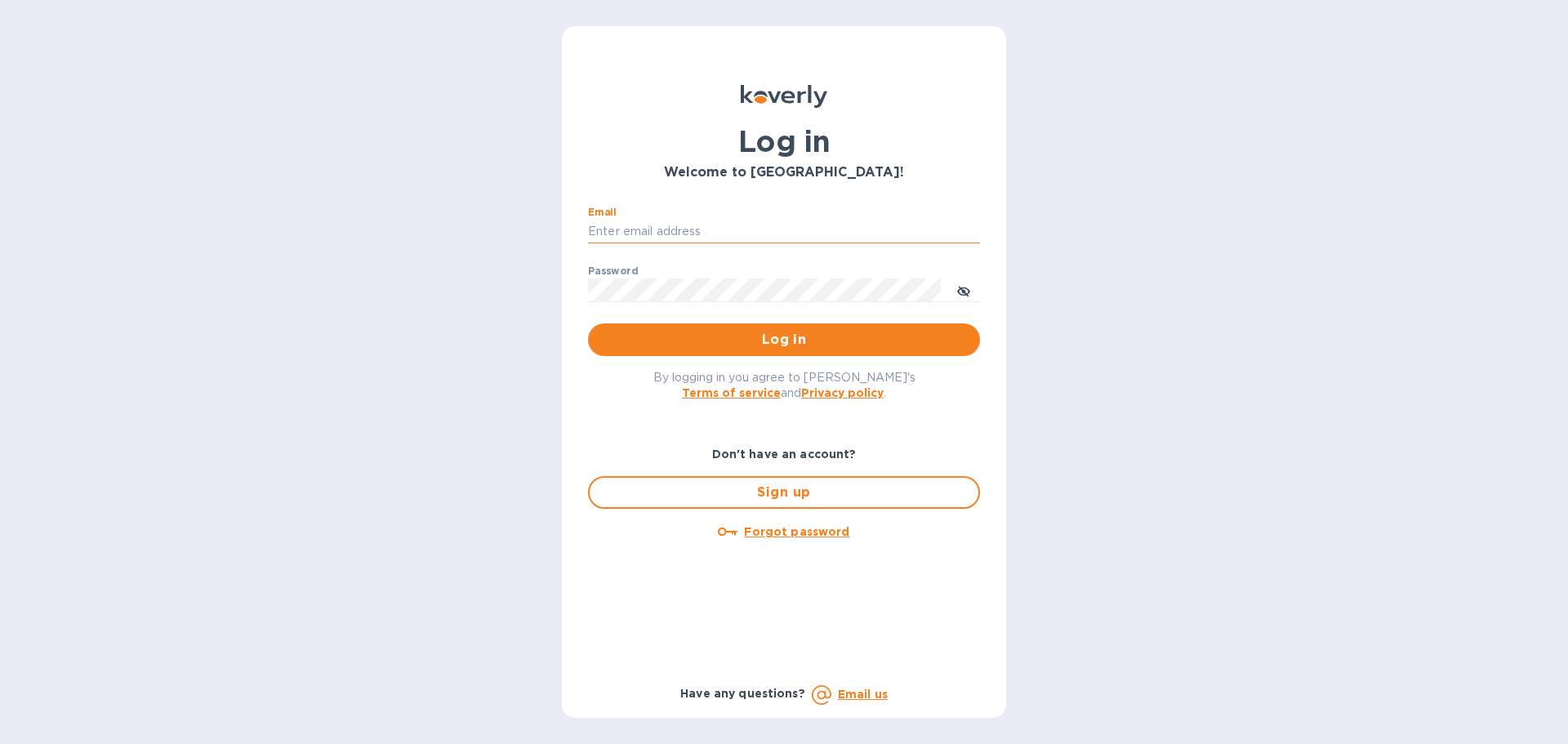
click at [629, 220] on input "Email" at bounding box center [784, 231] width 392 height 25
type input "kcassidy@nicholscauley.com"
click at [588, 323] on button "Log in" at bounding box center [784, 339] width 392 height 32
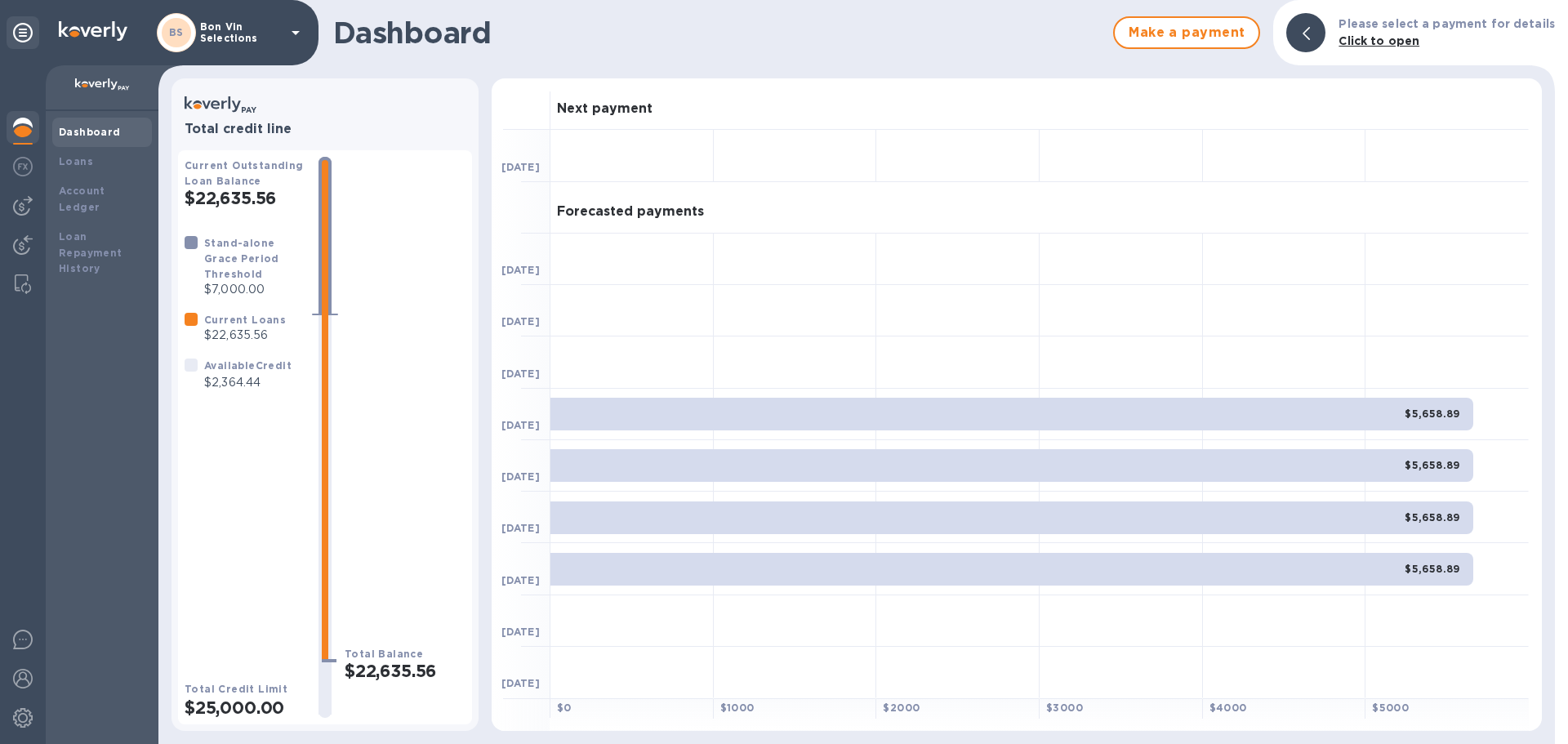
click at [218, 37] on p "Bon Vin Selections" at bounding box center [241, 32] width 82 height 23
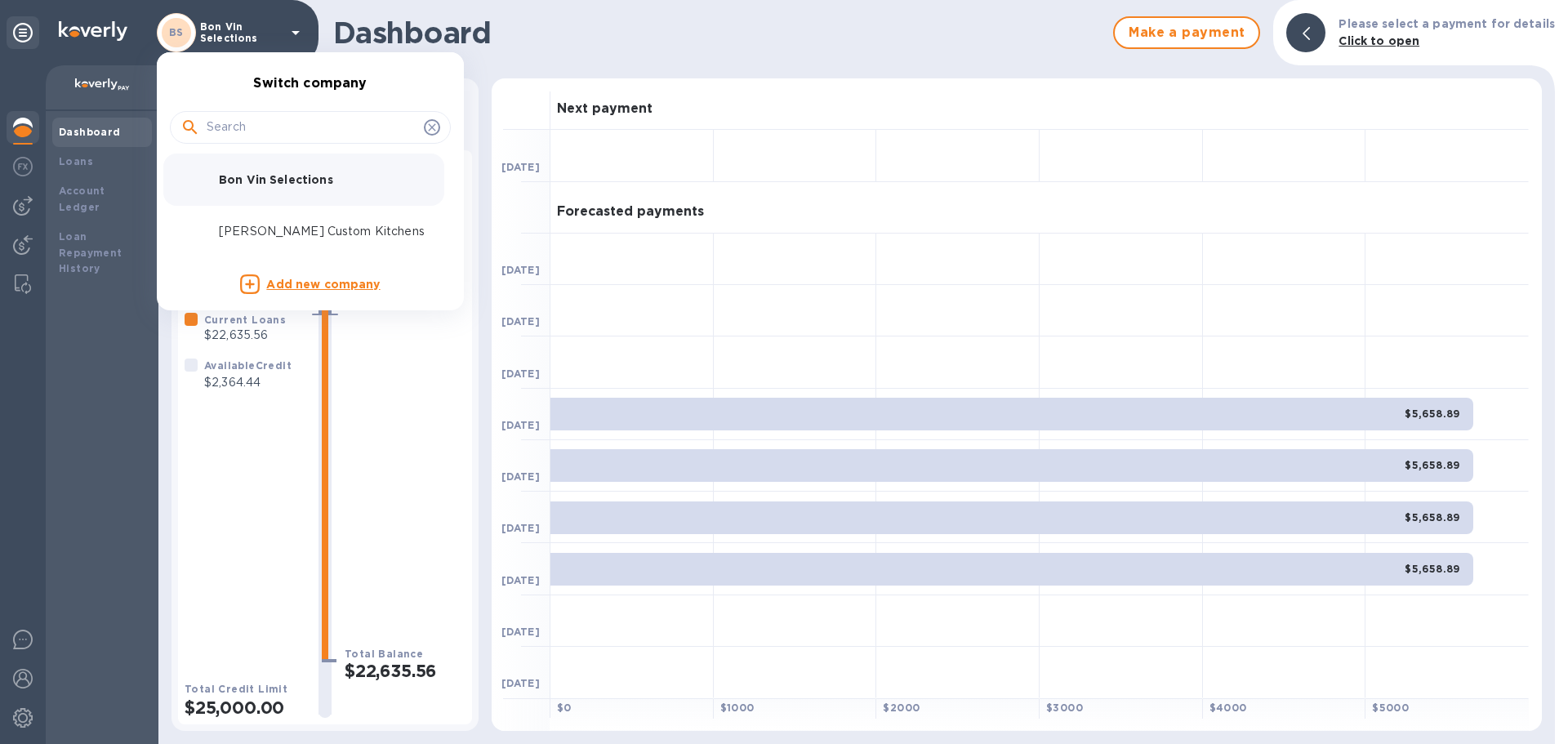
click at [234, 172] on p "Bon Vin Selections" at bounding box center [321, 179] width 205 height 17
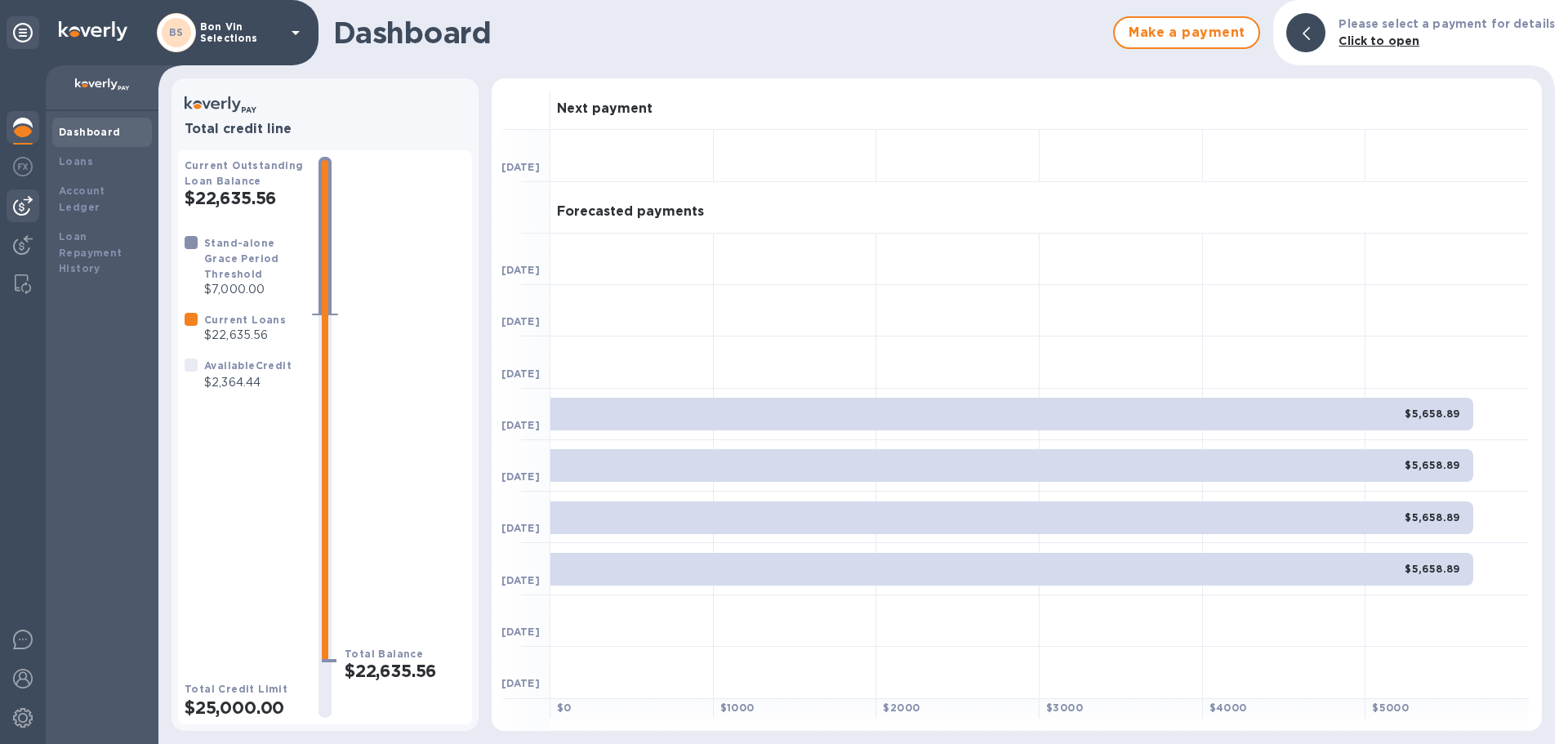
click at [22, 202] on img at bounding box center [23, 205] width 20 height 20
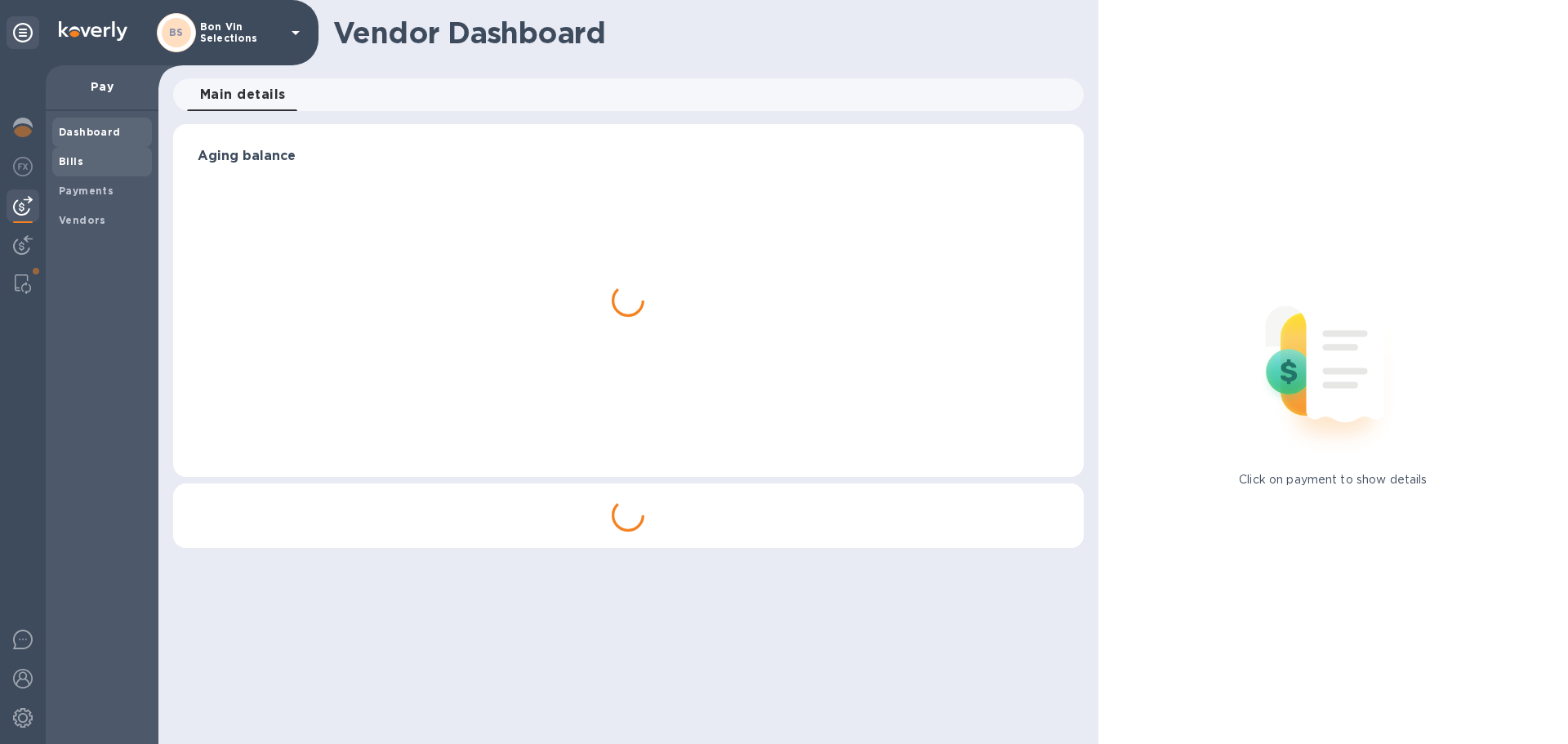
click at [73, 156] on b "Bills" at bounding box center [71, 161] width 25 height 12
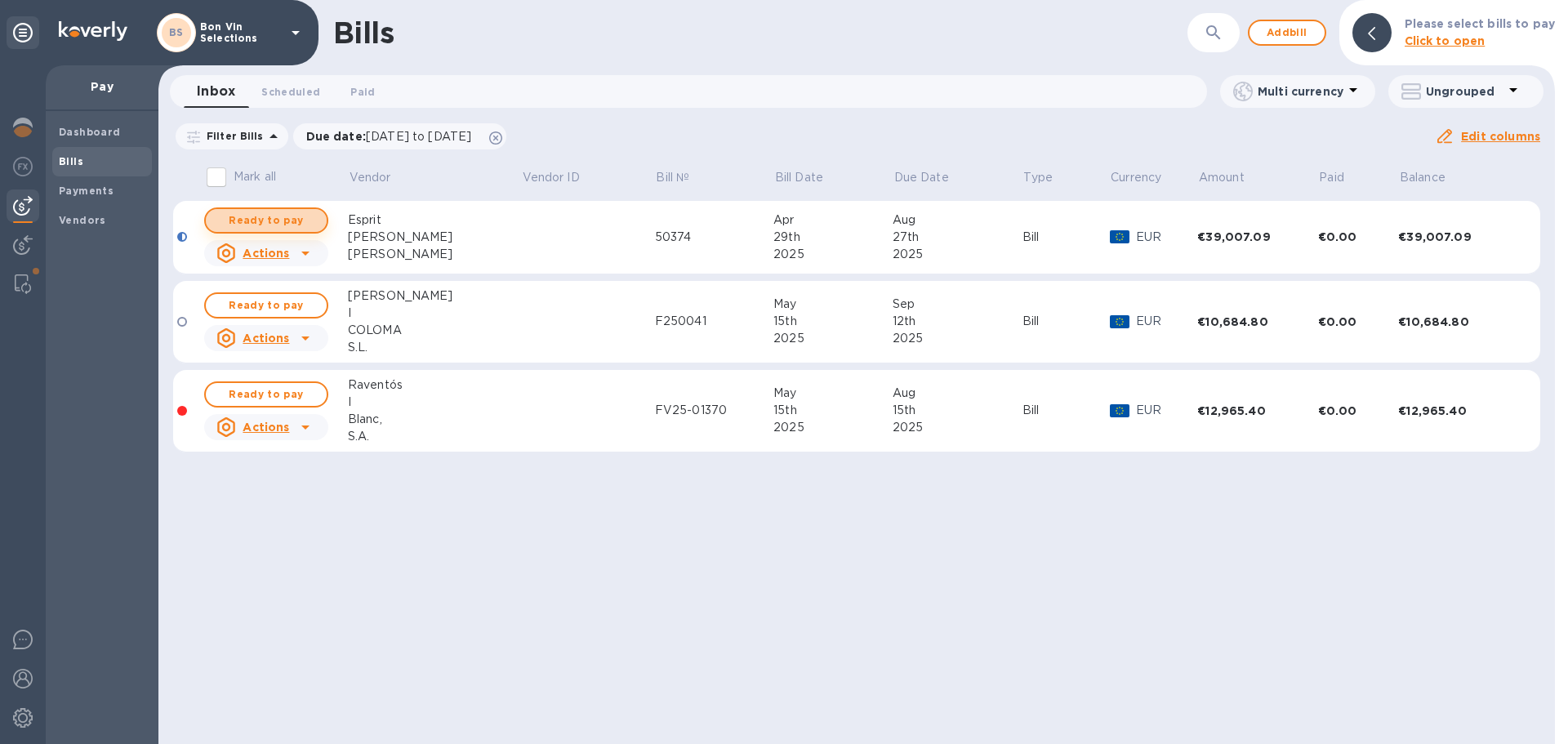
click at [293, 214] on span "Ready to pay" at bounding box center [266, 220] width 94 height 20
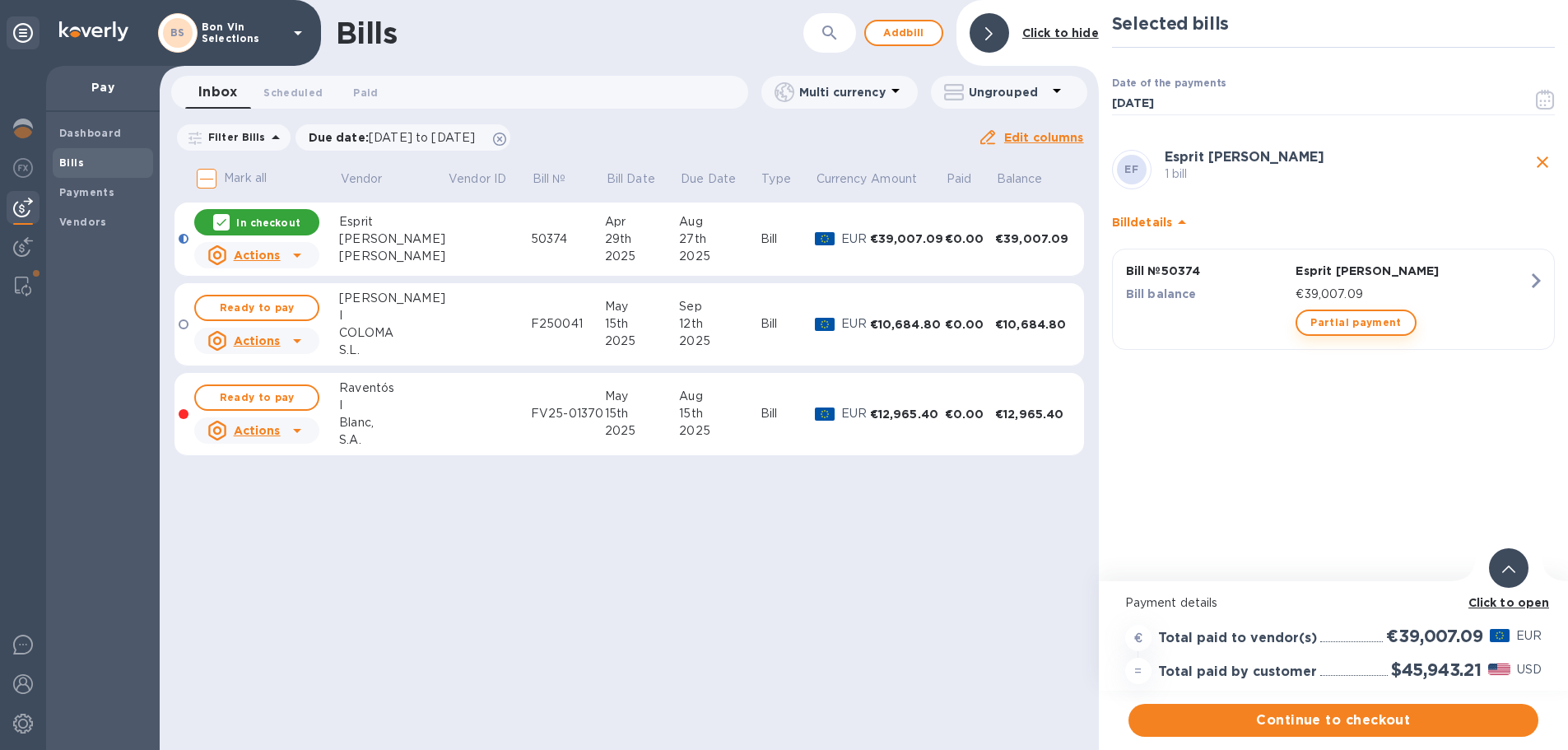
click at [1342, 318] on span "Partial payment" at bounding box center [1355, 323] width 90 height 20
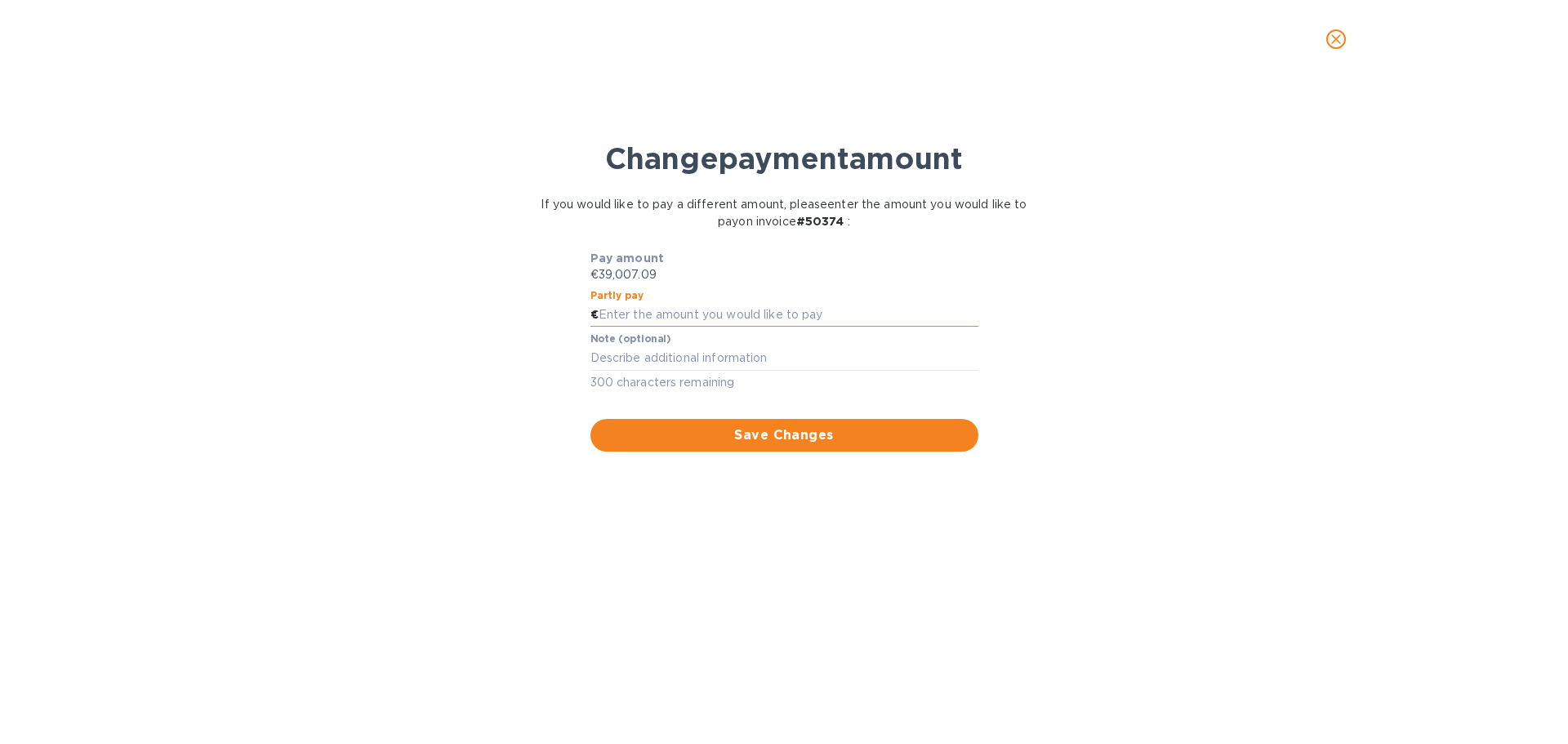
click at [707, 316] on input "text" at bounding box center [788, 315] width 379 height 25
type input "21,007.09"
click at [745, 433] on span "Save Changes" at bounding box center [784, 435] width 362 height 20
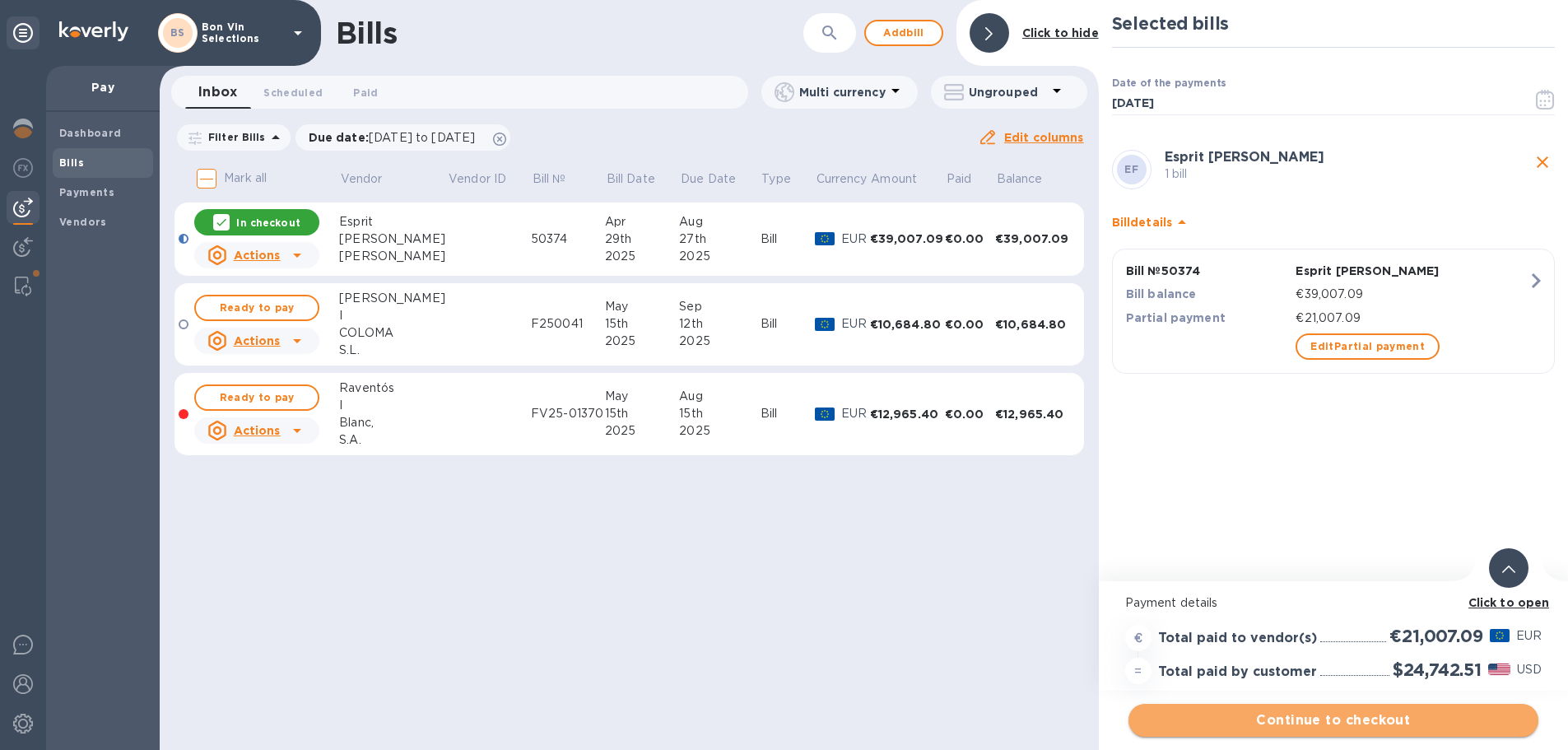
click at [1315, 721] on span "Continue to checkout" at bounding box center [1333, 720] width 384 height 20
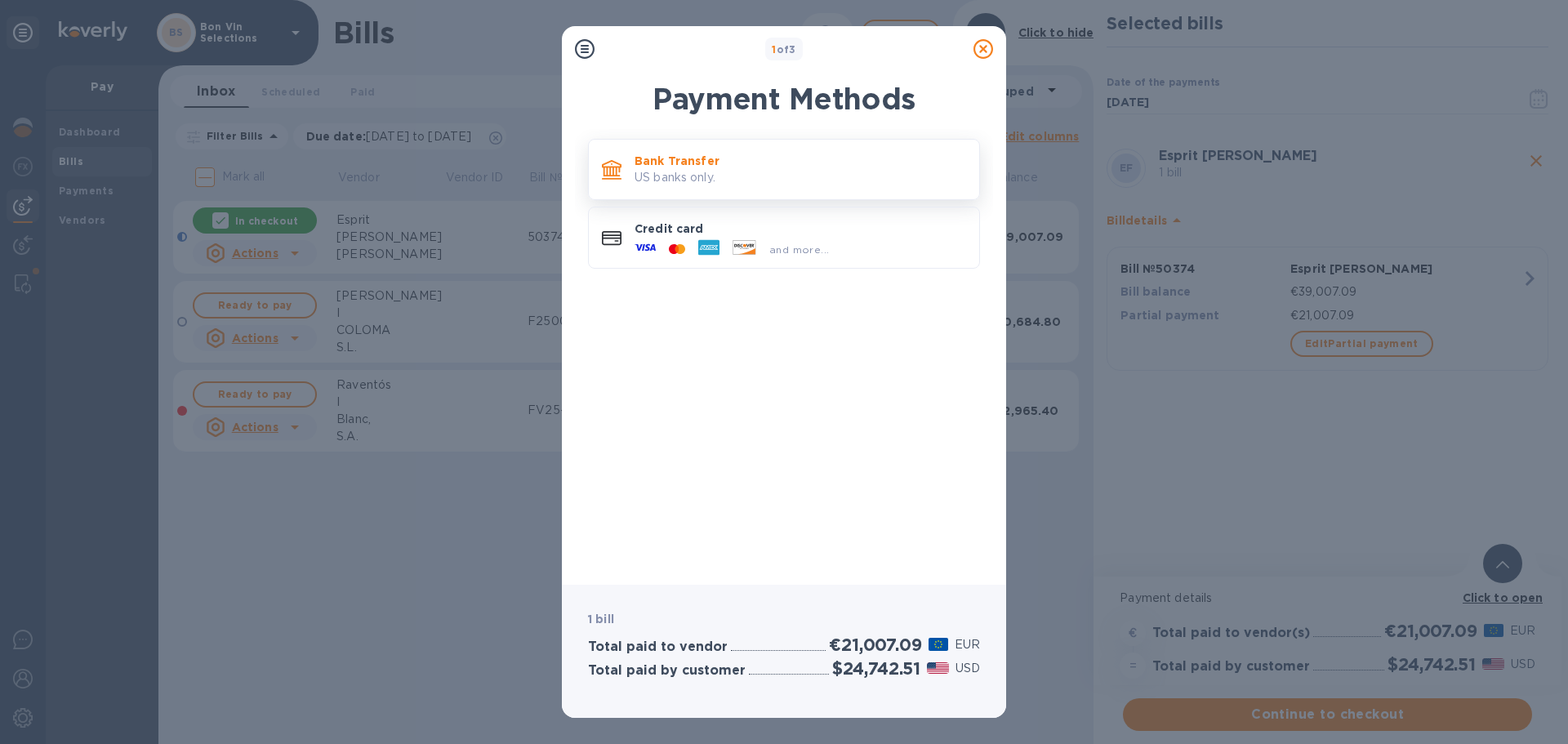
click at [768, 166] on p "Bank Transfer" at bounding box center [799, 160] width 331 height 17
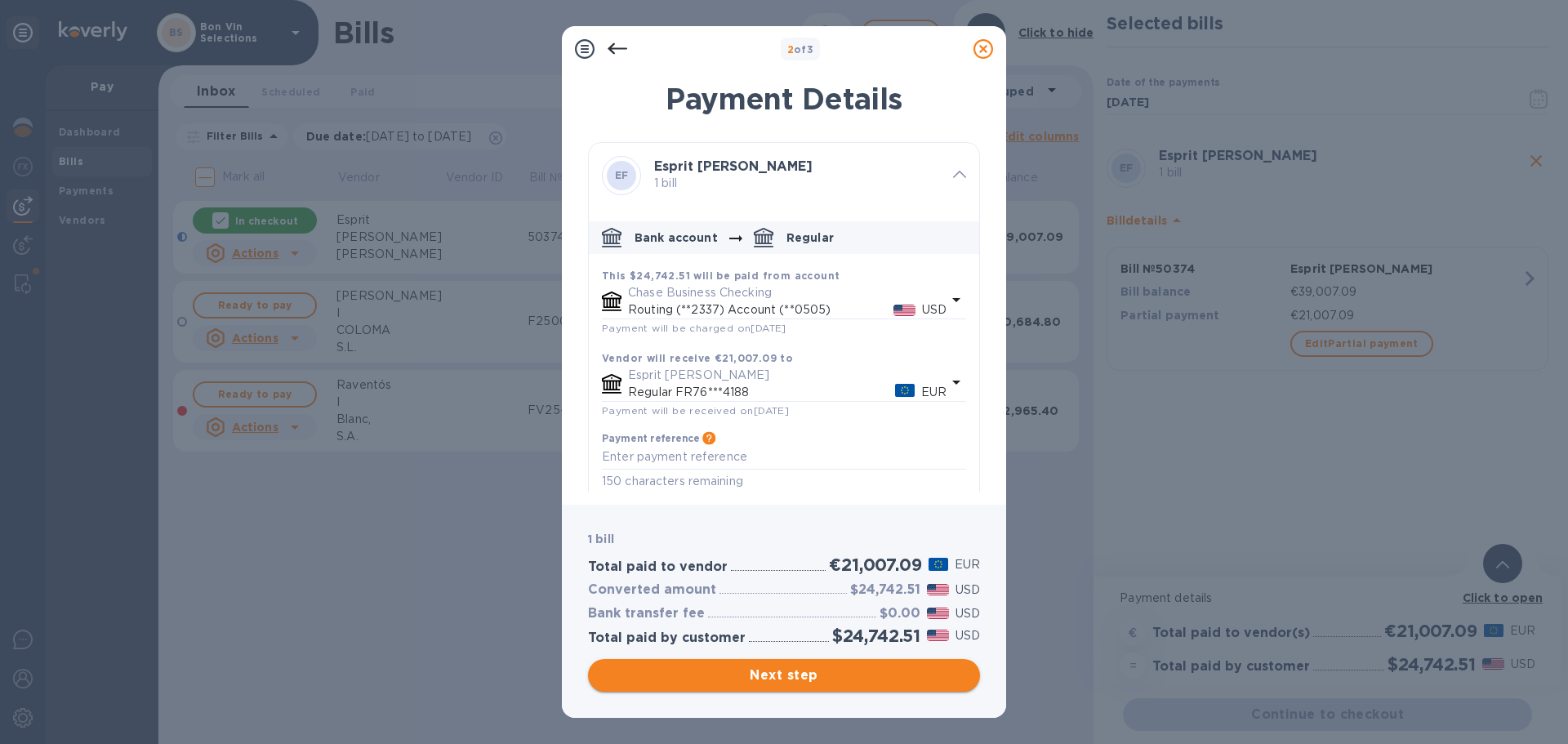
click at [774, 672] on span "Next step" at bounding box center [784, 675] width 366 height 20
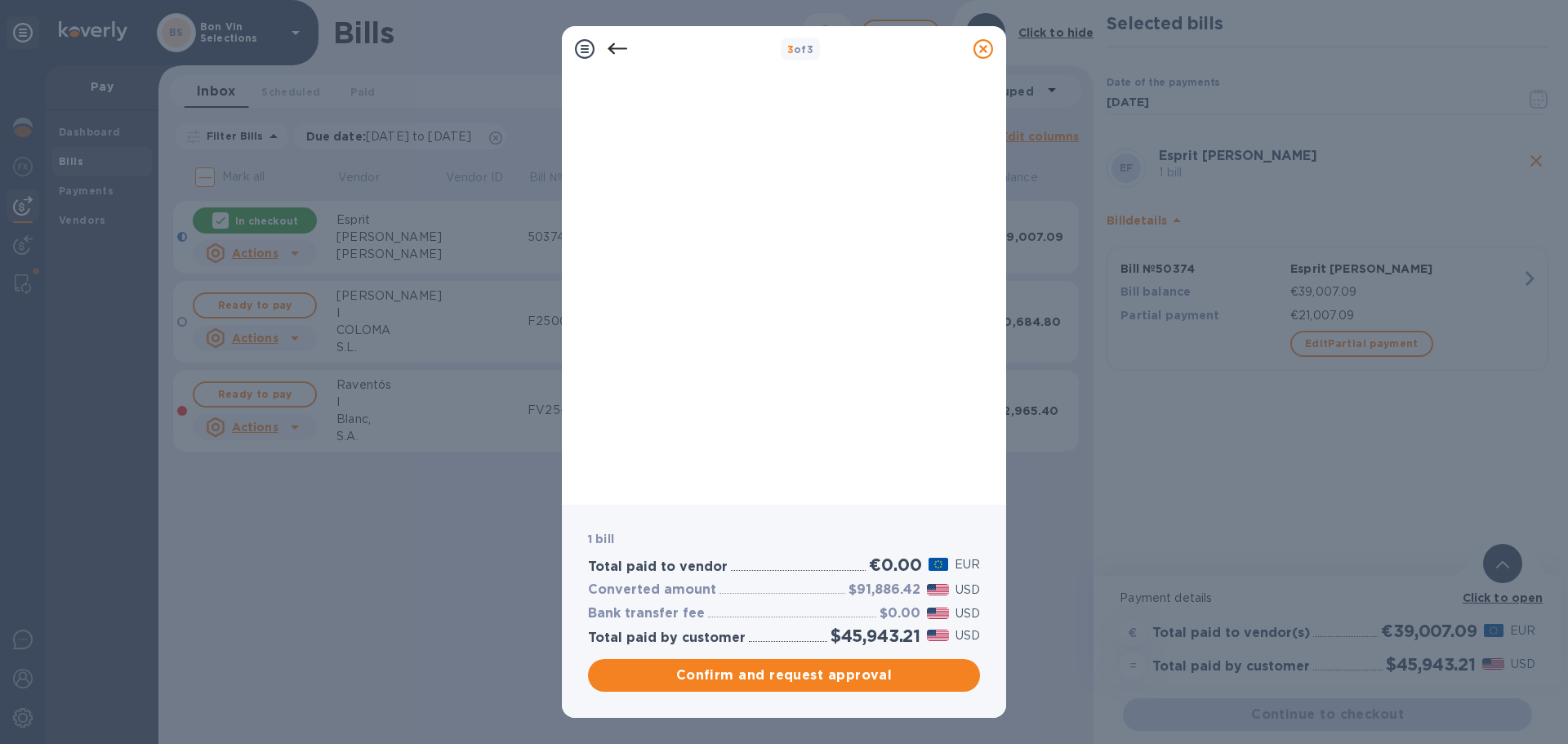
click at [617, 50] on icon at bounding box center [617, 49] width 20 height 20
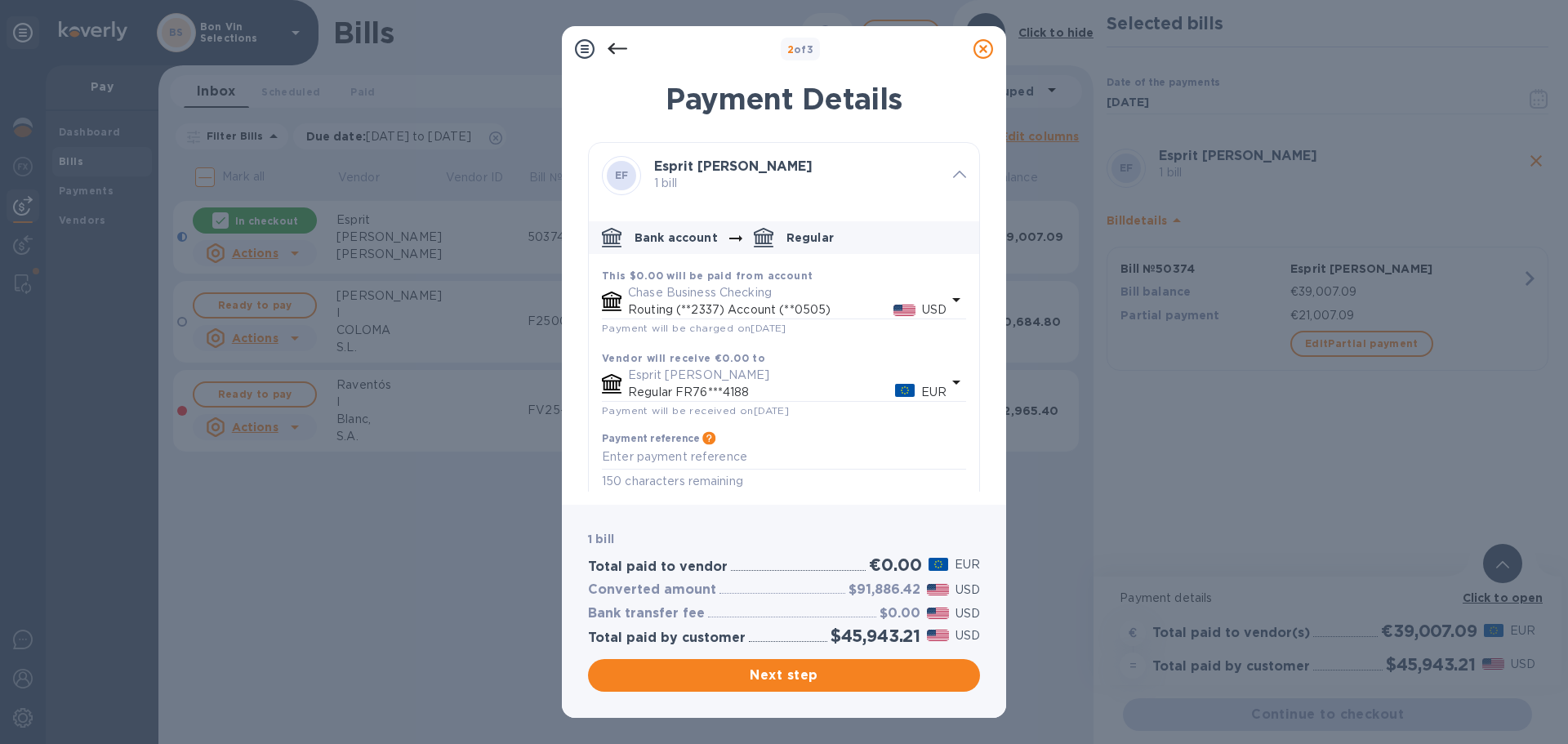
click at [612, 45] on icon at bounding box center [617, 49] width 20 height 12
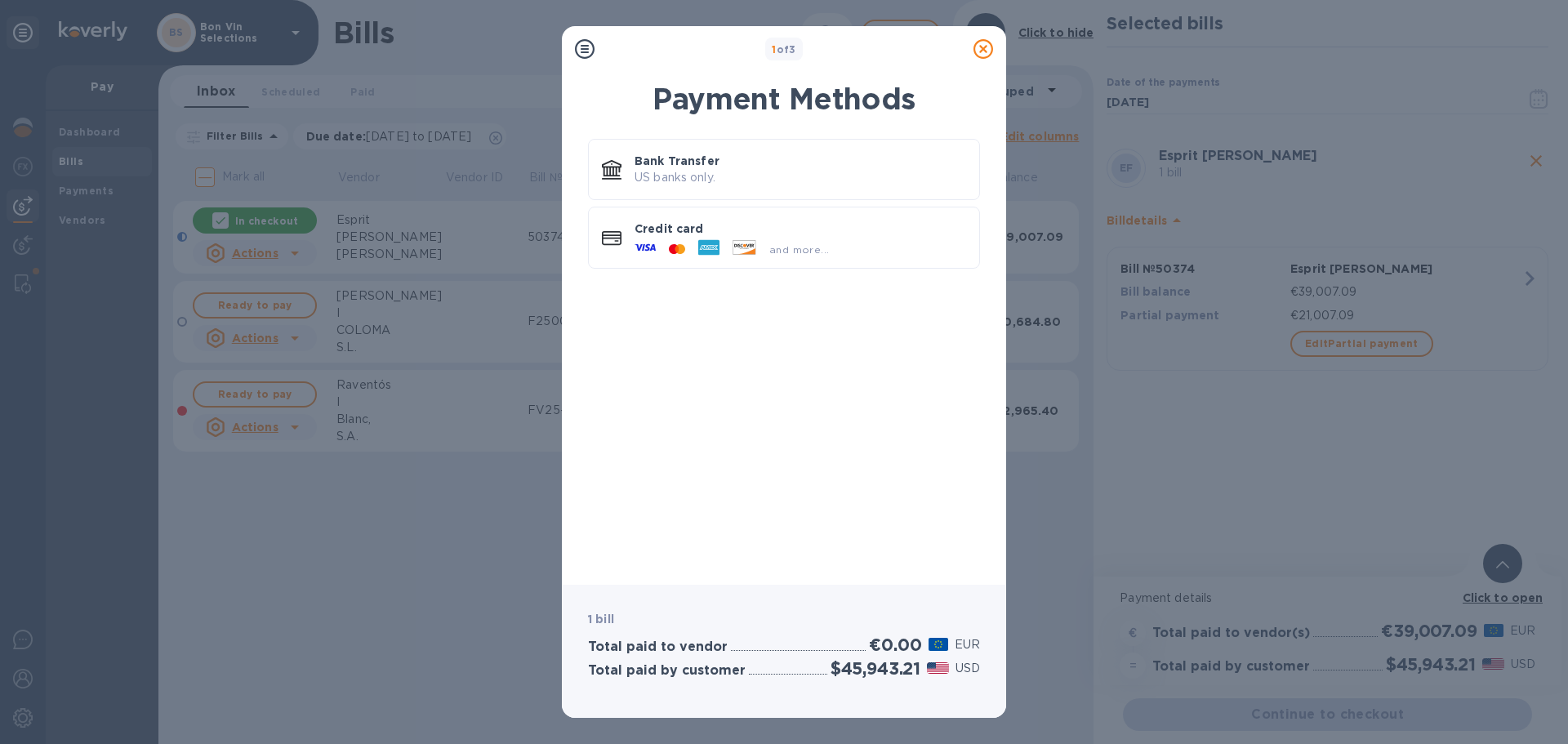
click at [978, 53] on icon at bounding box center [983, 49] width 20 height 20
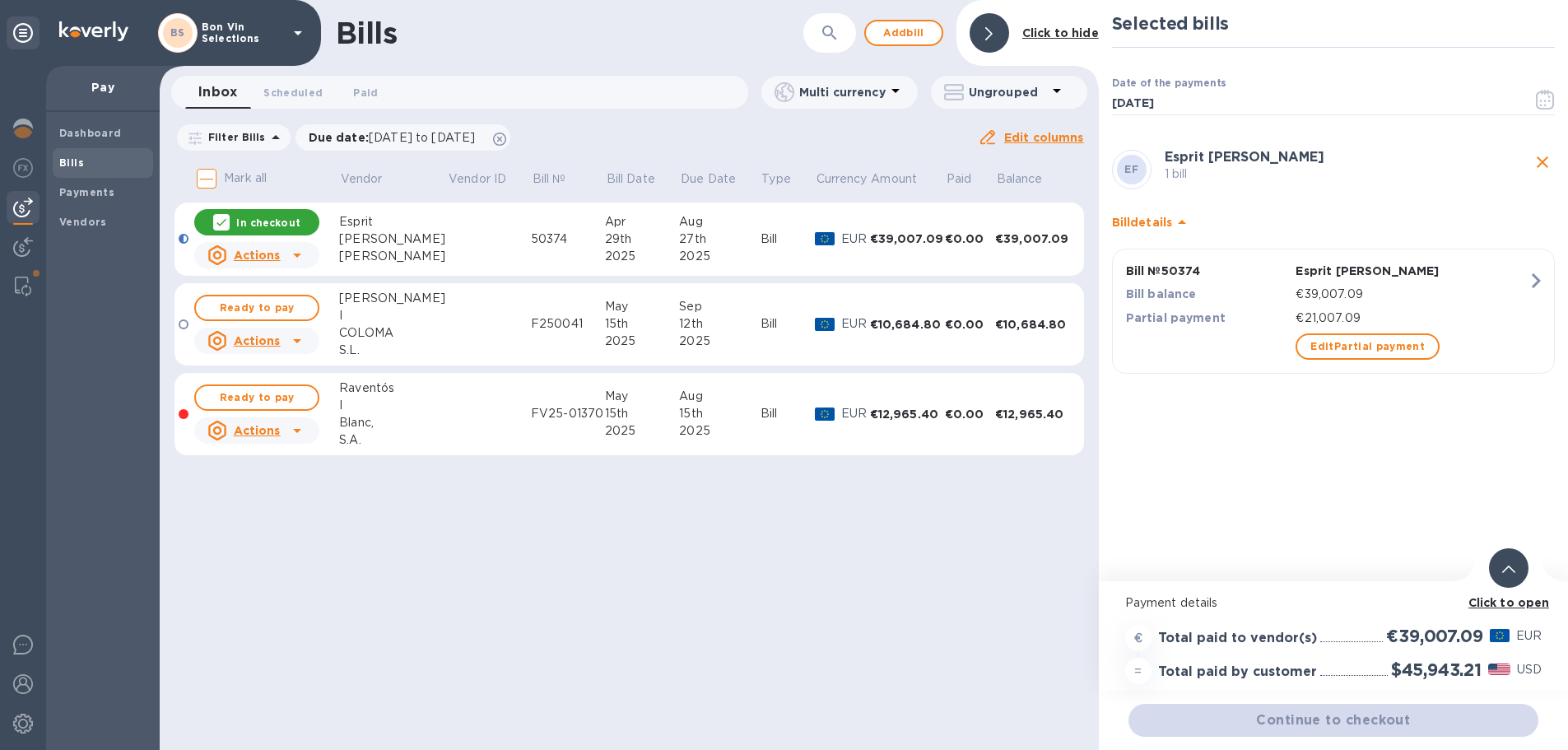
click at [244, 253] on u "Actions" at bounding box center [257, 255] width 47 height 13
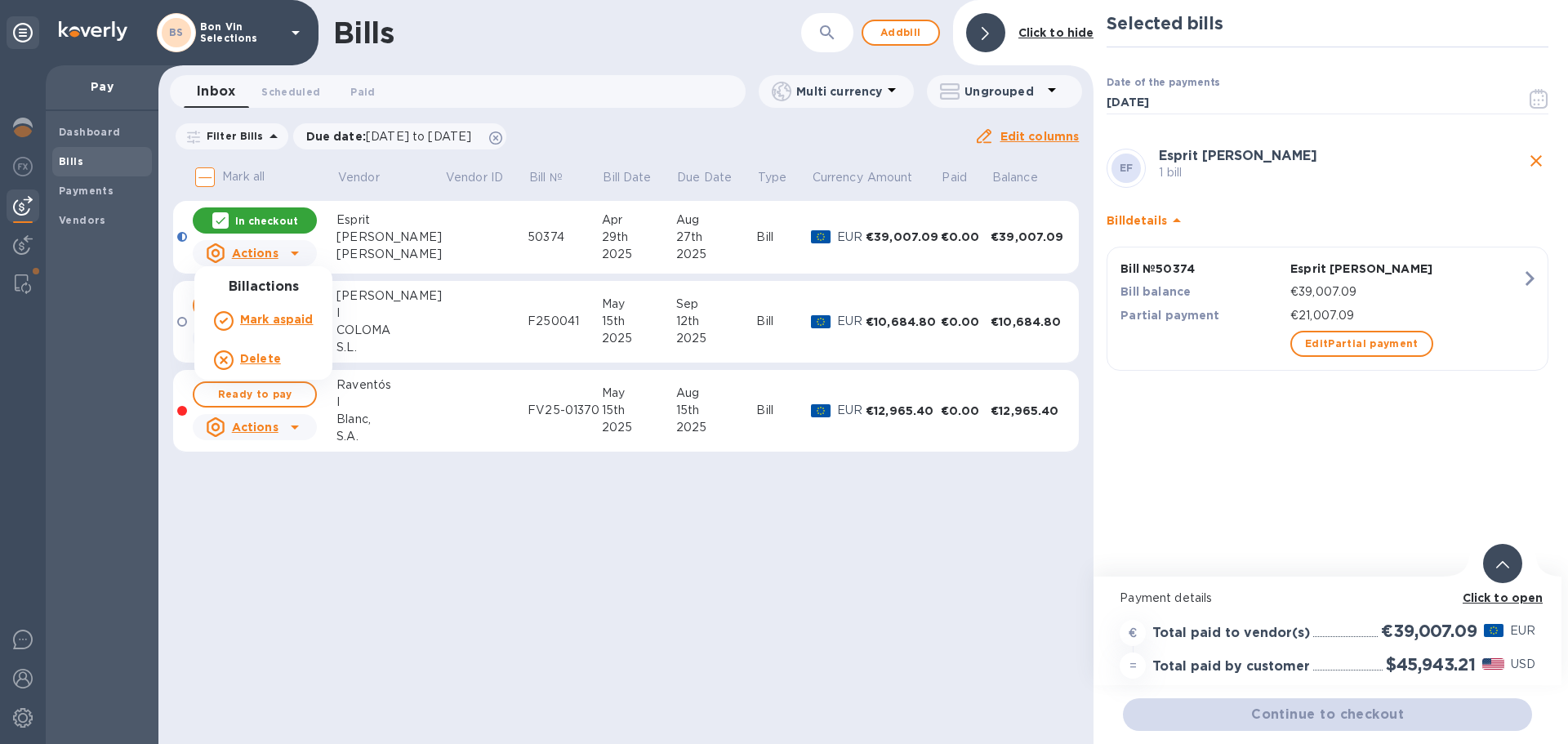
drag, startPoint x: 247, startPoint y: 255, endPoint x: 249, endPoint y: 235, distance: 20.1
click at [248, 255] on div at bounding box center [784, 372] width 1568 height 744
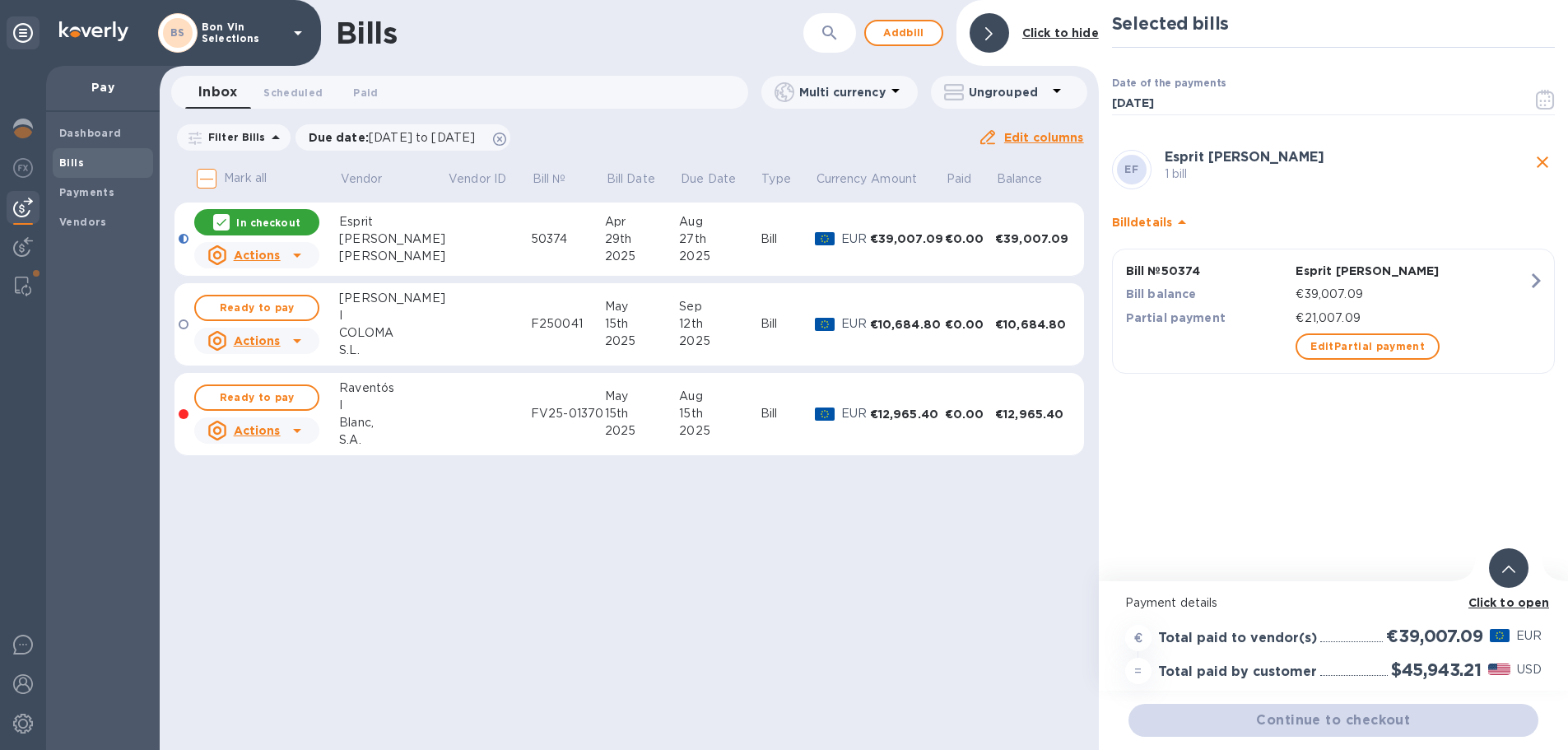
click at [257, 216] on p "In checkout" at bounding box center [268, 223] width 63 height 14
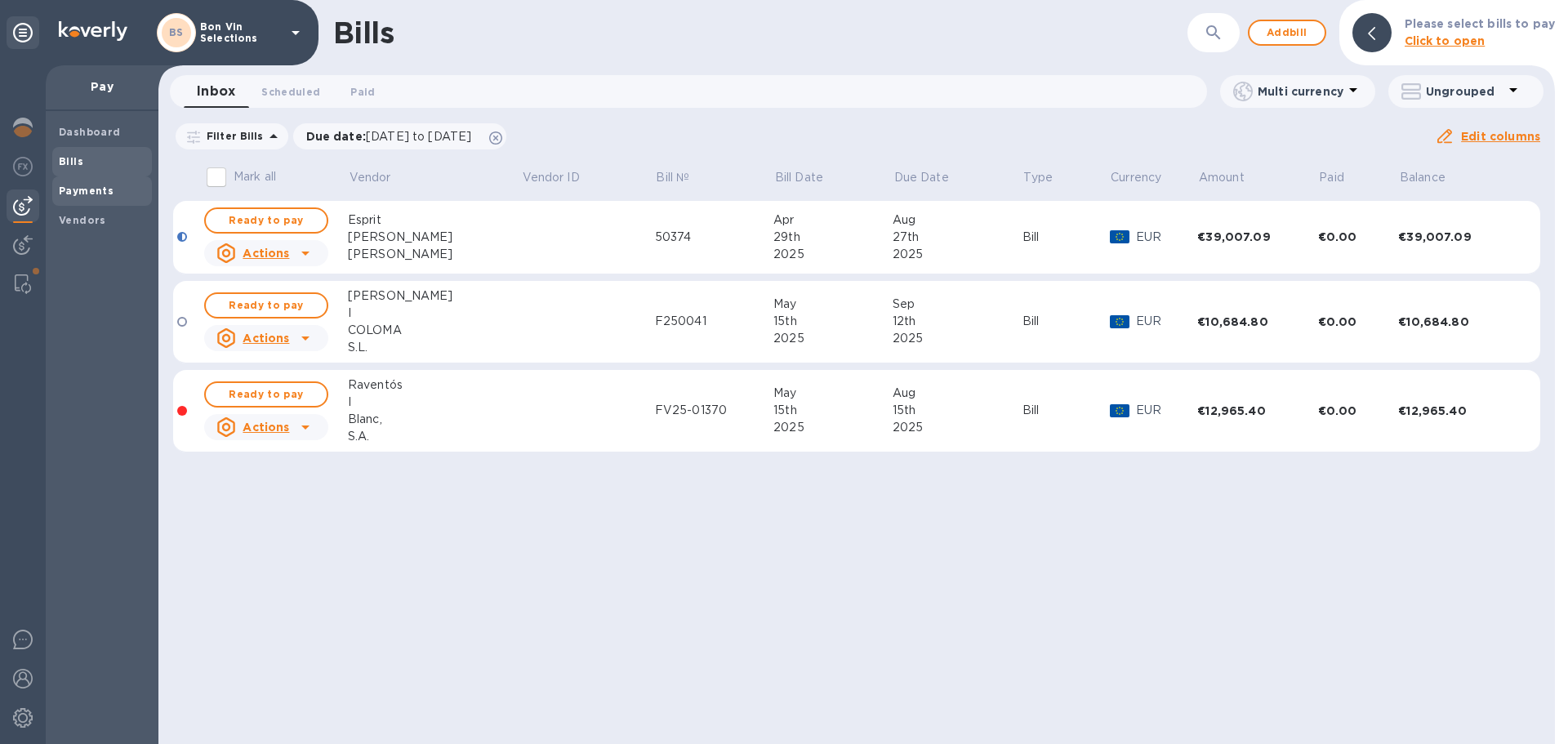
click at [113, 194] on span "Payments" at bounding box center [102, 191] width 87 height 17
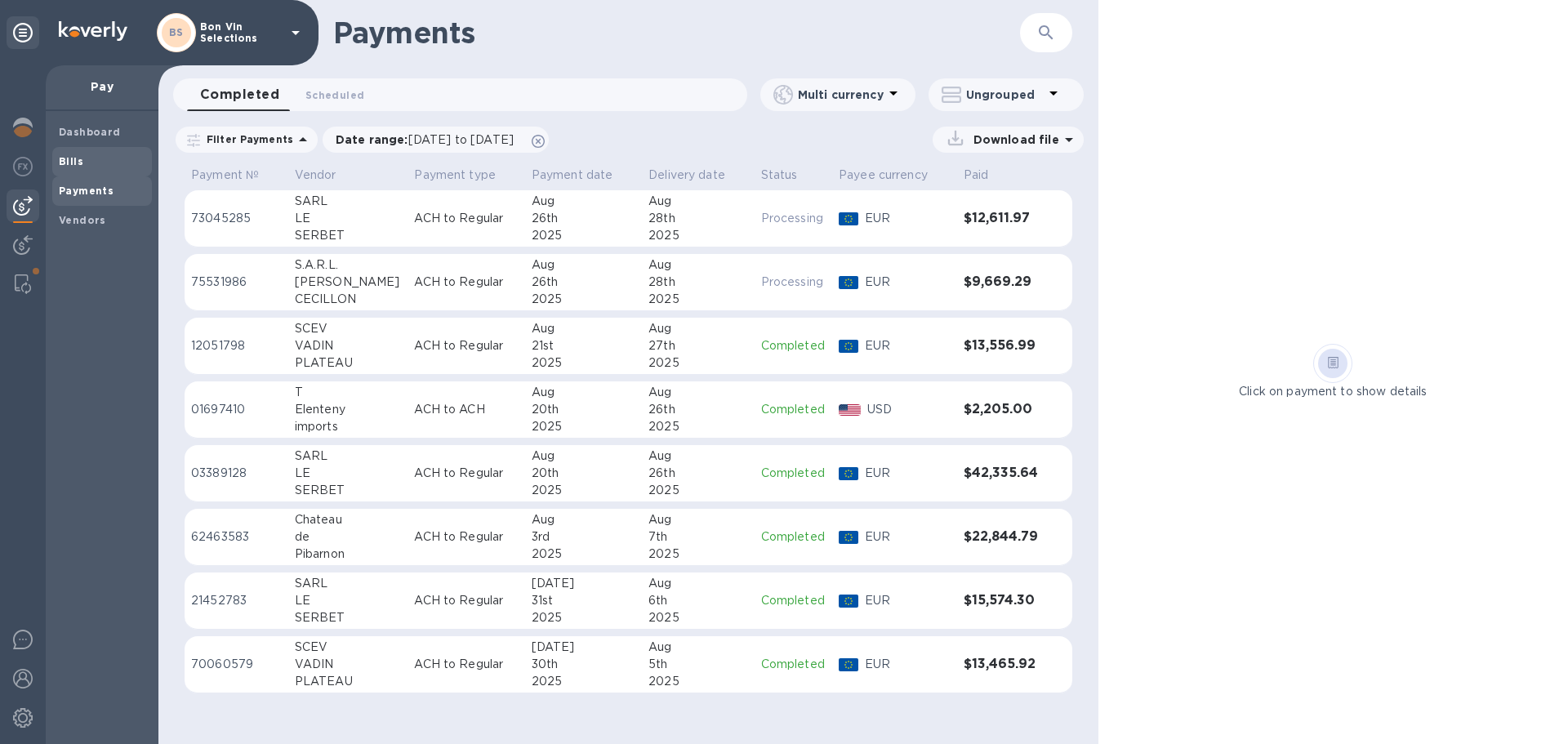
click at [70, 166] on b "Bills" at bounding box center [71, 161] width 25 height 12
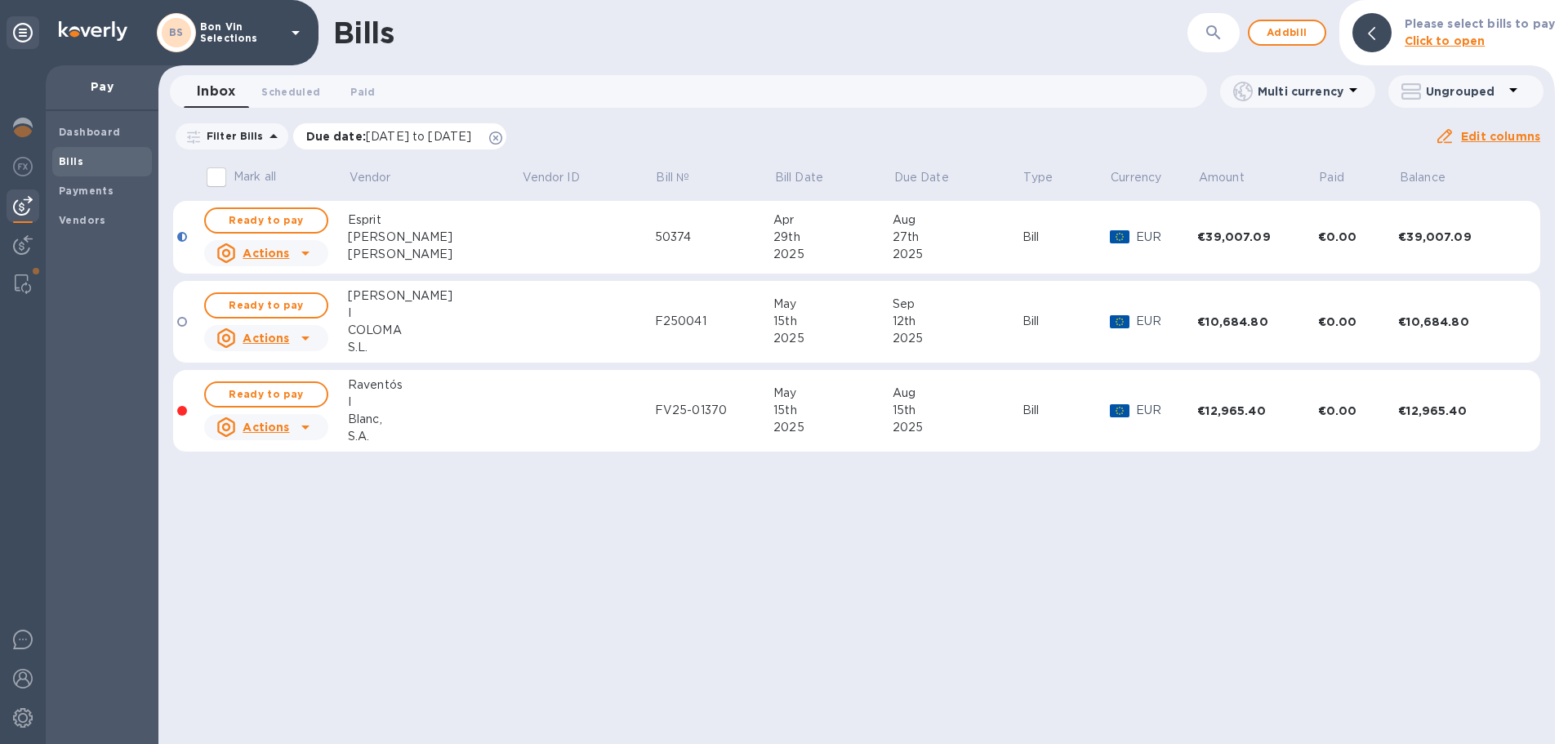
click at [502, 132] on icon at bounding box center [495, 138] width 13 height 13
click at [287, 222] on span "Ready to pay" at bounding box center [266, 220] width 94 height 20
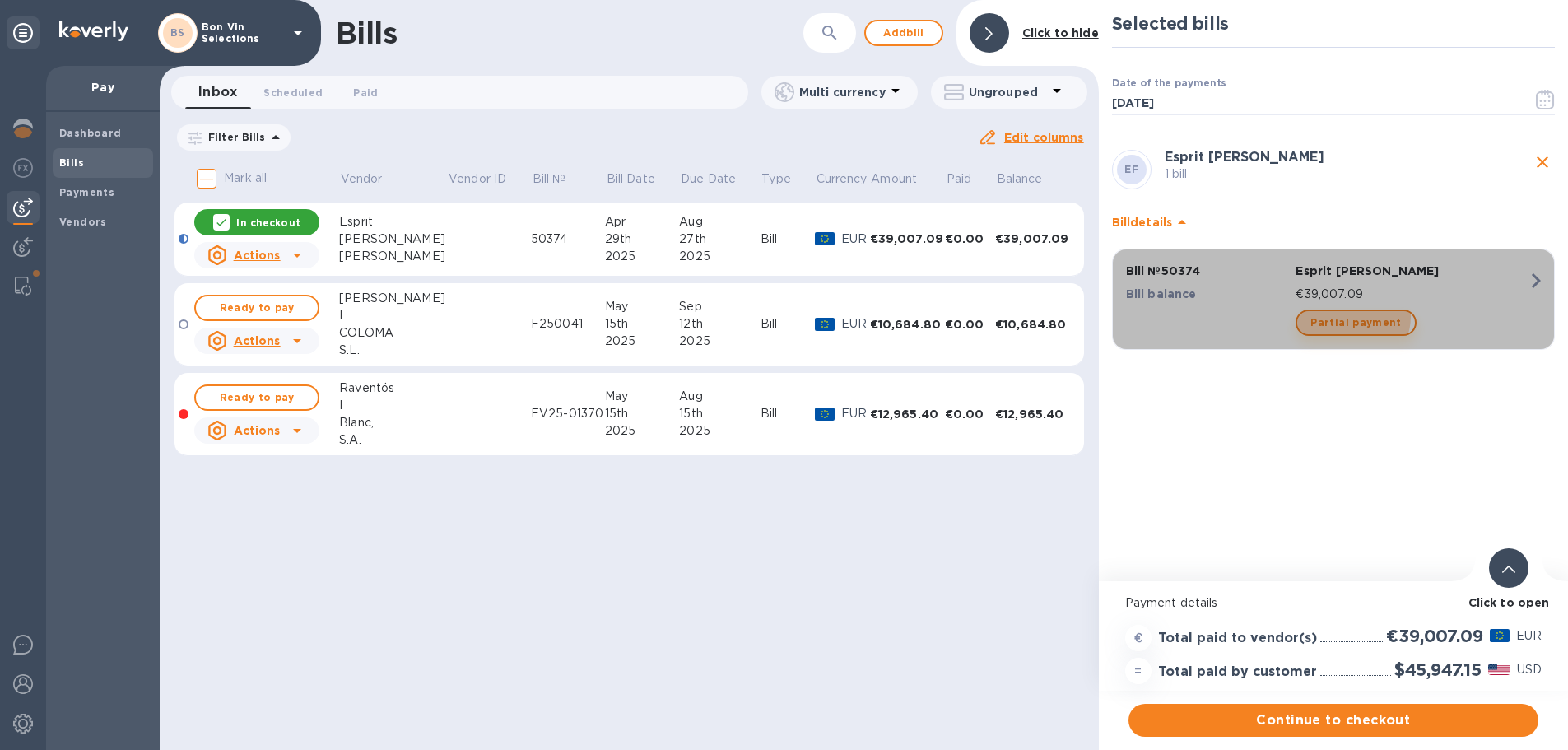
click at [1352, 316] on span "Partial payment" at bounding box center [1355, 323] width 90 height 20
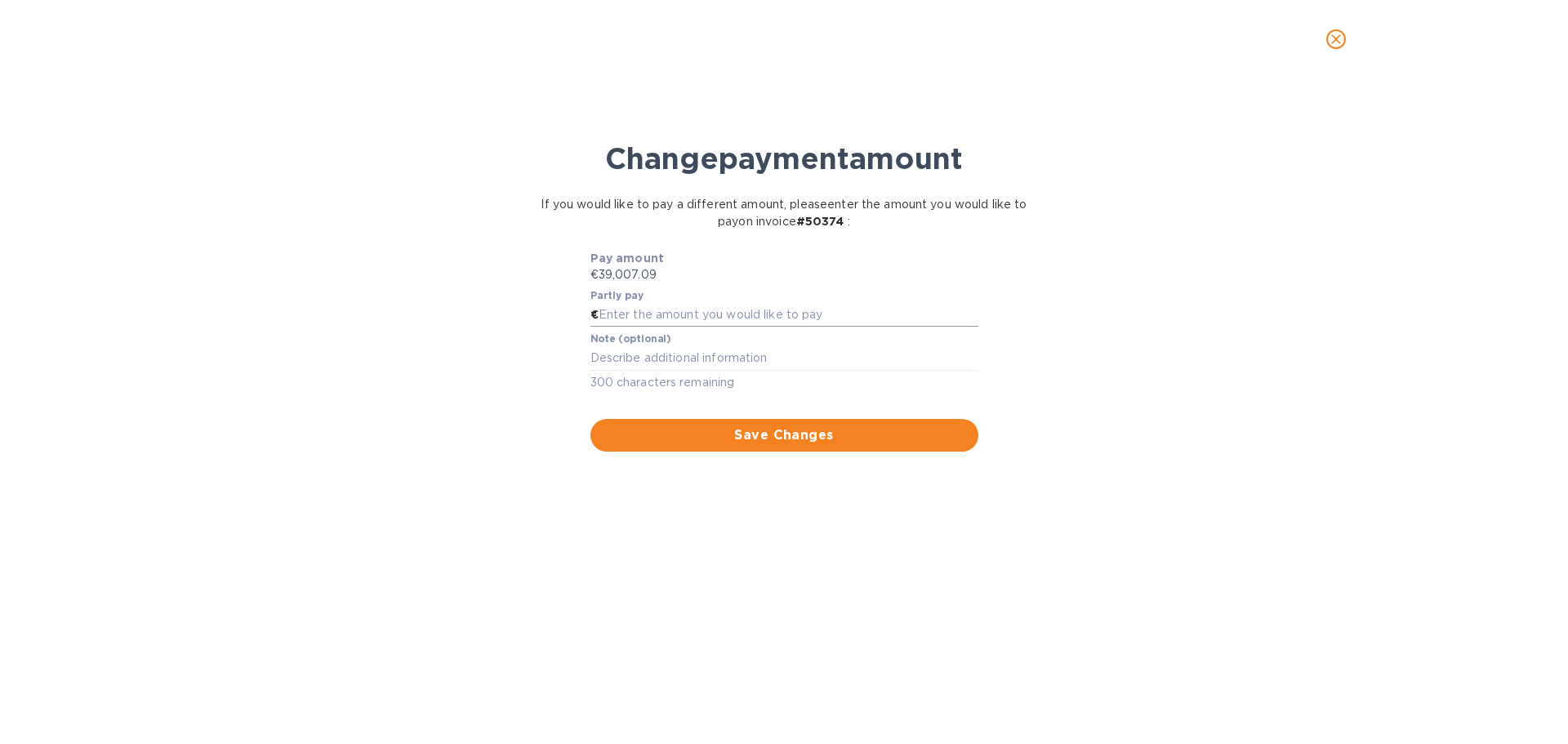
click at [727, 315] on input "text" at bounding box center [788, 315] width 379 height 25
type input "21,007.09"
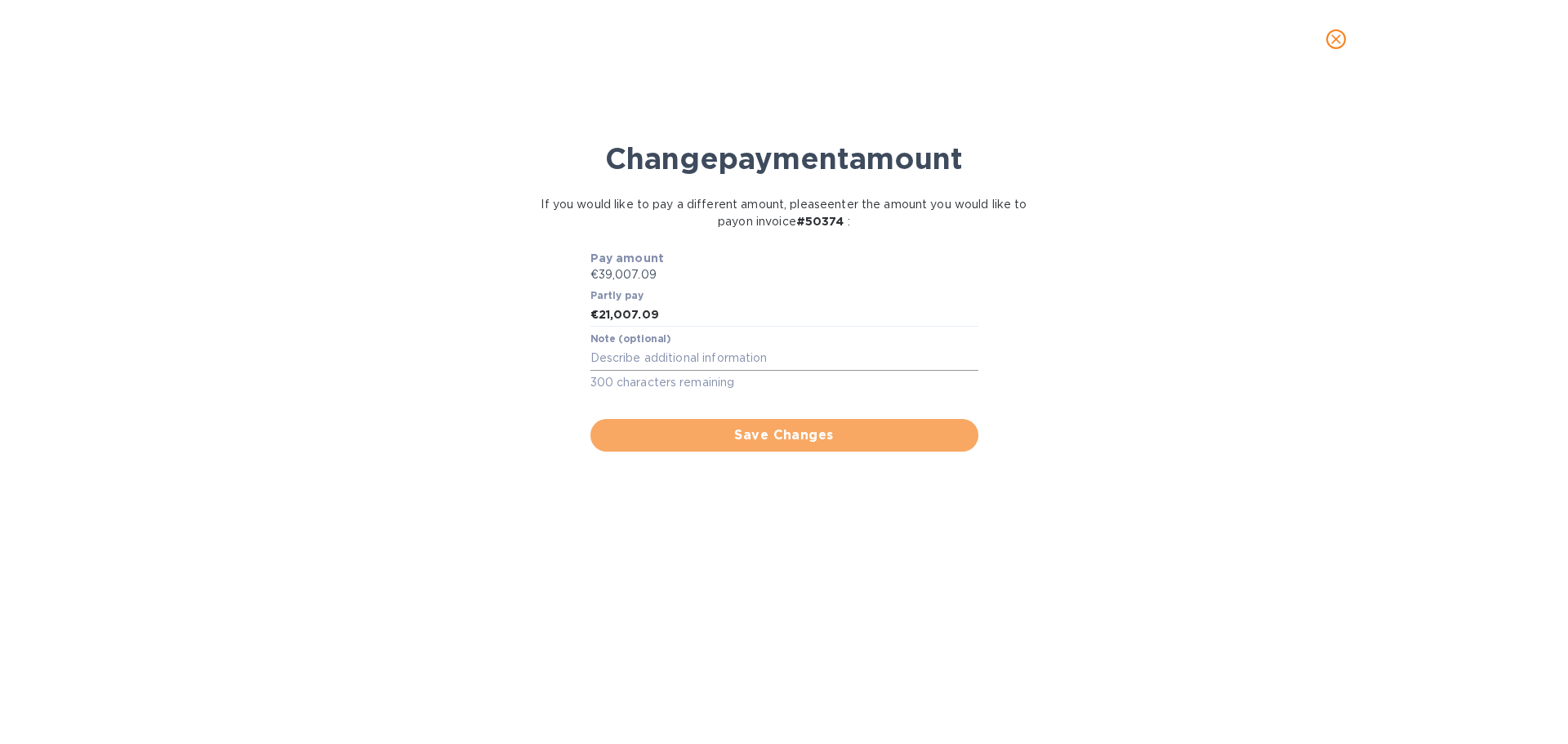
click at [779, 429] on span "Save Changes" at bounding box center [784, 435] width 362 height 20
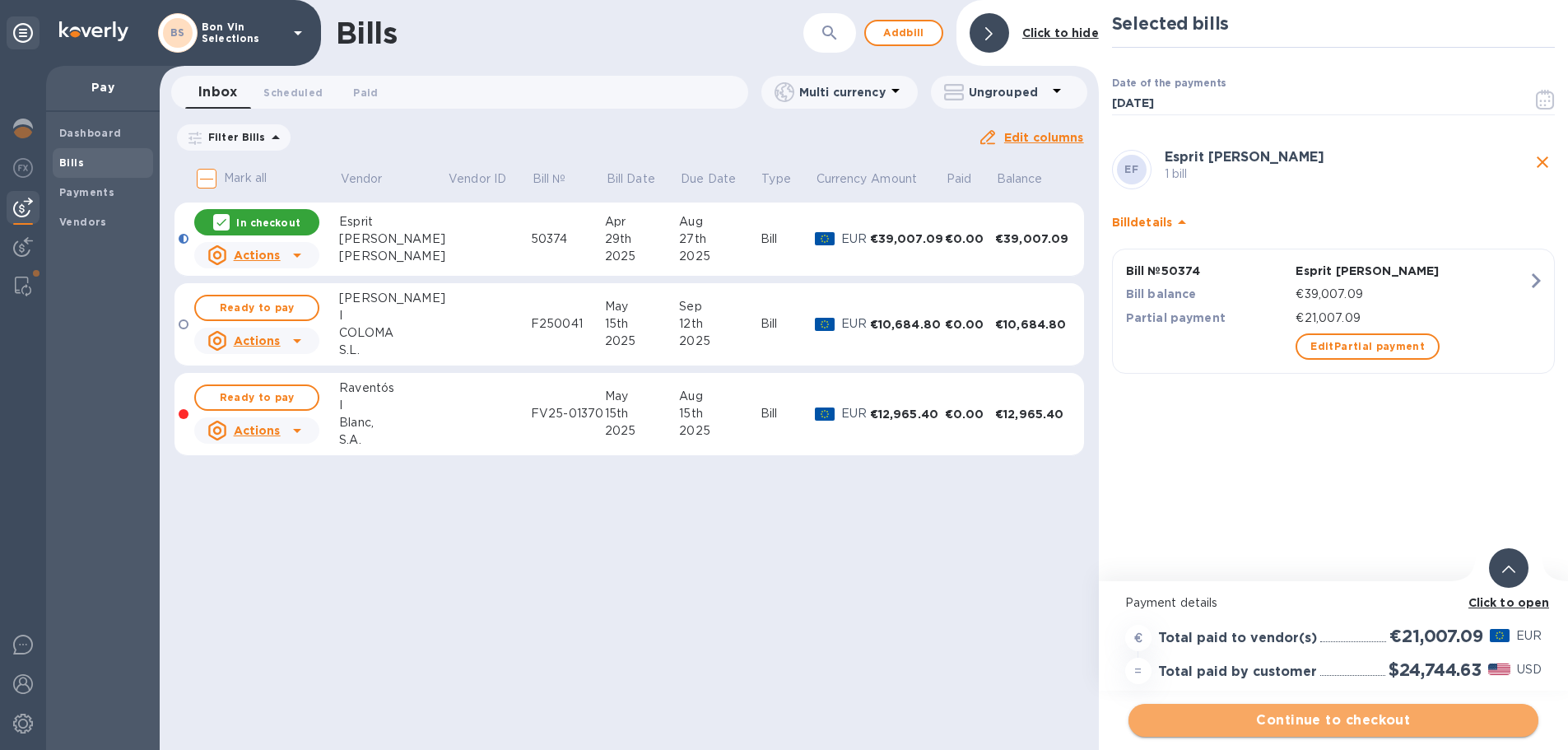
click at [1372, 716] on span "Continue to checkout" at bounding box center [1333, 720] width 384 height 20
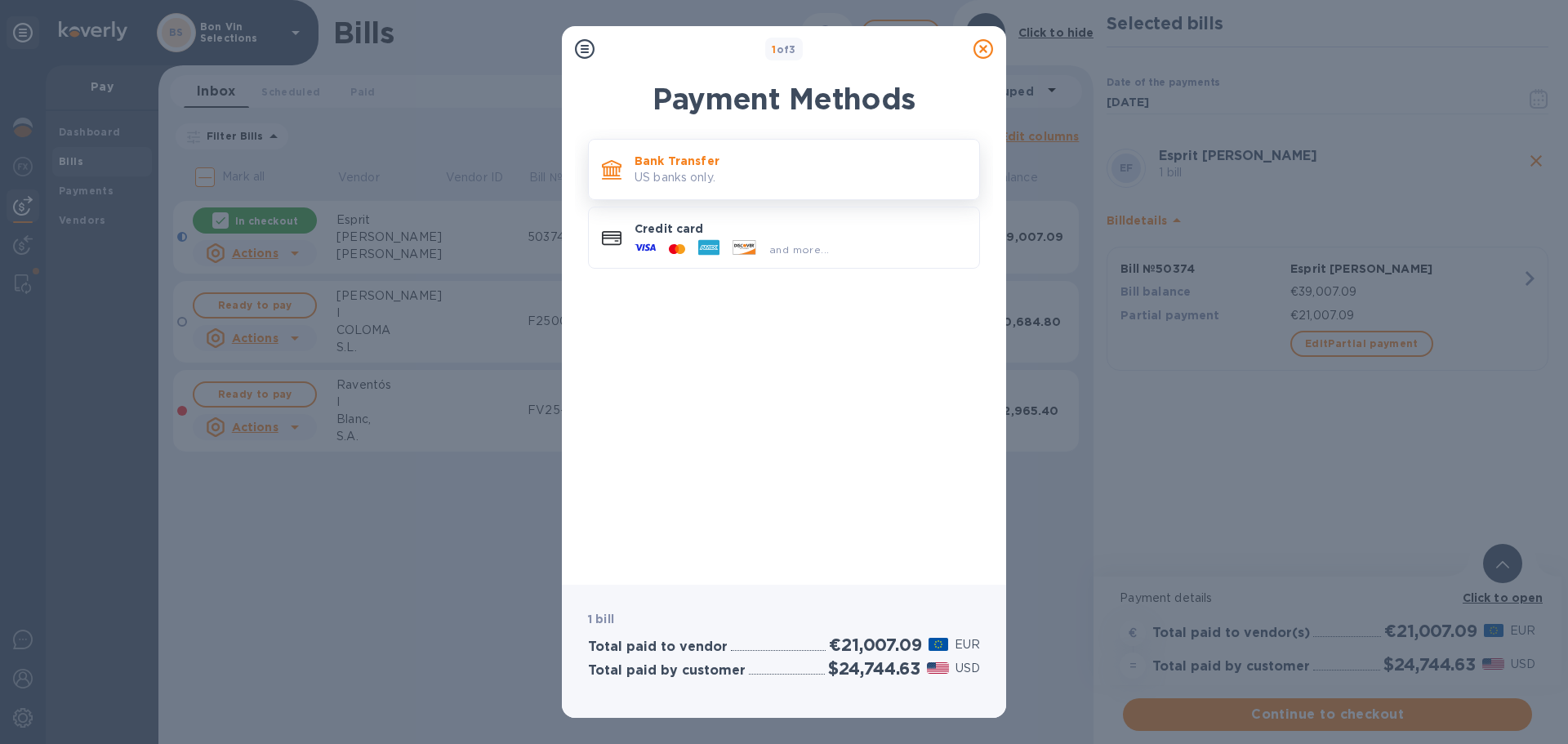
click at [713, 174] on p "US banks only." at bounding box center [799, 177] width 331 height 17
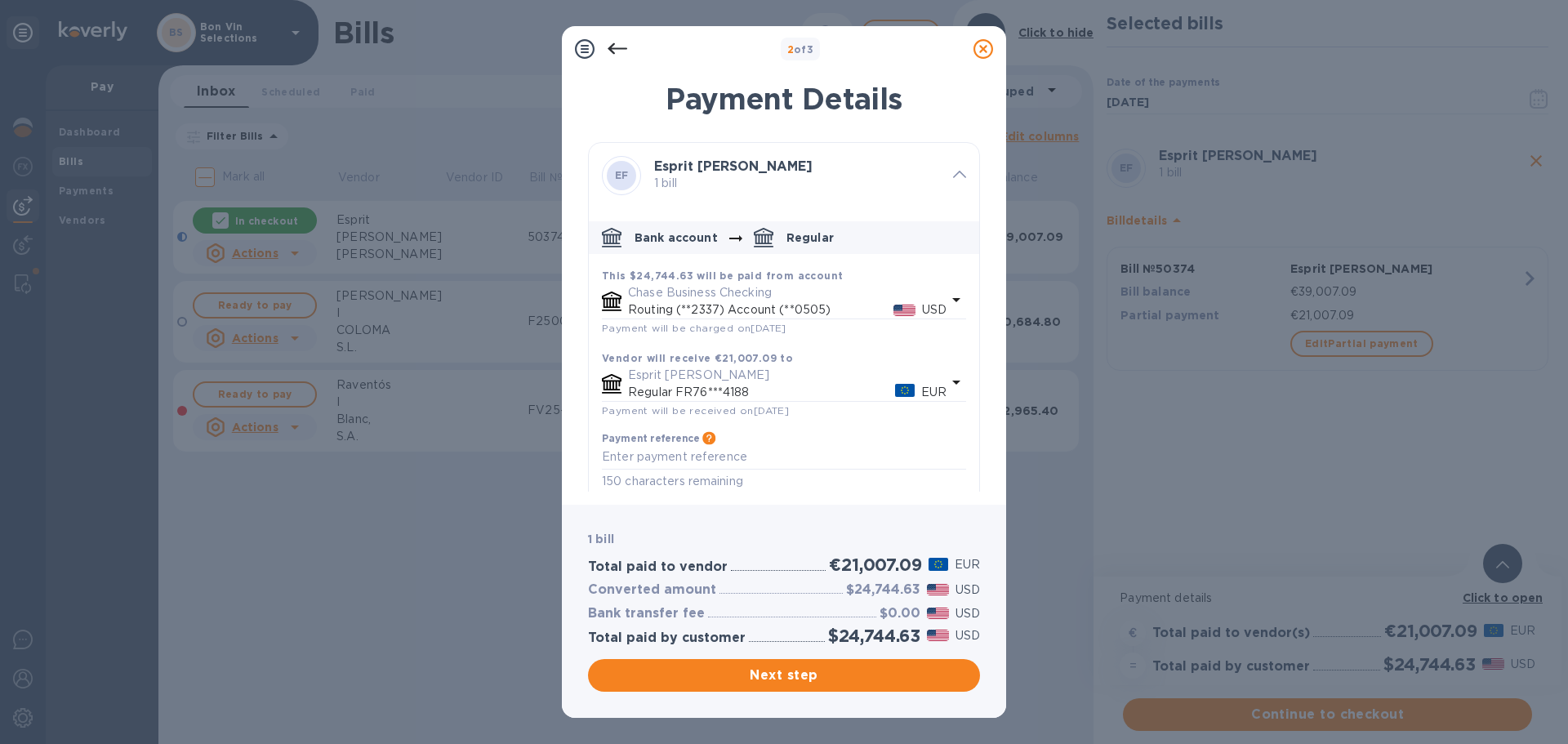
scroll to position [13, 0]
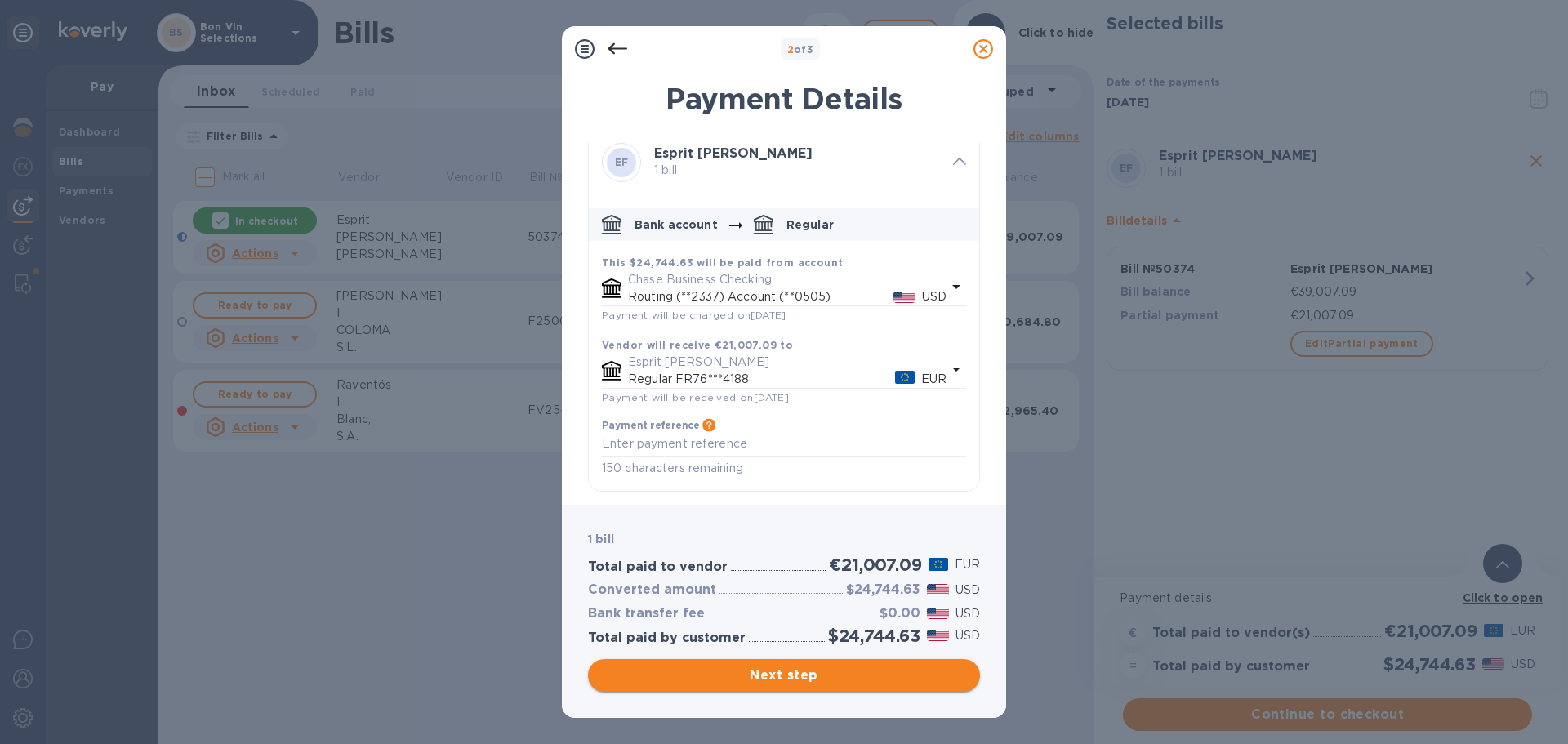
click at [780, 676] on span "Next step" at bounding box center [784, 675] width 366 height 20
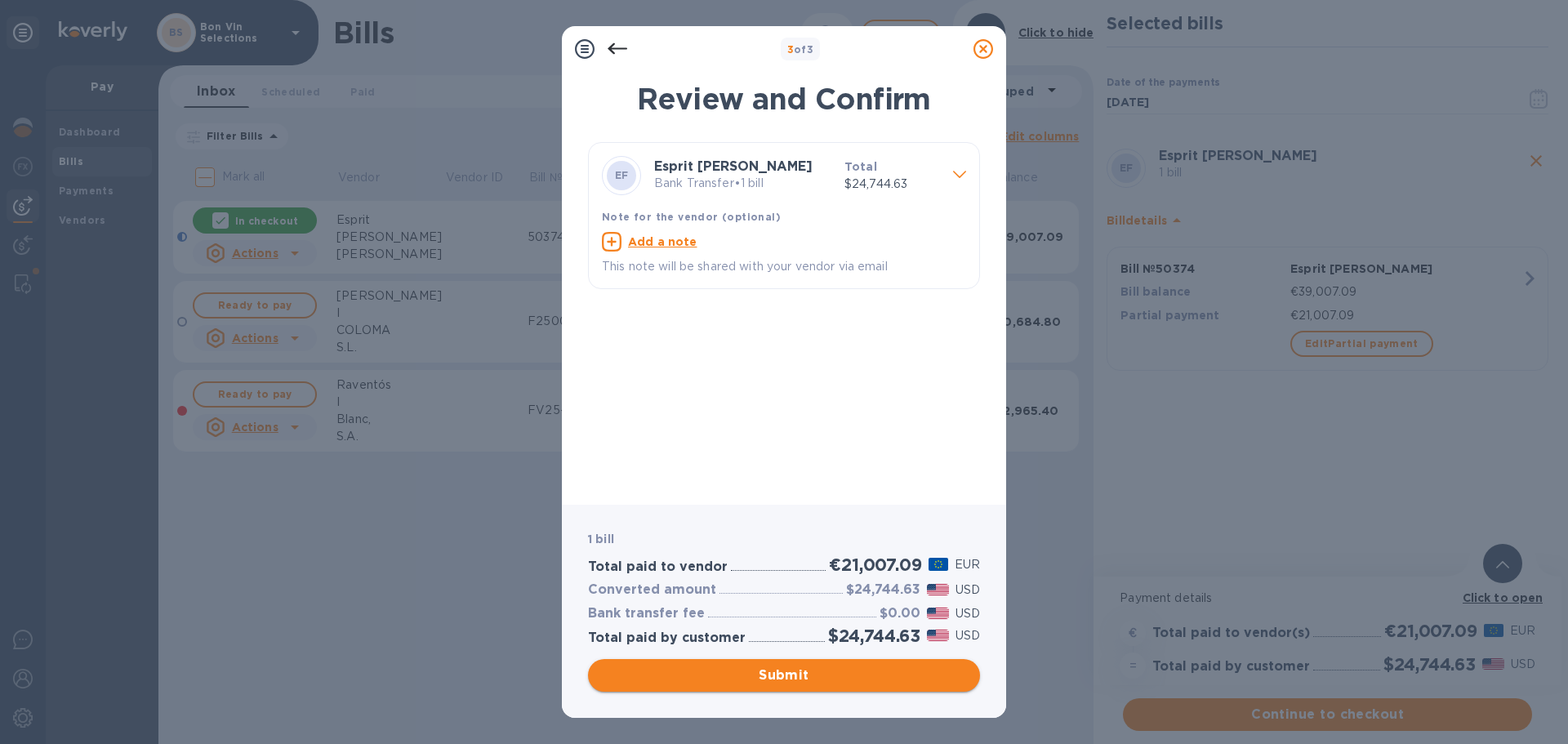
click at [812, 676] on span "Submit" at bounding box center [784, 675] width 366 height 20
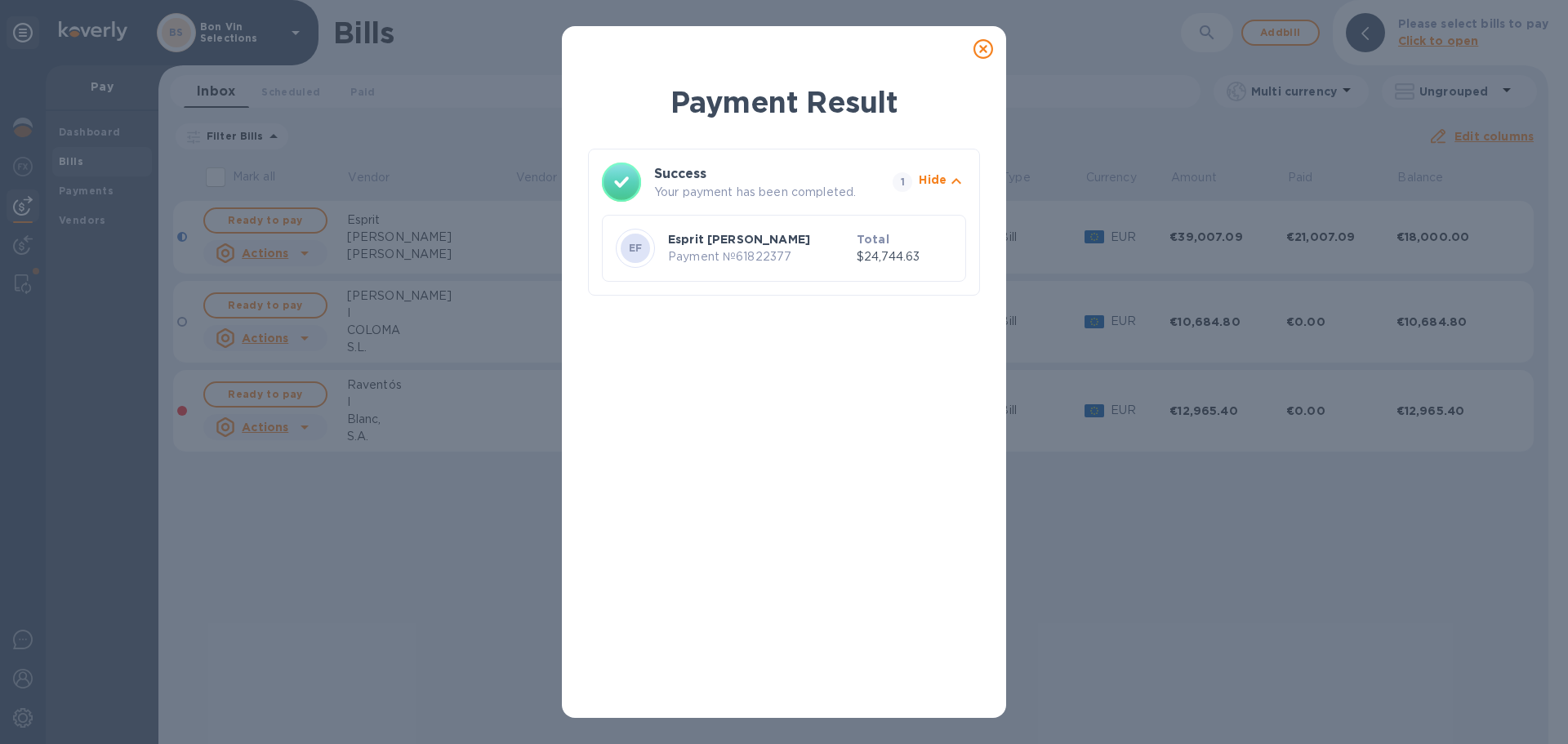
click at [982, 50] on icon at bounding box center [983, 49] width 20 height 20
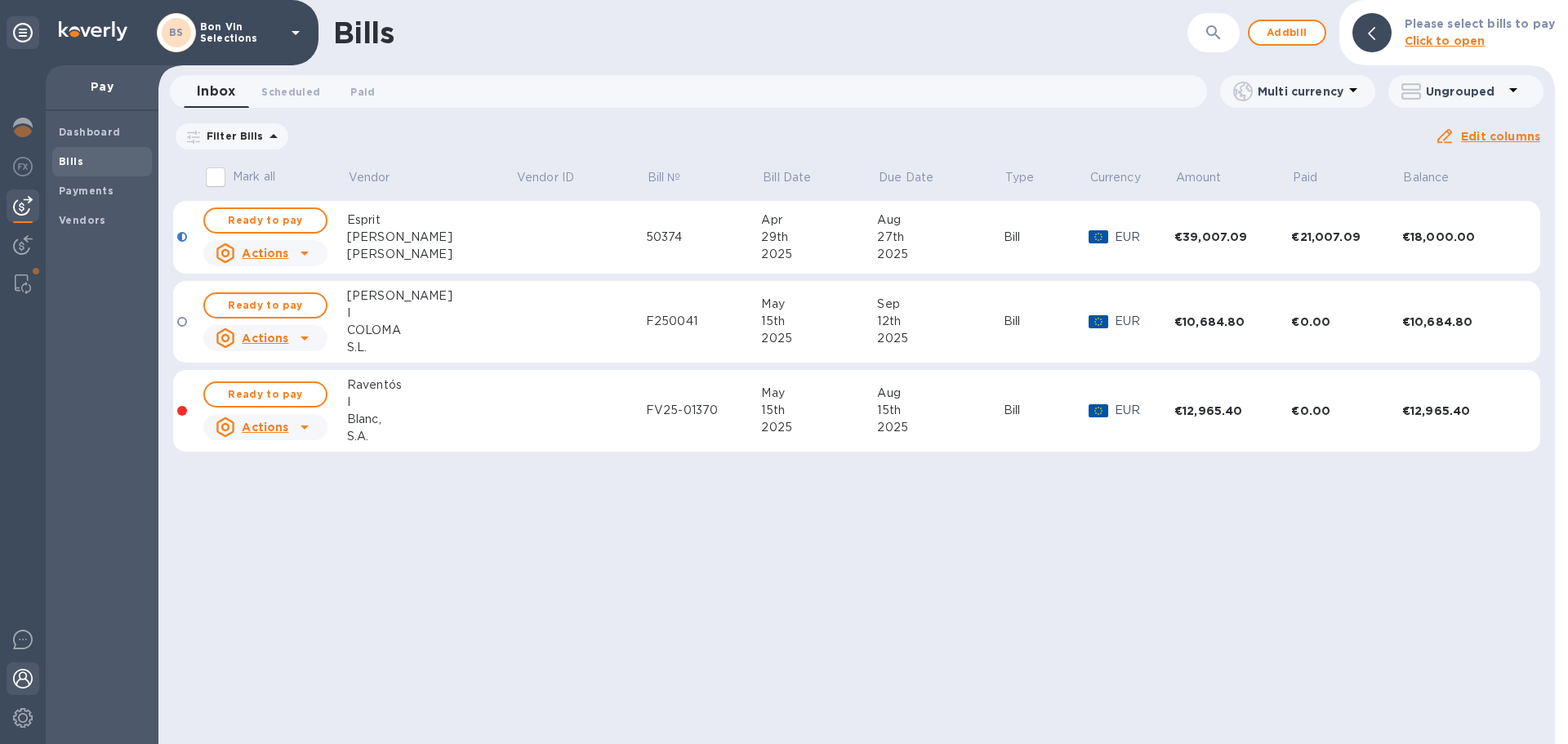
click at [27, 682] on img at bounding box center [23, 678] width 20 height 20
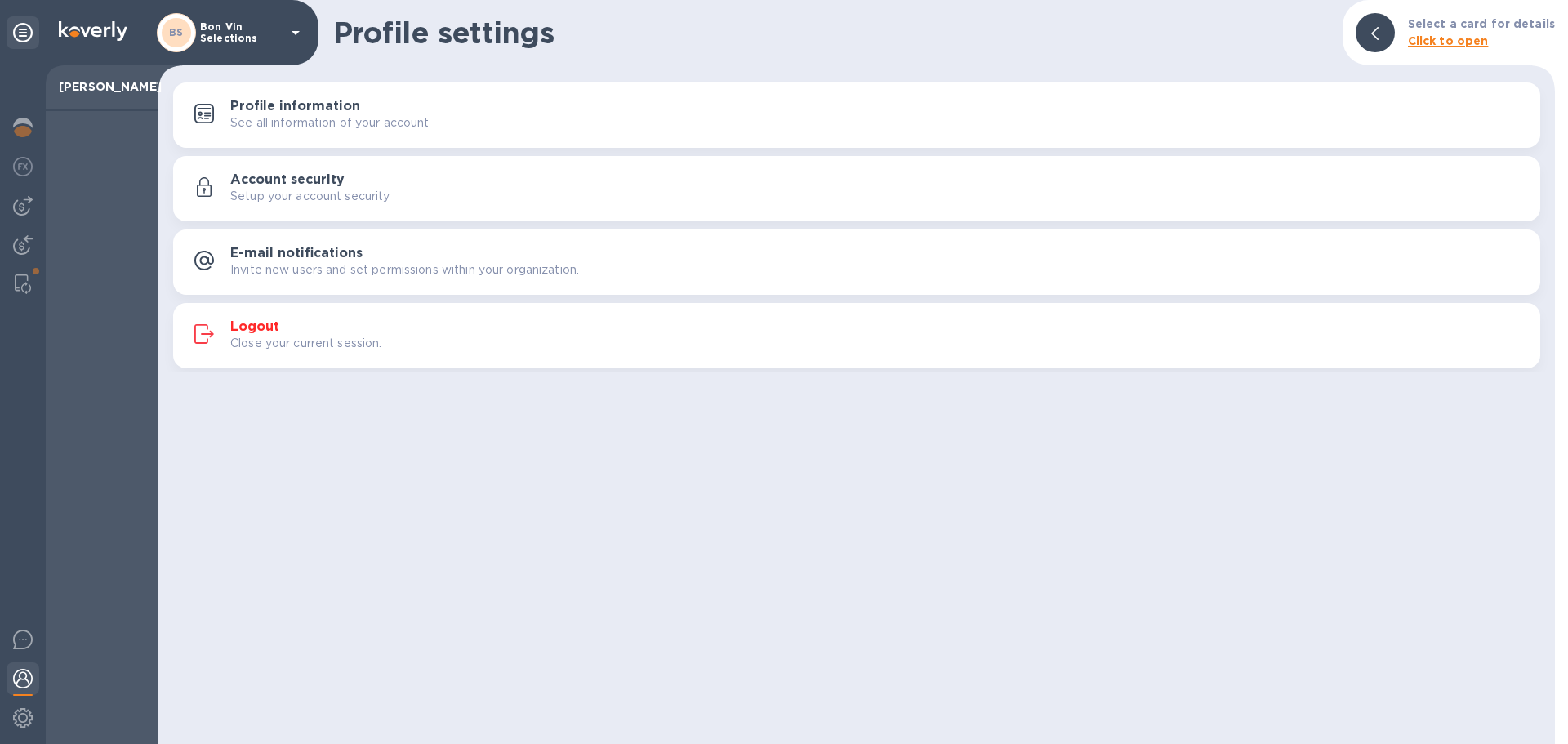
click at [257, 328] on h3 "Logout" at bounding box center [255, 327] width 49 height 16
